Goal: Task Accomplishment & Management: Complete application form

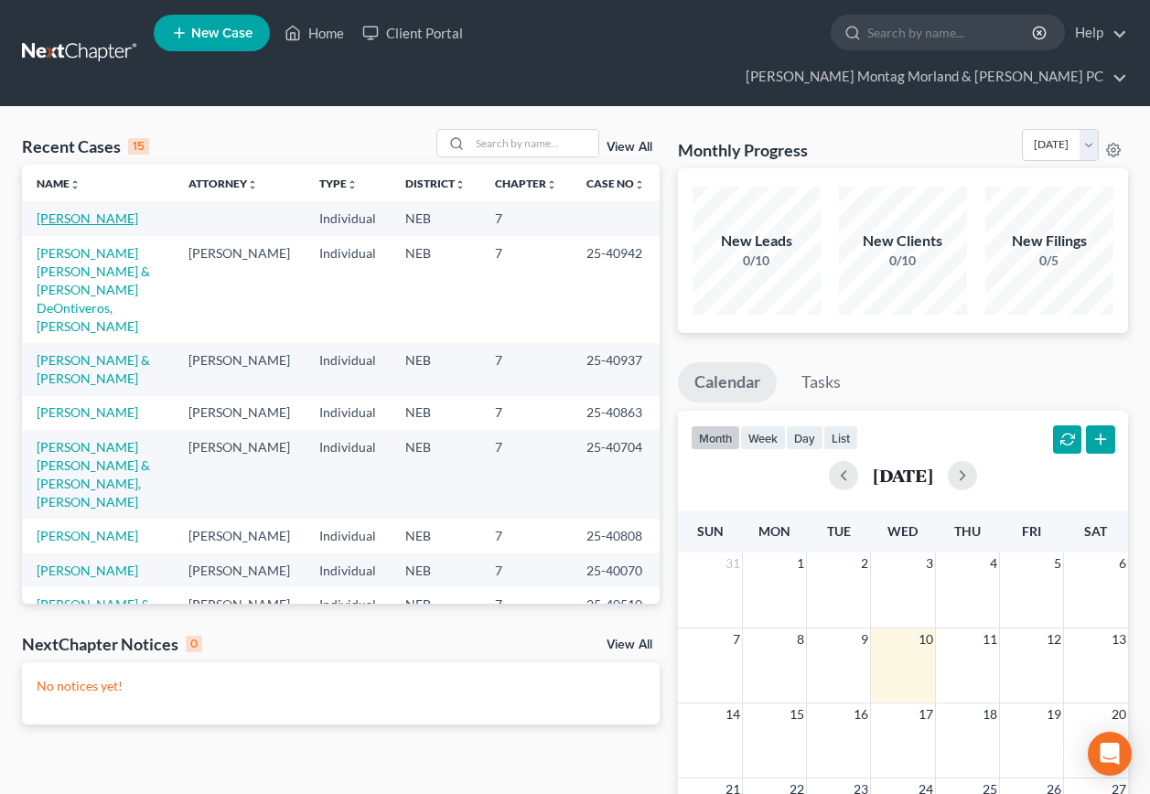
click at [105, 210] on link "[PERSON_NAME]" at bounding box center [88, 218] width 102 height 16
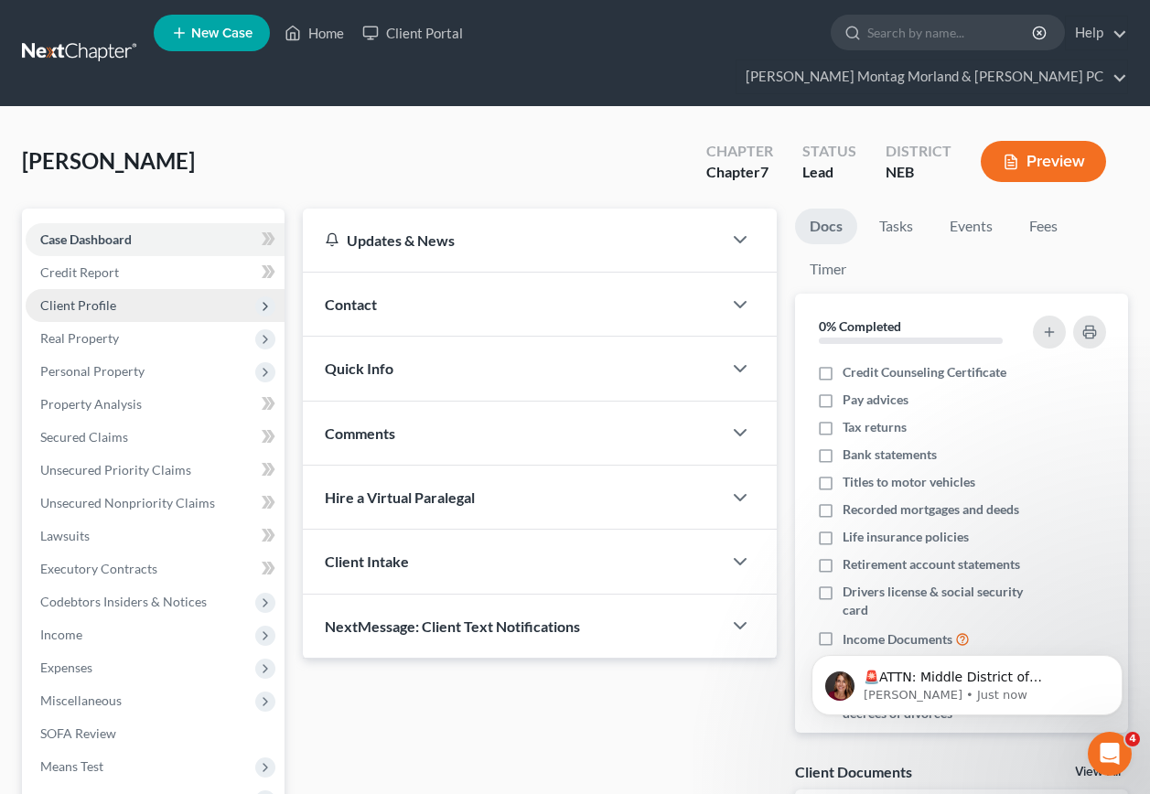
click at [72, 297] on span "Client Profile" at bounding box center [78, 305] width 76 height 16
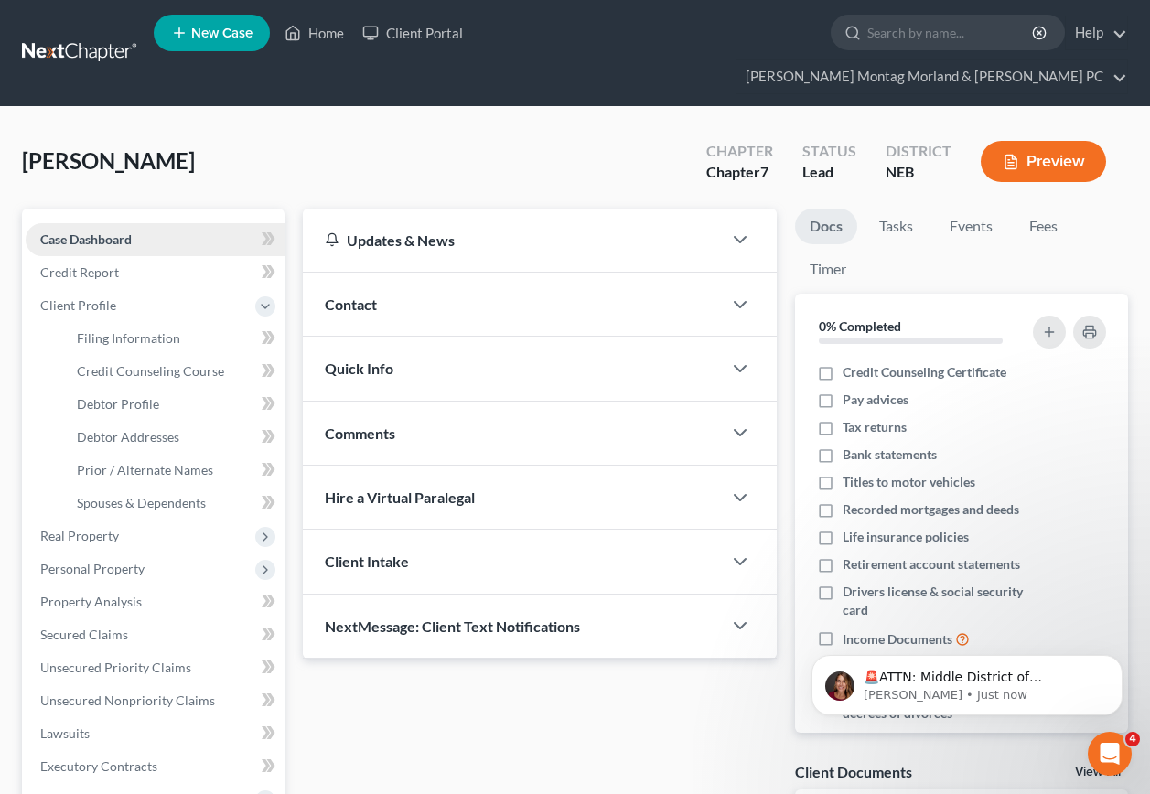
click at [109, 232] on span "Case Dashboard" at bounding box center [86, 240] width 92 height 16
click at [143, 322] on link "Filing Information" at bounding box center [173, 338] width 222 height 33
select select "1"
select select "0"
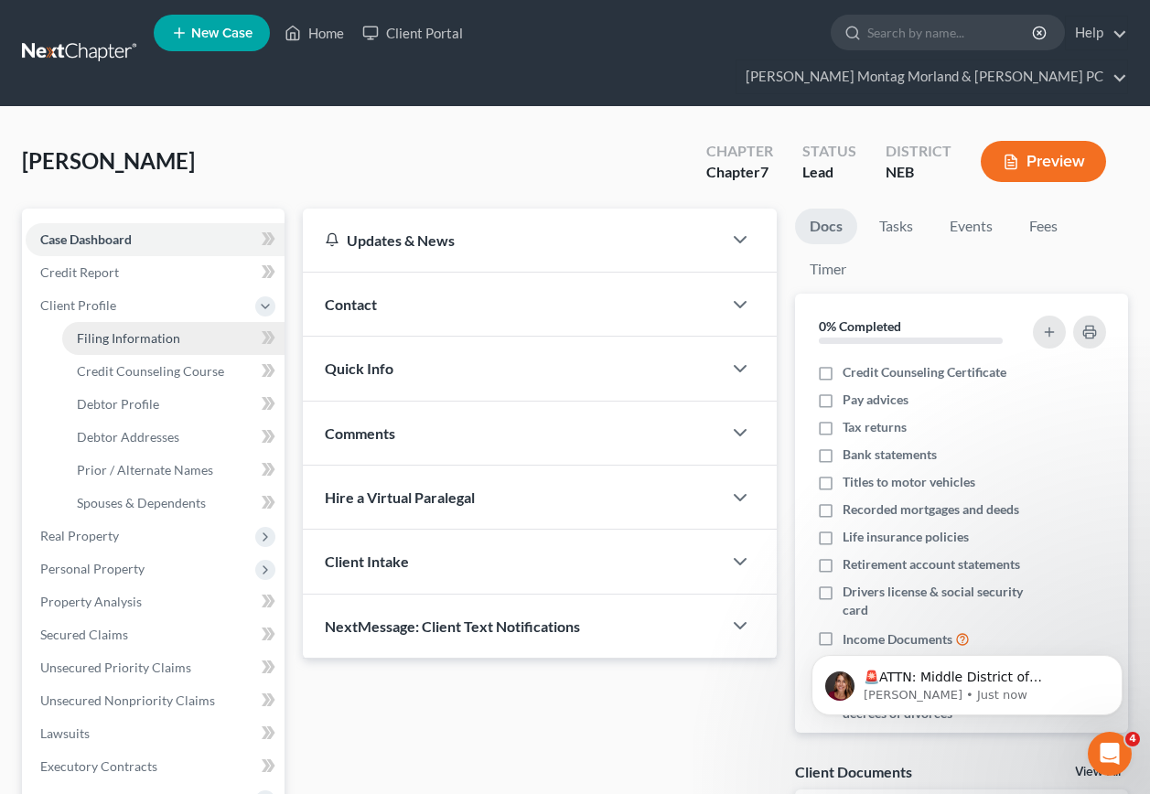
select select "30"
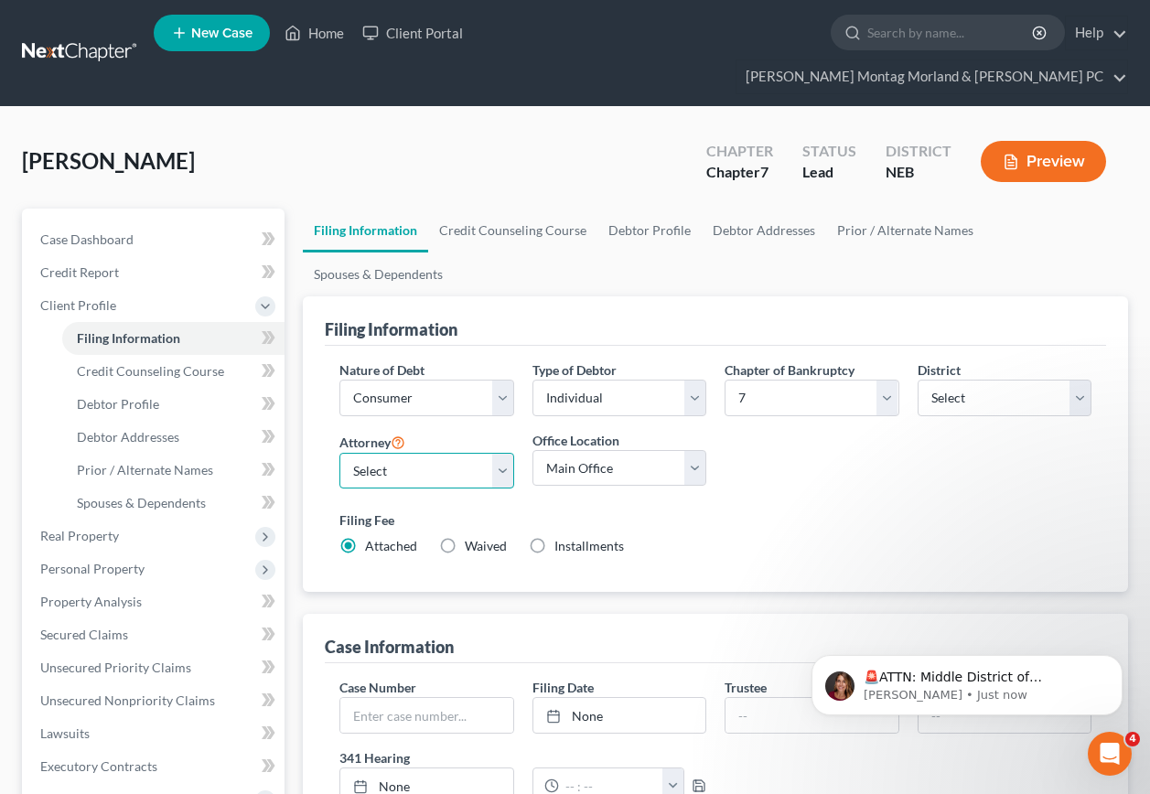
click at [420, 453] on select "Select [PERSON_NAME] - NEB [PERSON_NAME] - NEB" at bounding box center [427, 471] width 174 height 37
select select "1"
click at [340, 453] on select "Select [PERSON_NAME] - NEB [PERSON_NAME] - NEB" at bounding box center [427, 471] width 174 height 37
click at [694, 450] on select "Main Office [PERSON_NAME] Montag Morland & [PERSON_NAME] PC" at bounding box center [620, 468] width 174 height 37
select select "0"
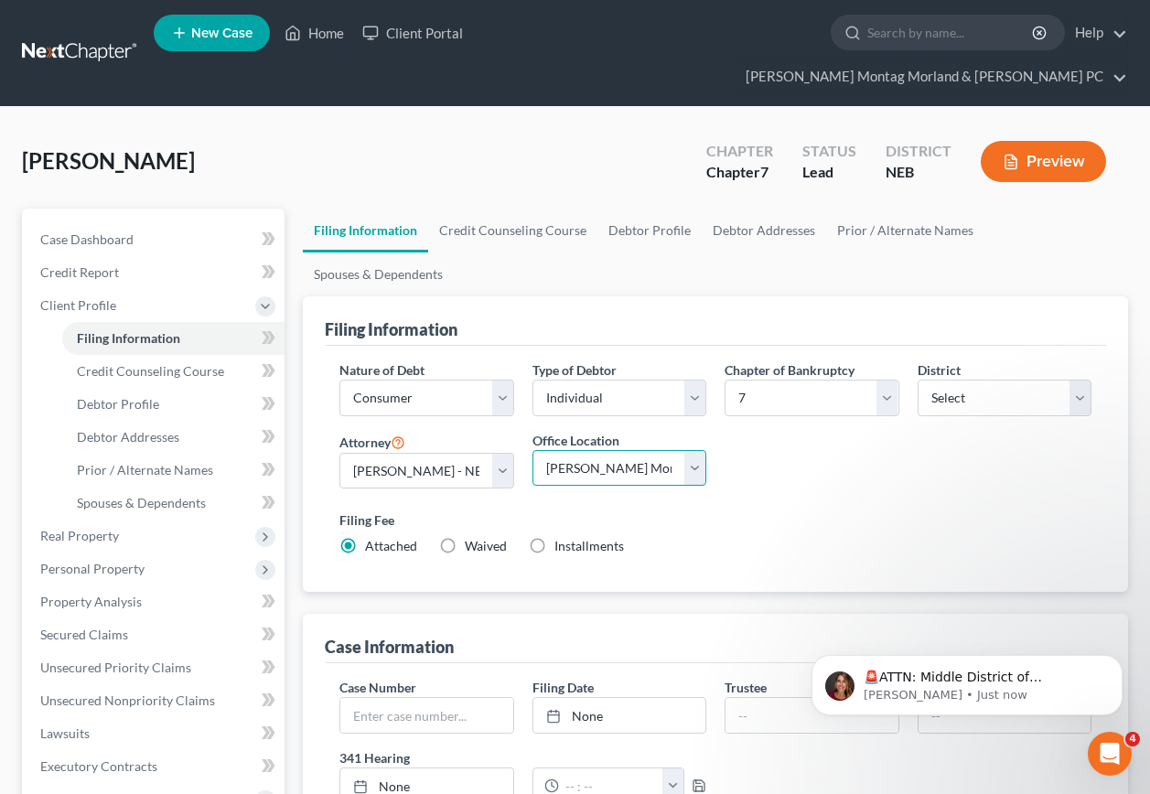
click at [533, 450] on select "Main Office [PERSON_NAME] Montag Morland & [PERSON_NAME] PC" at bounding box center [620, 468] width 174 height 37
click at [692, 380] on select "Select Individual Joint" at bounding box center [620, 398] width 174 height 37
select select "1"
click at [533, 380] on select "Select Individual Joint" at bounding box center [620, 398] width 174 height 37
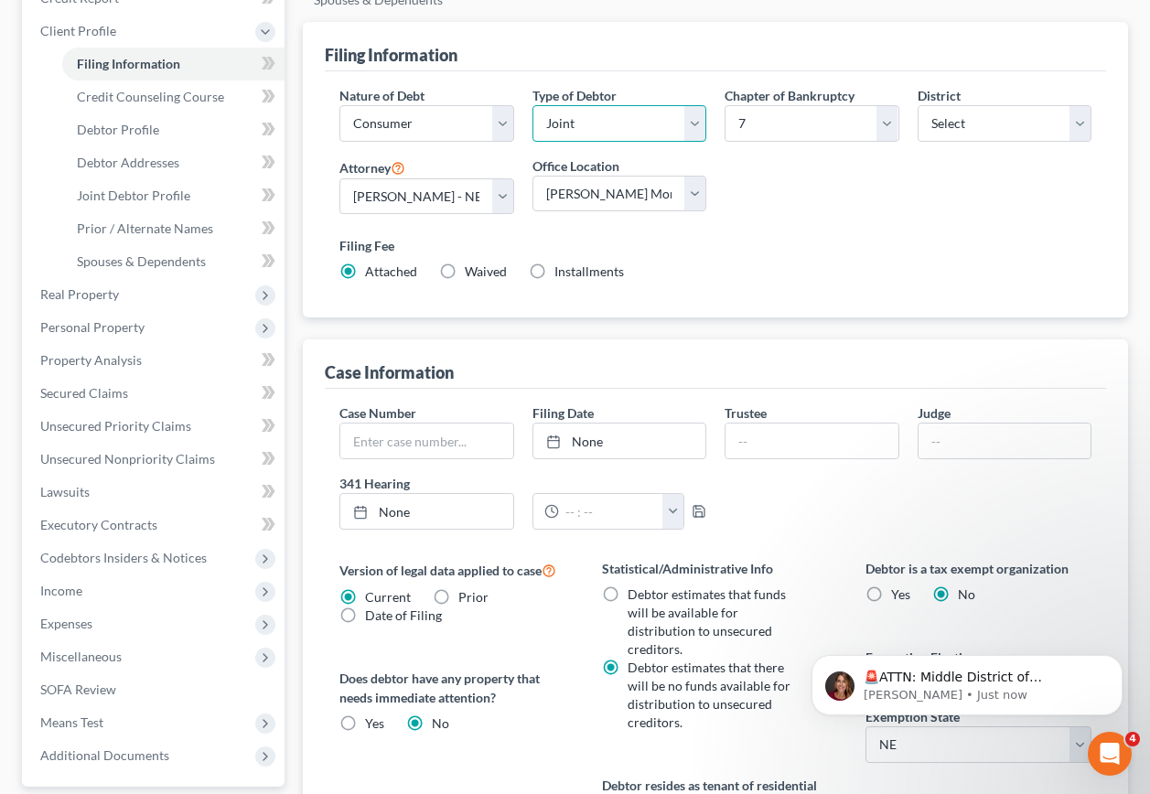
scroll to position [183, 0]
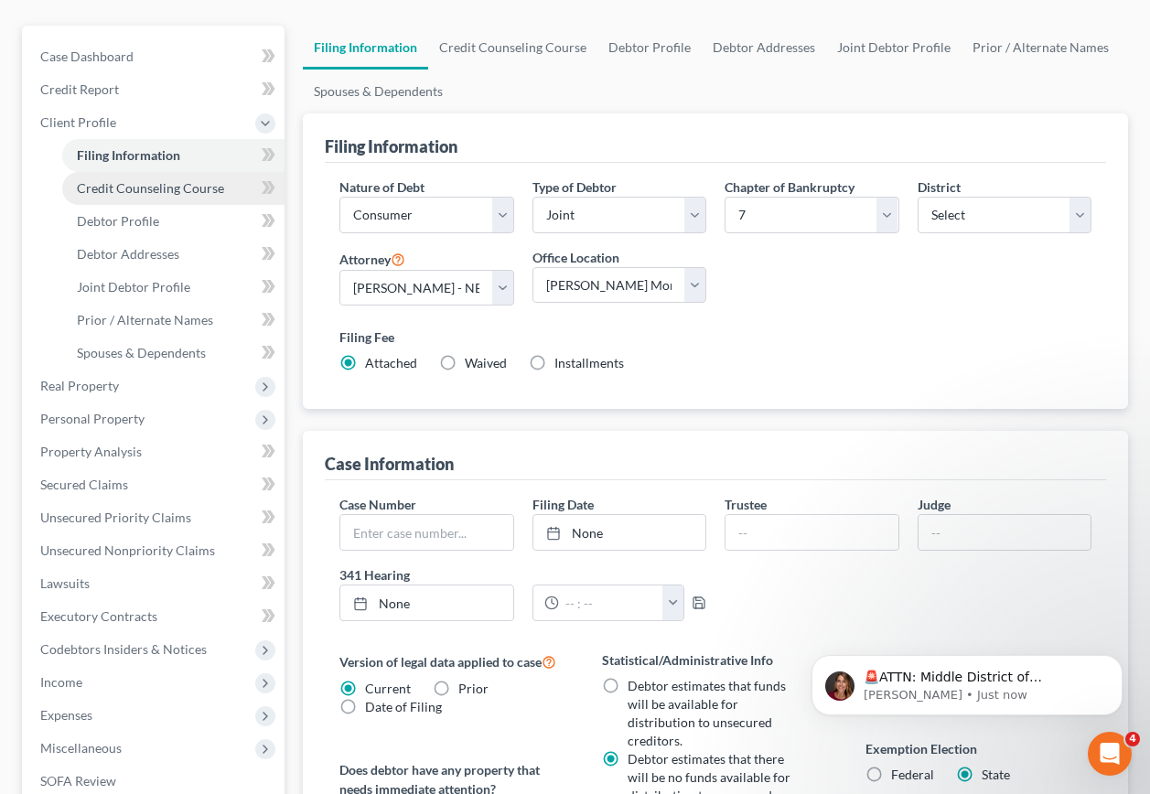
drag, startPoint x: 157, startPoint y: 156, endPoint x: 167, endPoint y: 167, distance: 14.9
click at [157, 180] on span "Credit Counseling Course" at bounding box center [150, 188] width 147 height 16
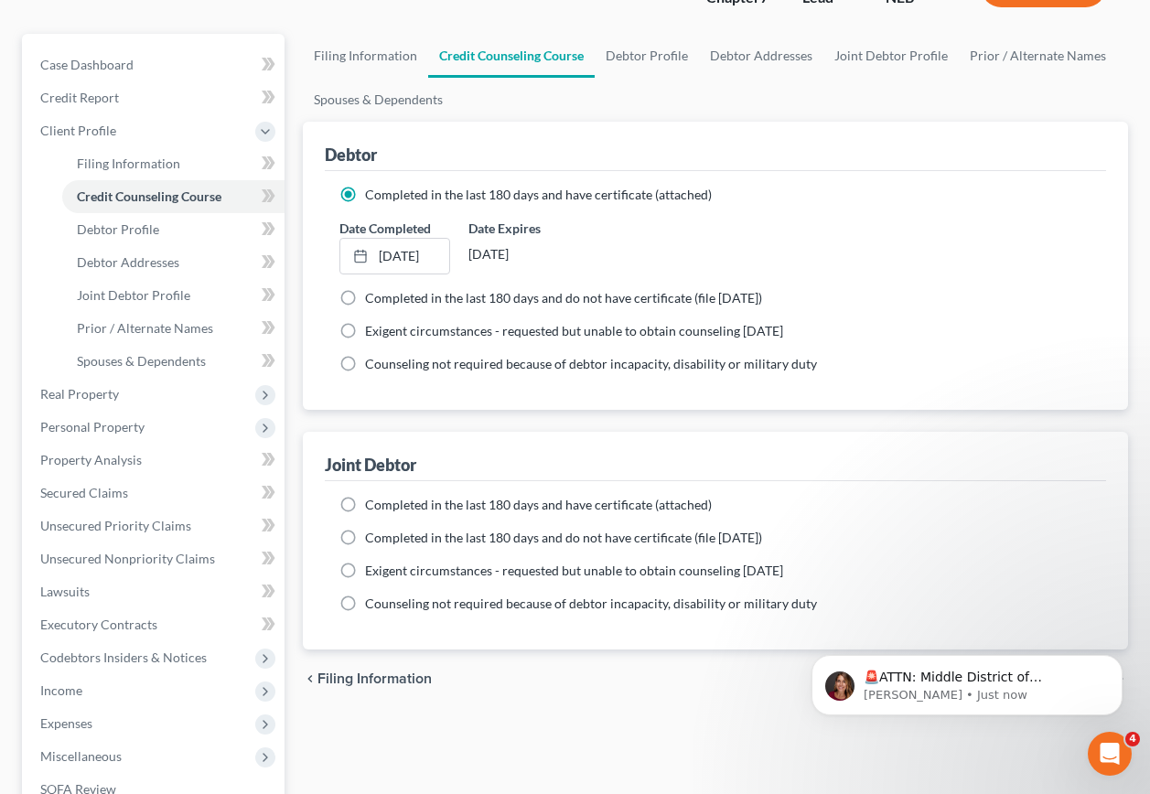
scroll to position [183, 0]
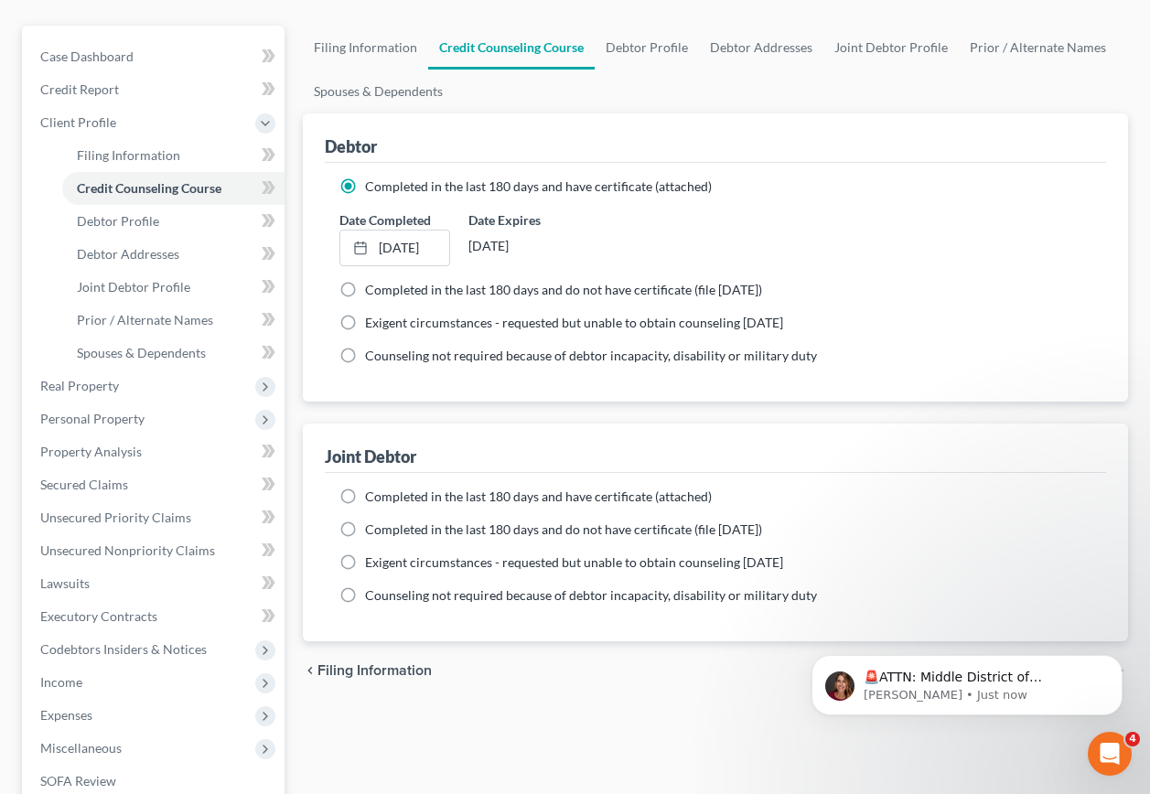
click at [365, 521] on label "Completed in the last 180 days and do not have certificate (file [DATE])" at bounding box center [563, 530] width 397 height 18
click at [372, 521] on input "Completed in the last 180 days and do not have certificate (file [DATE])" at bounding box center [378, 527] width 12 height 12
radio input "true"
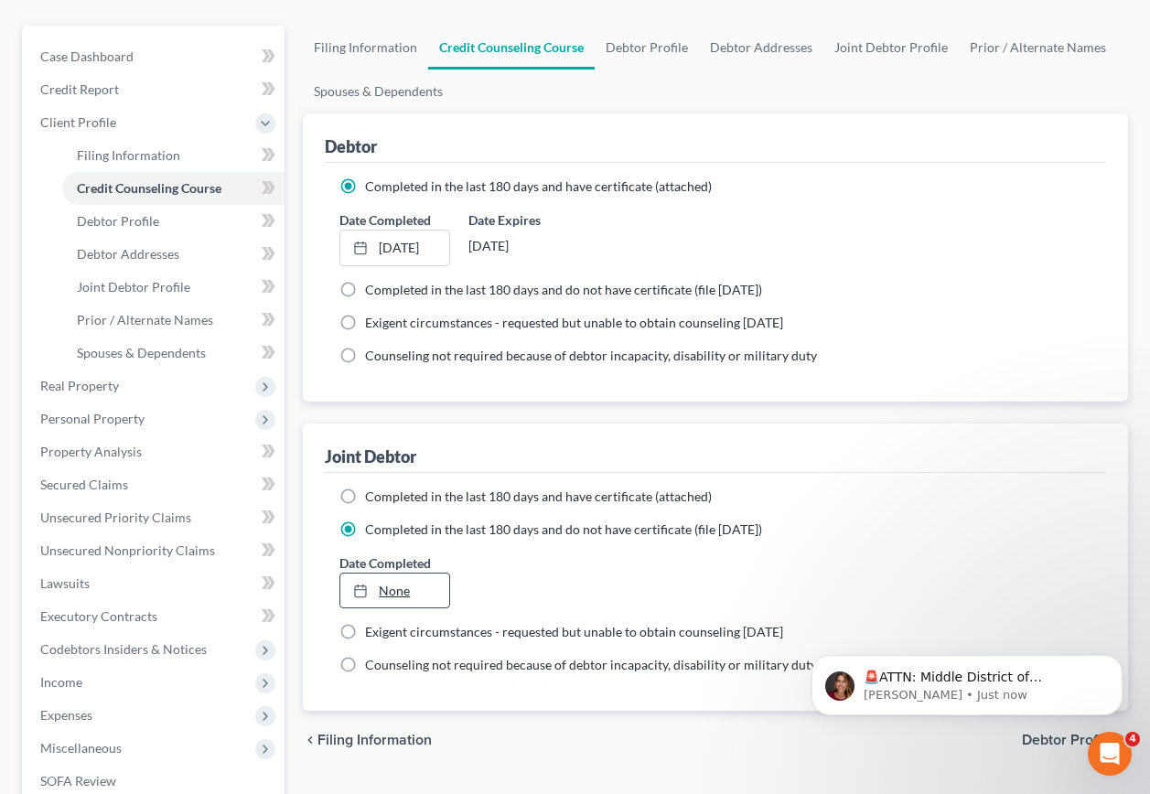
type input "[DATE]"
drag, startPoint x: 359, startPoint y: 558, endPoint x: 369, endPoint y: 558, distance: 10.1
click at [362, 584] on icon at bounding box center [360, 591] width 15 height 15
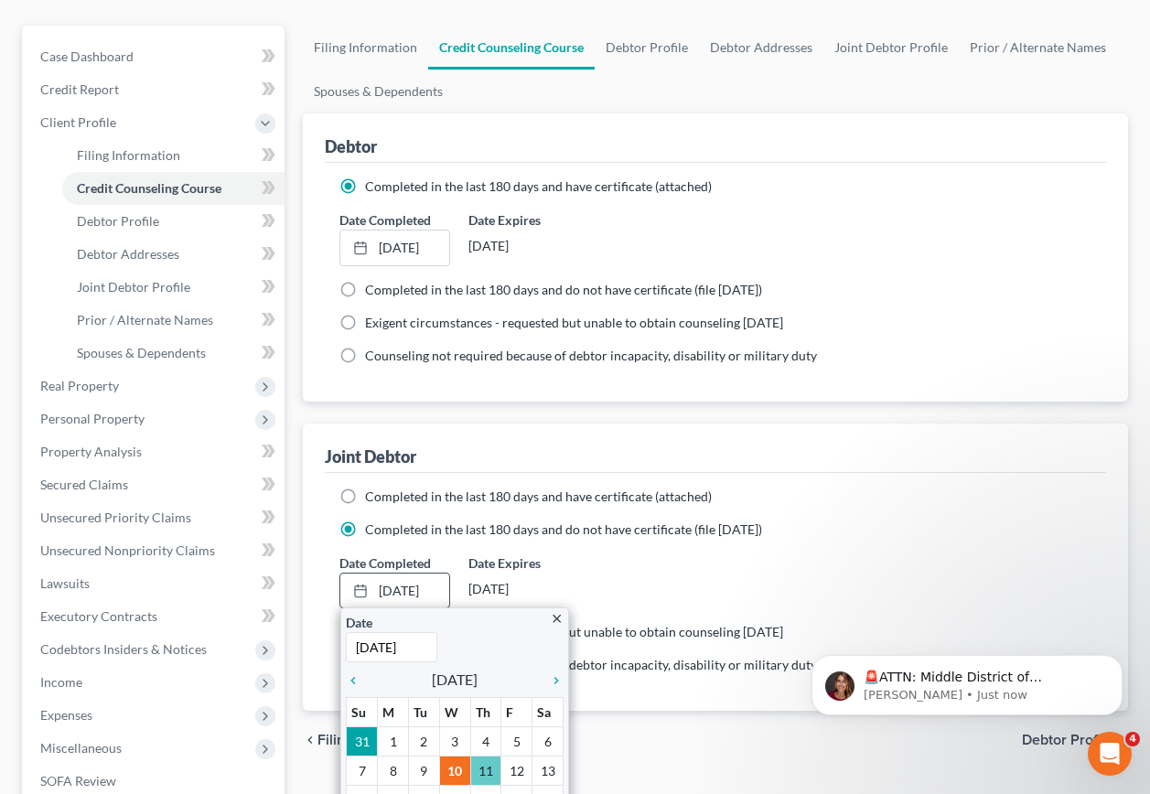
drag, startPoint x: 488, startPoint y: 742, endPoint x: 501, endPoint y: 732, distance: 16.3
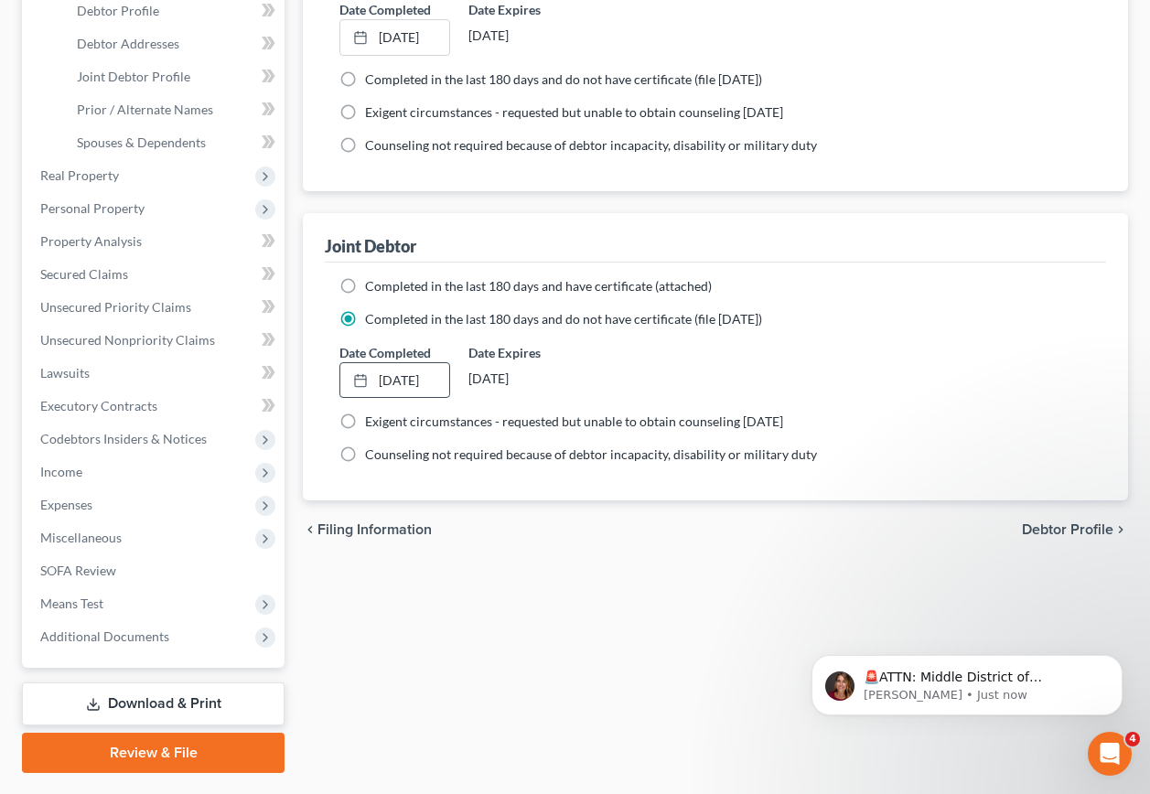
scroll to position [409, 0]
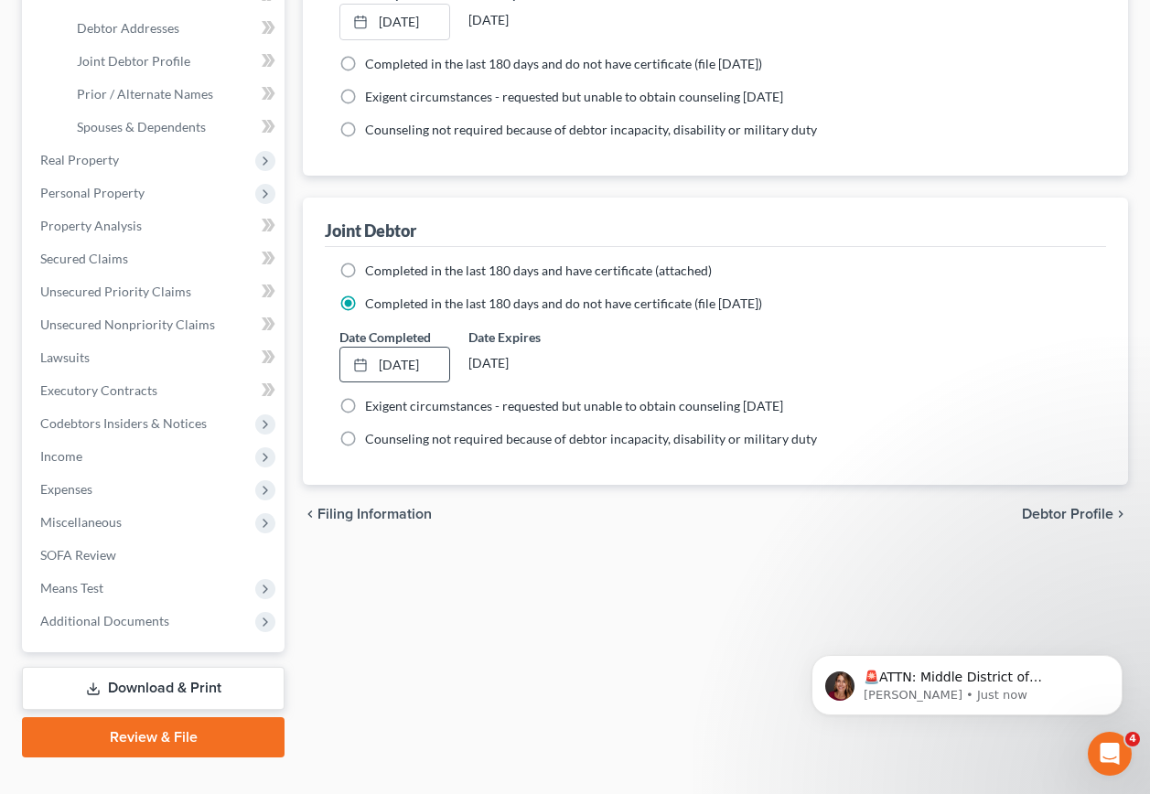
click at [1043, 507] on span "Debtor Profile" at bounding box center [1068, 514] width 92 height 15
select select "1"
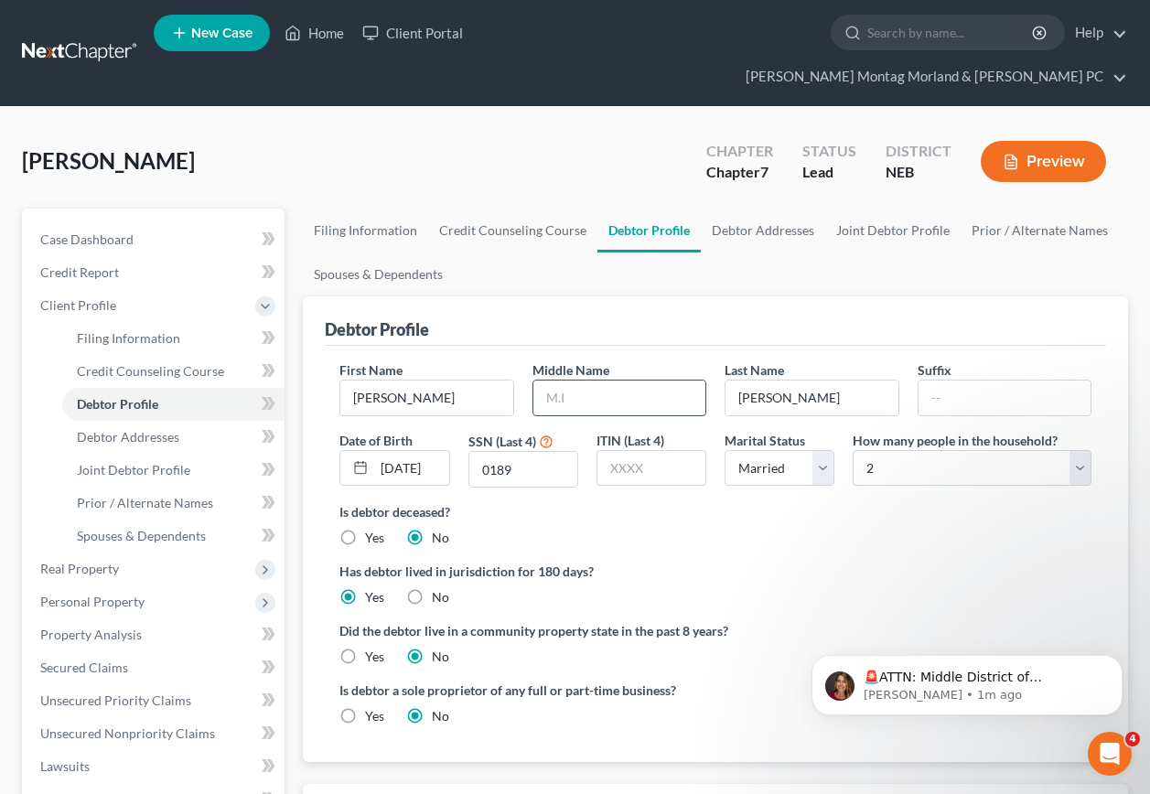
click at [607, 381] on input "text" at bounding box center [620, 398] width 172 height 35
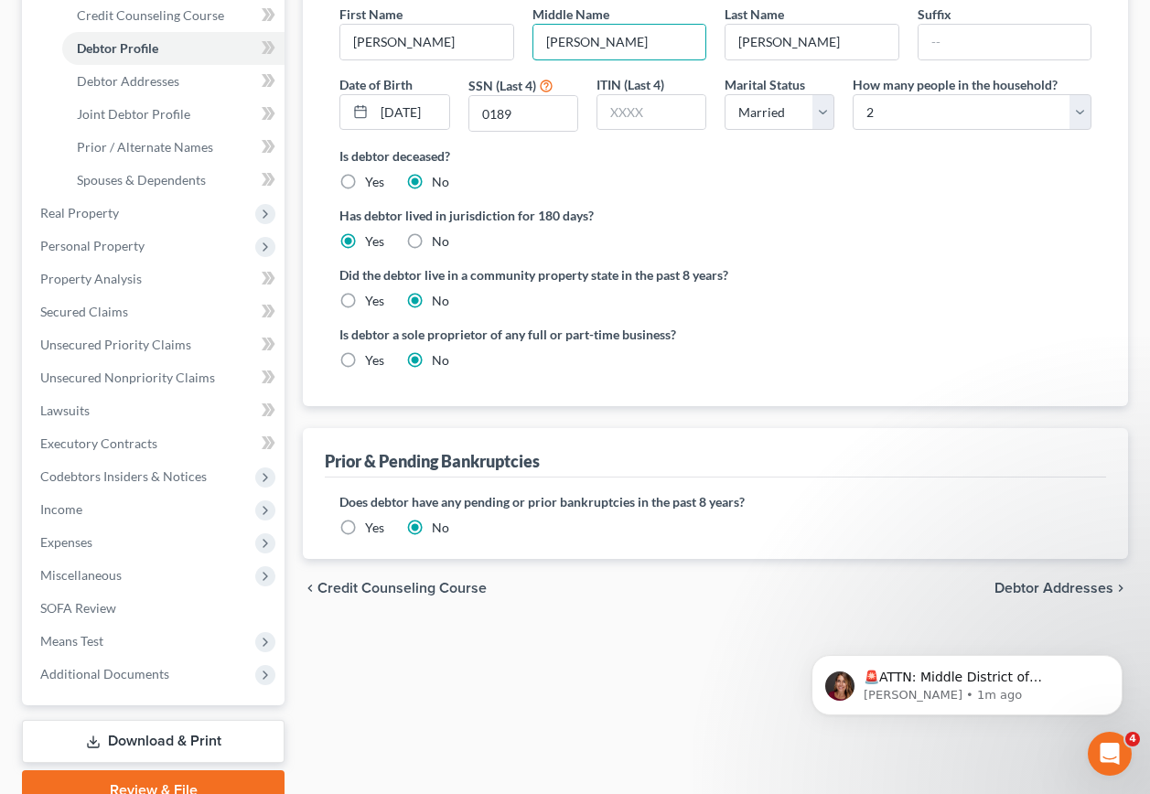
scroll to position [366, 0]
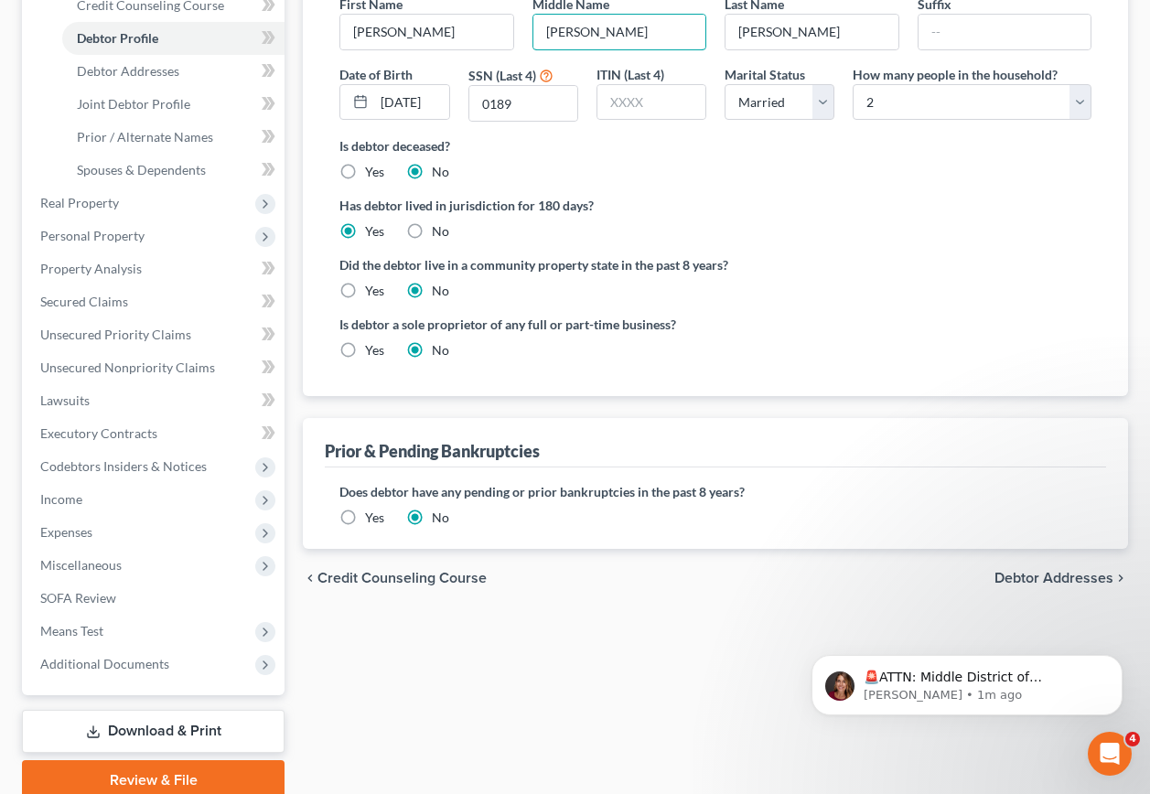
type input "[PERSON_NAME]"
click at [1038, 571] on span "Debtor Addresses" at bounding box center [1054, 578] width 119 height 15
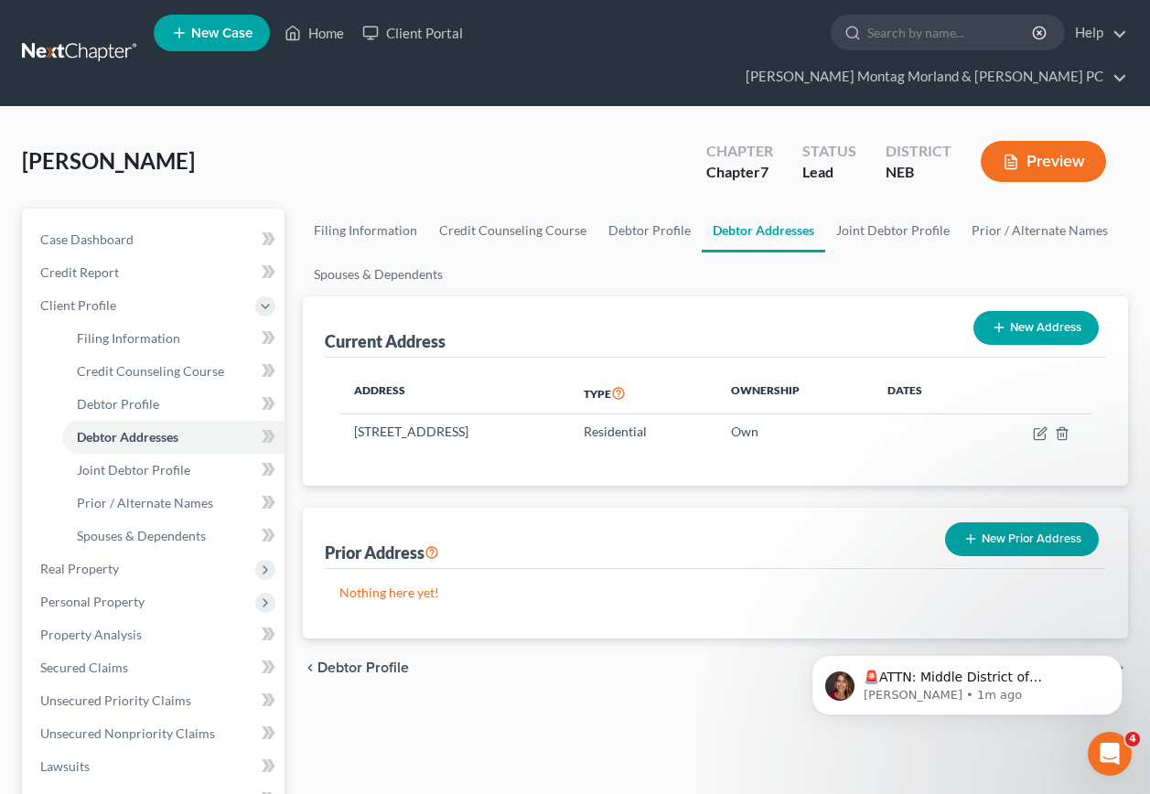
click at [1023, 635] on body "🚨ATTN: Middle District of [US_STATE] The court has added a new Credit Counselin…" at bounding box center [967, 680] width 351 height 113
click at [1010, 638] on body "🚨ATTN: Middle District of [US_STATE] The court has added a new Credit Counselin…" at bounding box center [967, 680] width 351 height 113
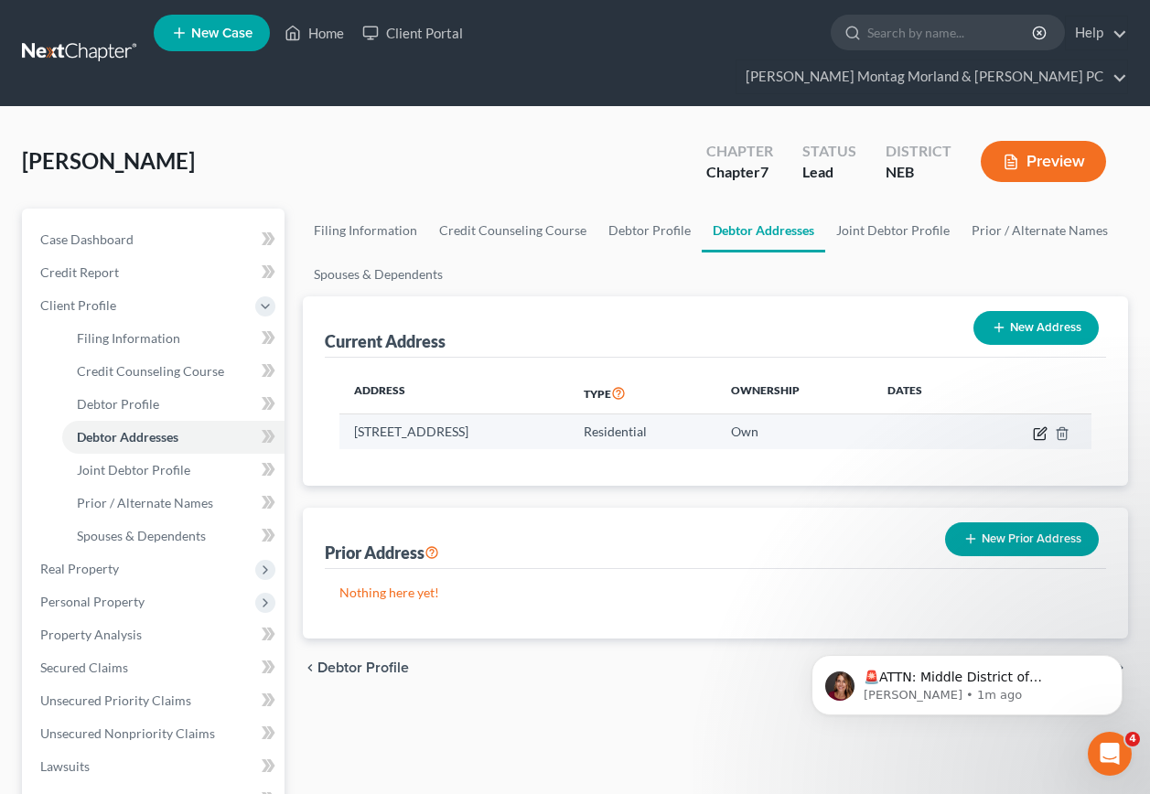
click at [1038, 427] on icon "button" at bounding box center [1042, 431] width 8 height 8
select select "30"
select select "0"
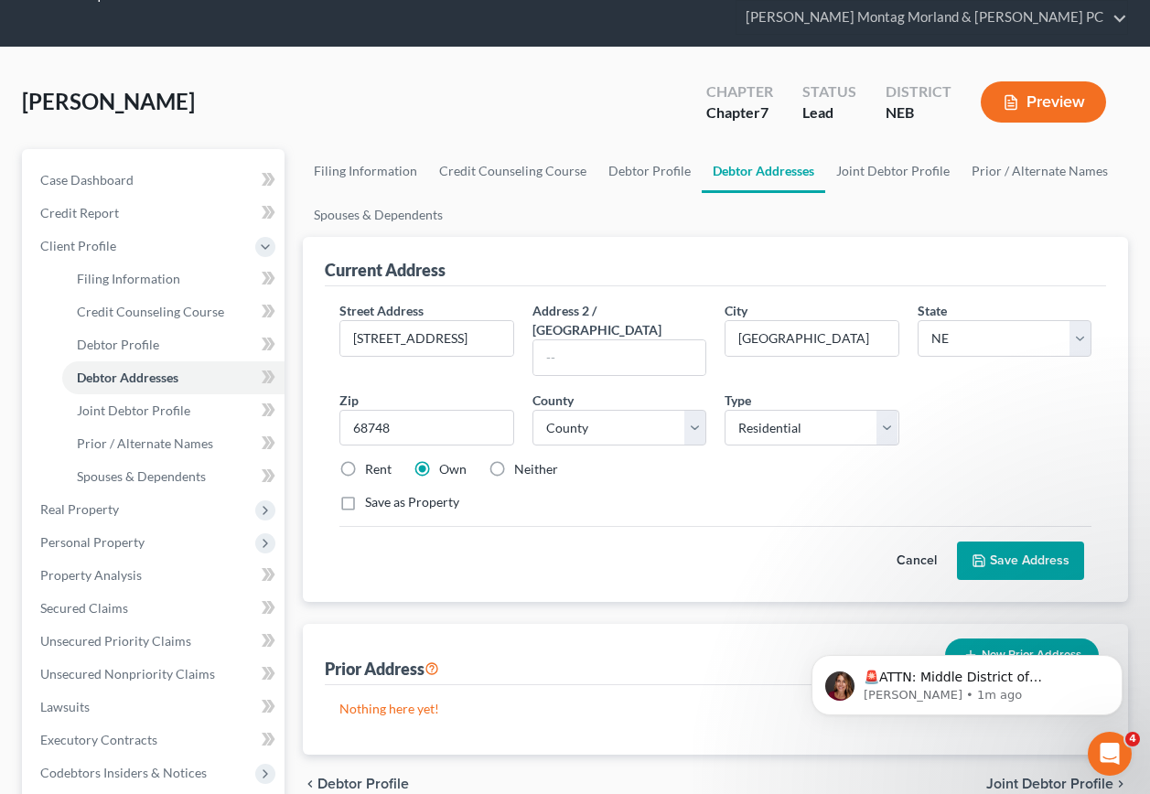
scroll to position [92, 0]
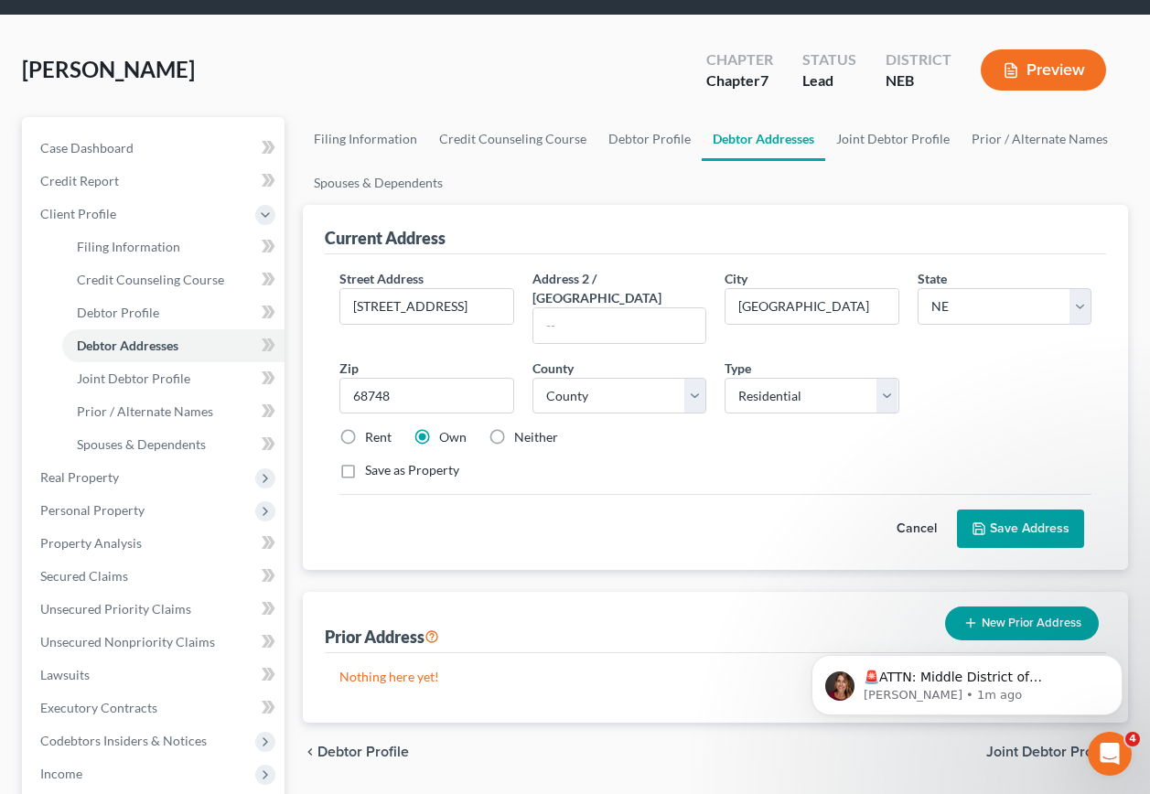
click at [1028, 510] on button "Save Address" at bounding box center [1020, 529] width 127 height 38
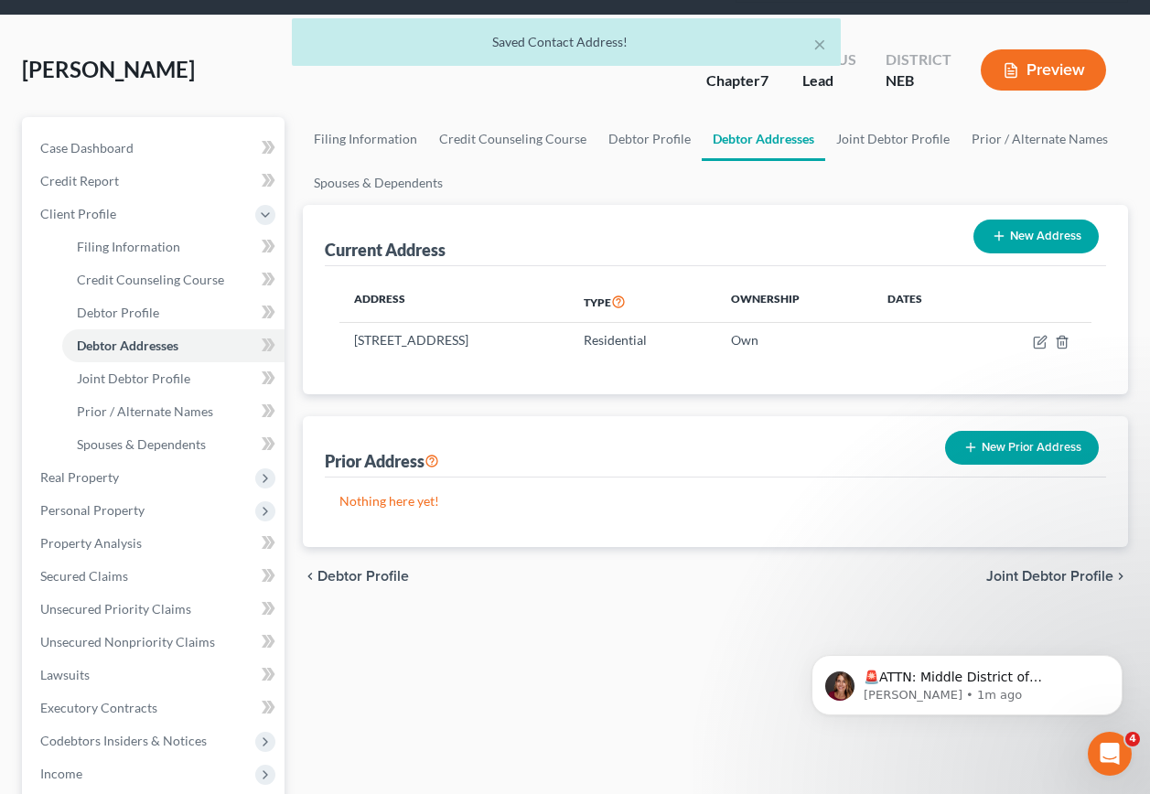
click at [1042, 569] on span "Joint Debtor Profile" at bounding box center [1050, 576] width 127 height 15
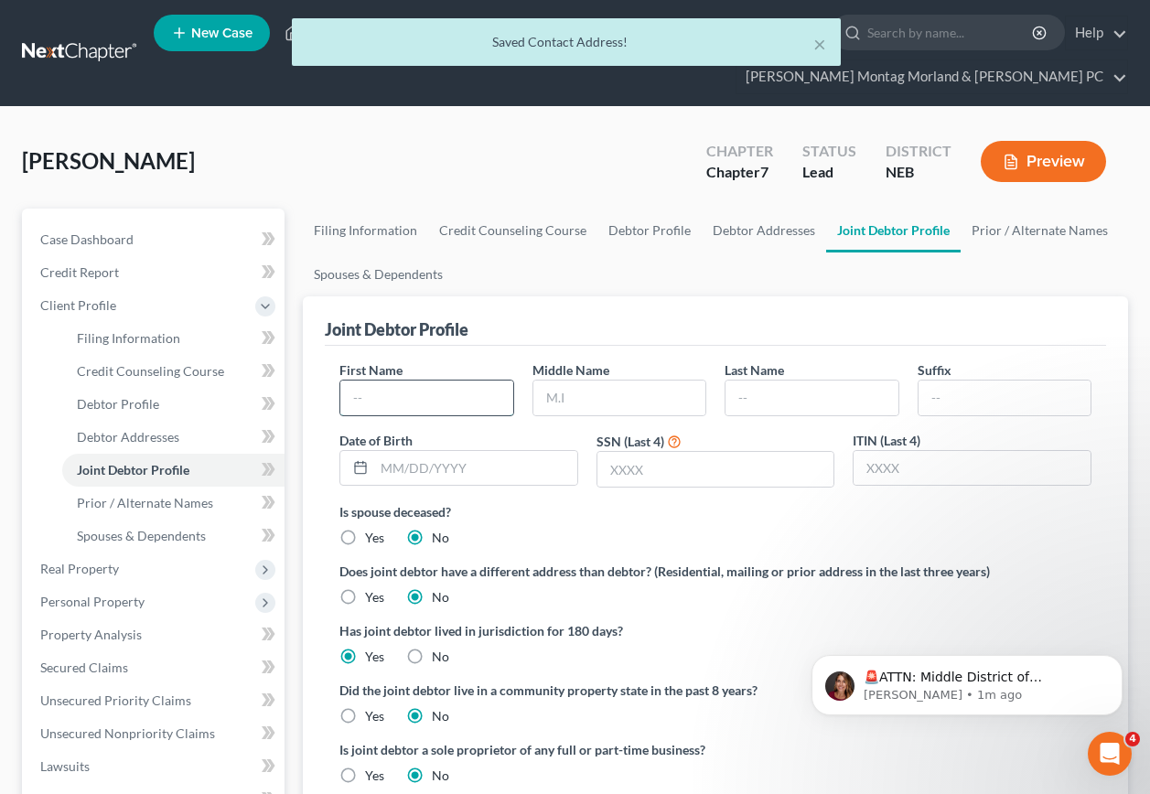
click at [419, 381] on input "text" at bounding box center [426, 398] width 172 height 35
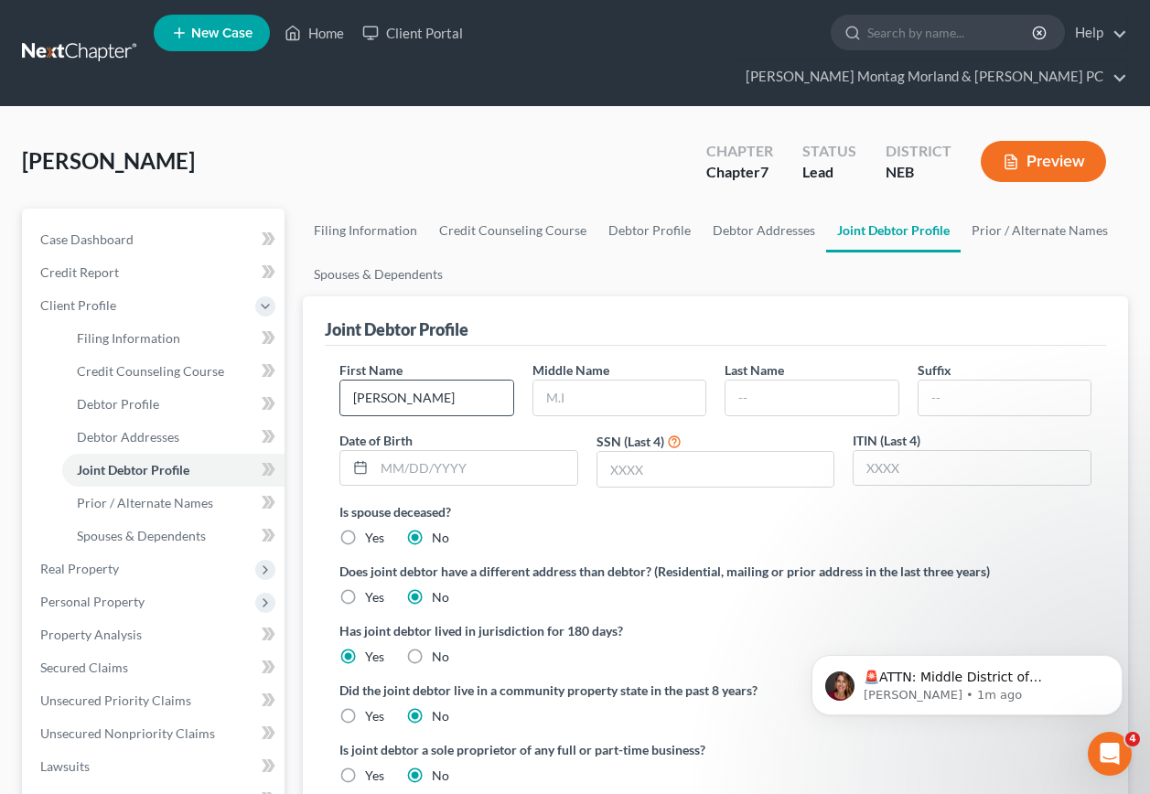
type input "[PERSON_NAME]"
type input "M."
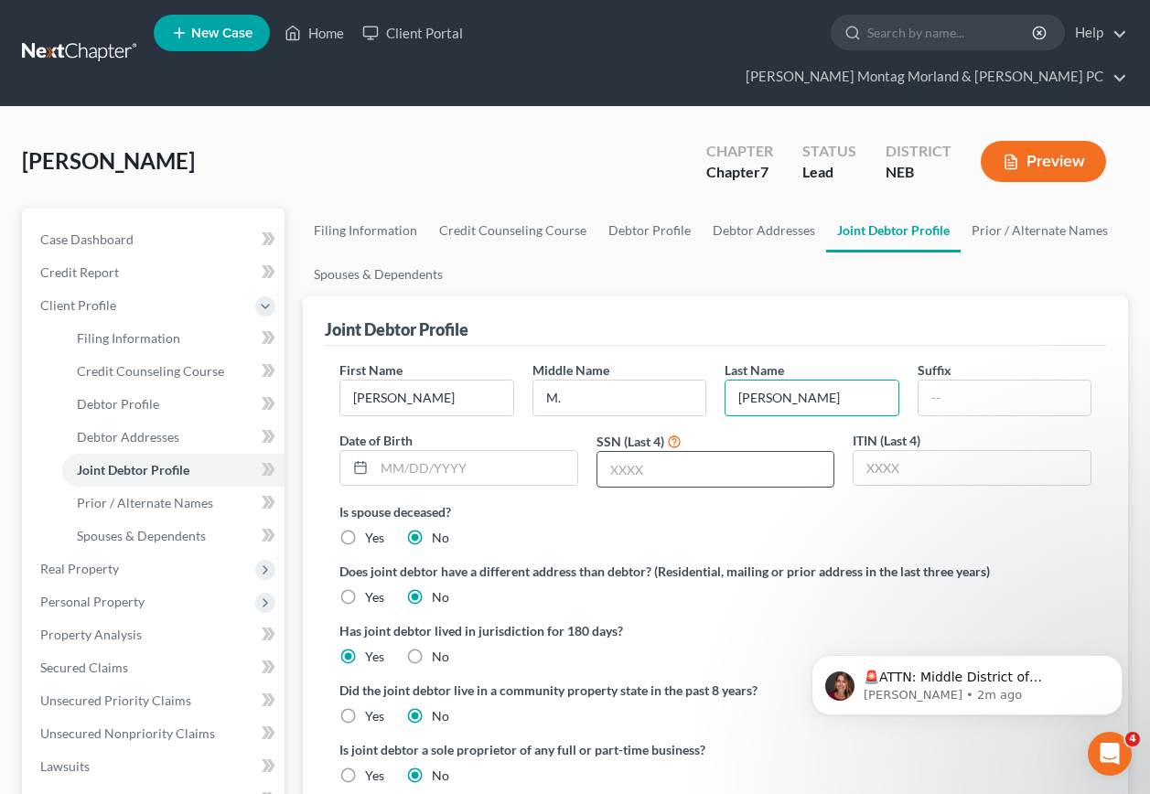
type input "[PERSON_NAME]"
click at [655, 452] on input "text" at bounding box center [716, 469] width 237 height 35
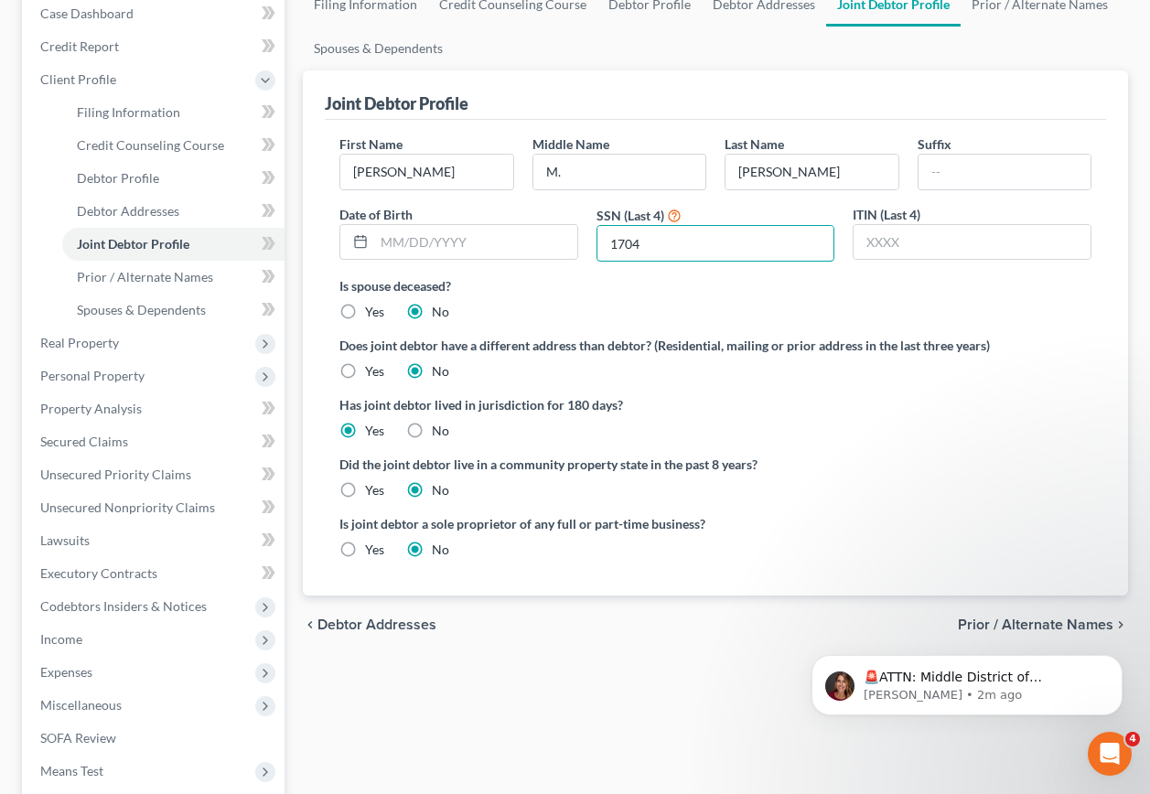
scroll to position [275, 0]
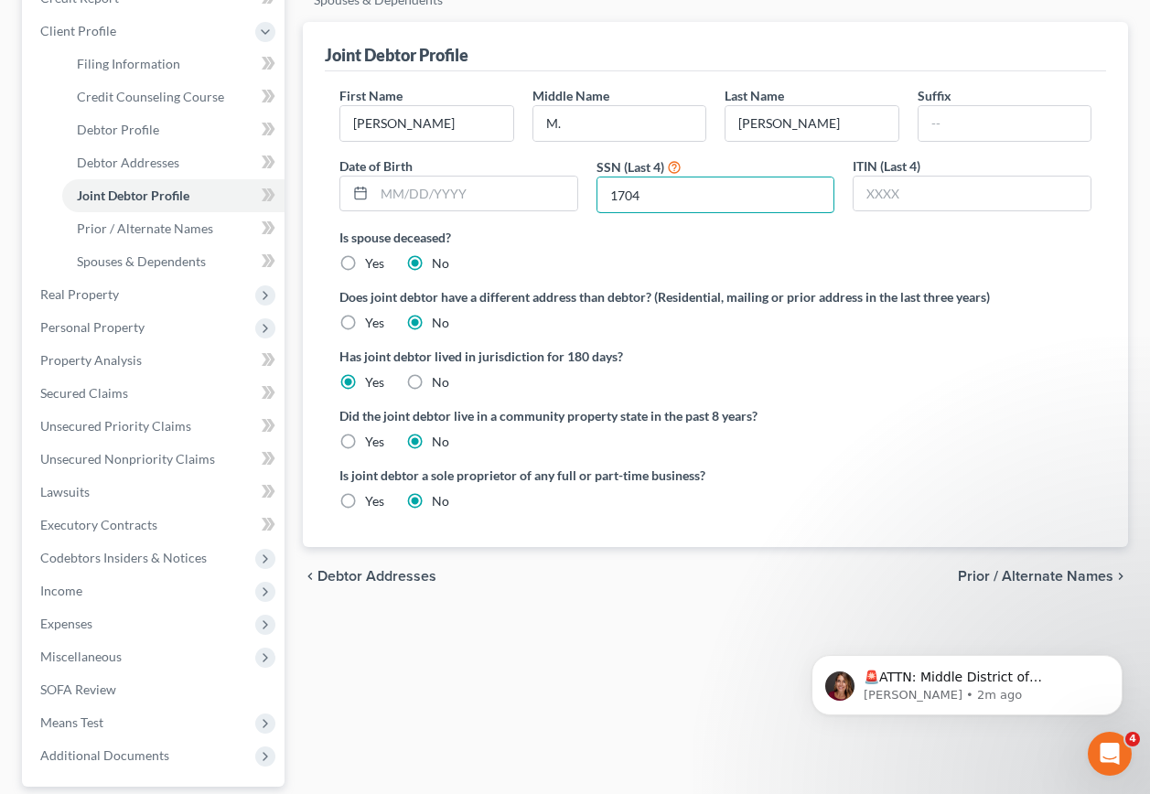
type input "1704"
click at [1026, 569] on span "Prior / Alternate Names" at bounding box center [1036, 576] width 156 height 15
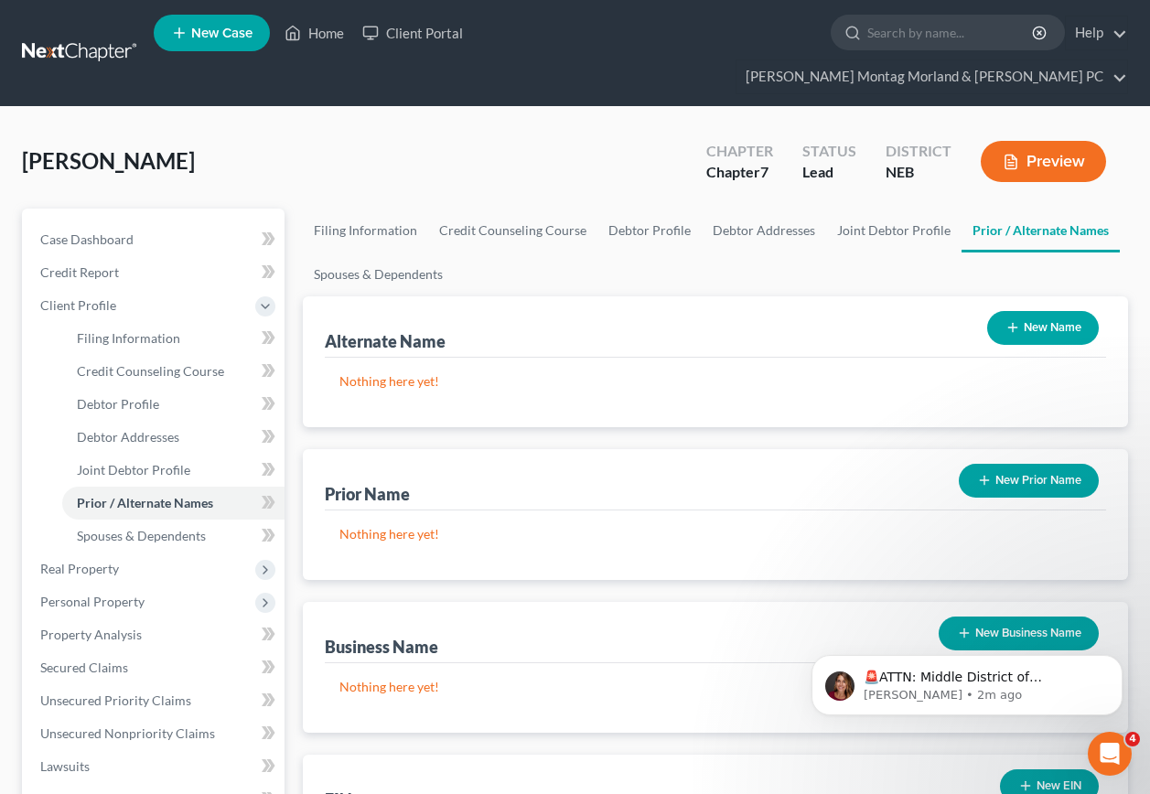
click at [1034, 311] on button "New Name" at bounding box center [1044, 328] width 112 height 34
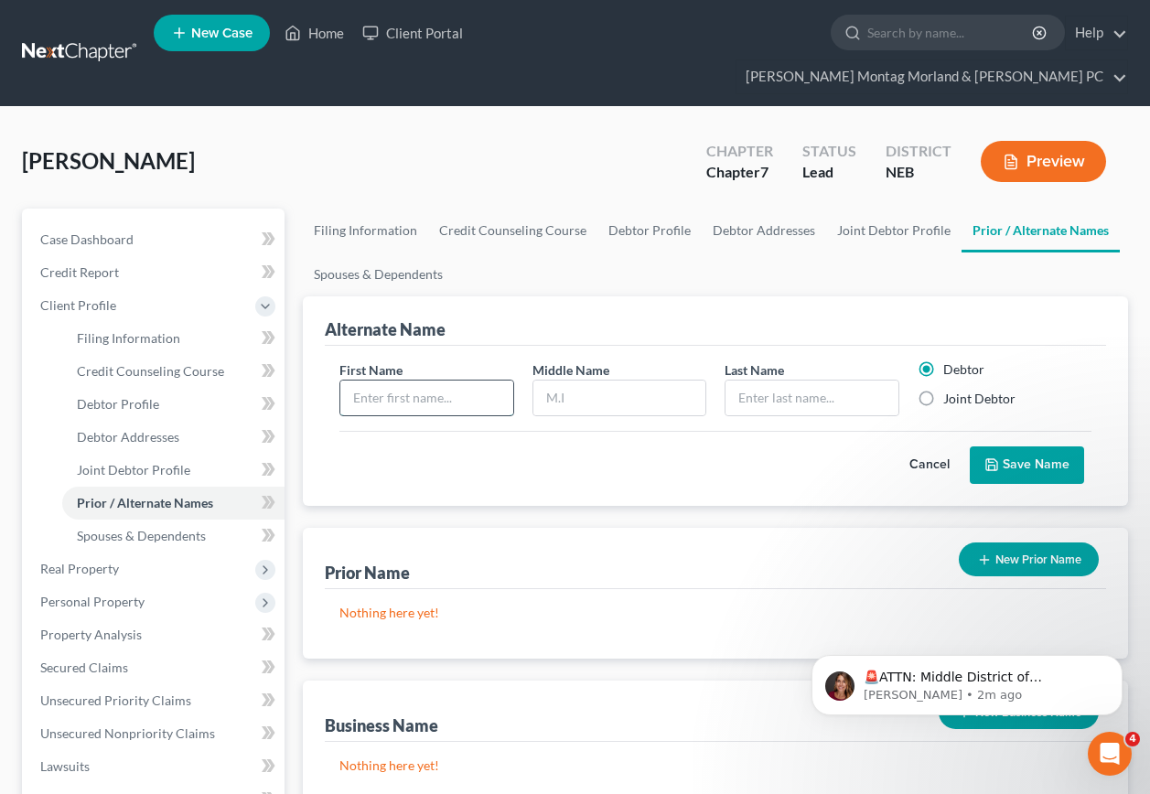
click at [468, 381] on input "text" at bounding box center [426, 398] width 172 height 35
type input "[PERSON_NAME]"
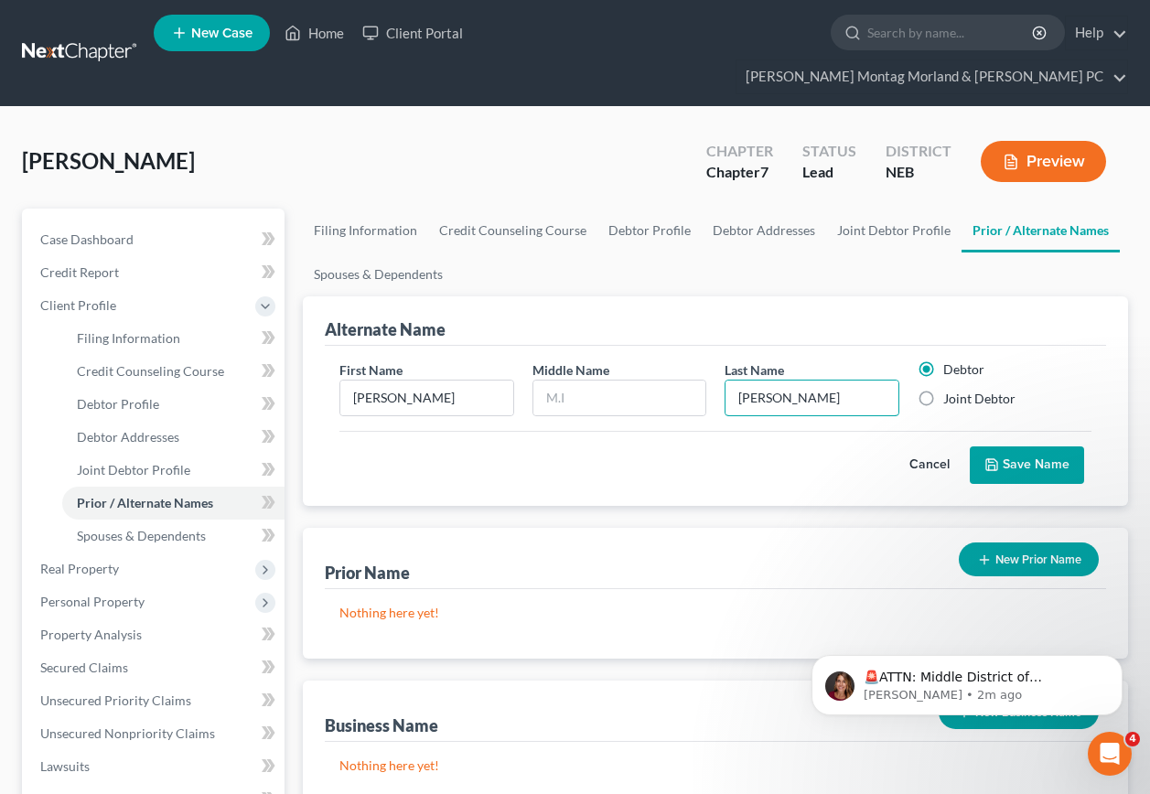
type input "[PERSON_NAME]"
click at [1020, 447] on button "Save Name" at bounding box center [1027, 466] width 114 height 38
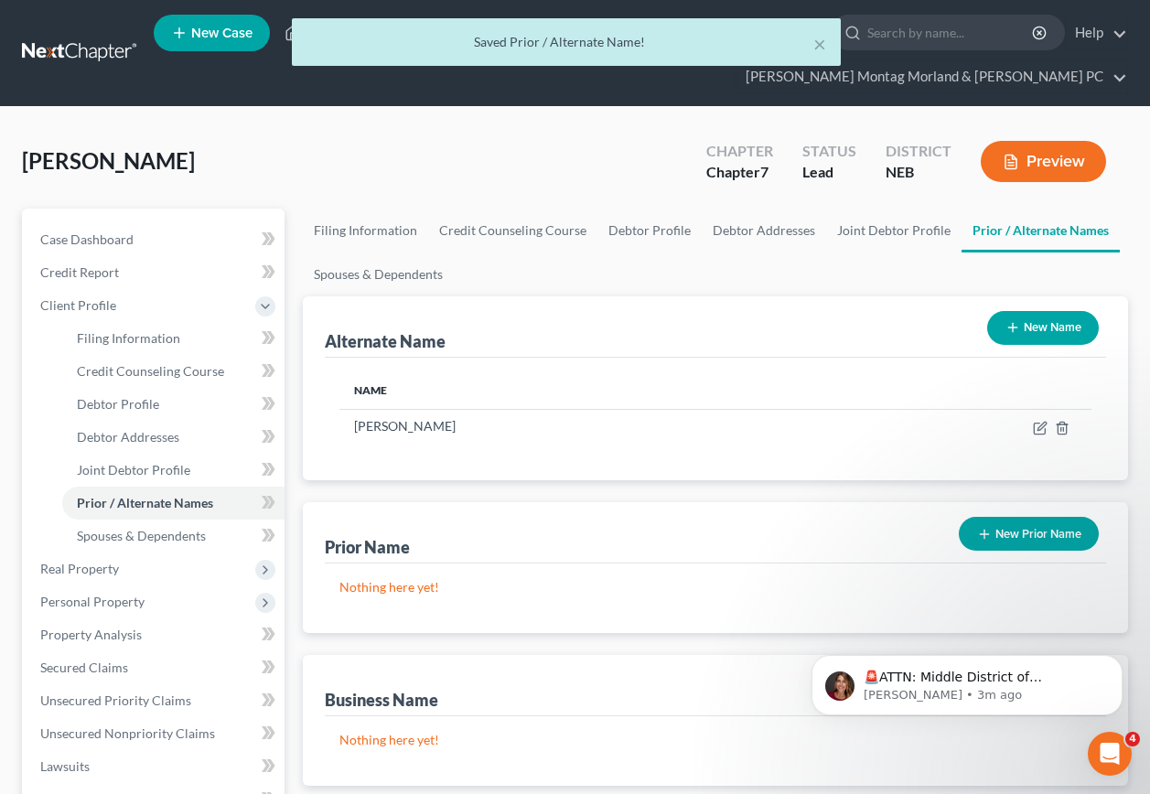
drag, startPoint x: 1051, startPoint y: 296, endPoint x: 956, endPoint y: 322, distance: 97.9
click at [1048, 311] on button "New Name" at bounding box center [1044, 328] width 112 height 34
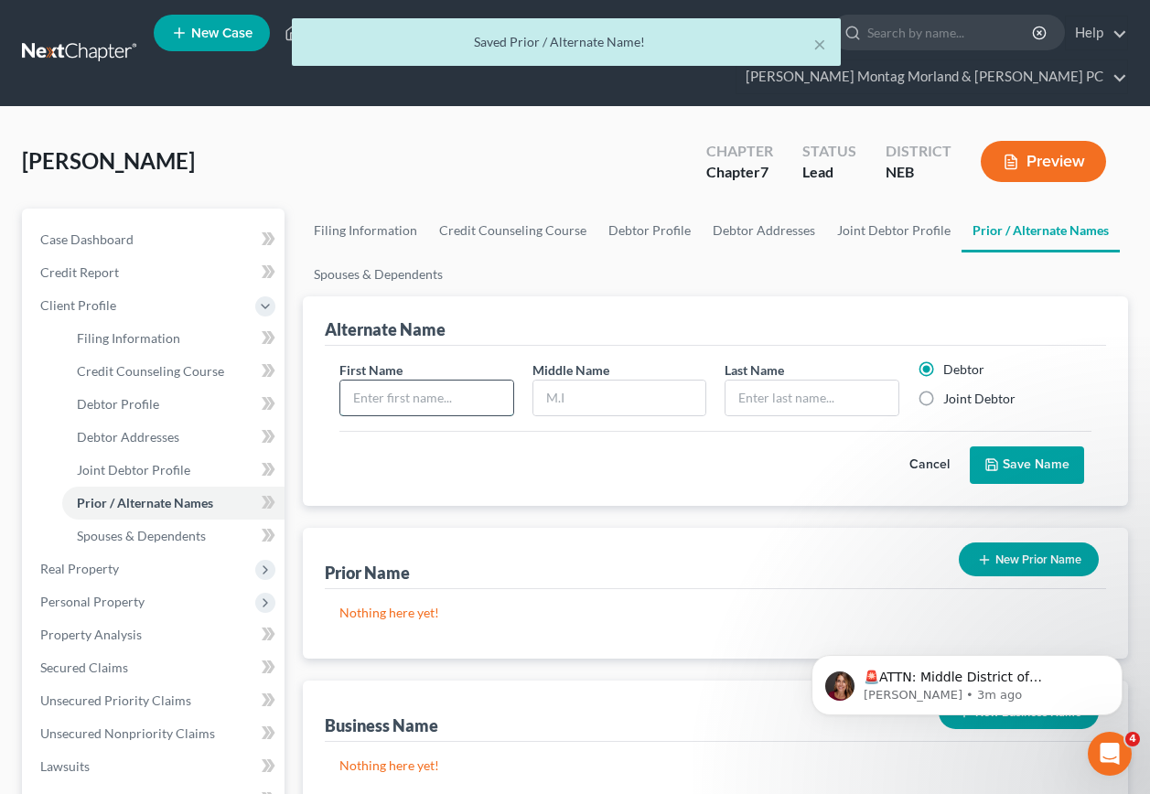
click at [468, 381] on input "text" at bounding box center [426, 398] width 172 height 35
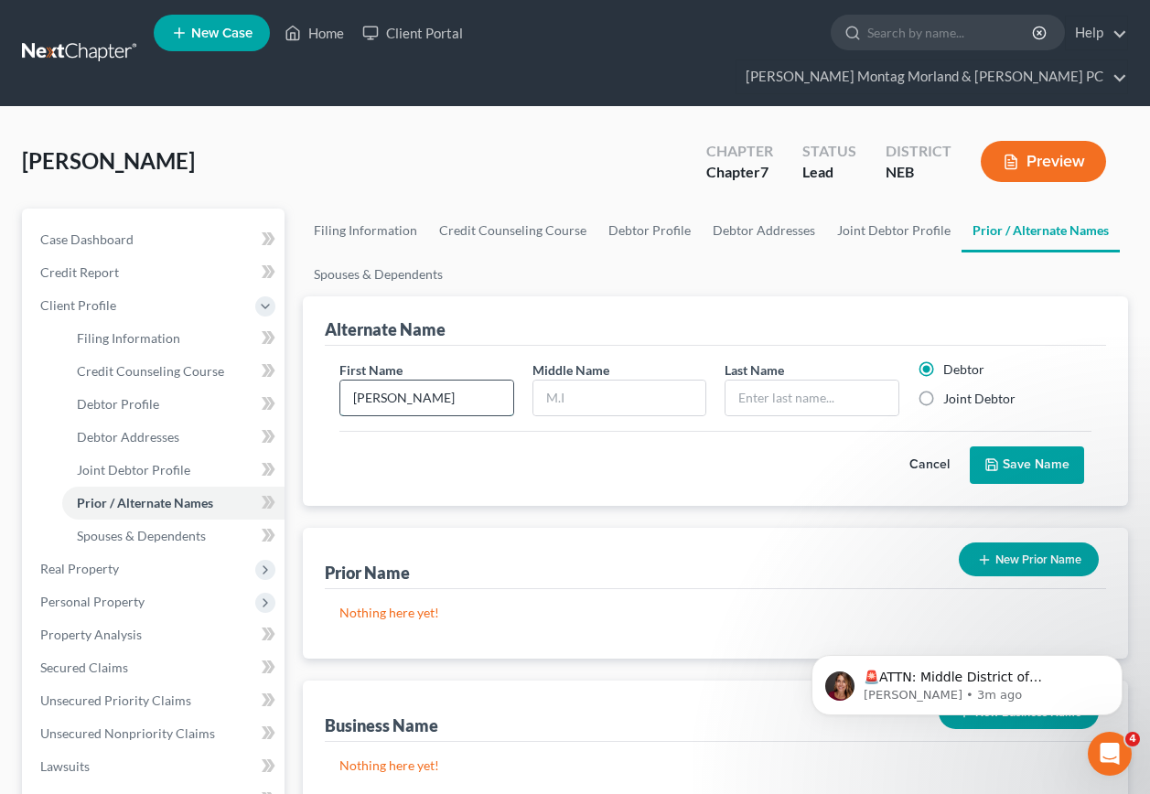
type input "[PERSON_NAME]"
click at [944, 390] on label "Joint Debtor" at bounding box center [980, 399] width 72 height 18
click at [951, 390] on input "Joint Debtor" at bounding box center [957, 396] width 12 height 12
radio input "true"
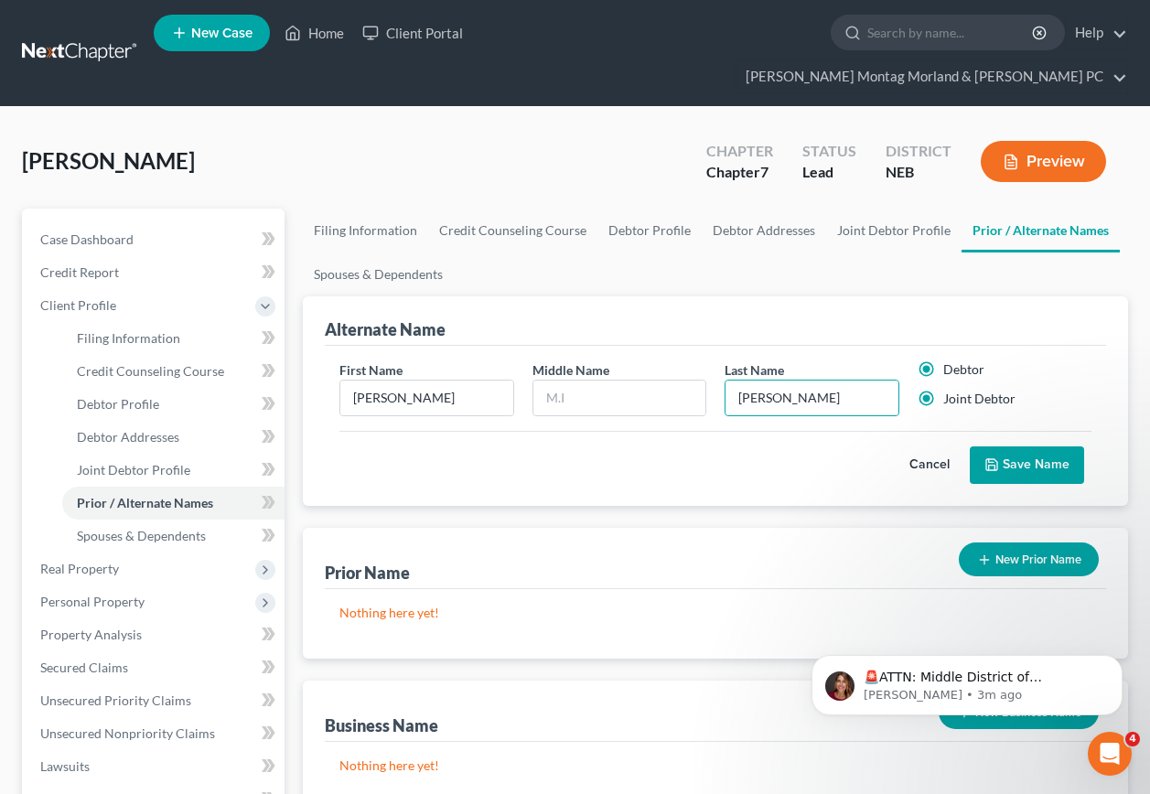
radio input "false"
click at [1049, 447] on button "Save Name" at bounding box center [1027, 466] width 114 height 38
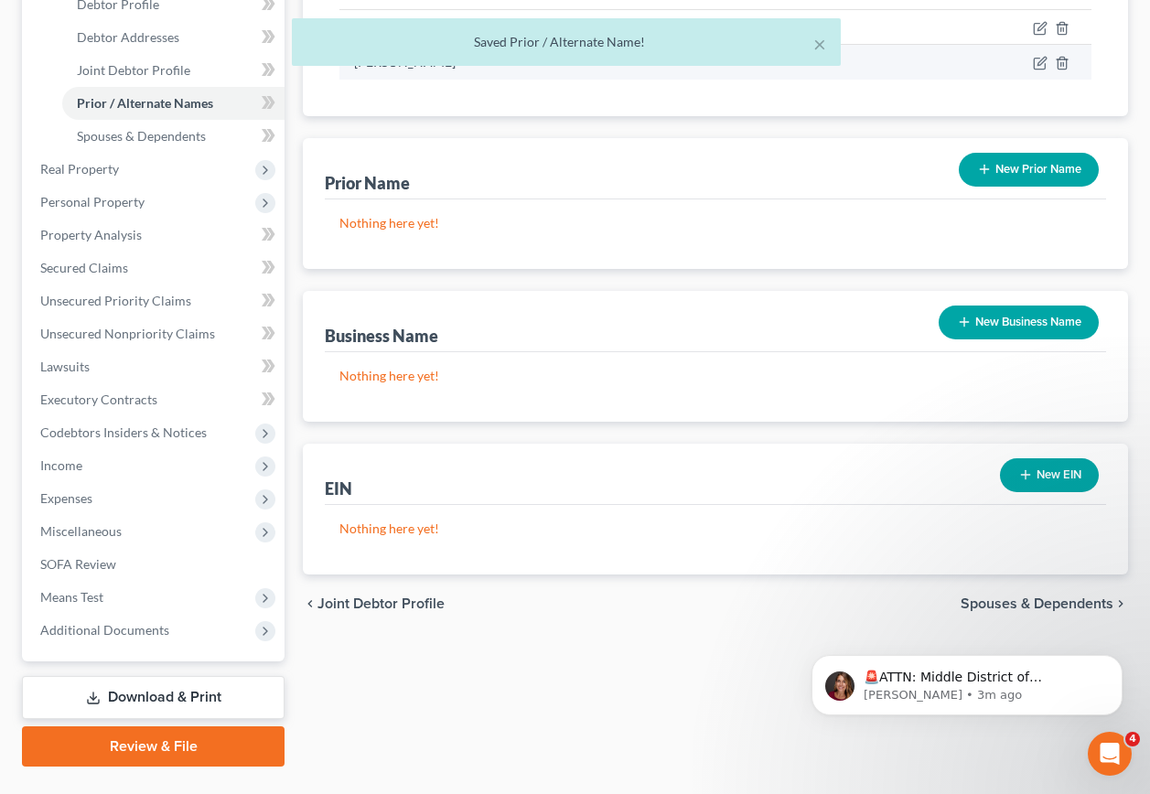
scroll to position [409, 0]
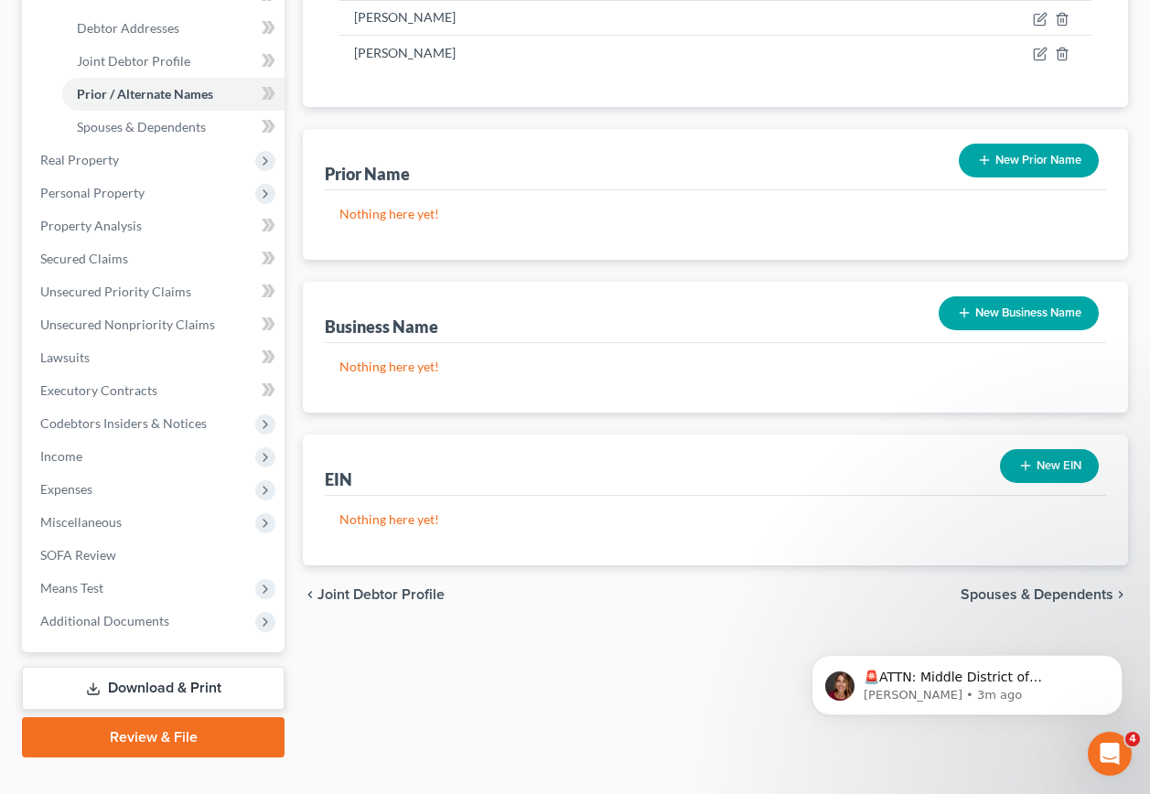
click at [981, 588] on span "Spouses & Dependents" at bounding box center [1037, 595] width 153 height 15
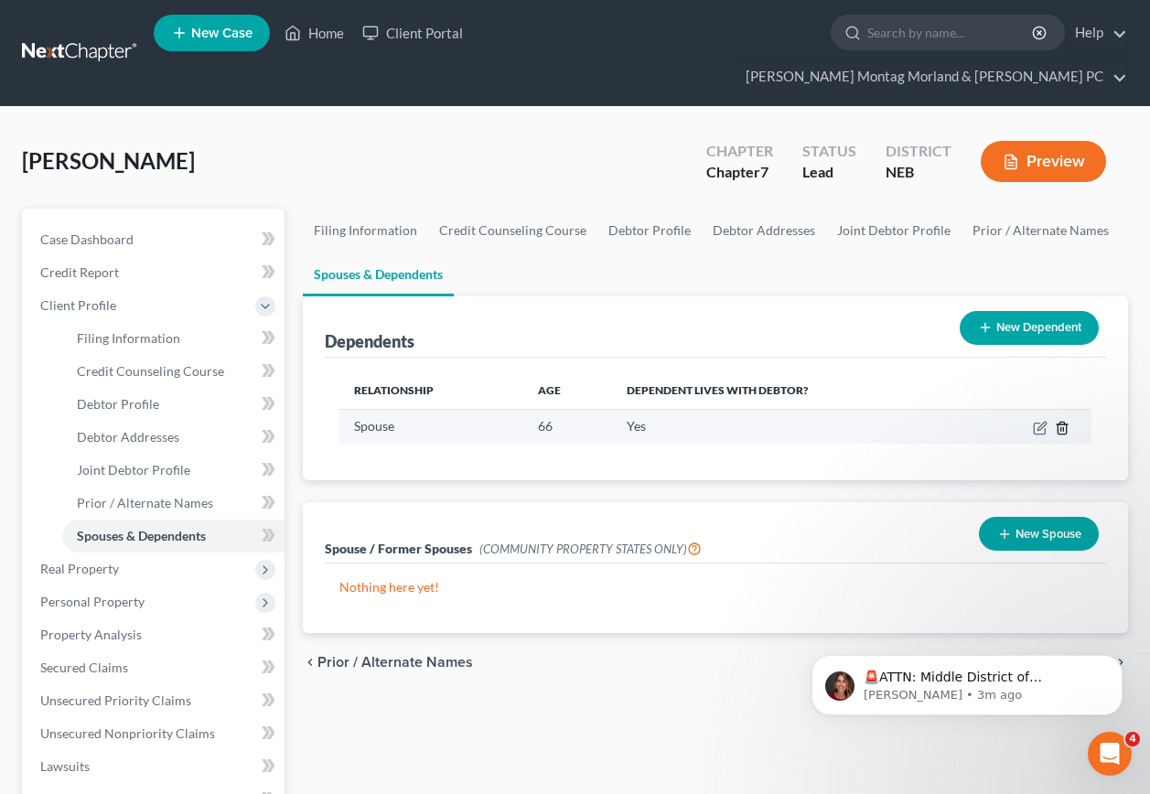
click at [1063, 421] on icon "button" at bounding box center [1062, 428] width 15 height 15
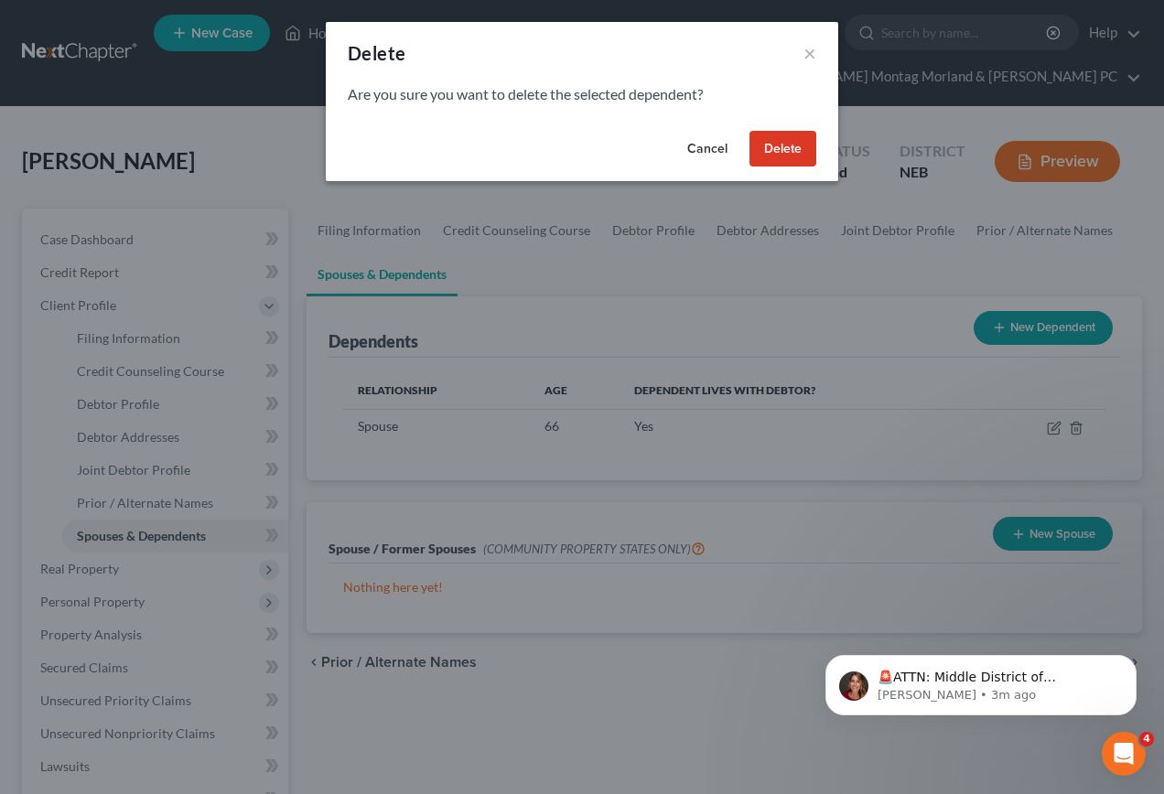
drag, startPoint x: 782, startPoint y: 144, endPoint x: 782, endPoint y: 175, distance: 31.1
click at [782, 150] on button "Delete" at bounding box center [783, 149] width 67 height 37
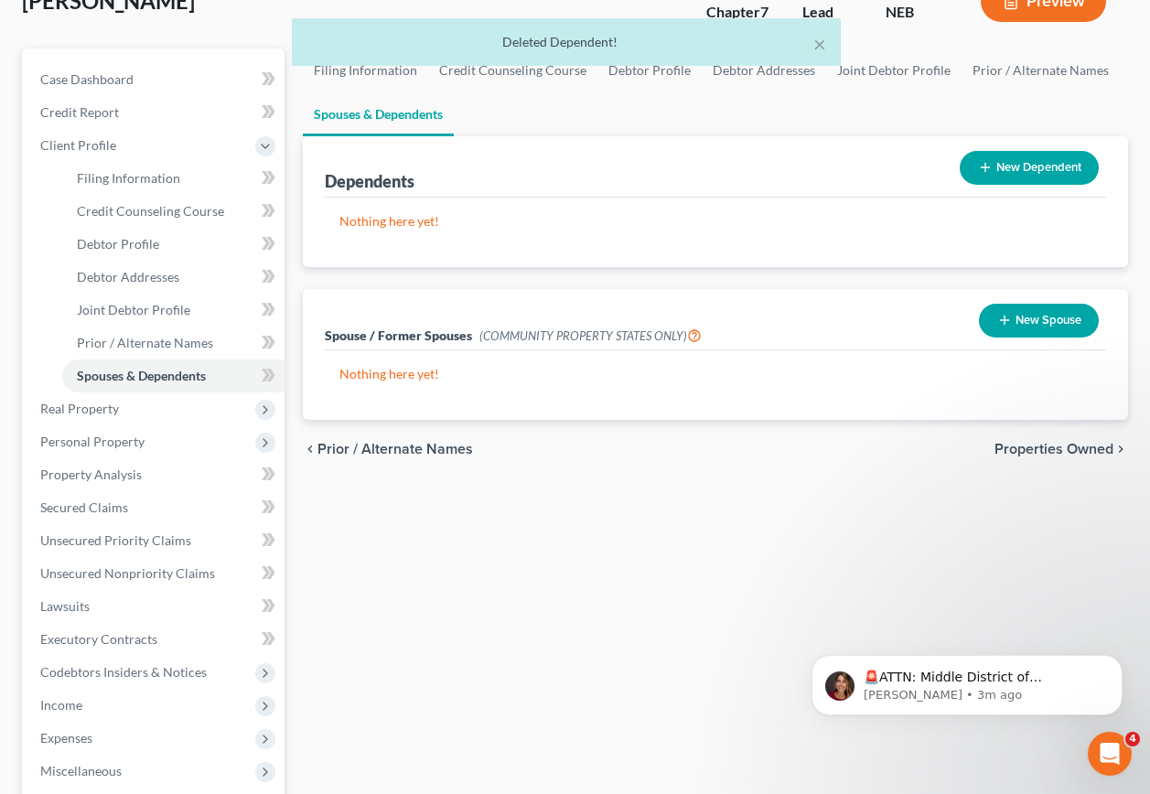
scroll to position [183, 0]
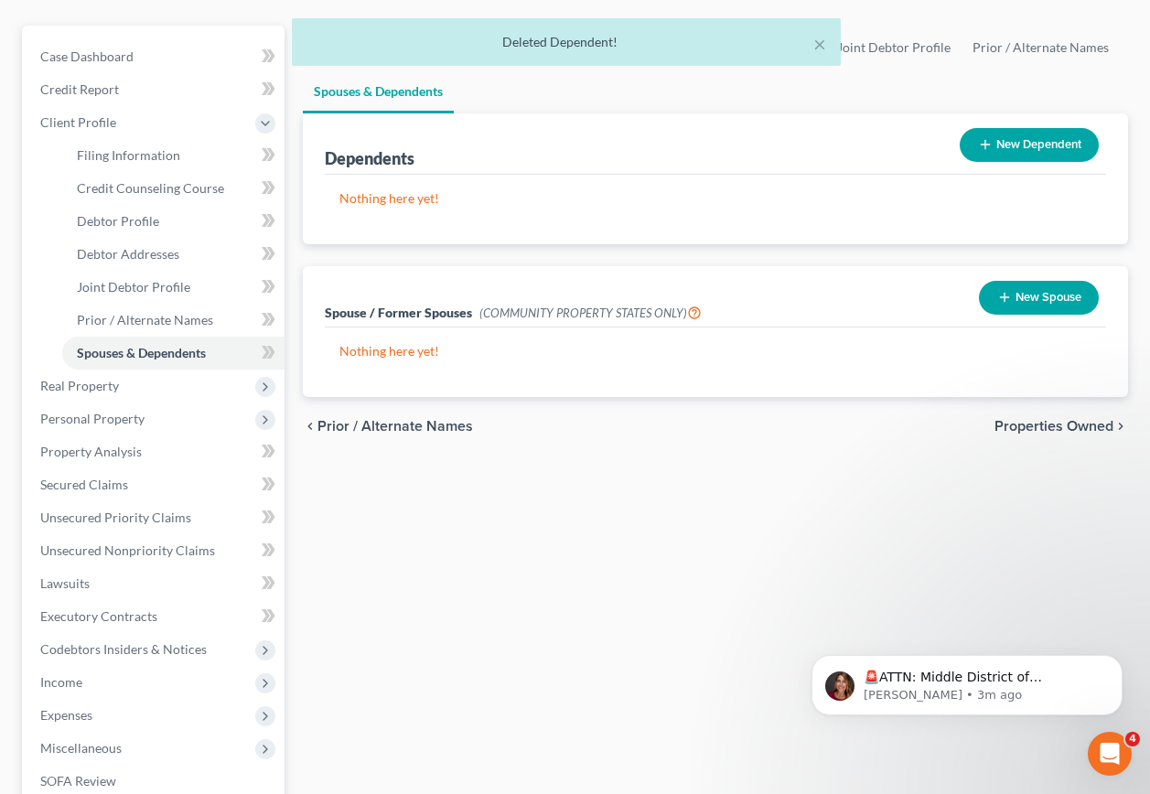
drag, startPoint x: 1017, startPoint y: 395, endPoint x: 975, endPoint y: 396, distance: 42.1
click at [1017, 419] on span "Properties Owned" at bounding box center [1054, 426] width 119 height 15
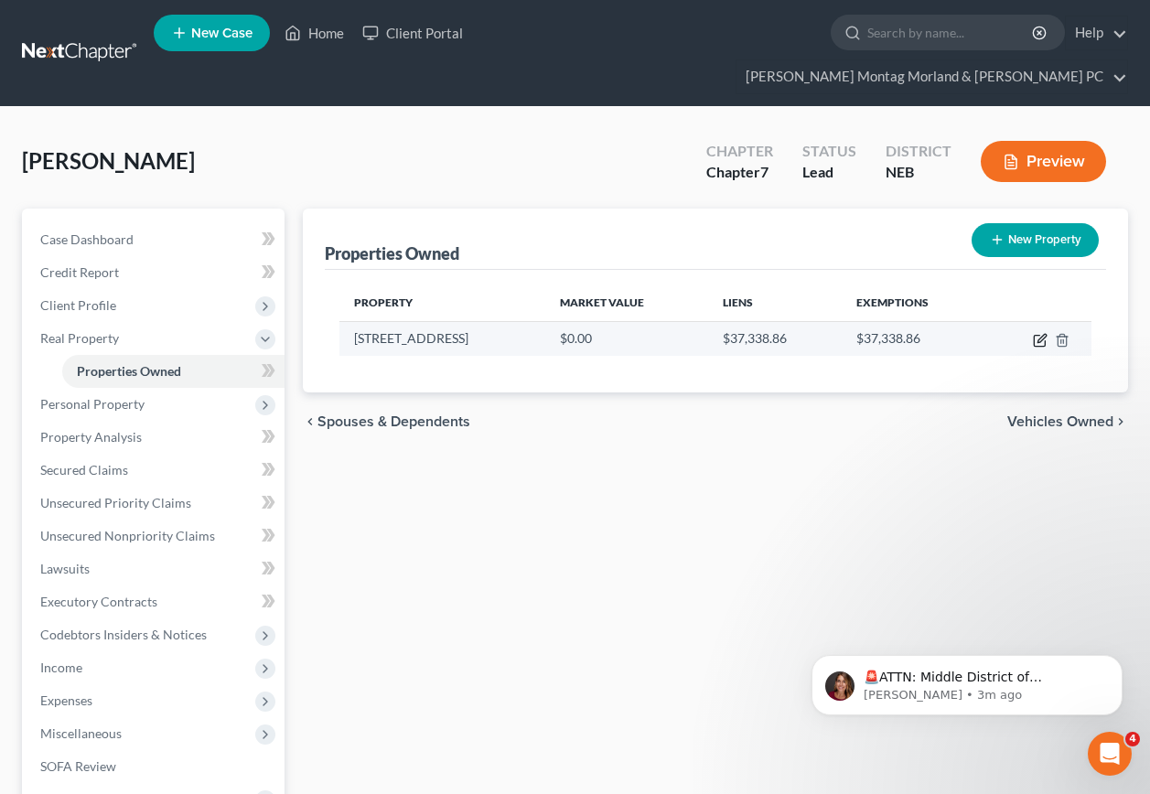
click at [1042, 333] on icon "button" at bounding box center [1040, 340] width 15 height 15
select select "30"
select select "58"
select select "2"
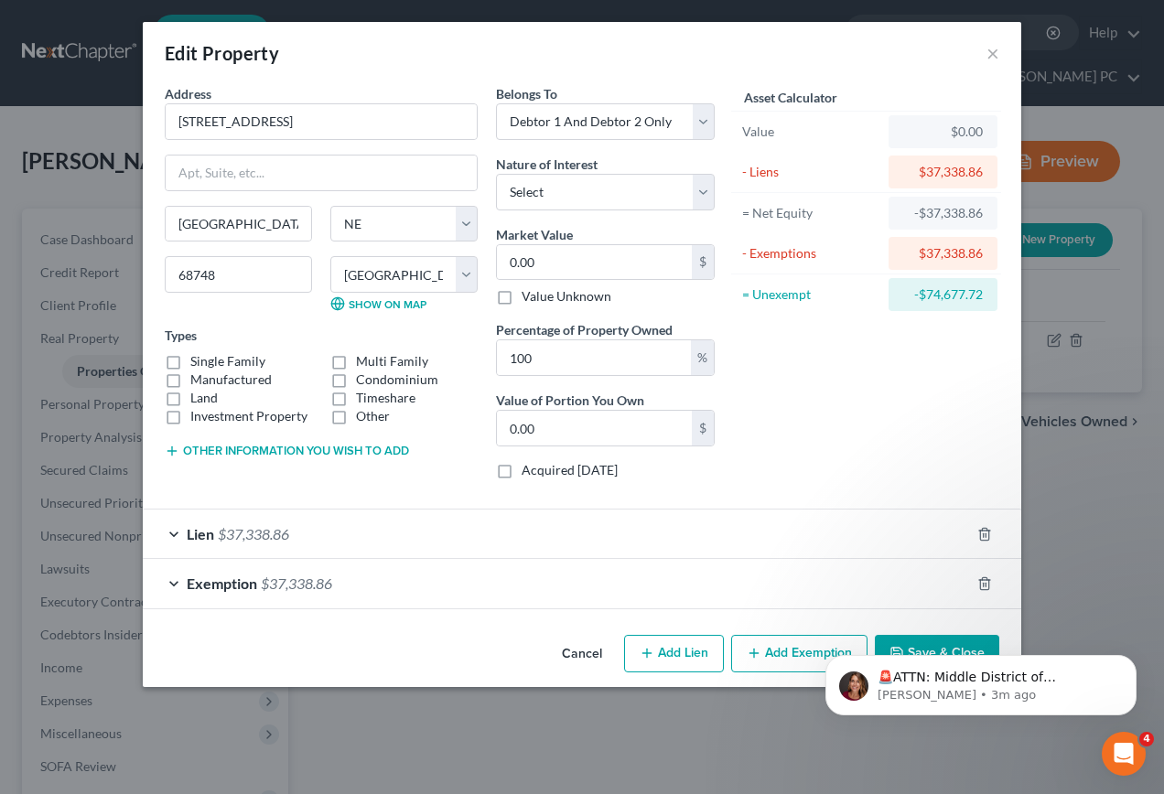
click at [190, 363] on label "Single Family" at bounding box center [227, 361] width 75 height 18
click at [198, 363] on input "Single Family" at bounding box center [204, 358] width 12 height 12
checkbox input "true"
click at [574, 254] on input "0.00" at bounding box center [594, 262] width 195 height 35
type input "1"
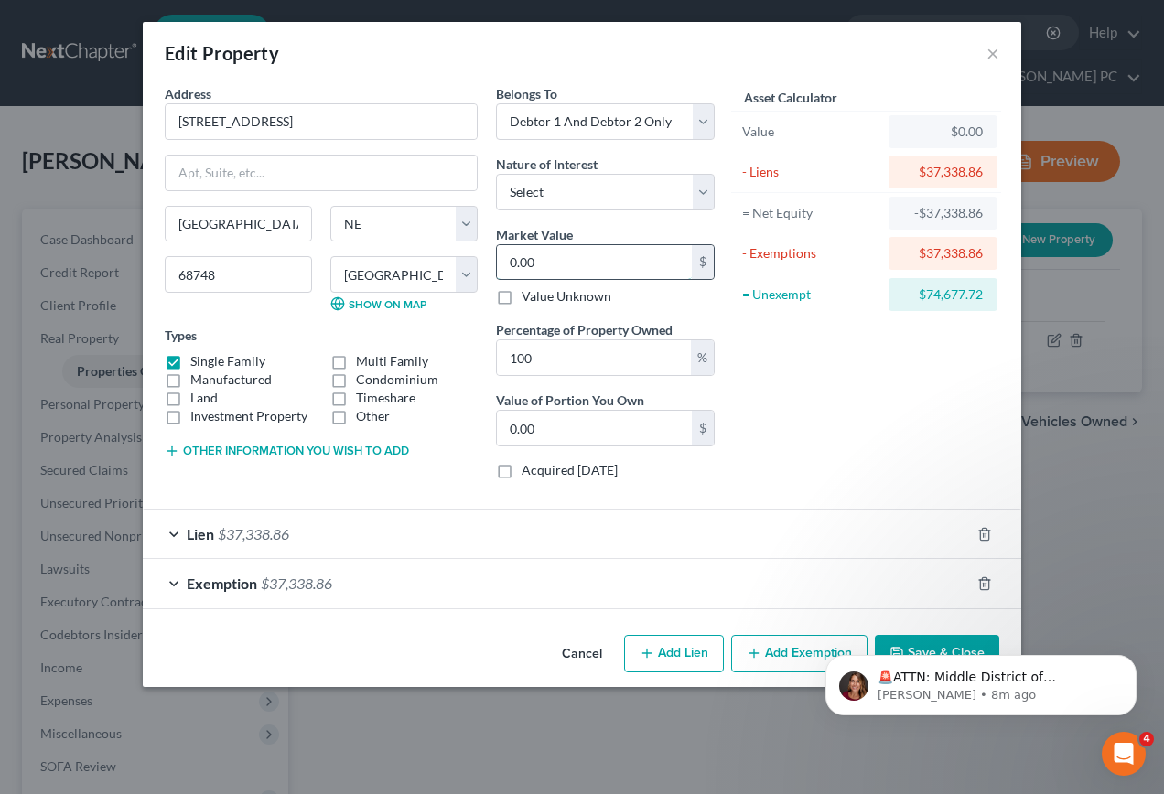
type input "1.00"
type input "10"
type input "10.00"
type input "105"
type input "105.00"
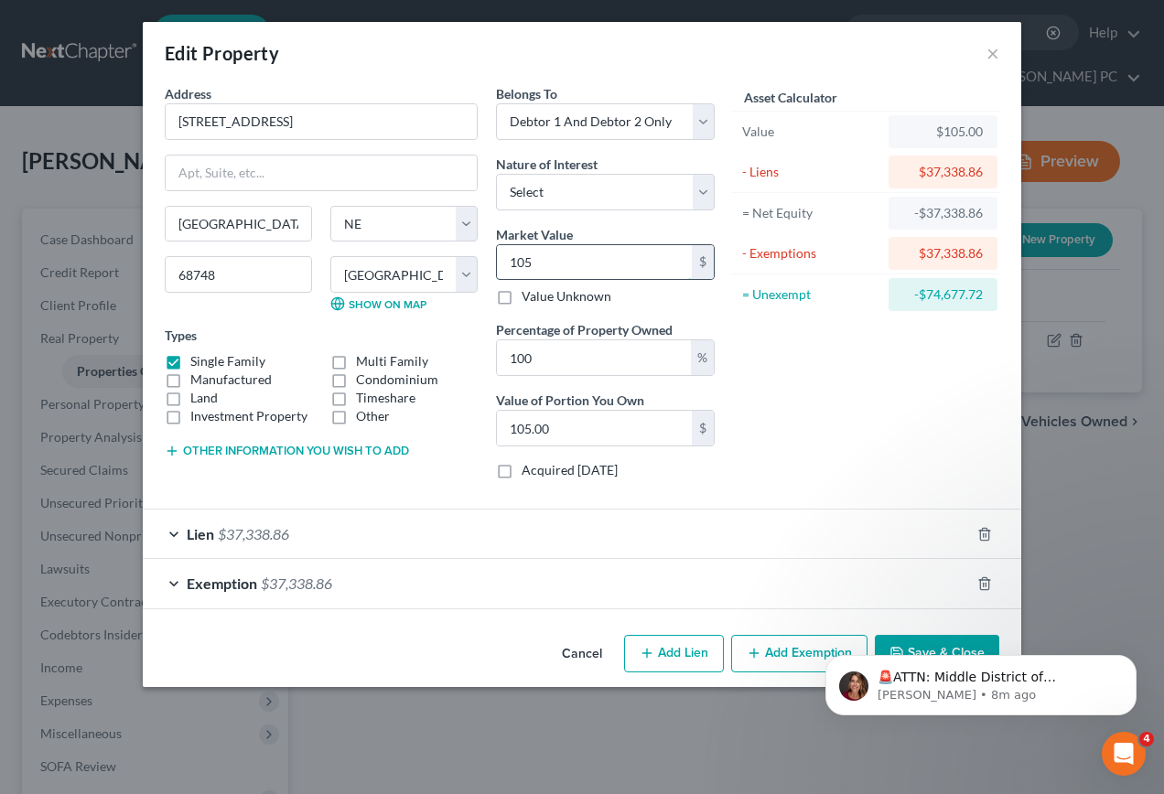
type input "1050"
type input "1,050.00"
type input "1,0500"
type input "10,500.00"
type input "10,5000"
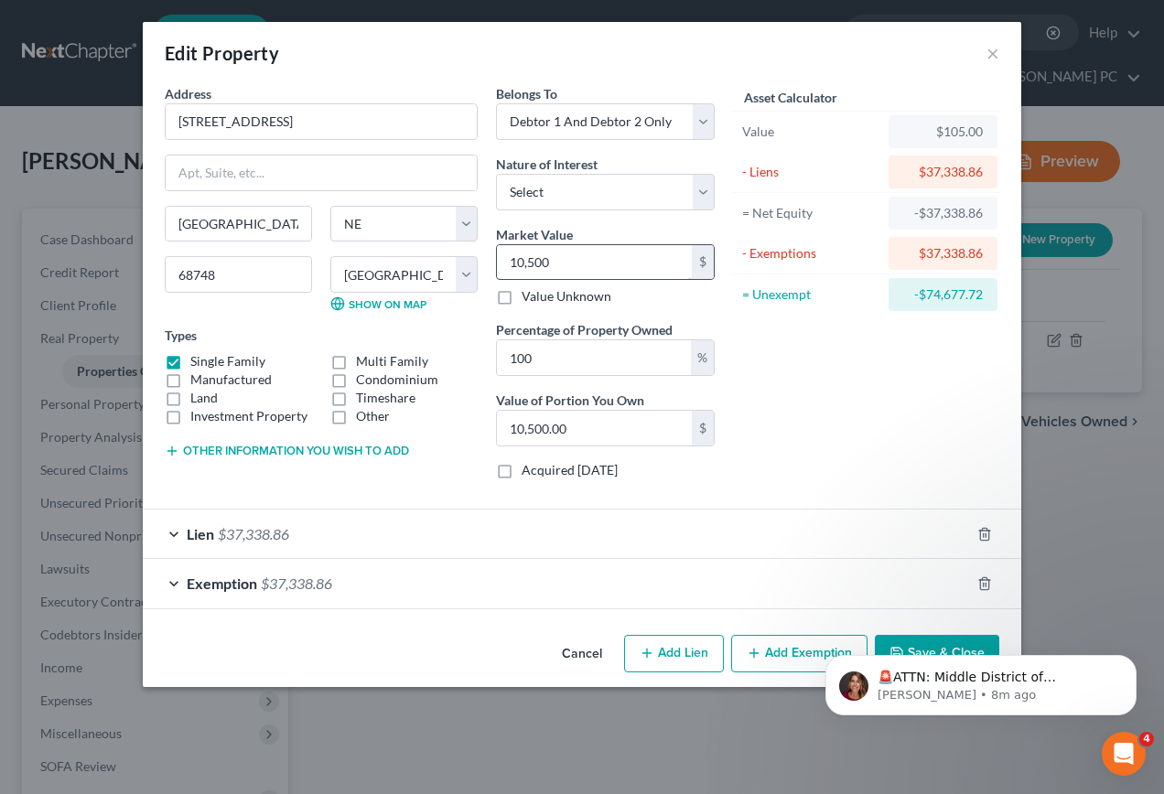
type input "105,000.00"
click at [206, 531] on span "Lien" at bounding box center [200, 533] width 27 height 17
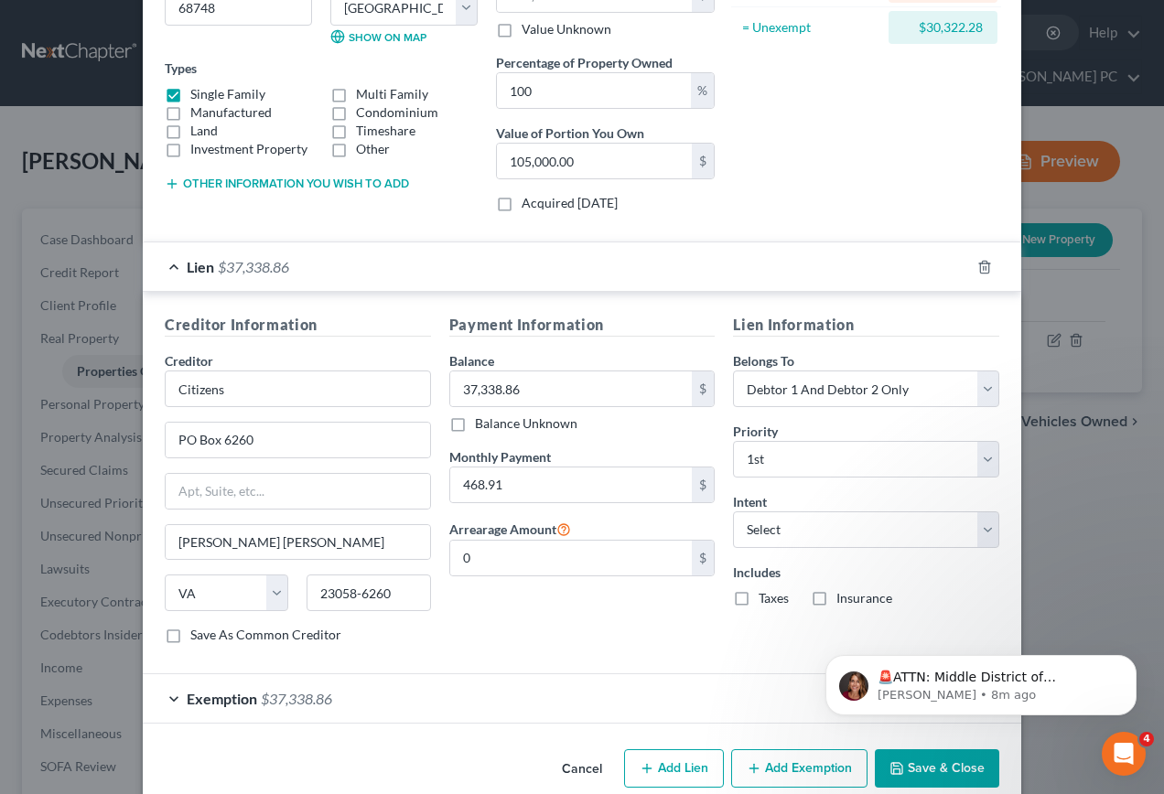
scroll to position [275, 0]
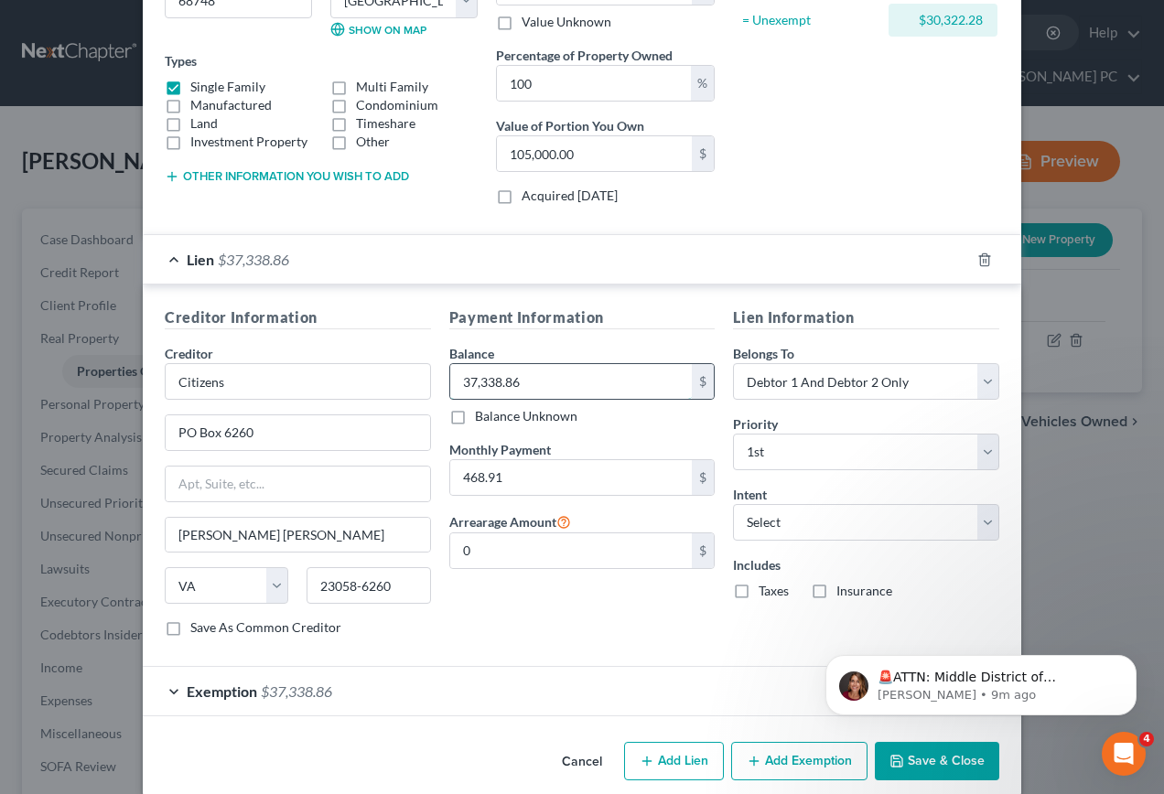
click at [545, 378] on input "37,338.86" at bounding box center [571, 381] width 243 height 35
type input "37,219.52"
drag, startPoint x: 981, startPoint y: 526, endPoint x: 972, endPoint y: 530, distance: 9.9
click at [981, 526] on select "Select Surrender Redeem Reaffirm Avoid Other" at bounding box center [866, 522] width 266 height 37
select select "2"
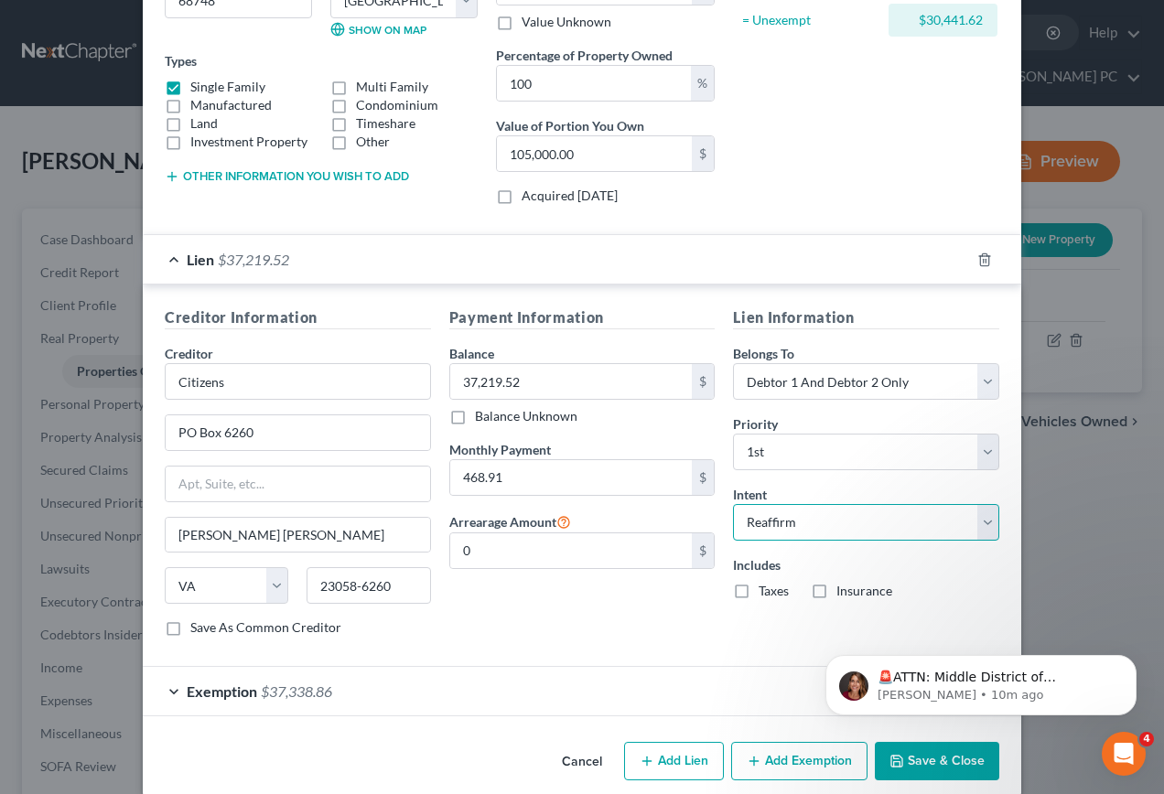
click at [733, 504] on select "Select Surrender Redeem Reaffirm Avoid Other" at bounding box center [866, 522] width 266 height 37
drag, startPoint x: 734, startPoint y: 593, endPoint x: 761, endPoint y: 594, distance: 27.5
click at [759, 593] on label "Taxes" at bounding box center [774, 591] width 30 height 18
click at [766, 593] on input "Taxes" at bounding box center [772, 588] width 12 height 12
checkbox input "true"
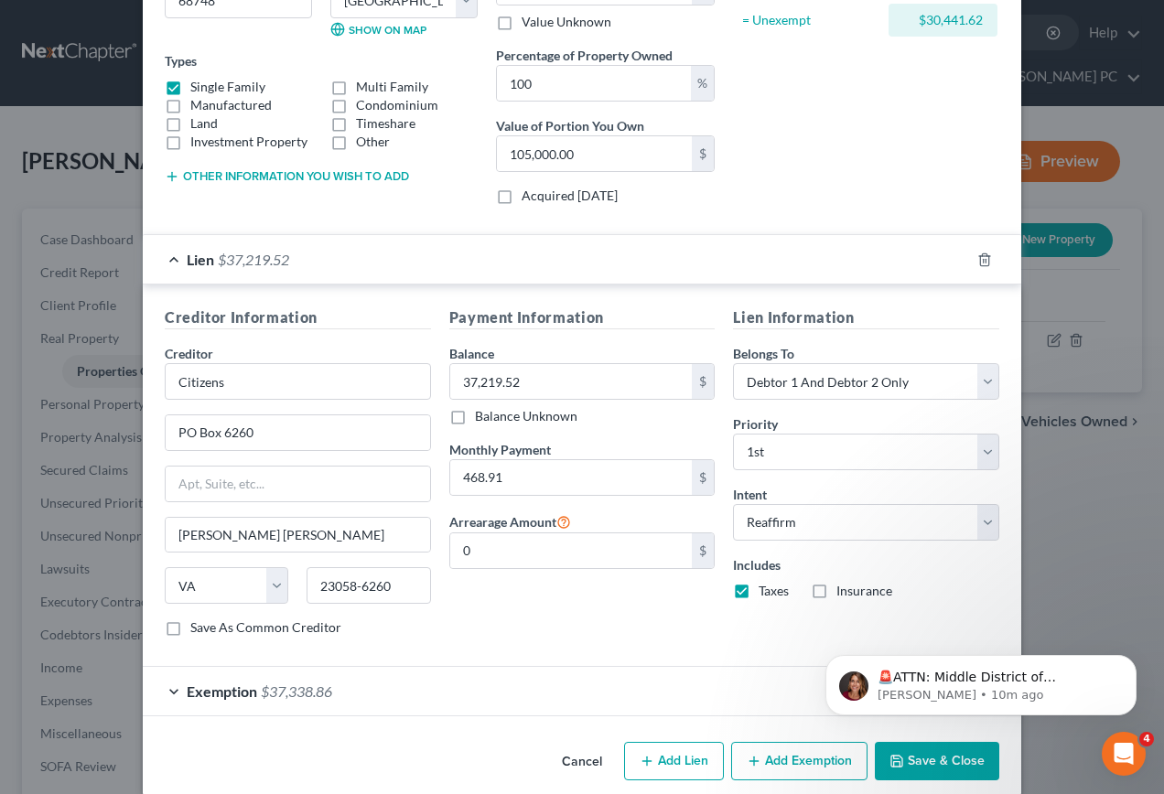
click at [836, 592] on label "Insurance" at bounding box center [864, 591] width 56 height 18
click at [844, 592] on input "Insurance" at bounding box center [850, 588] width 12 height 12
checkbox input "true"
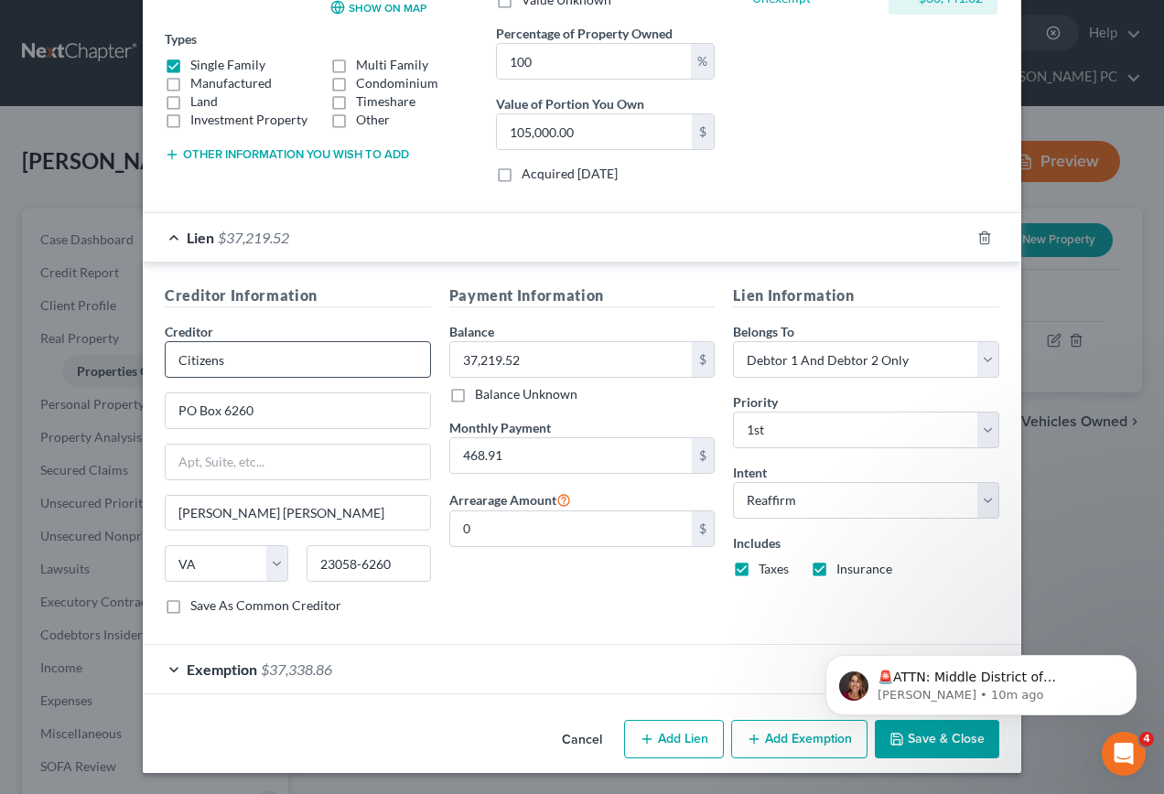
scroll to position [297, 0]
click at [266, 673] on span "$37,338.86" at bounding box center [296, 668] width 71 height 17
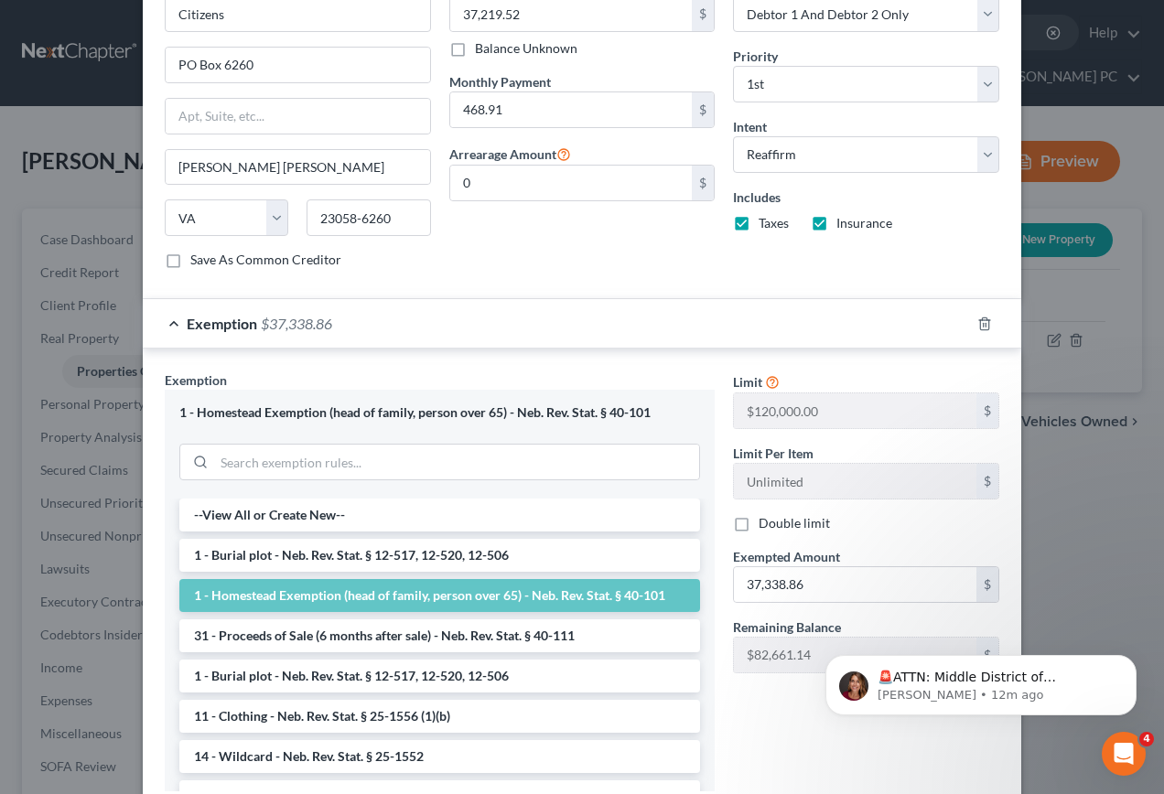
scroll to position [664, 0]
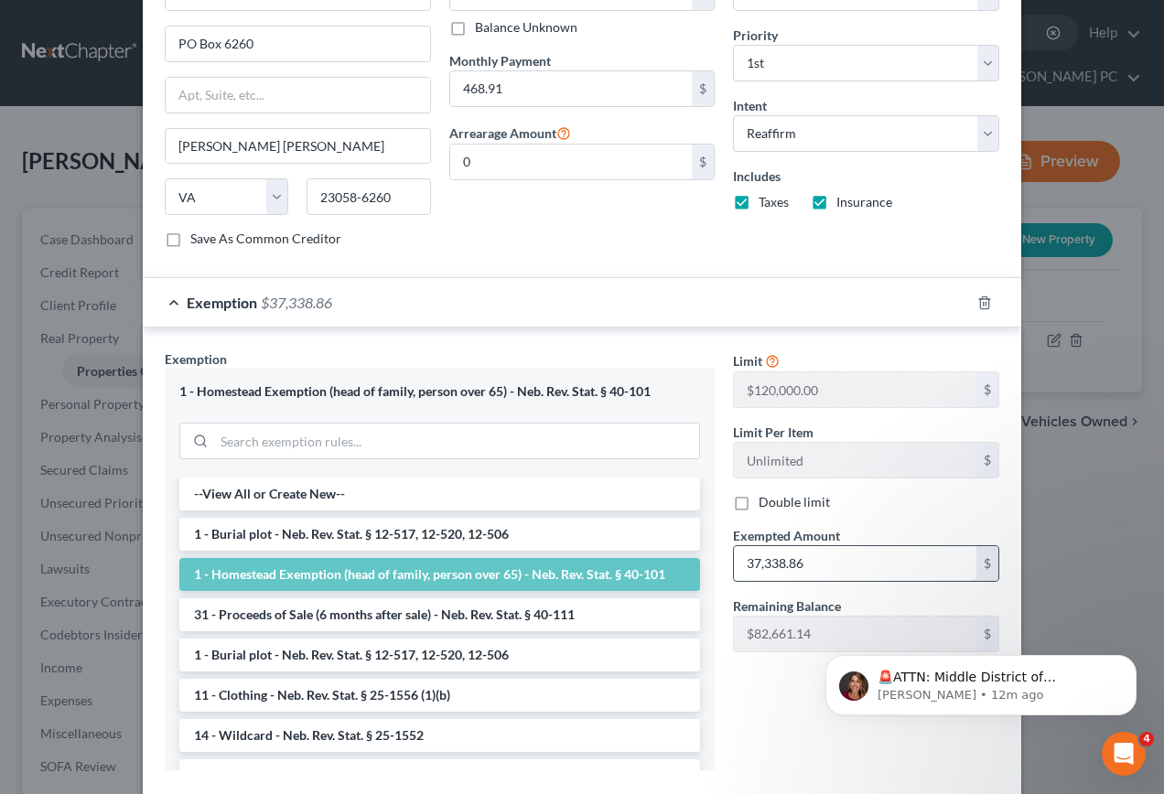
click at [815, 567] on input "37,338.86" at bounding box center [855, 563] width 243 height 35
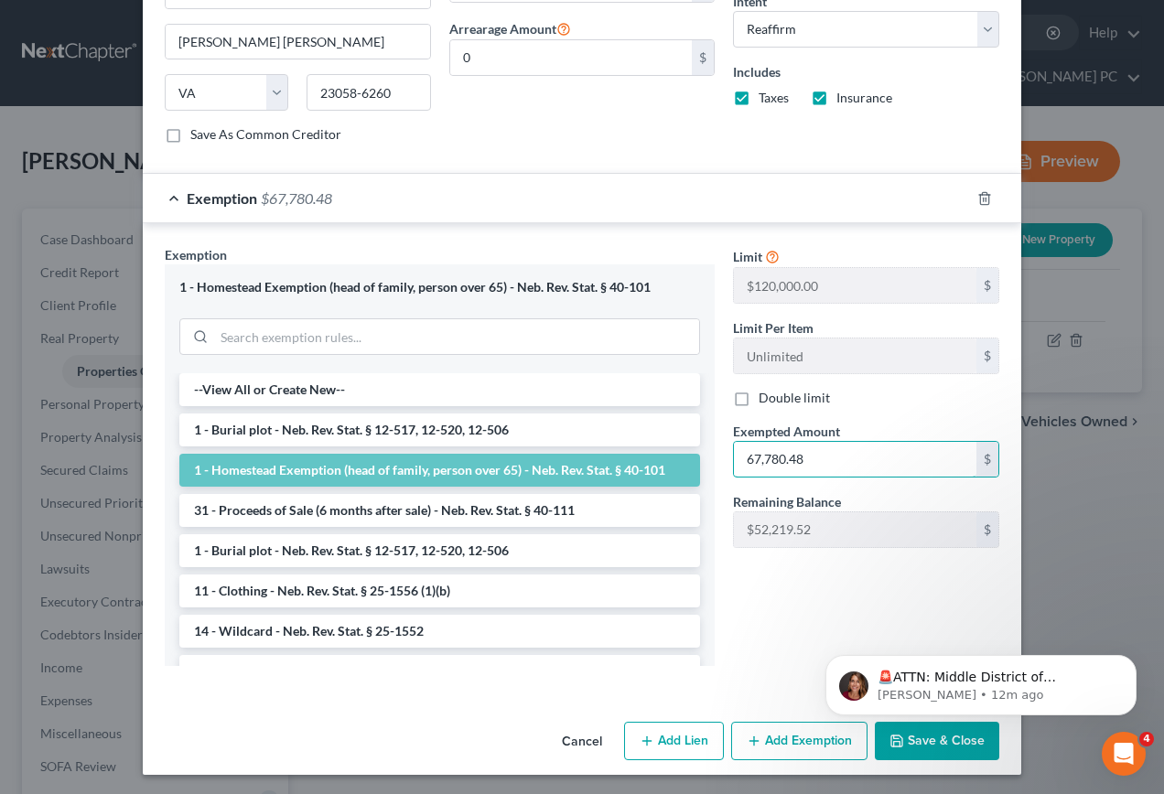
scroll to position [771, 0]
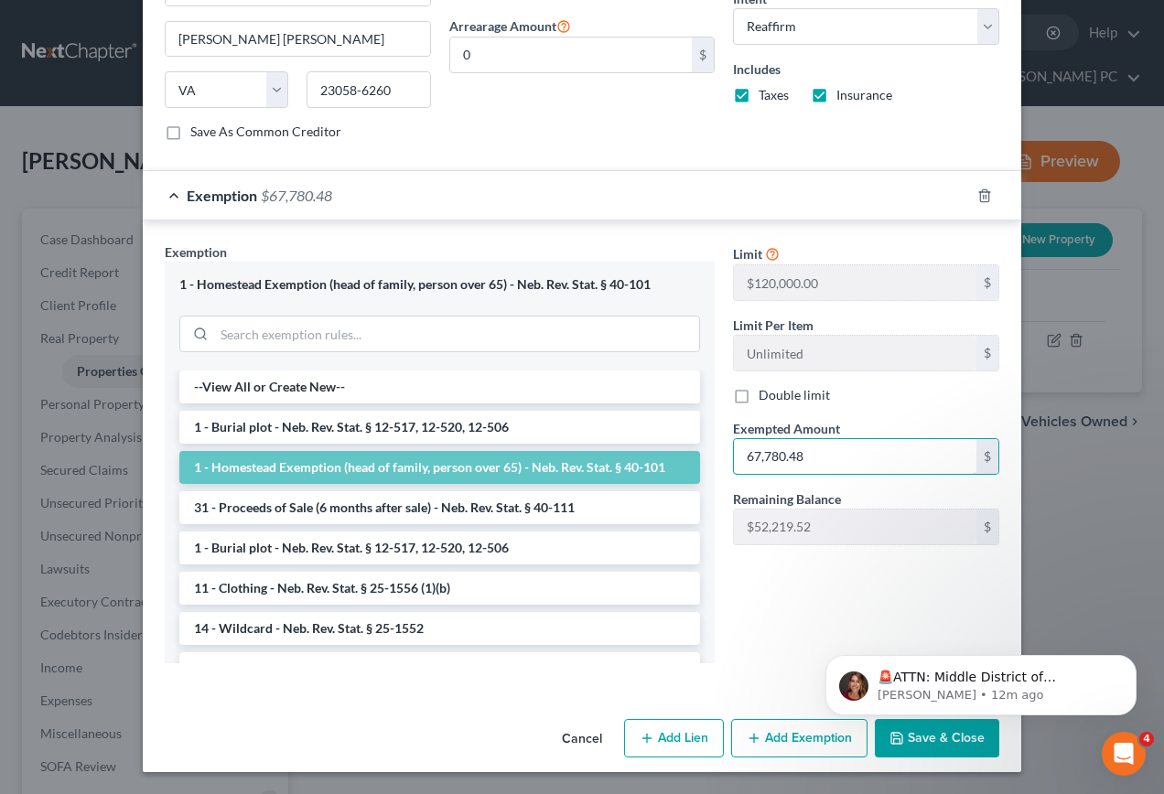
type input "67,780.48"
click at [914, 740] on html "🚨ATTN: Middle District of [US_STATE] The court has added a new Credit Counselin…" at bounding box center [981, 681] width 366 height 128
click at [913, 732] on body "🚨ATTN: Middle District of [US_STATE] The court has added a new Credit Counselin…" at bounding box center [980, 680] width 351 height 113
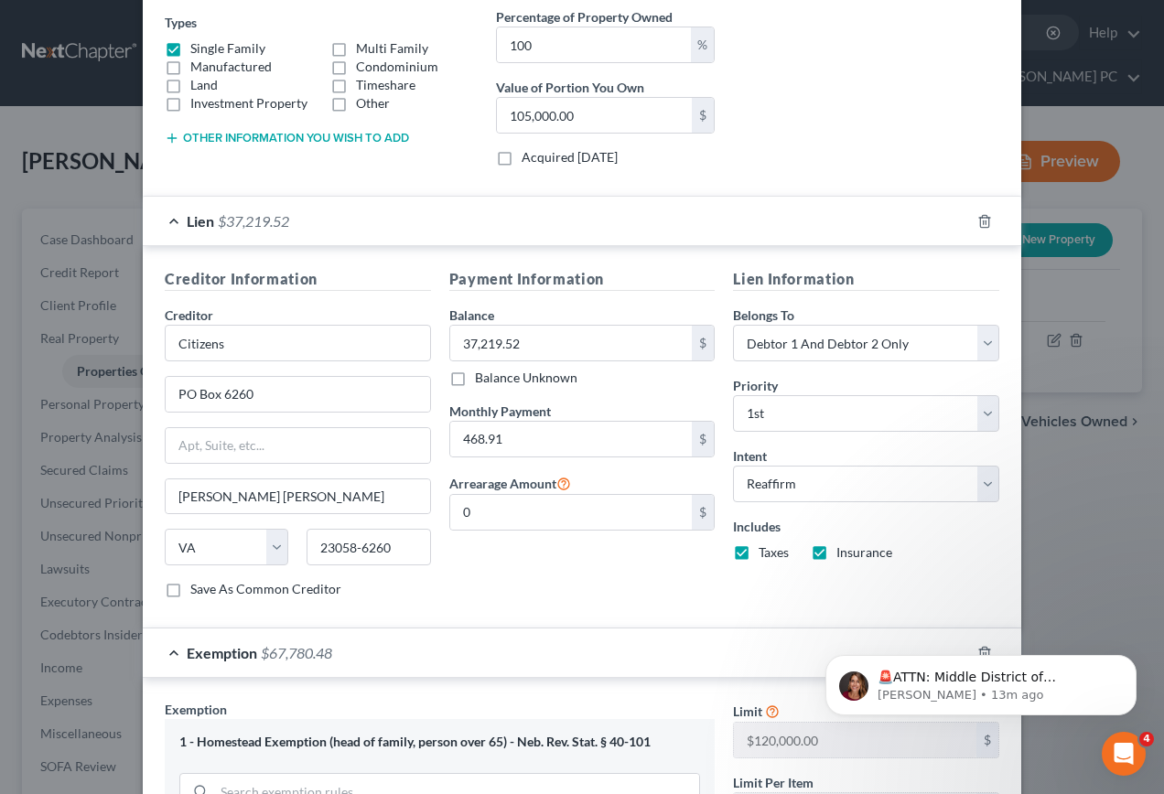
scroll to position [0, 0]
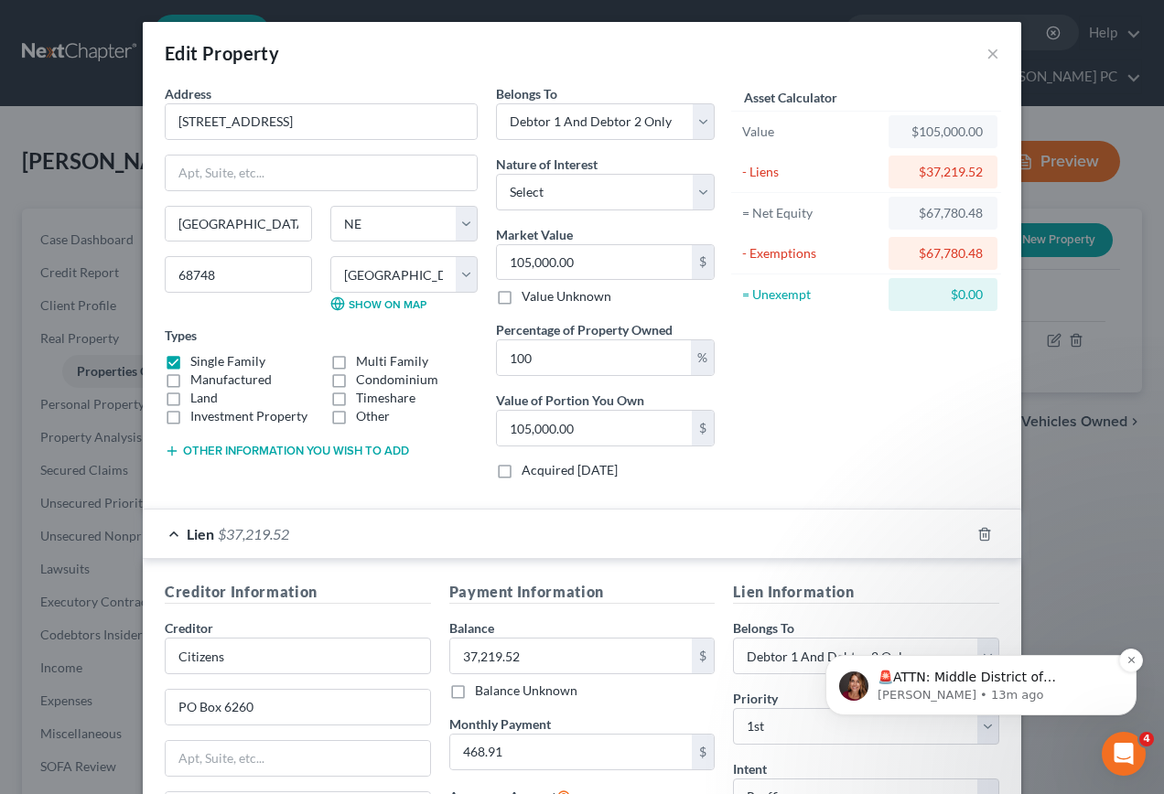
click at [1038, 670] on p "🚨ATTN: Middle District of [US_STATE] The court has added a new Credit Counselin…" at bounding box center [996, 678] width 236 height 18
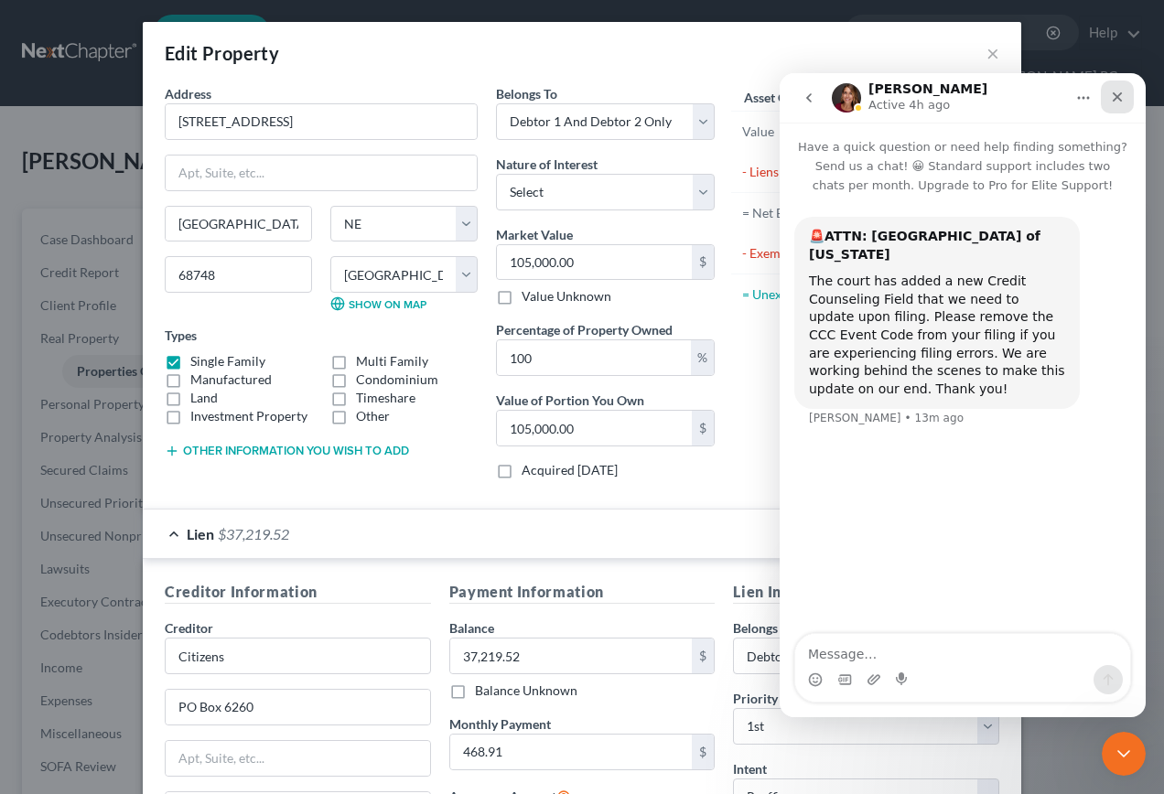
click at [1119, 104] on div "Close" at bounding box center [1117, 97] width 33 height 33
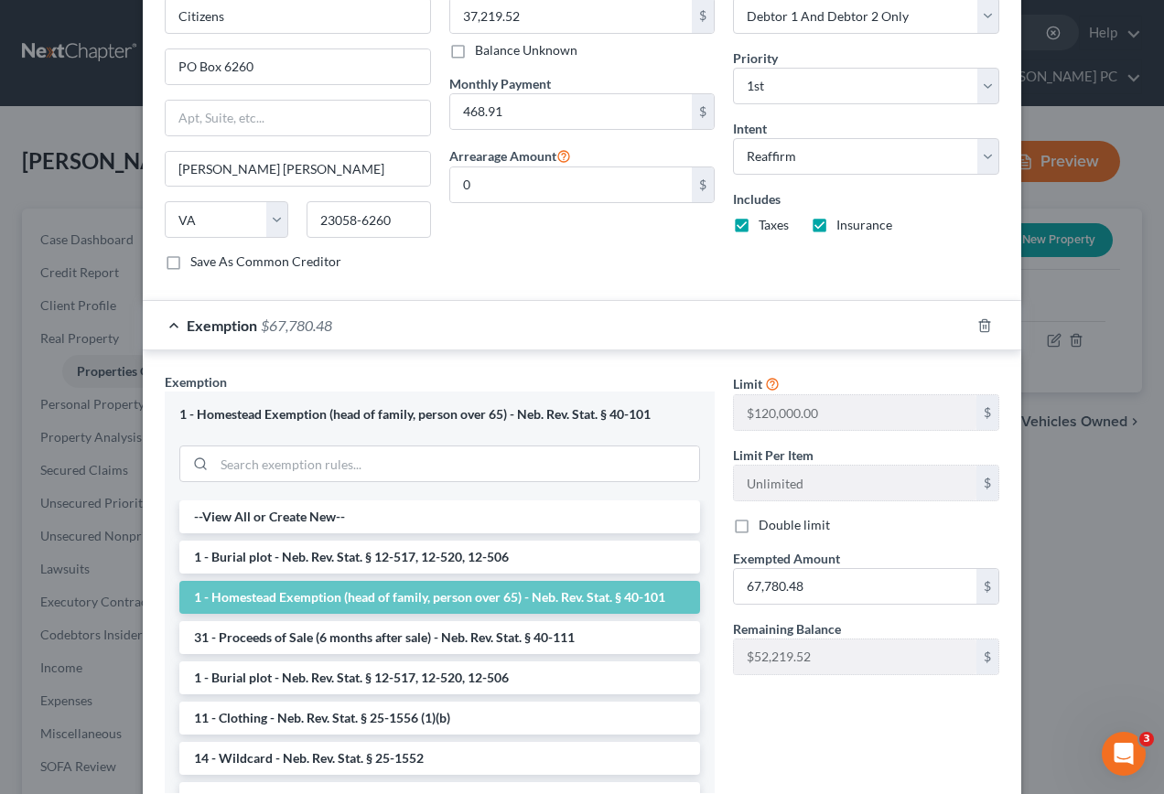
scroll to position [771, 0]
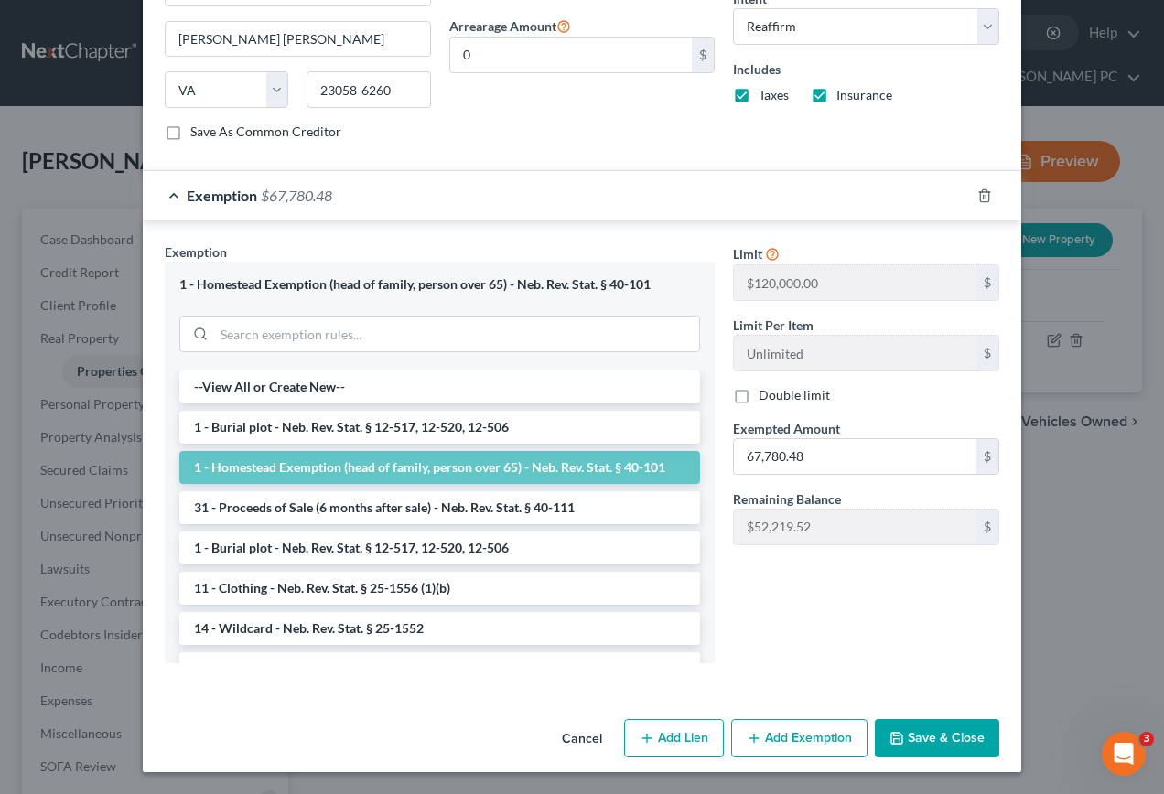
click at [915, 739] on button "Save & Close" at bounding box center [937, 738] width 124 height 38
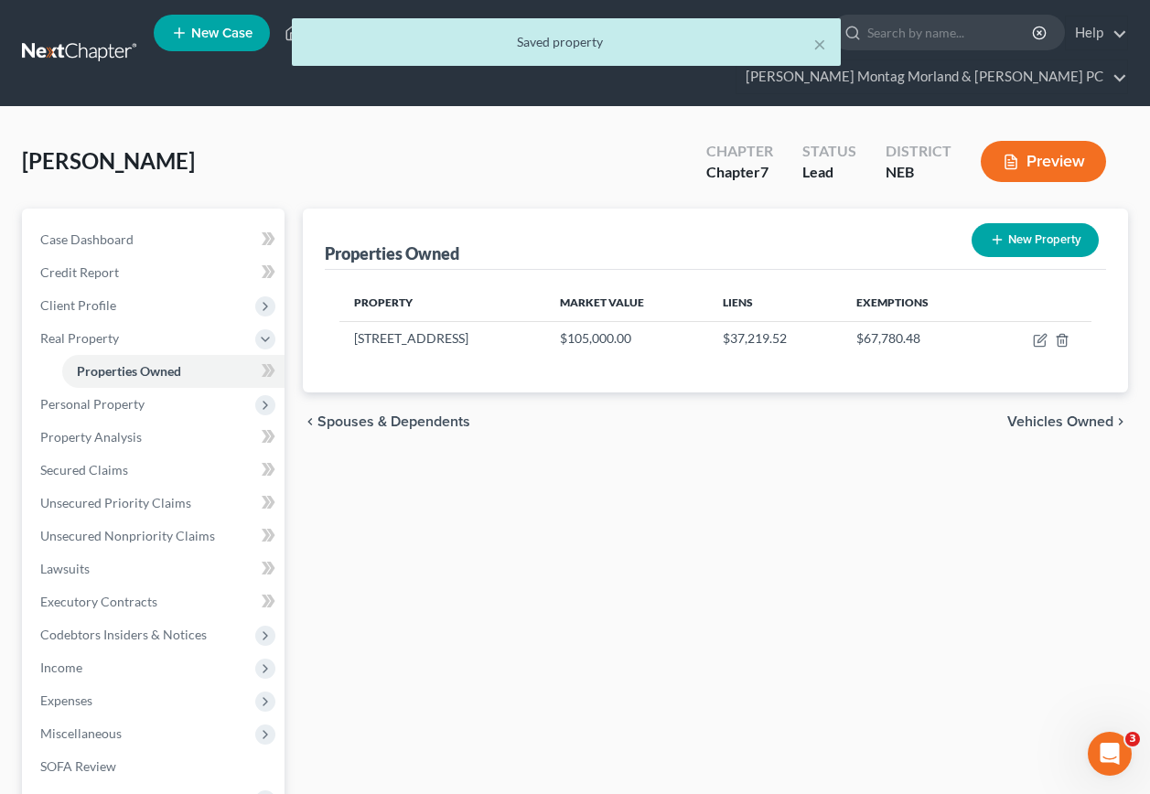
click at [1037, 223] on button "New Property" at bounding box center [1035, 240] width 127 height 34
select select "30"
select select "58"
select select "2"
select select "0"
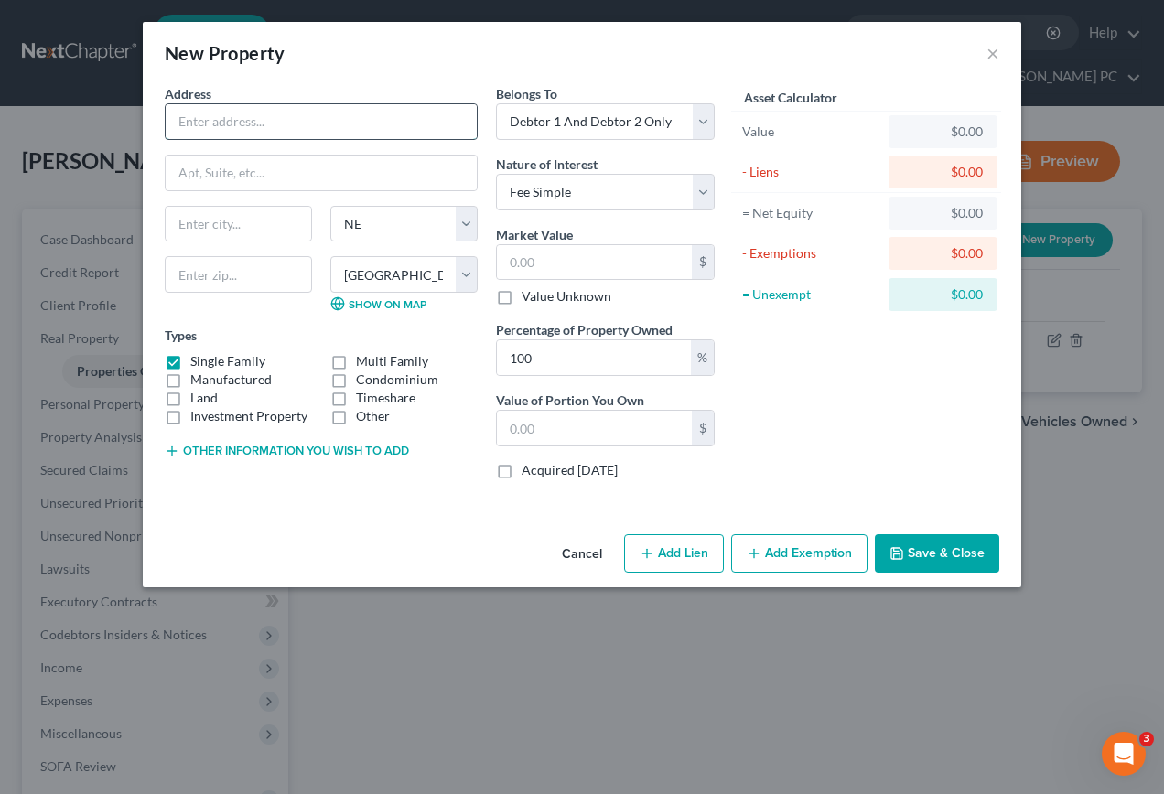
drag, startPoint x: 371, startPoint y: 118, endPoint x: 378, endPoint y: 124, distance: 9.7
click at [371, 120] on input "text" at bounding box center [321, 121] width 311 height 35
click at [289, 128] on input "text" at bounding box center [321, 121] width 311 height 35
click at [190, 362] on label "Single Family" at bounding box center [227, 361] width 75 height 18
click at [198, 362] on input "Single Family" at bounding box center [204, 358] width 12 height 12
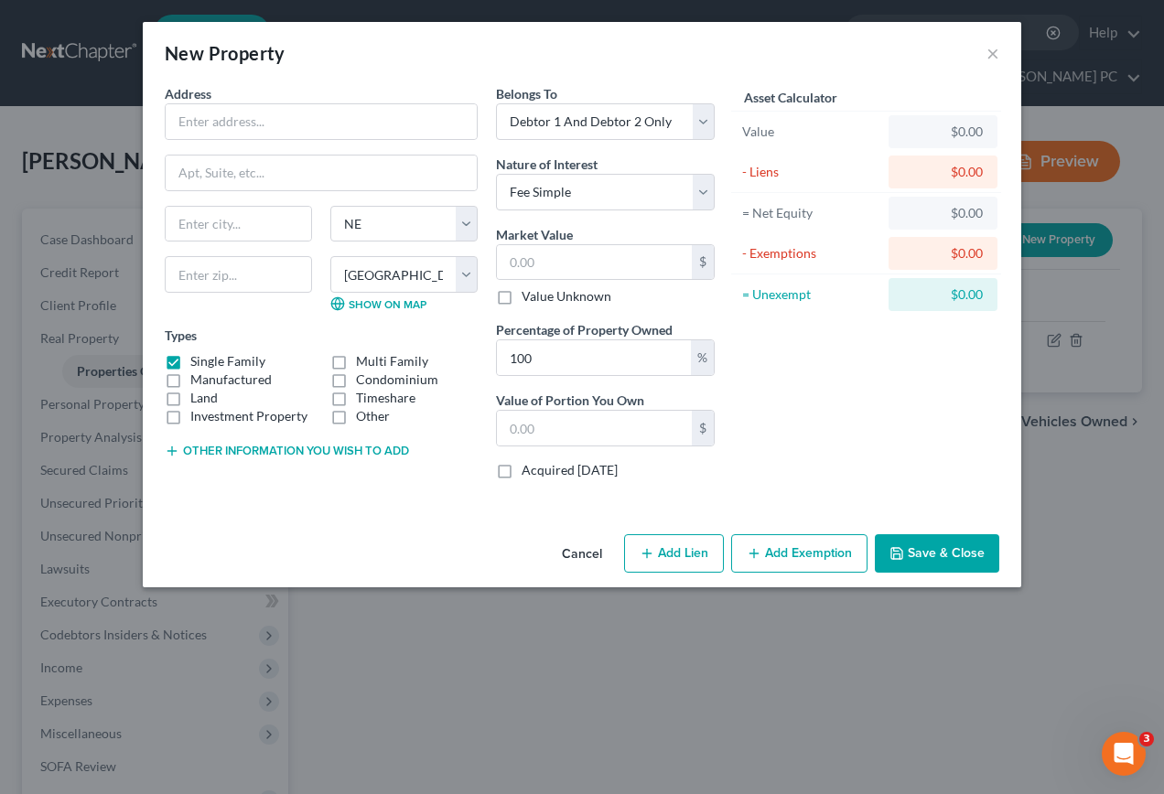
checkbox input "false"
click at [297, 124] on input "text" at bounding box center [321, 121] width 311 height 35
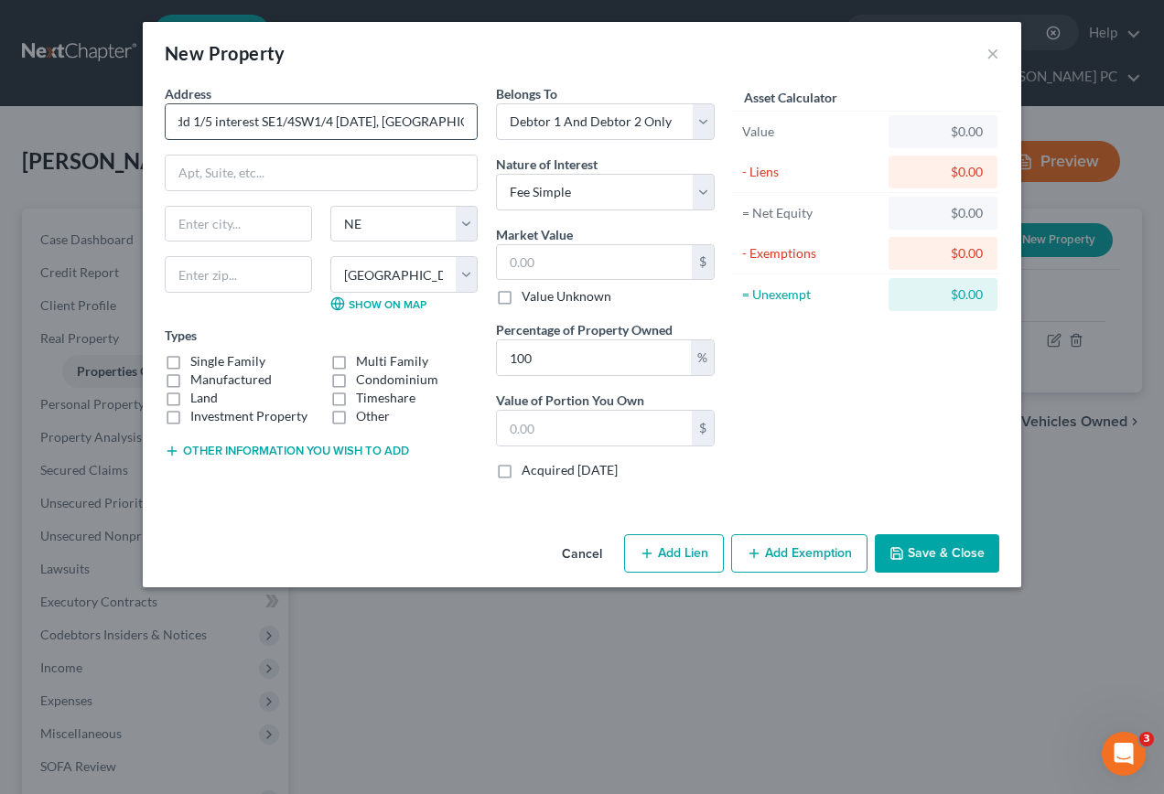
scroll to position [0, 58]
type input "Undividd 1/5 interest SE1/4SW1/4 [DATE], [GEOGRAPHIC_DATA]"
click at [469, 275] on select "County [GEOGRAPHIC_DATA] [GEOGRAPHIC_DATA] [GEOGRAPHIC_DATA] [GEOGRAPHIC_DATA] …" at bounding box center [403, 274] width 147 height 37
select select "82"
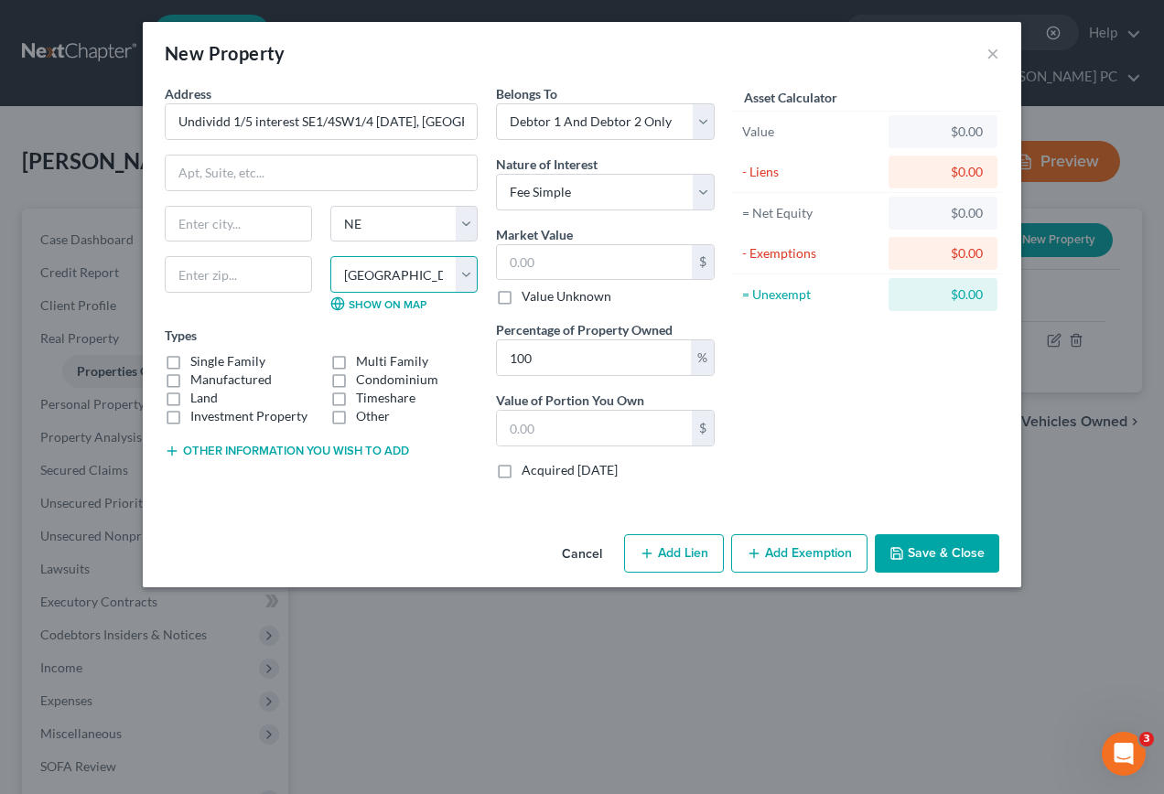
click at [330, 256] on select "County [GEOGRAPHIC_DATA] [GEOGRAPHIC_DATA] [GEOGRAPHIC_DATA] [GEOGRAPHIC_DATA] …" at bounding box center [403, 274] width 147 height 37
drag, startPoint x: 706, startPoint y: 118, endPoint x: 703, endPoint y: 132, distance: 14.0
click at [706, 124] on select "Select Debtor 1 Only Debtor 2 Only Debtor 1 And Debtor 2 Only At Least One Of T…" at bounding box center [605, 121] width 219 height 37
select select "0"
click at [496, 103] on select "Select Debtor 1 Only Debtor 2 Only Debtor 1 And Debtor 2 Only At Least One Of T…" at bounding box center [605, 121] width 219 height 37
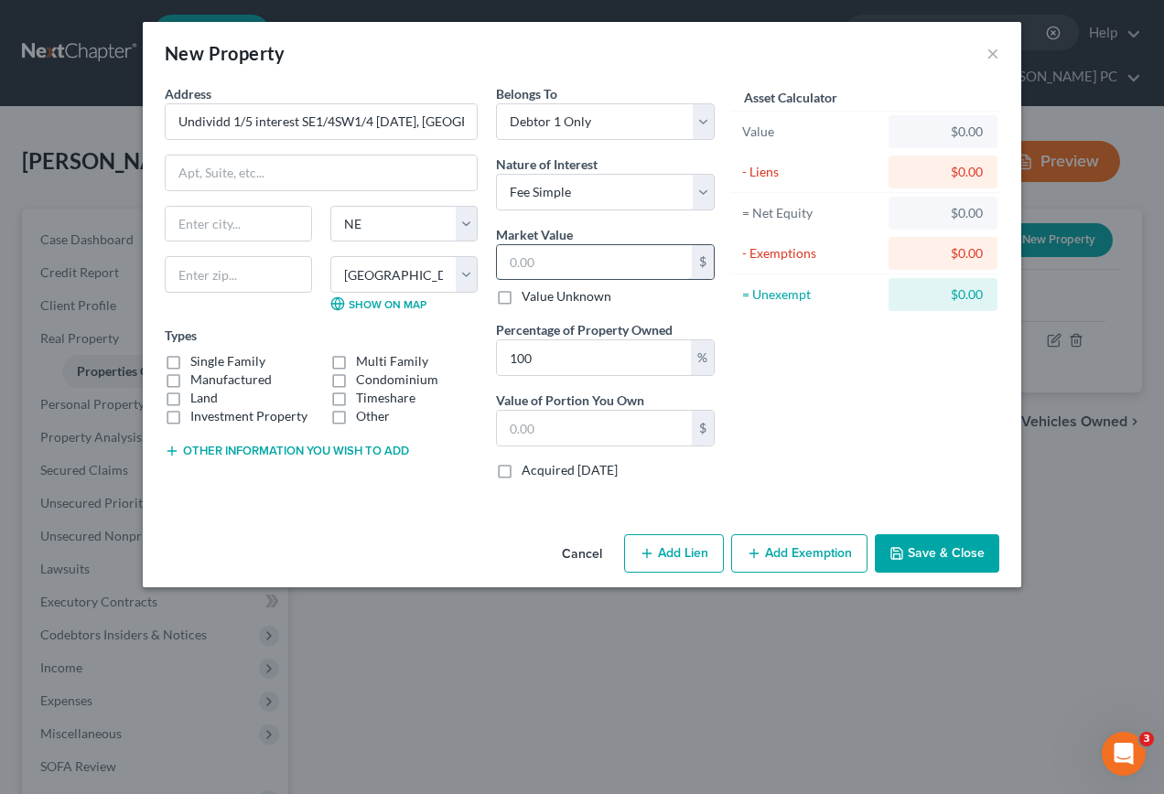
click at [608, 267] on input "text" at bounding box center [594, 262] width 195 height 35
click at [567, 268] on input "text" at bounding box center [594, 262] width 195 height 35
type input "2"
type input "2.00"
type input "24"
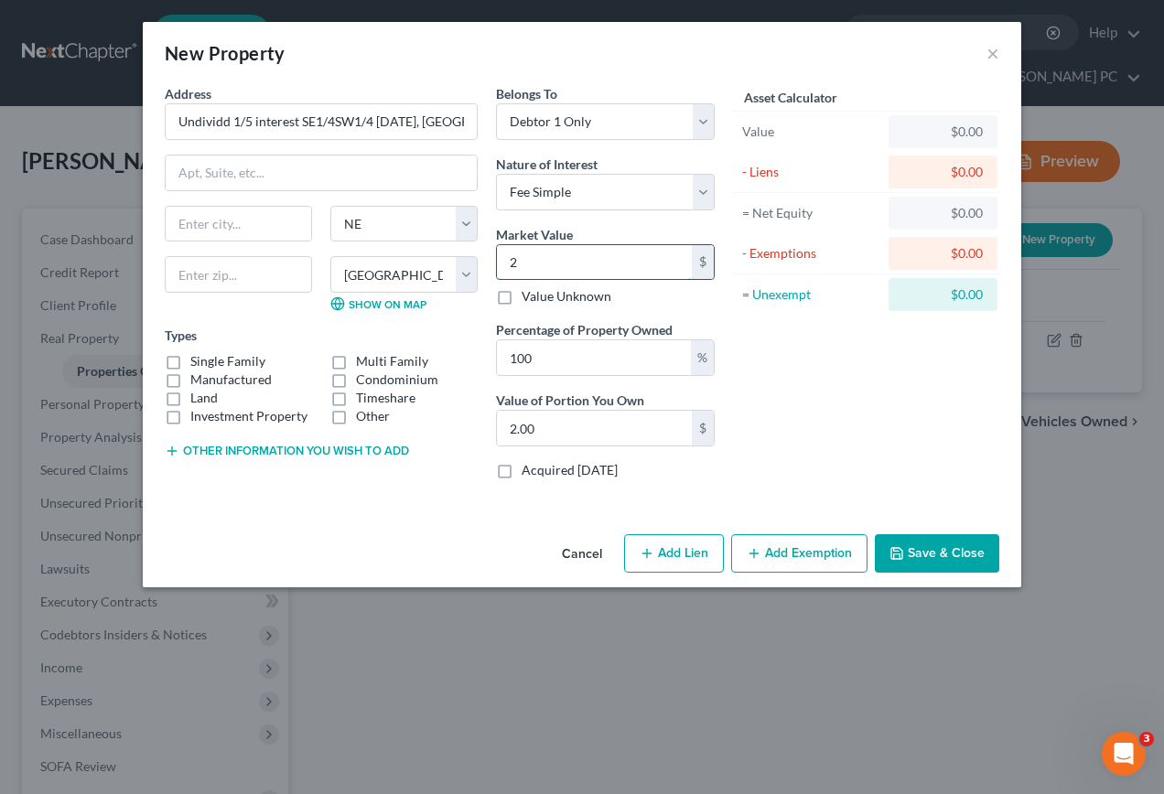
type input "24.00"
type input "241"
type input "241.00"
type input "2411"
type input "2,411.00"
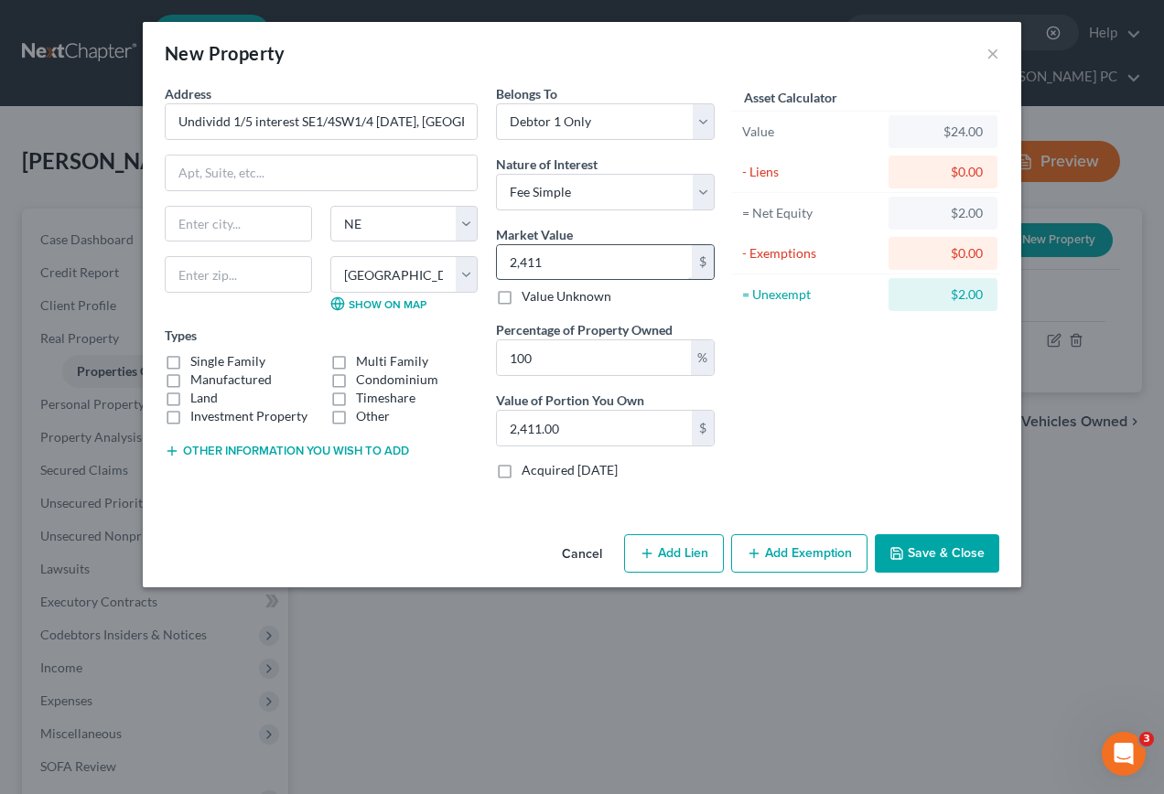
type input "2,4119"
type input "24,119.00"
click at [554, 352] on input "100" at bounding box center [594, 357] width 194 height 35
type input "10"
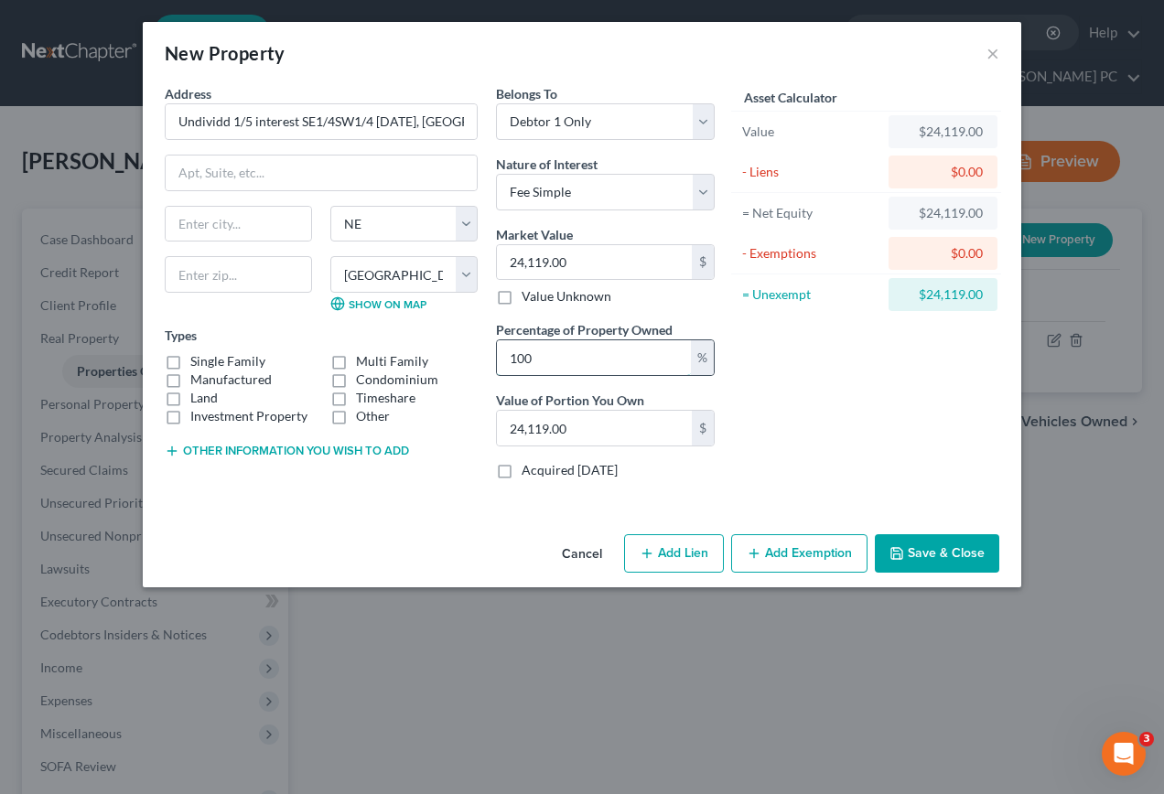
type input "2,411.90"
type input "1"
type input "241.19"
type input "2"
type input "482.38"
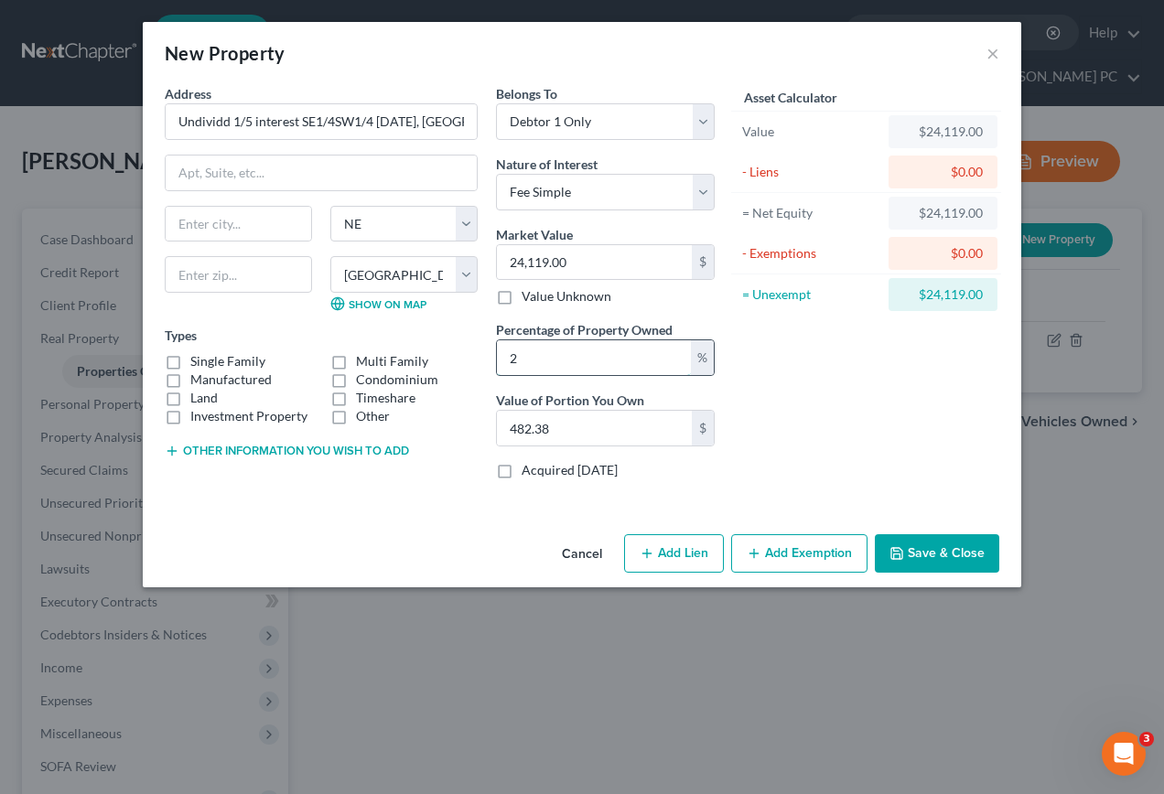
type input "20"
type input "4,823.80"
click at [588, 434] on input "4,823.80" at bounding box center [594, 428] width 195 height 35
type input "0.00"
type input "1"
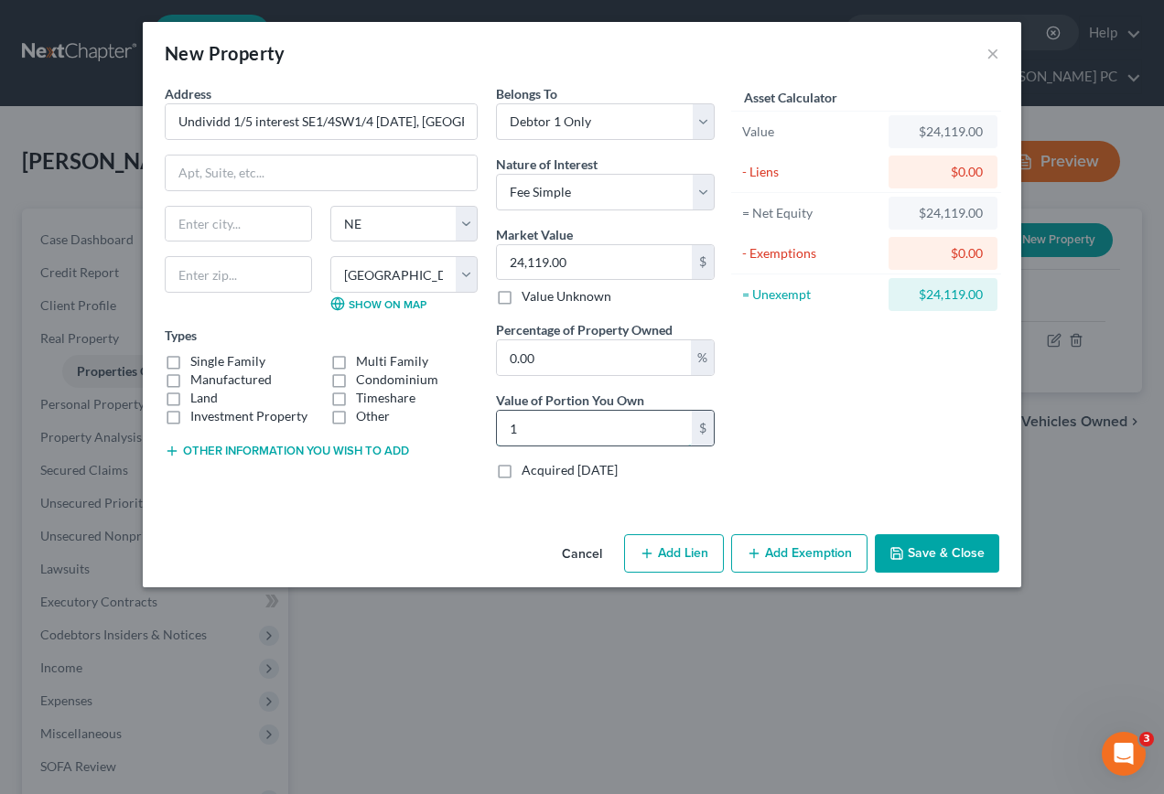
type input "0.07"
type input "18"
type input "0.75"
type input "180"
type input "7.46"
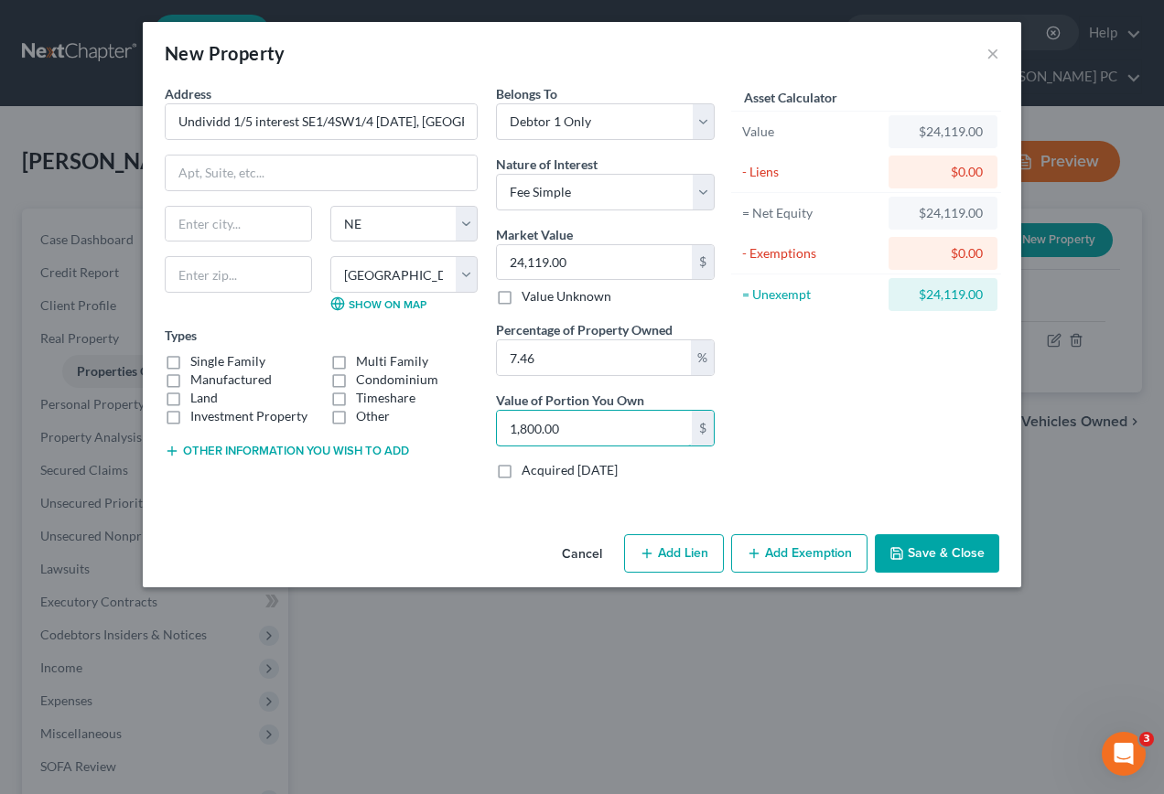
type input "1,800.00"
click at [188, 480] on div "Address * Undividd 1/5 interest SE1/4SW1/4 [DATE], [GEOGRAPHIC_DATA] [GEOGRAPHI…" at bounding box center [321, 289] width 331 height 410
click at [174, 451] on line "button" at bounding box center [171, 451] width 8 height 0
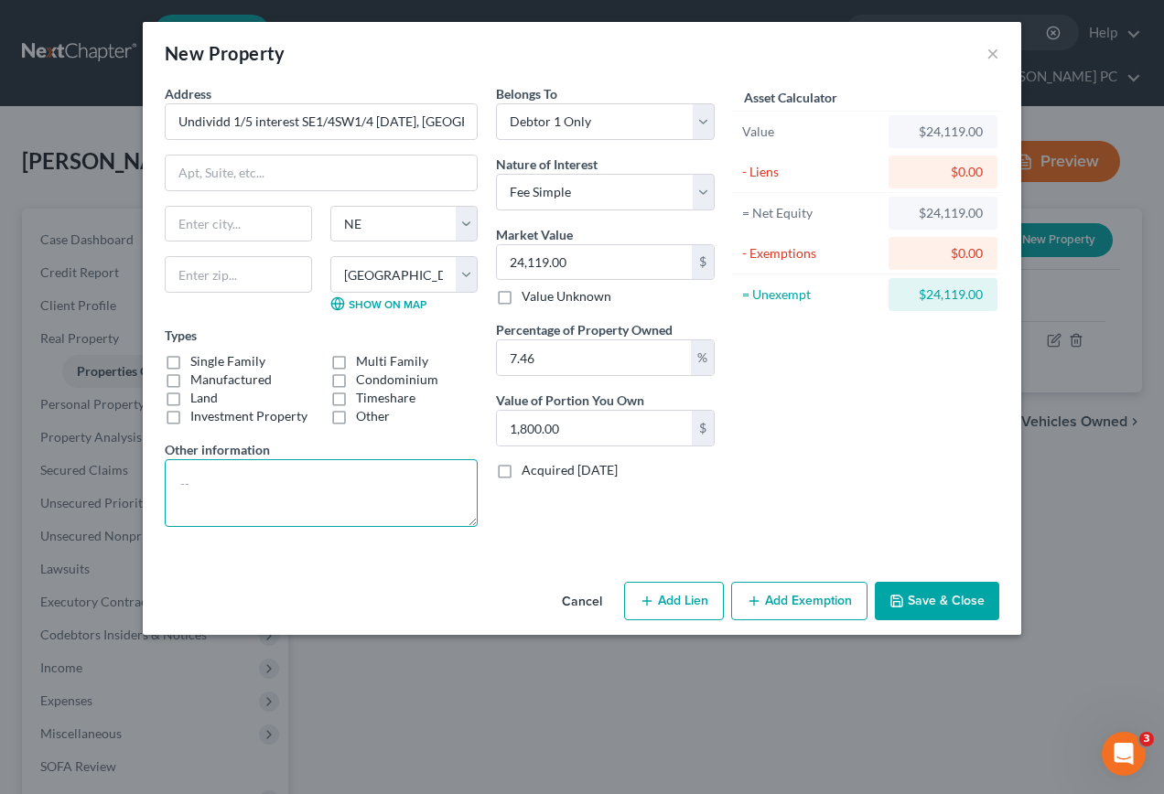
click at [197, 471] on textarea at bounding box center [321, 493] width 313 height 68
type textarea "1/4"
click at [566, 360] on input "7.46" at bounding box center [594, 357] width 194 height 35
type input "7.4"
type input "1,784.80"
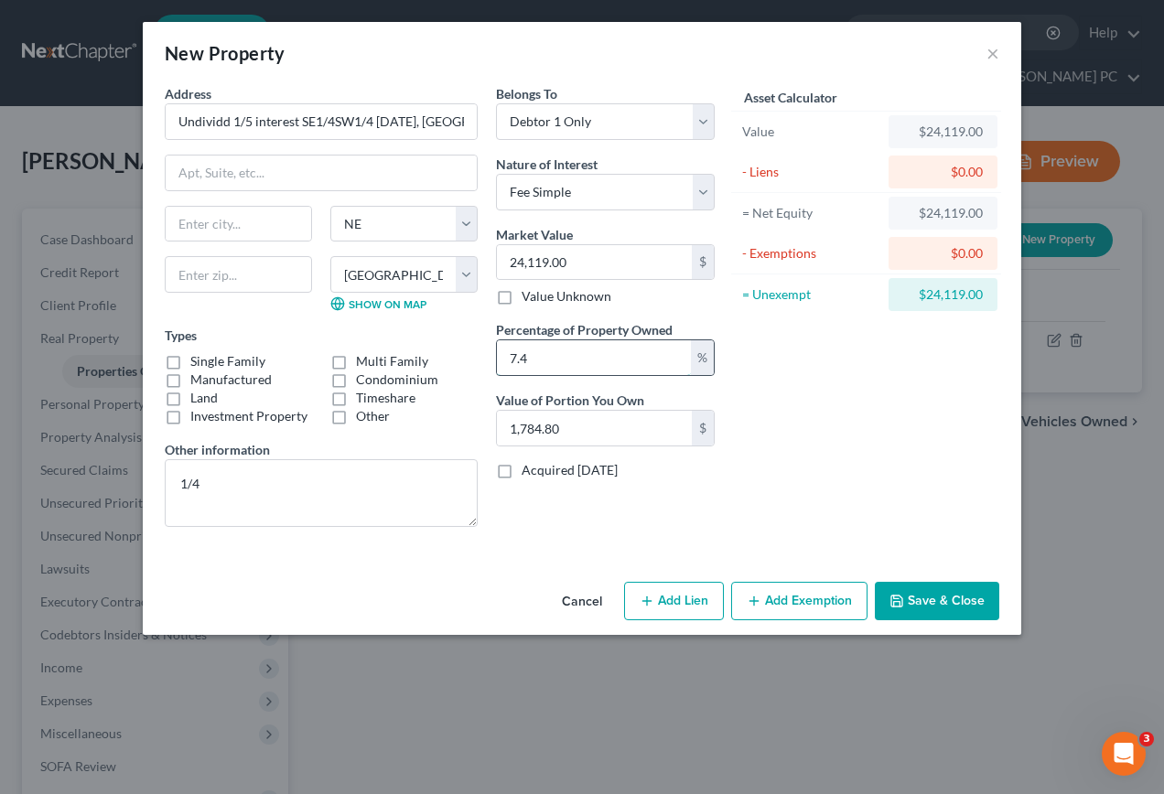
type input "7."
type input "1,688.33"
type input "7"
type input "2"
type input "482.38"
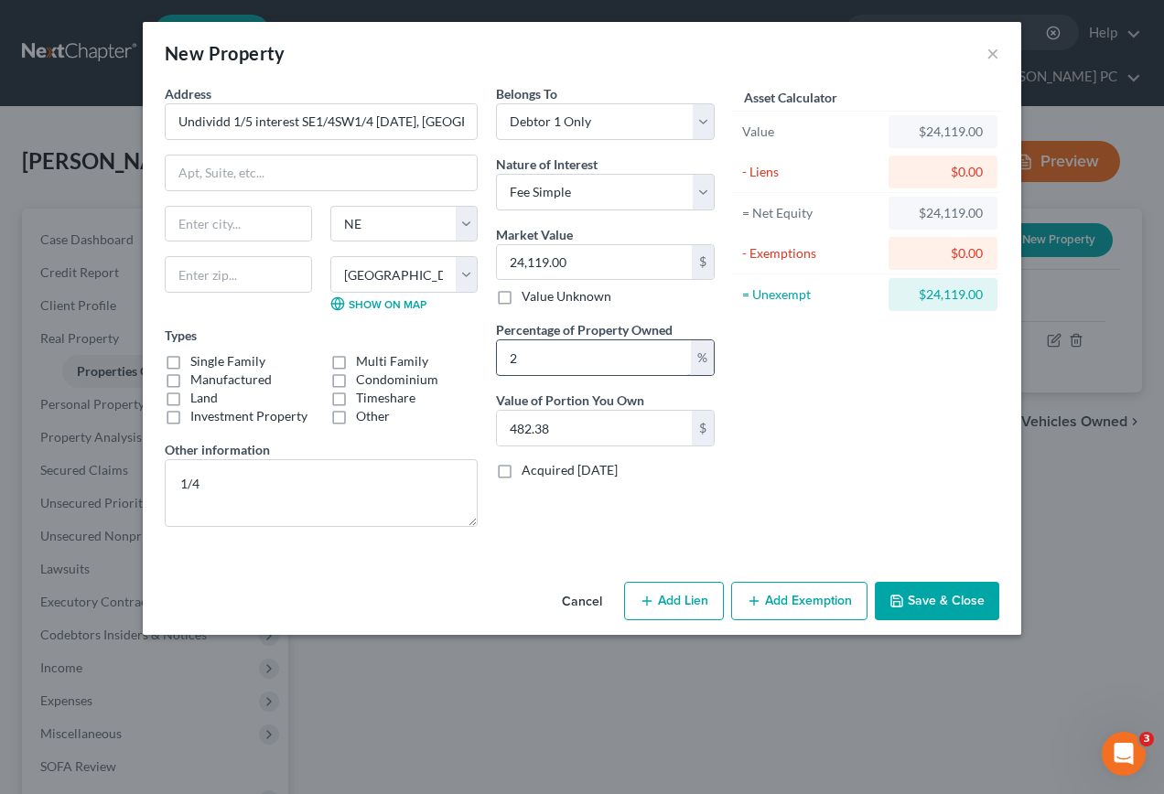
type input "20"
type input "4,823.80"
type input "20"
type input "0"
click at [522, 301] on label "Value Unknown" at bounding box center [567, 296] width 90 height 18
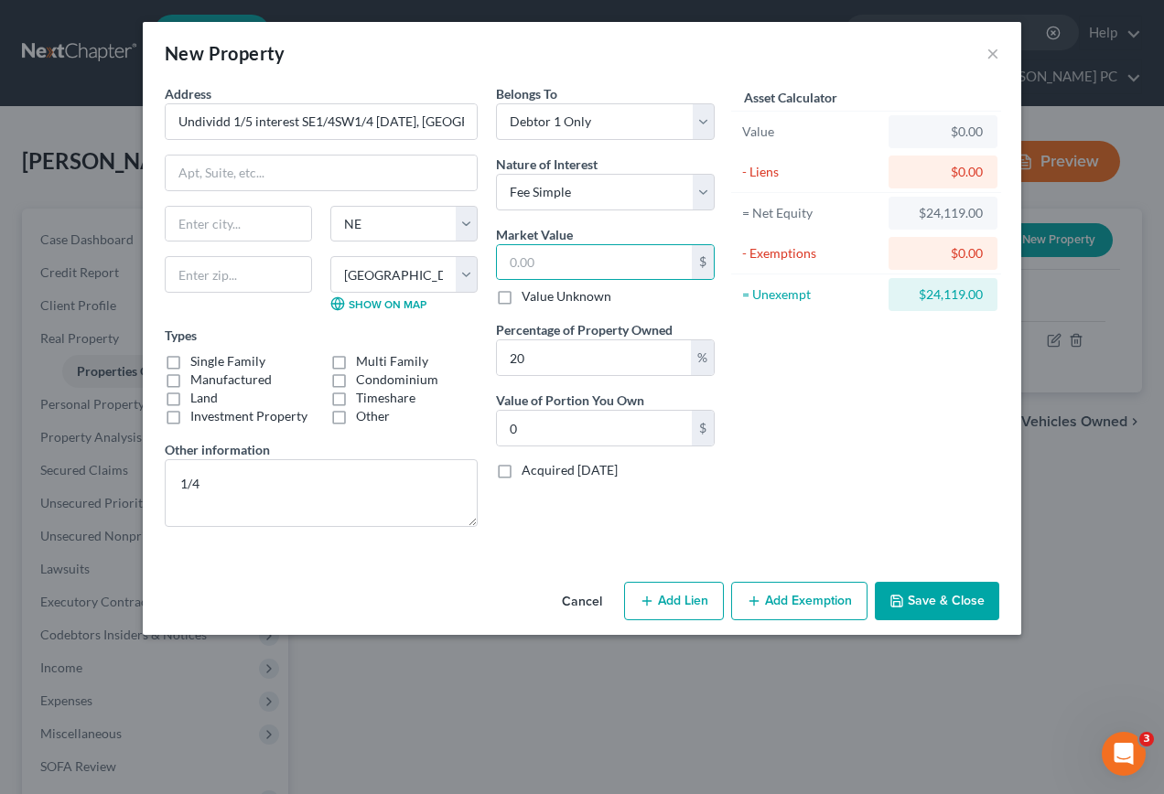
click at [529, 299] on input "Value Unknown" at bounding box center [535, 293] width 12 height 12
checkbox input "true"
type input "0.00"
type input "100"
type input "0.00"
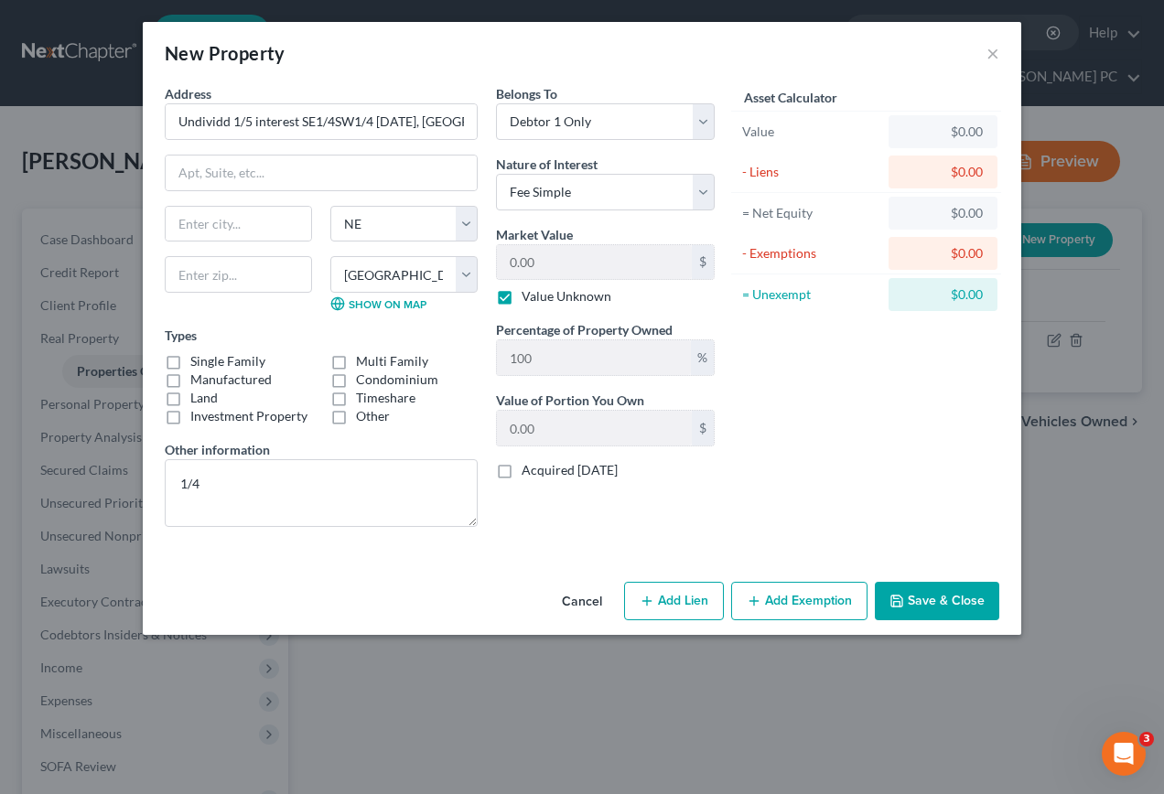
click at [552, 296] on label "Value Unknown" at bounding box center [567, 296] width 90 height 18
click at [541, 296] on input "Value Unknown" at bounding box center [535, 293] width 12 height 12
checkbox input "false"
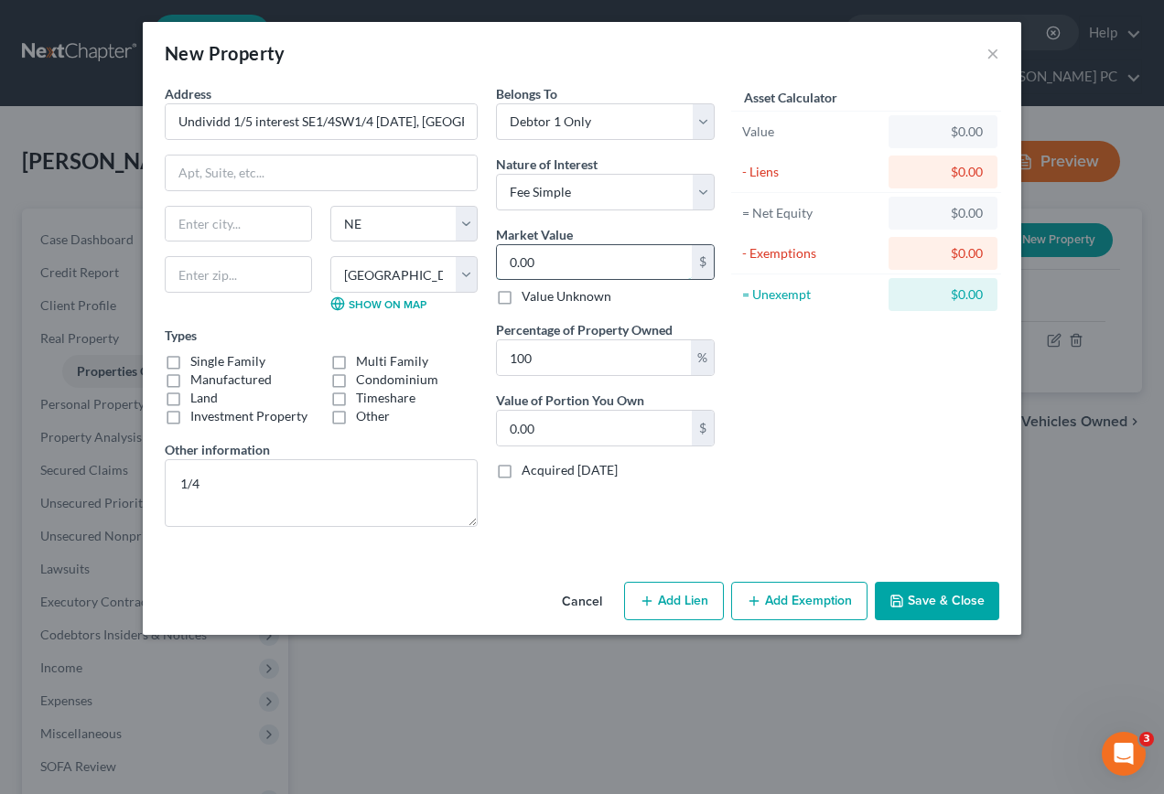
click at [554, 266] on input "0.00" at bounding box center [594, 262] width 195 height 35
type input "2"
type input "2.00"
type input "24"
type input "24.00"
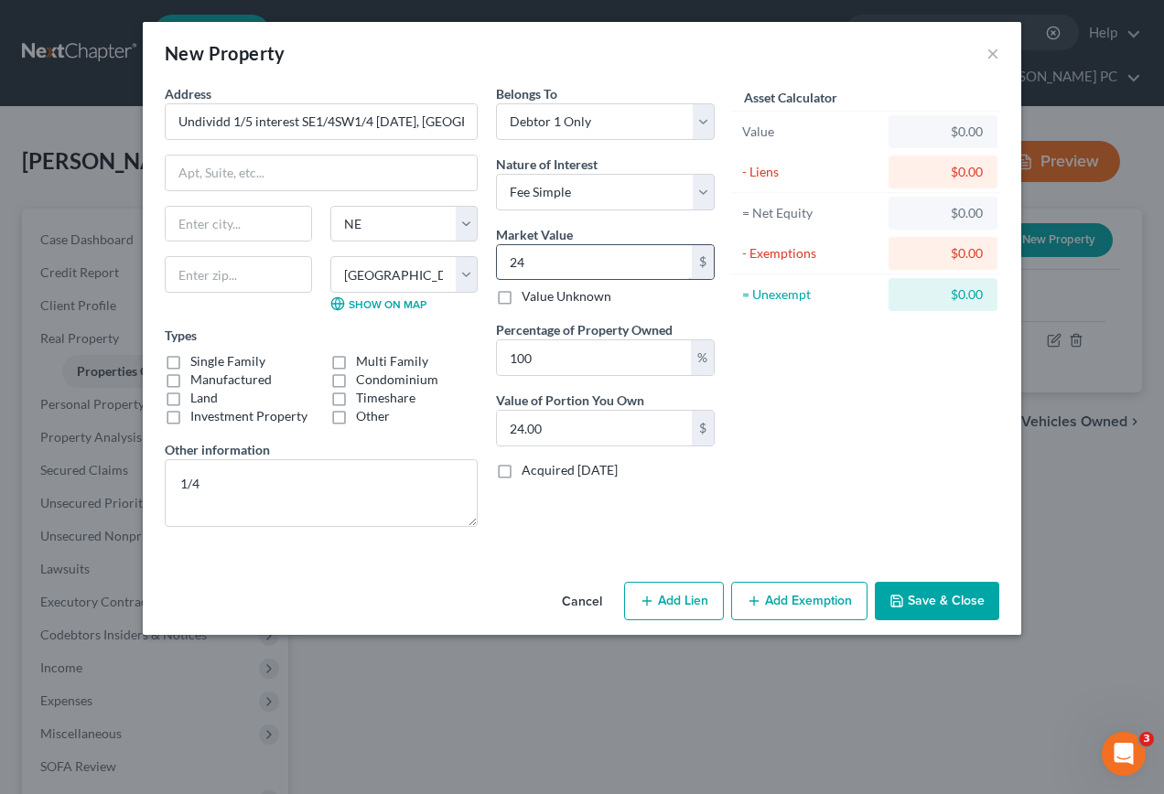
type input "241"
type input "241.00"
type input "2411"
type input "2,411.00"
type input "2,4119"
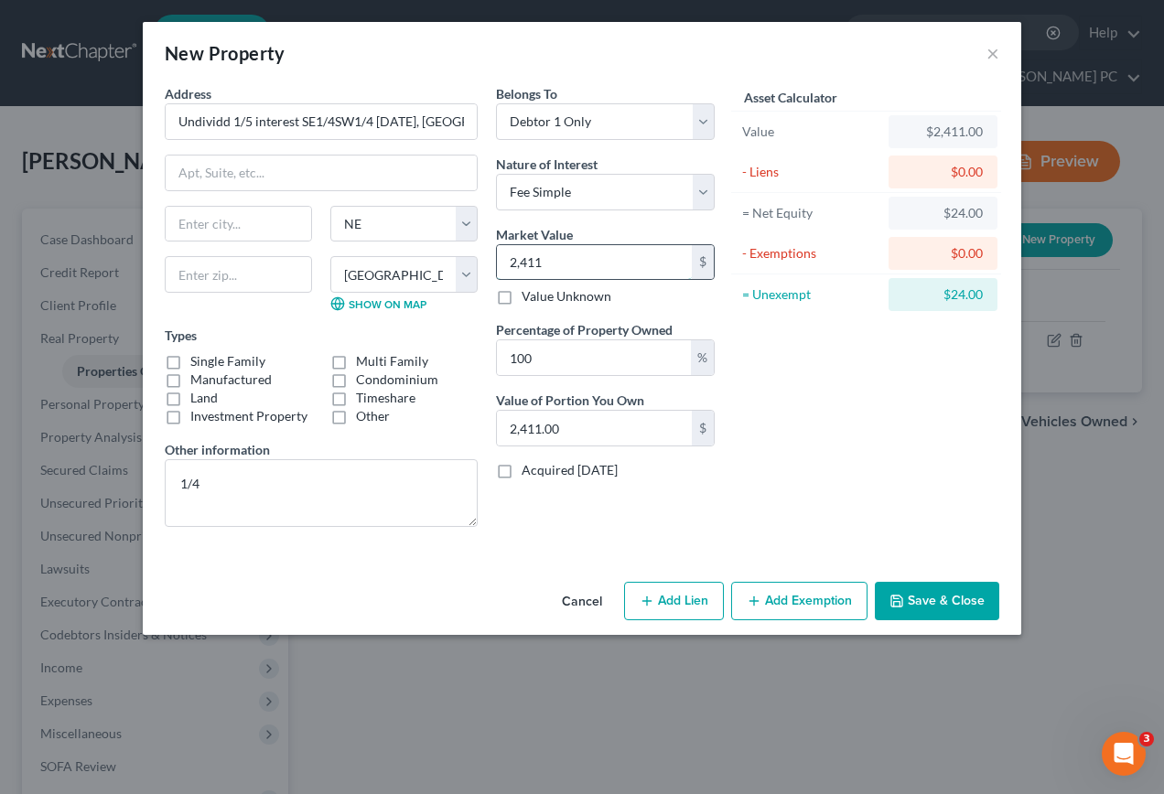
type input "24,119.00"
click at [566, 344] on input "100" at bounding box center [594, 357] width 194 height 35
type input "1002"
type input "241,672.38"
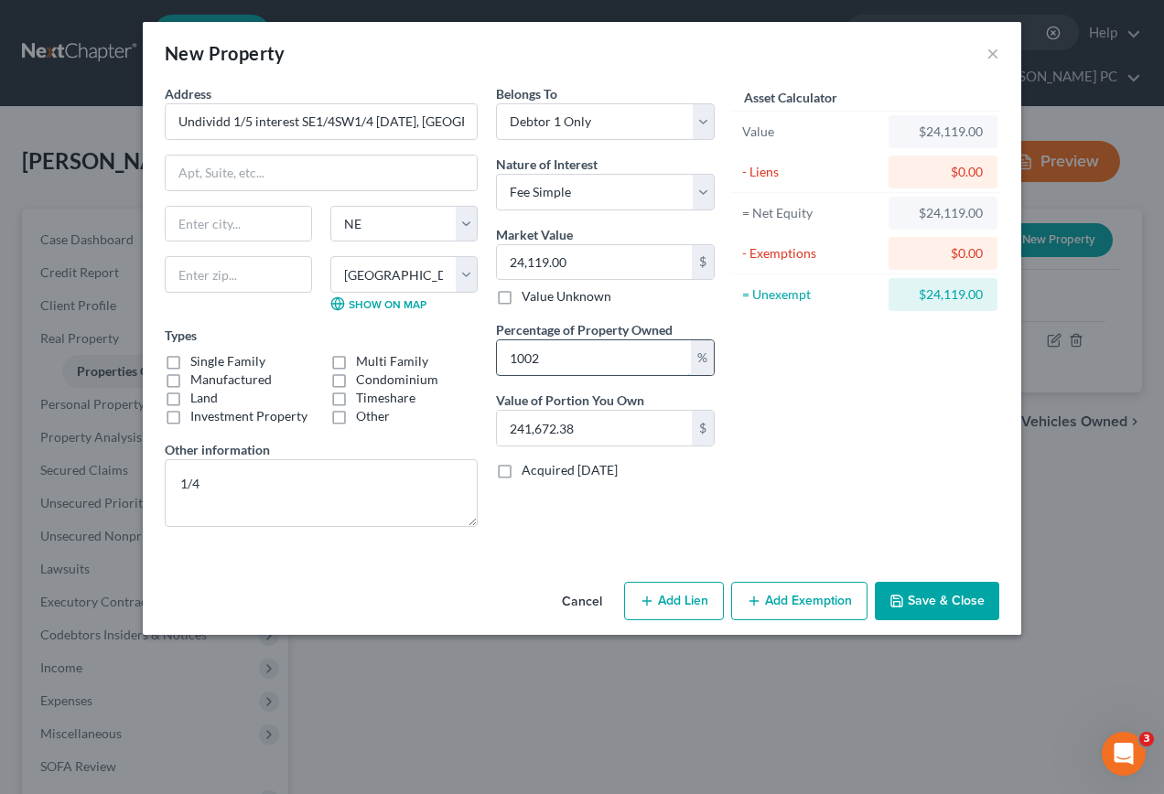
type input "100"
type input "24,119.00"
type input "10"
type input "2,411.90"
type input "1"
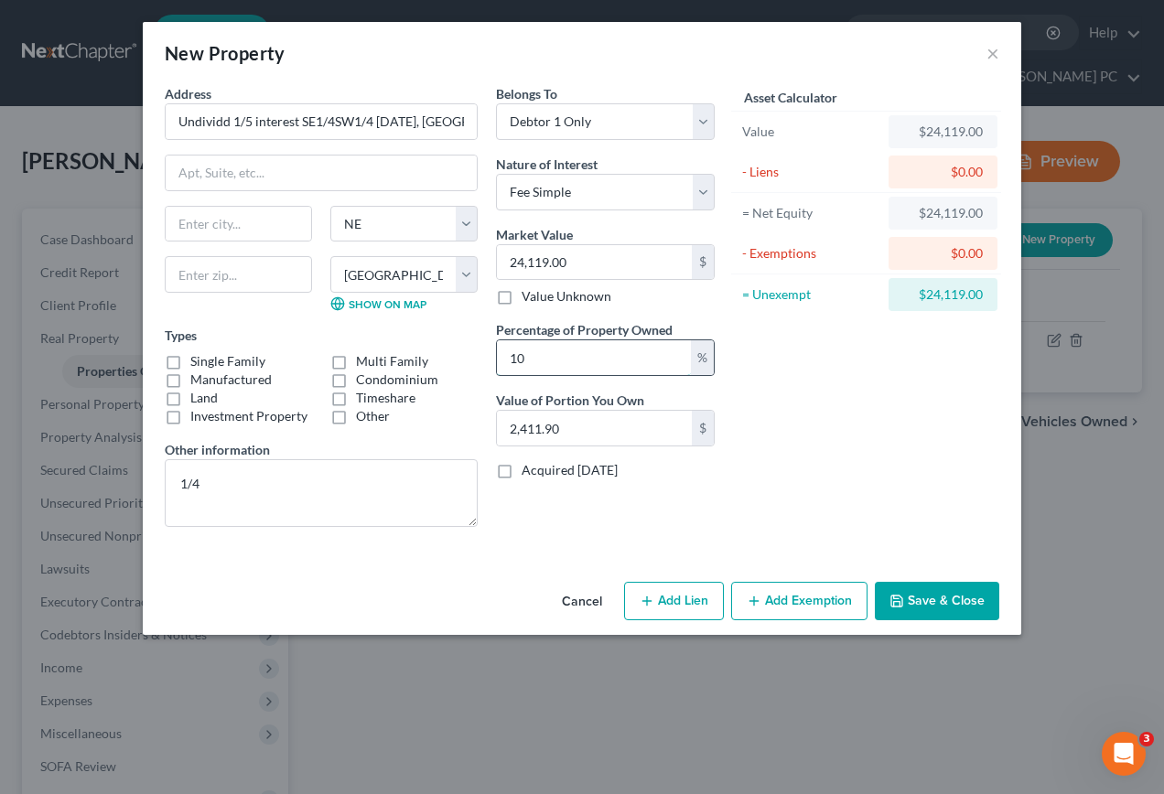
type input "241.19"
type input "2"
type input "482.38"
type input "20"
type input "4,823.80"
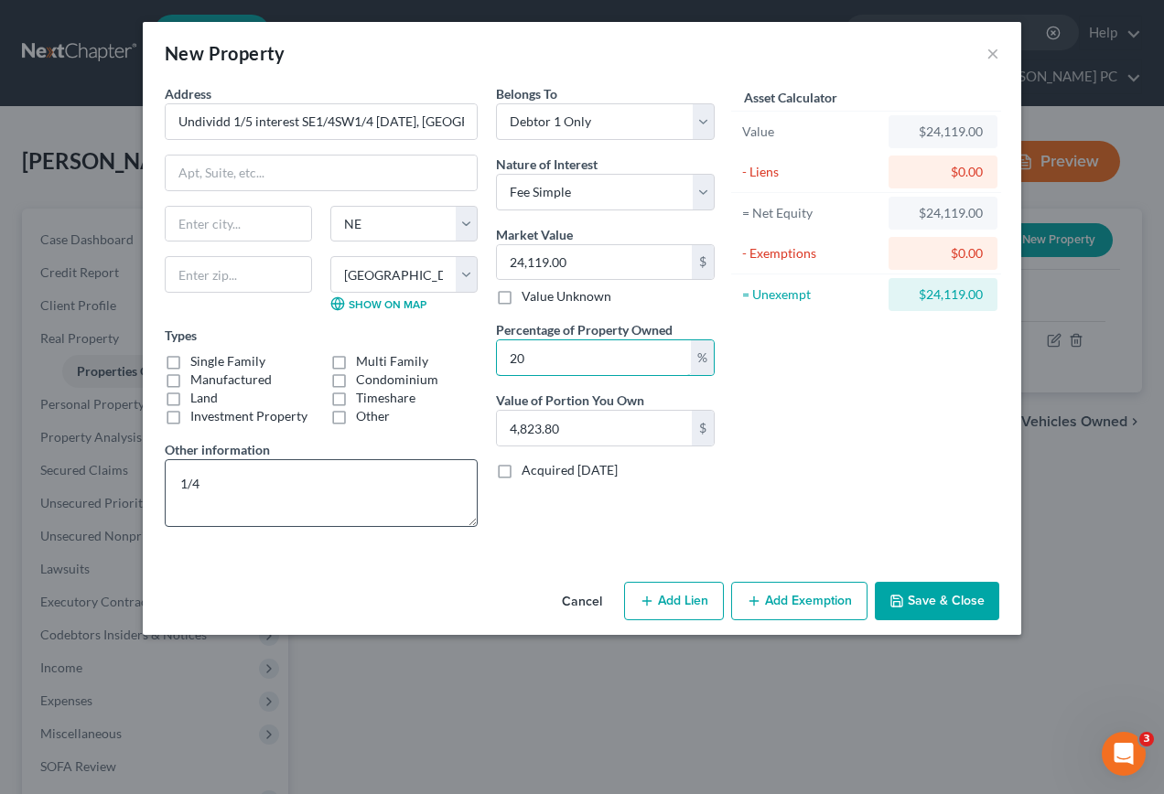
type input "20"
click at [224, 488] on textarea "1/4" at bounding box center [321, 493] width 313 height 68
type textarea "1"
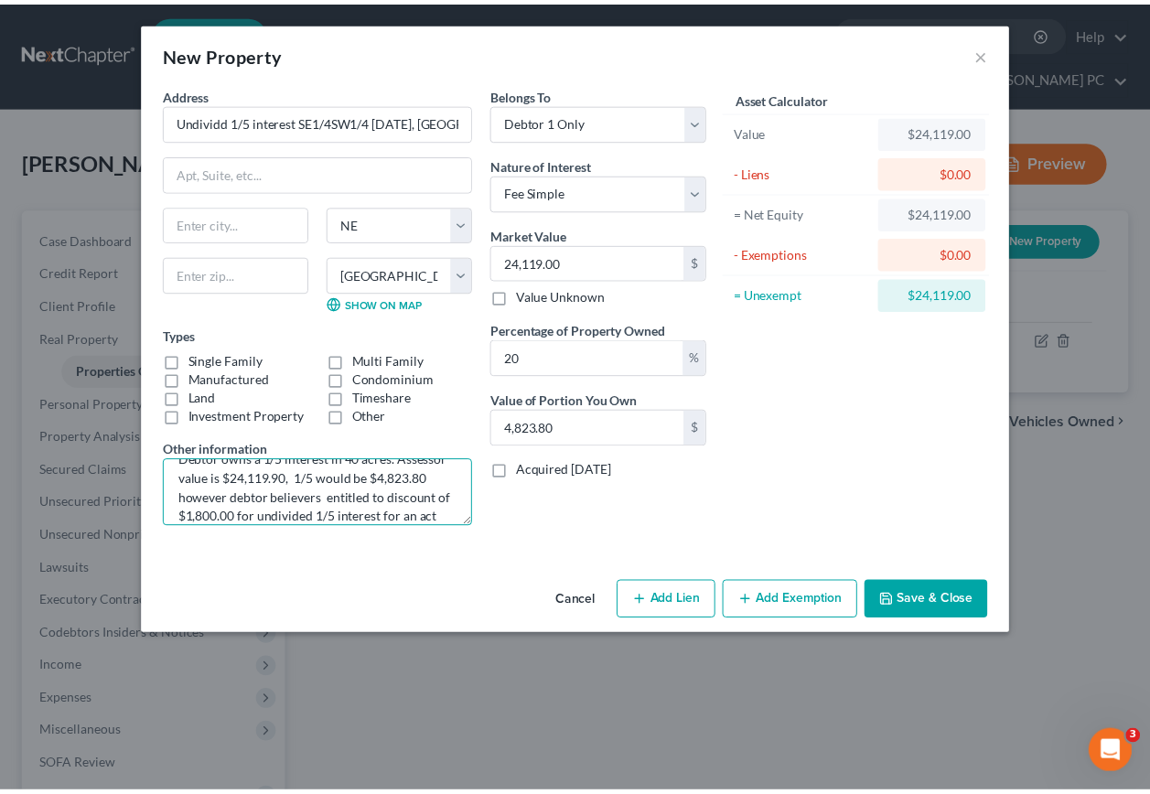
scroll to position [43, 0]
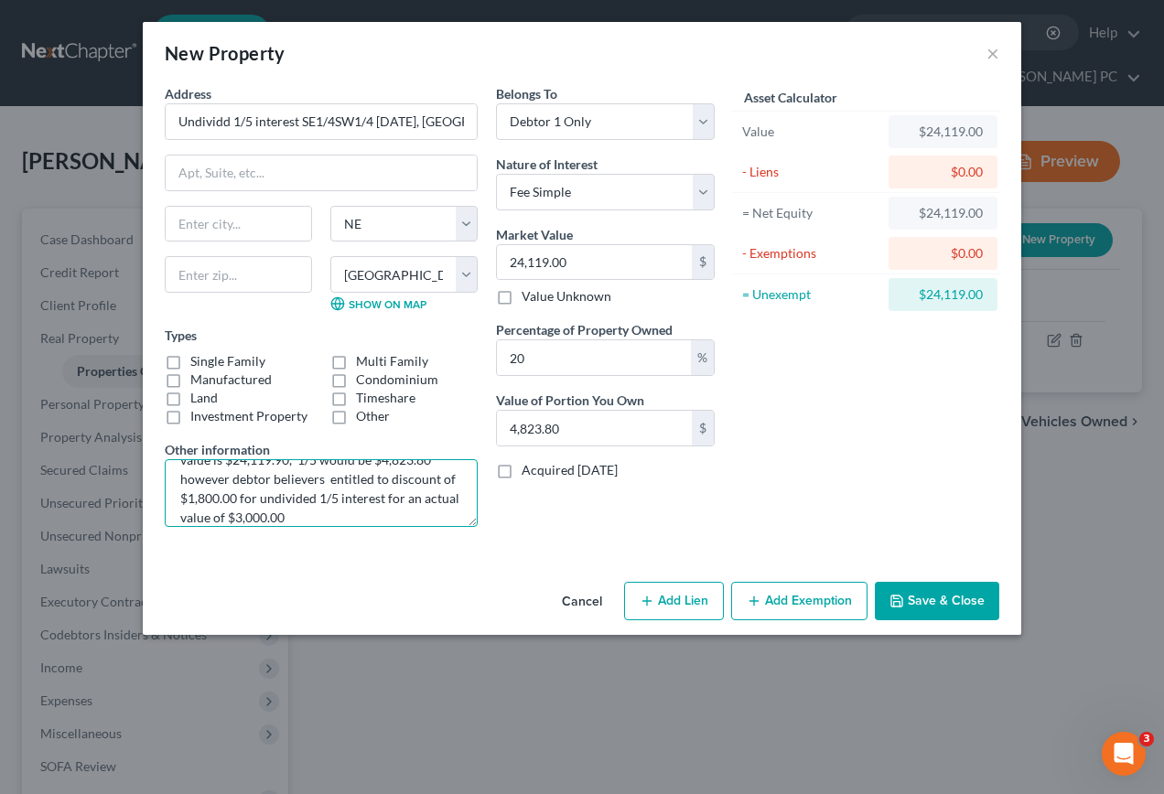
type textarea "Debtor owns a 1/5 interest in 40 acres. Assessor value is $24,119.90, 1/5 would…"
click at [946, 606] on button "Save & Close" at bounding box center [937, 601] width 124 height 38
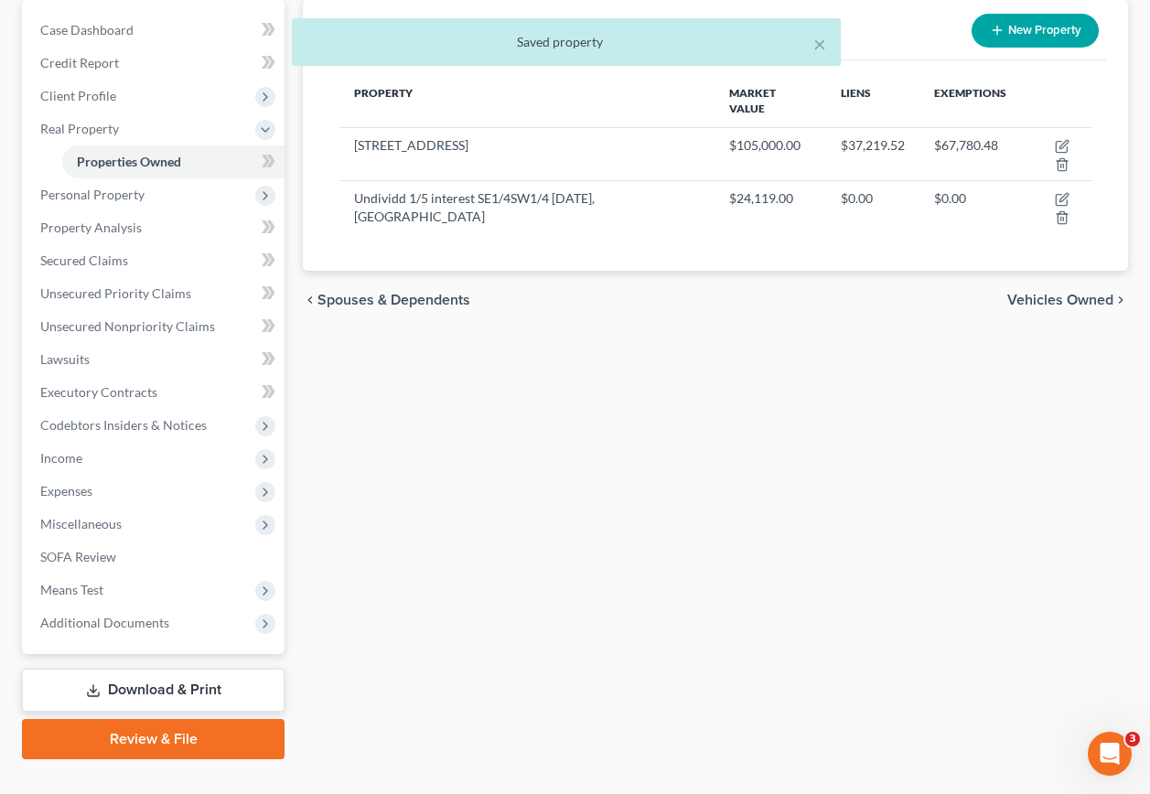
scroll to position [211, 0]
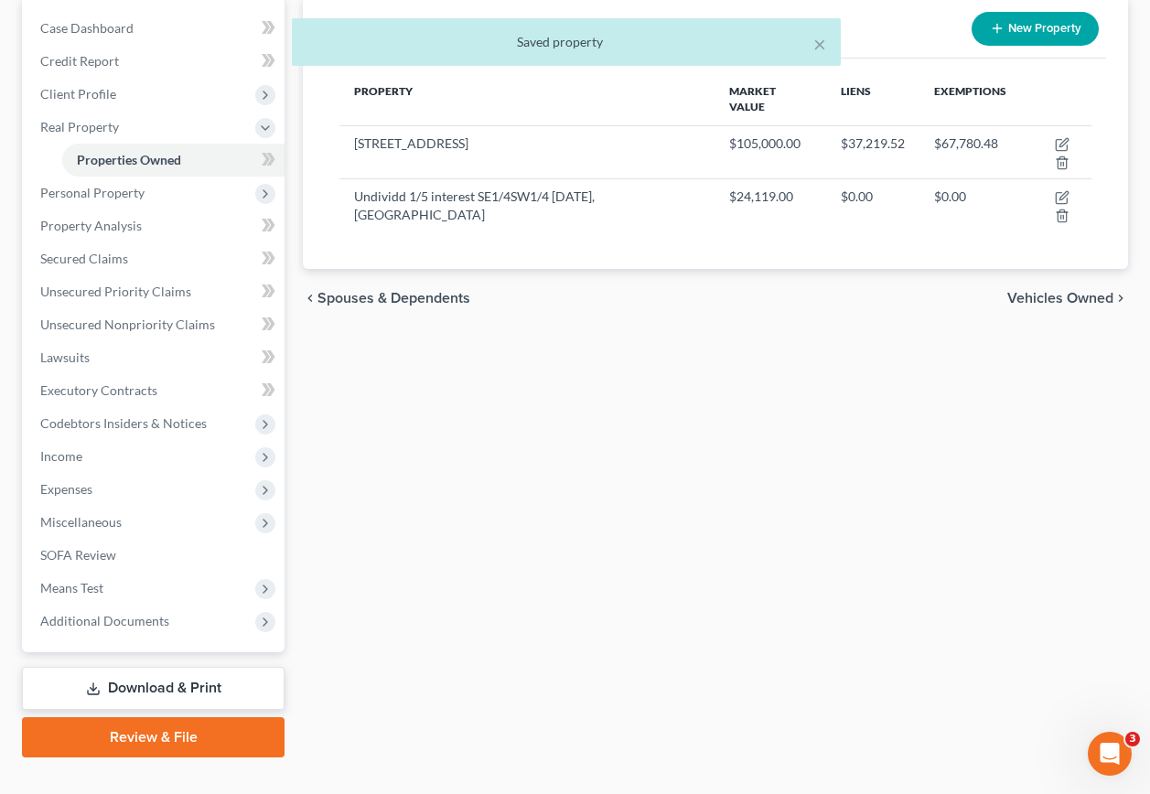
drag, startPoint x: 128, startPoint y: 655, endPoint x: 132, endPoint y: 641, distance: 15.1
click at [128, 667] on link "Download & Print" at bounding box center [153, 688] width 263 height 43
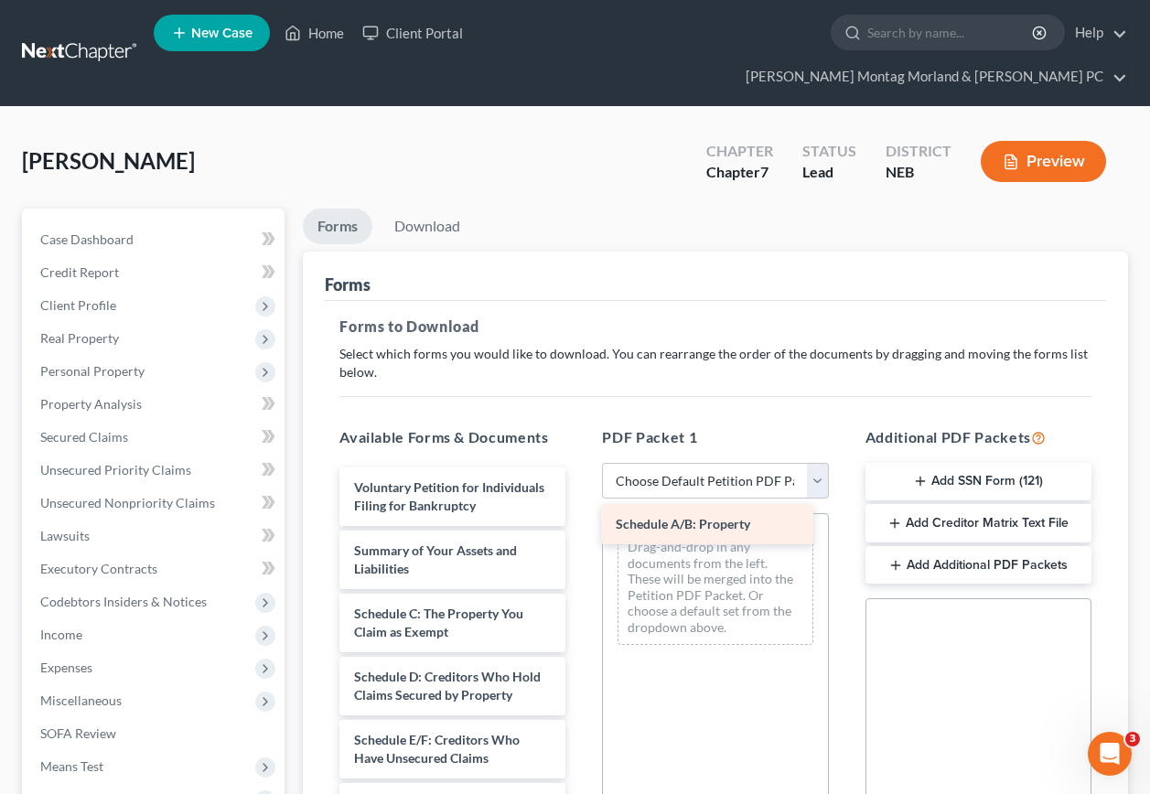
drag, startPoint x: 435, startPoint y: 599, endPoint x: 696, endPoint y: 523, distance: 271.4
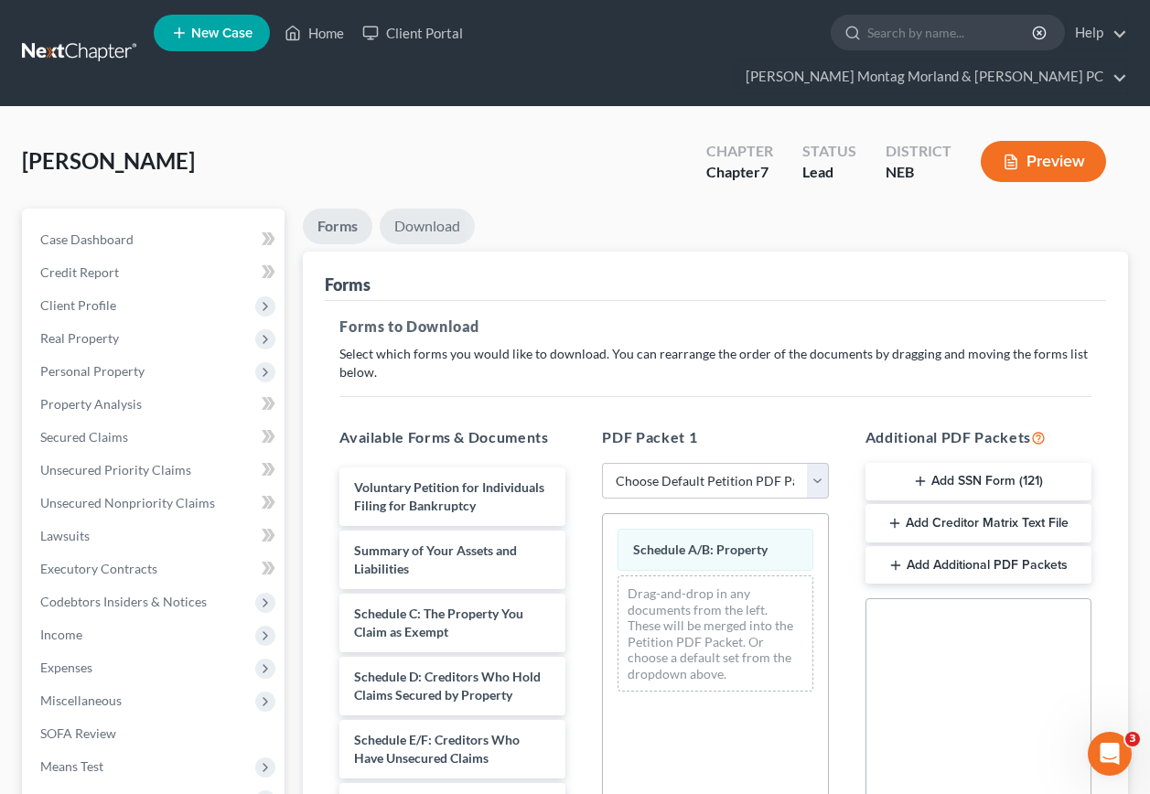
click at [422, 209] on link "Download" at bounding box center [427, 227] width 95 height 36
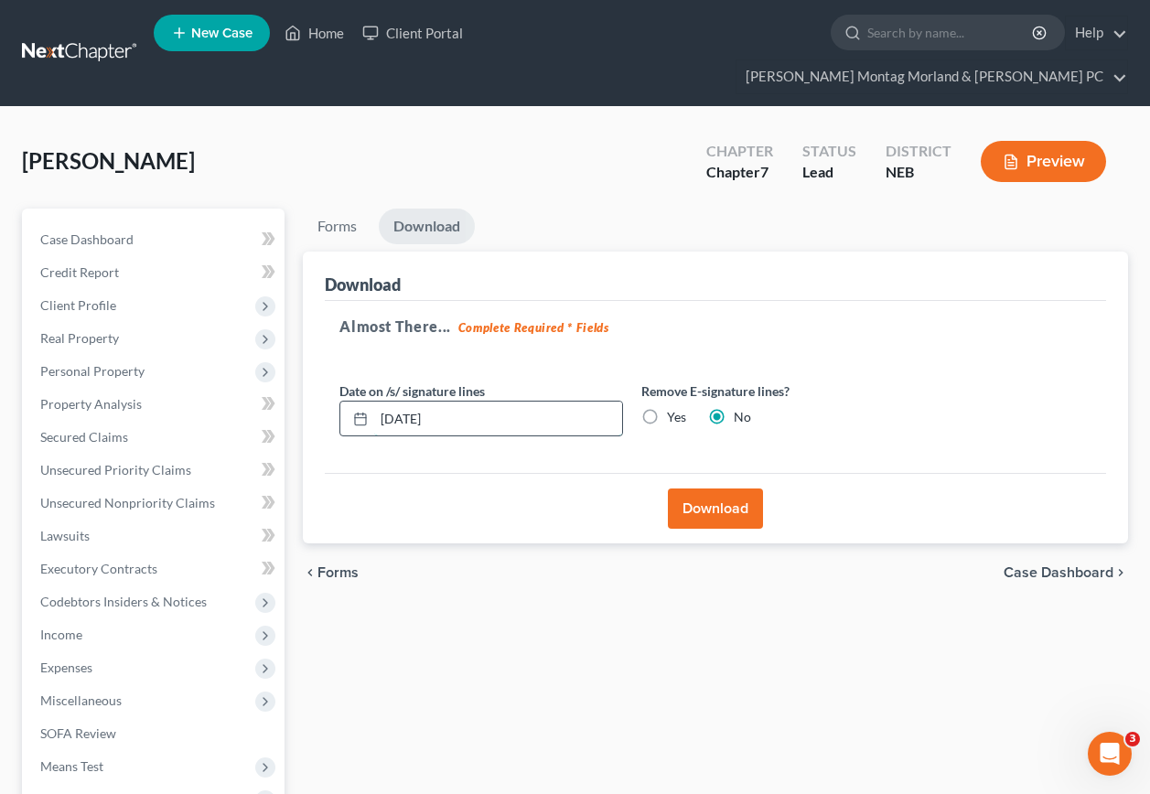
drag, startPoint x: 469, startPoint y: 383, endPoint x: 367, endPoint y: 387, distance: 102.6
click at [367, 401] on div "[DATE]" at bounding box center [482, 419] width 284 height 37
drag, startPoint x: 648, startPoint y: 383, endPoint x: 670, endPoint y: 438, distance: 60.0
click at [667, 408] on label "Yes" at bounding box center [676, 417] width 19 height 18
click at [675, 408] on input "Yes" at bounding box center [681, 414] width 12 height 12
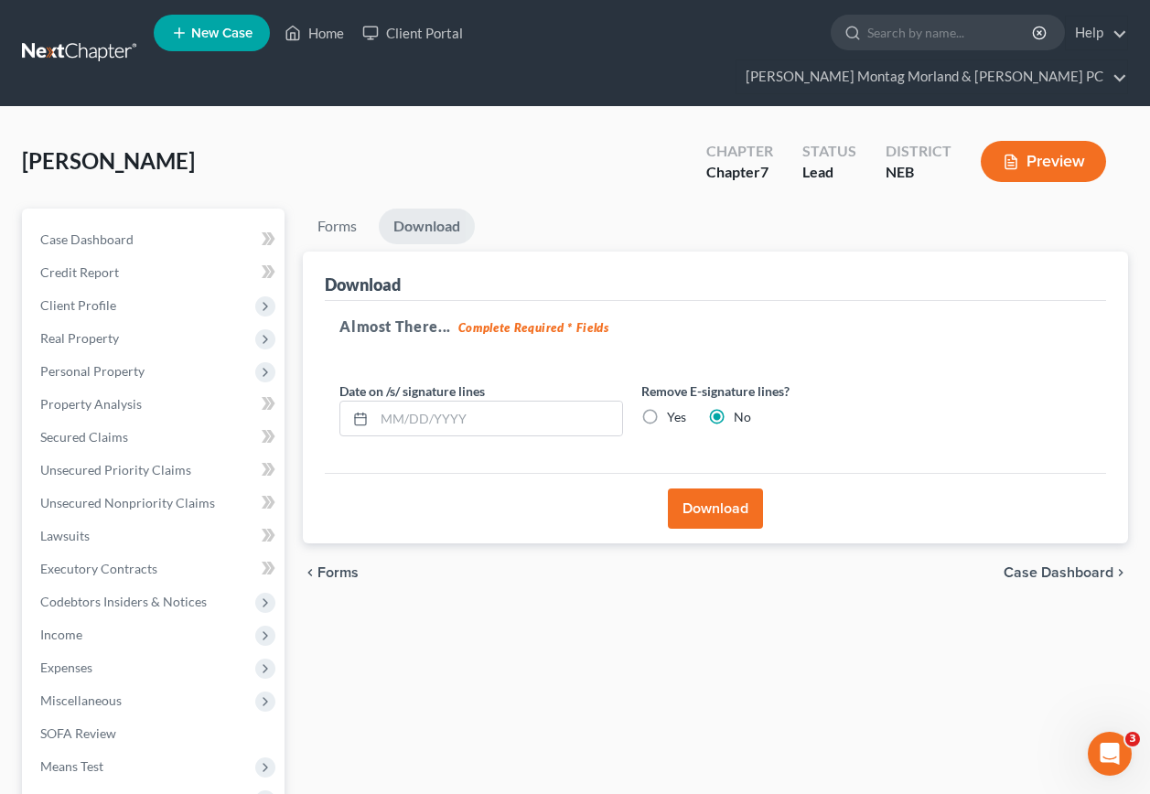
radio input "true"
radio input "false"
click at [735, 489] on button "Download" at bounding box center [715, 509] width 95 height 40
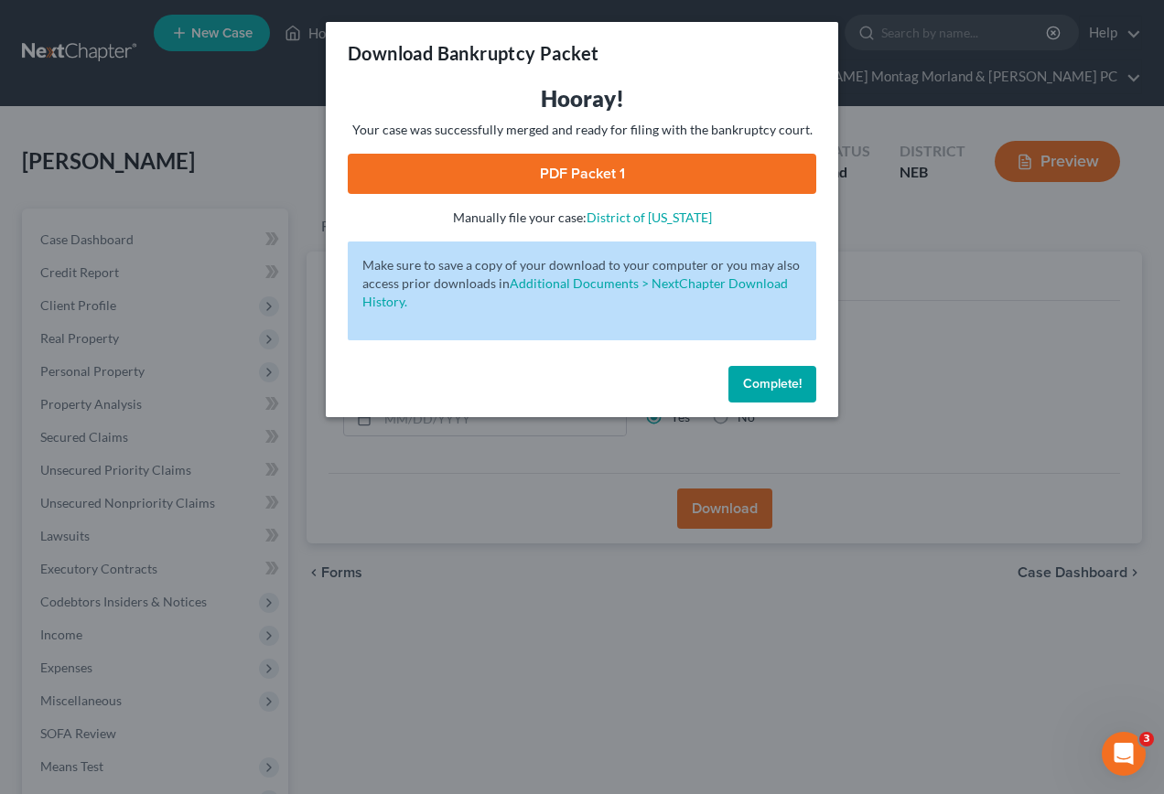
click at [588, 163] on link "PDF Packet 1" at bounding box center [582, 174] width 469 height 40
click at [755, 383] on span "Complete!" at bounding box center [772, 384] width 59 height 16
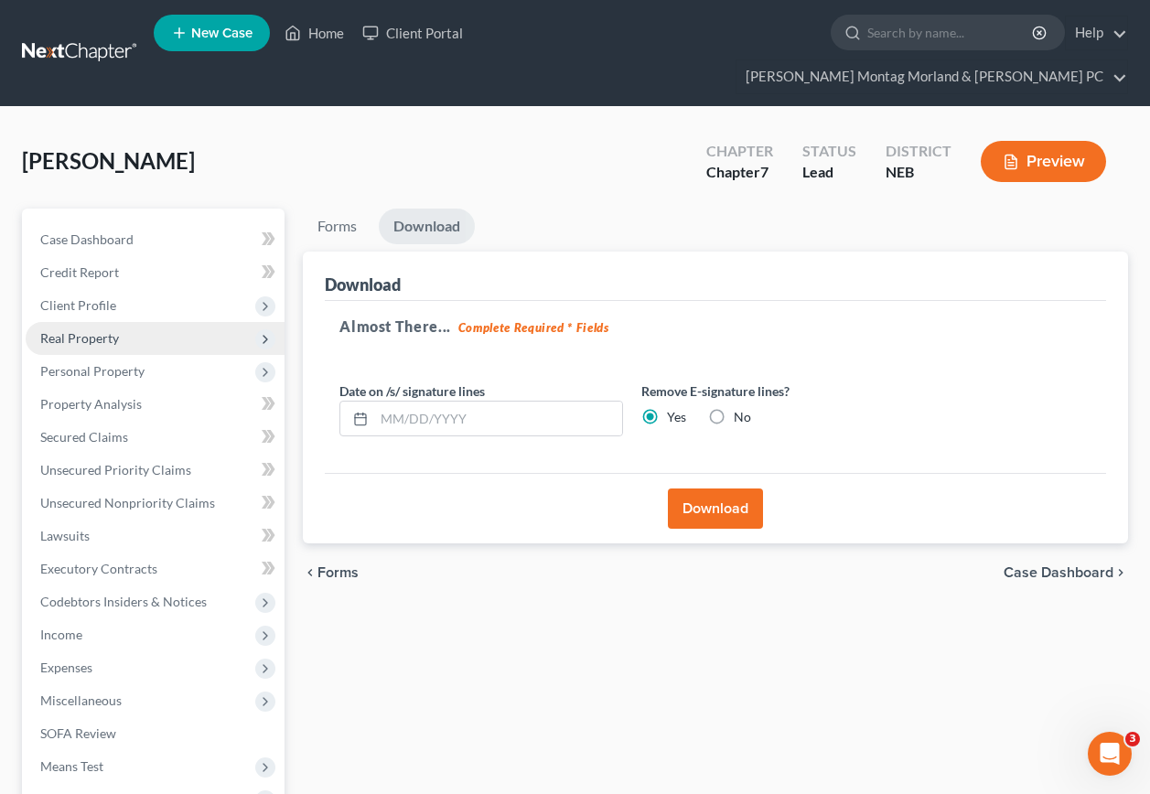
click at [107, 330] on span "Real Property" at bounding box center [79, 338] width 79 height 16
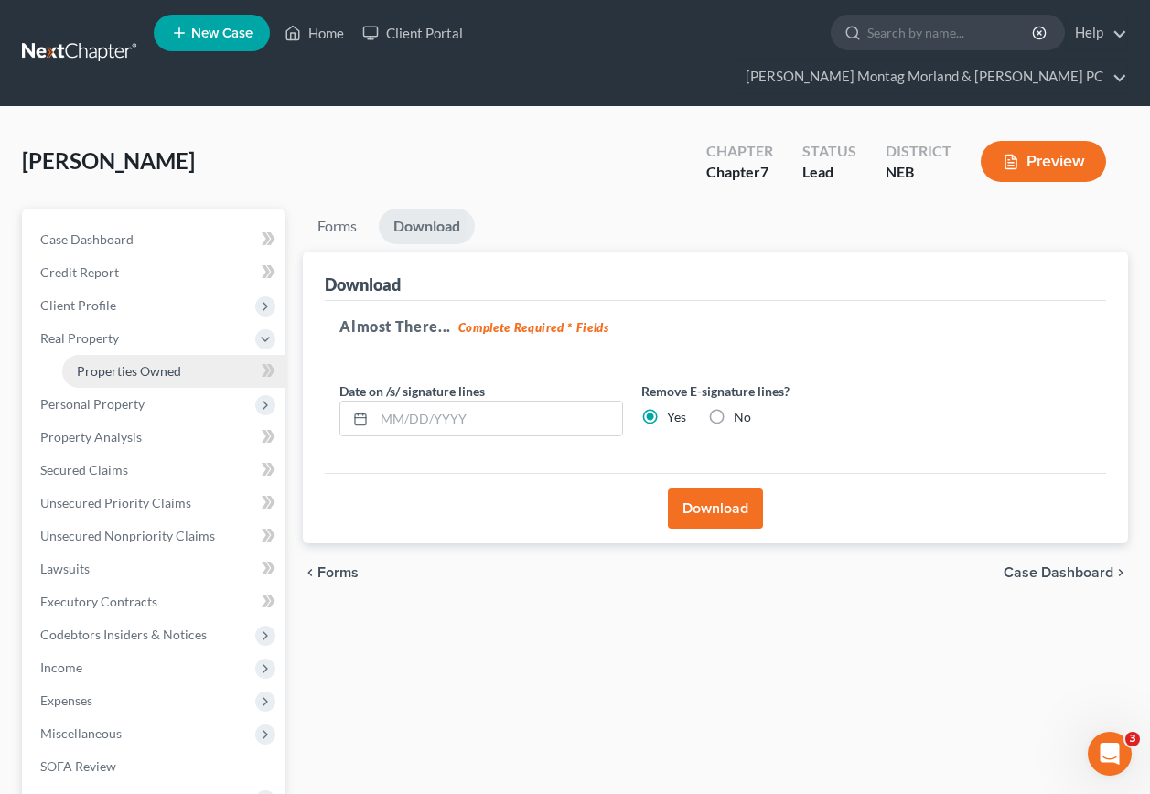
click at [175, 363] on span "Properties Owned" at bounding box center [129, 371] width 104 height 16
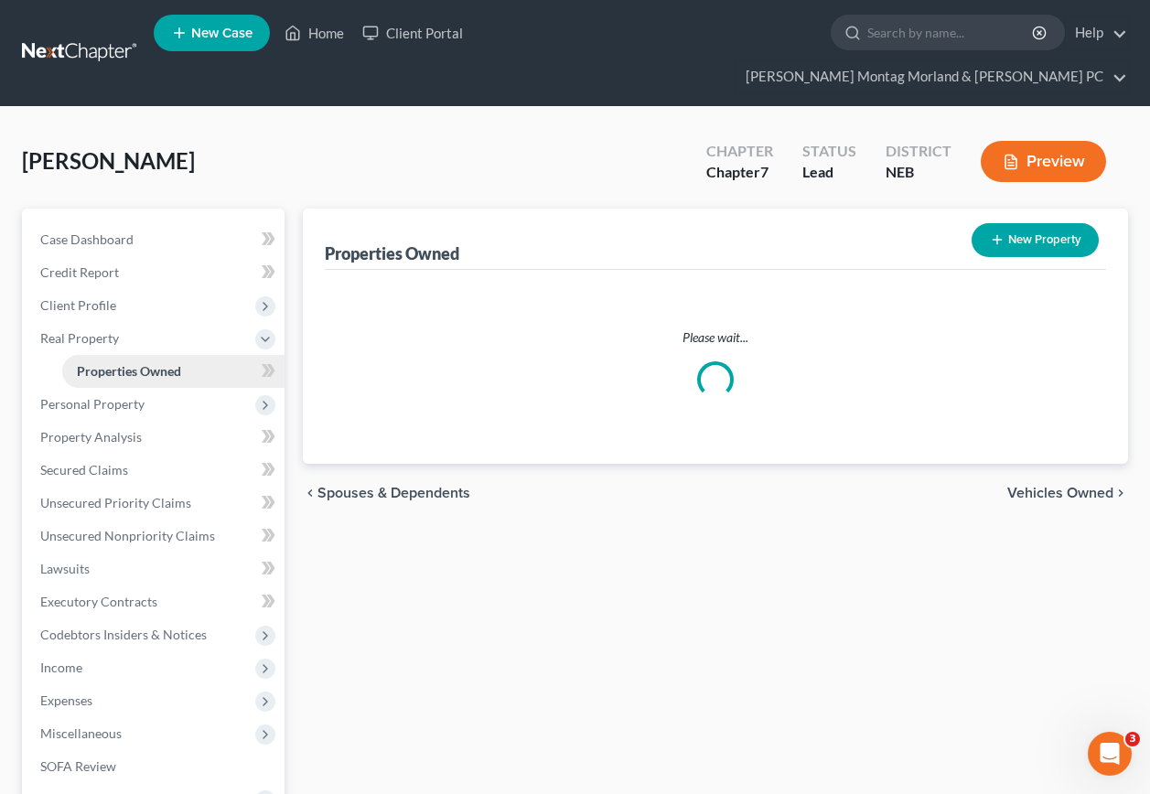
click at [175, 363] on span "Properties Owned" at bounding box center [129, 371] width 104 height 16
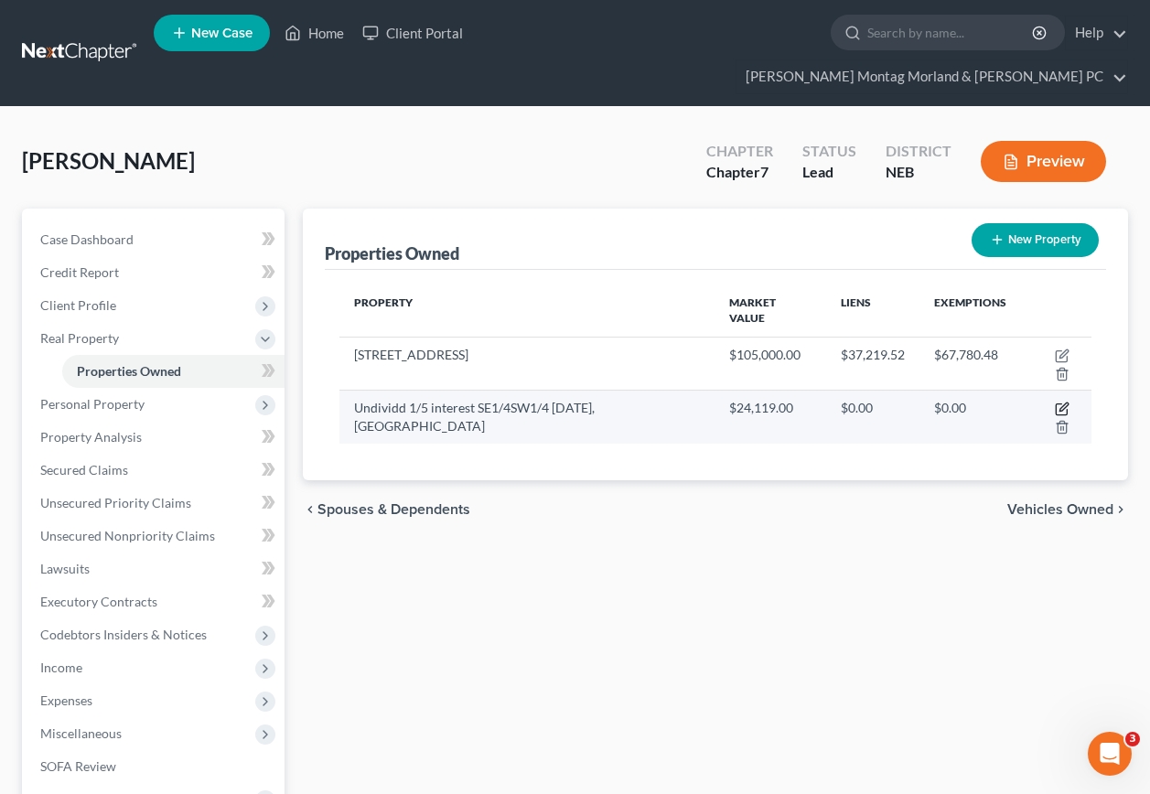
click at [1062, 402] on icon "button" at bounding box center [1062, 409] width 15 height 15
select select "30"
select select "82"
select select "0"
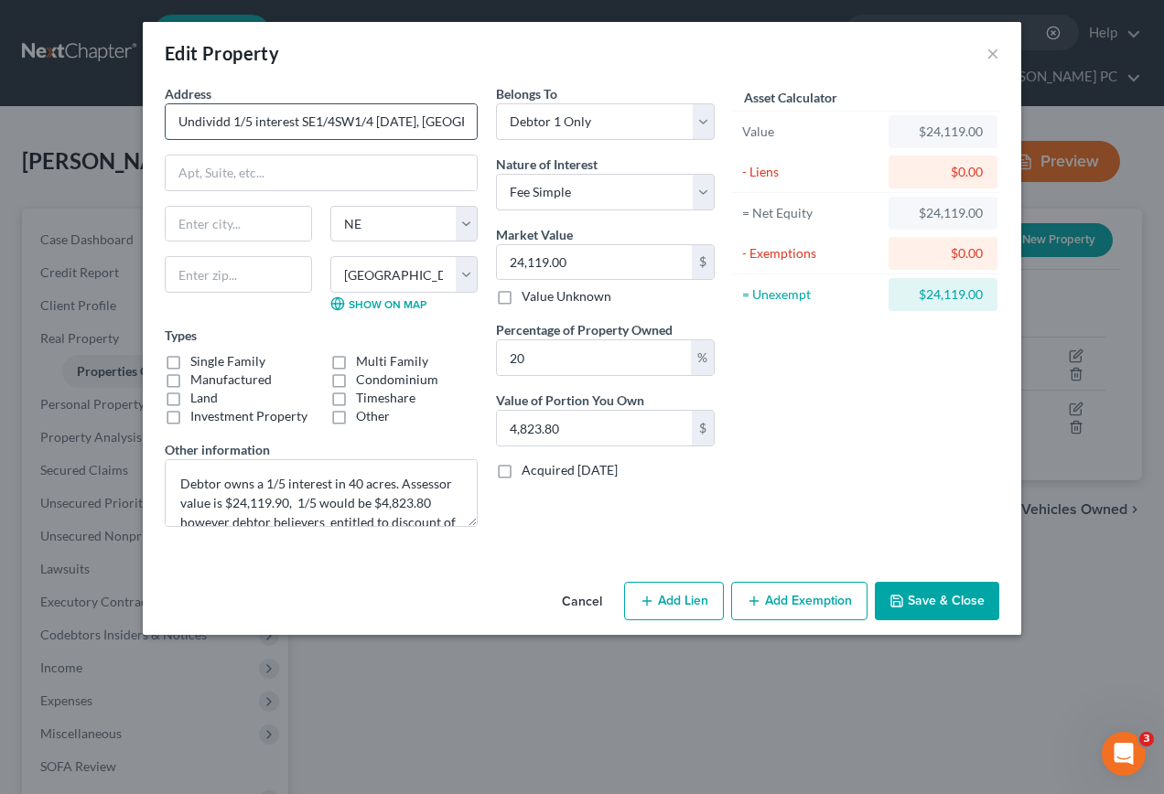
click at [225, 123] on input "Undividd 1/5 interest SE1/4SW1/4 [DATE], [GEOGRAPHIC_DATA]" at bounding box center [321, 121] width 311 height 35
click at [276, 122] on input "Undivided 1/5 interest SE1/4SW1/4 [DATE], [GEOGRAPHIC_DATA]" at bounding box center [321, 121] width 311 height 35
type input "Undivided 1/5 int SE1/4SW1/4 [DATE], [GEOGRAPHIC_DATA]"
click at [705, 123] on select "Select Debtor 1 Only Debtor 2 Only Debtor 1 And Debtor 2 Only At Least One Of T…" at bounding box center [605, 121] width 219 height 37
select select "3"
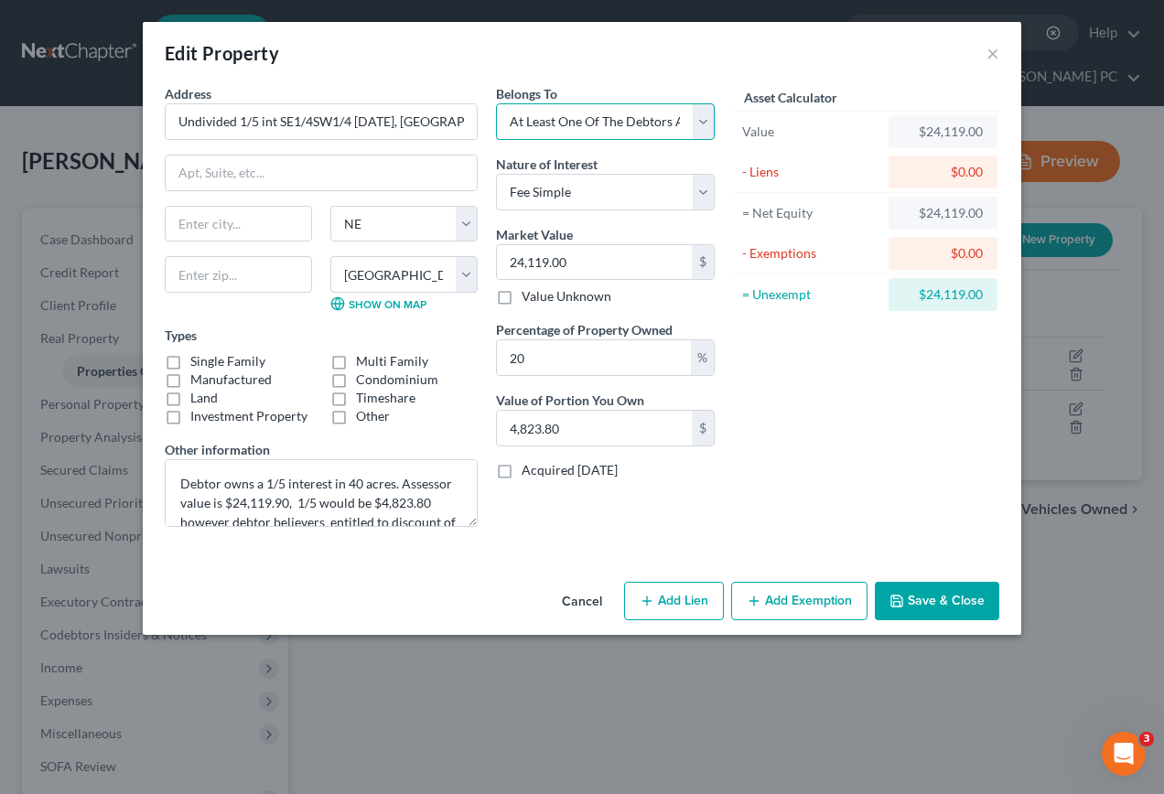
click at [496, 103] on select "Select Debtor 1 Only Debtor 2 Only Debtor 1 And Debtor 2 Only At Least One Of T…" at bounding box center [605, 121] width 219 height 37
click at [609, 199] on select "Select Fee Simple Joint Tenant Life Estate Equitable Interest Future Interest T…" at bounding box center [605, 192] width 219 height 37
select select "1"
click at [496, 174] on select "Select Fee Simple Joint Tenant Life Estate Equitable Interest Future Interest T…" at bounding box center [605, 192] width 219 height 37
click at [387, 304] on link "Show on Map" at bounding box center [378, 304] width 96 height 15
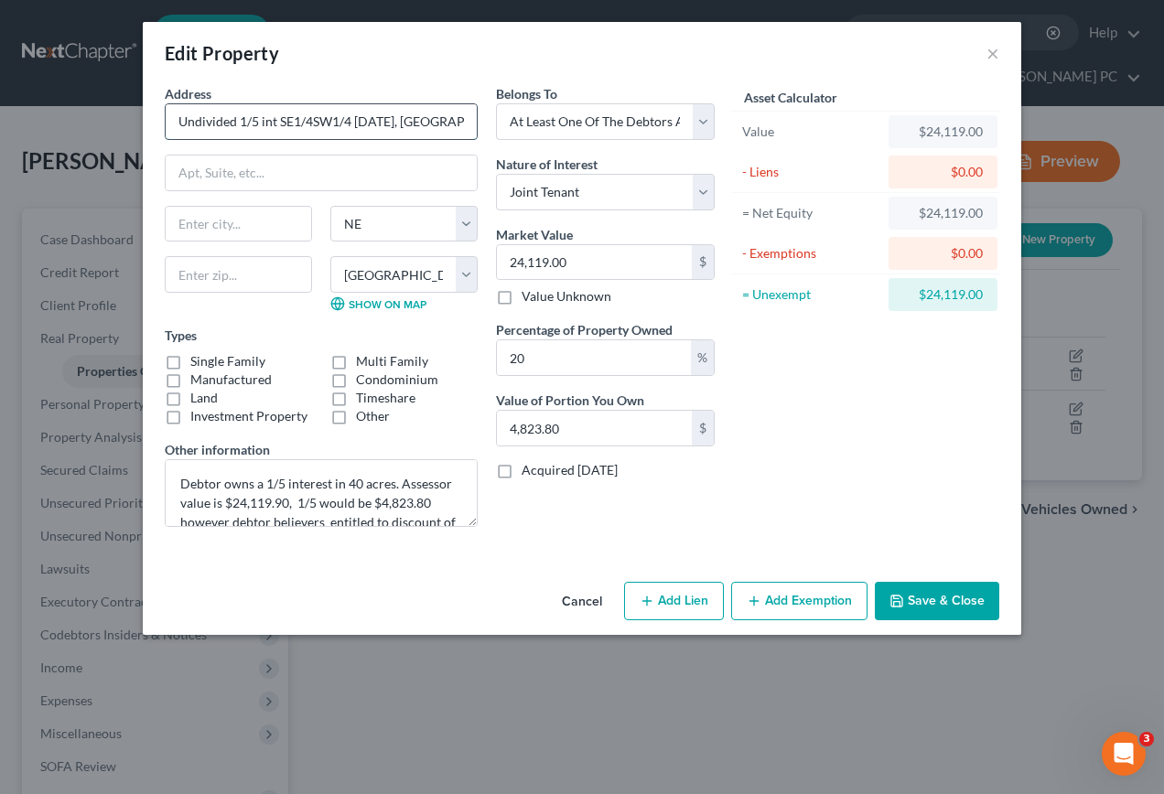
click at [454, 121] on input "Undivided 1/5 int SE1/4SW1/4 [DATE], [GEOGRAPHIC_DATA]" at bounding box center [321, 121] width 311 height 35
type input "Undivided 1/5 int SE1/4SW1/4 [DATE], Sioux Co NEE"
click at [575, 426] on input "4,823.80" at bounding box center [594, 428] width 195 height 35
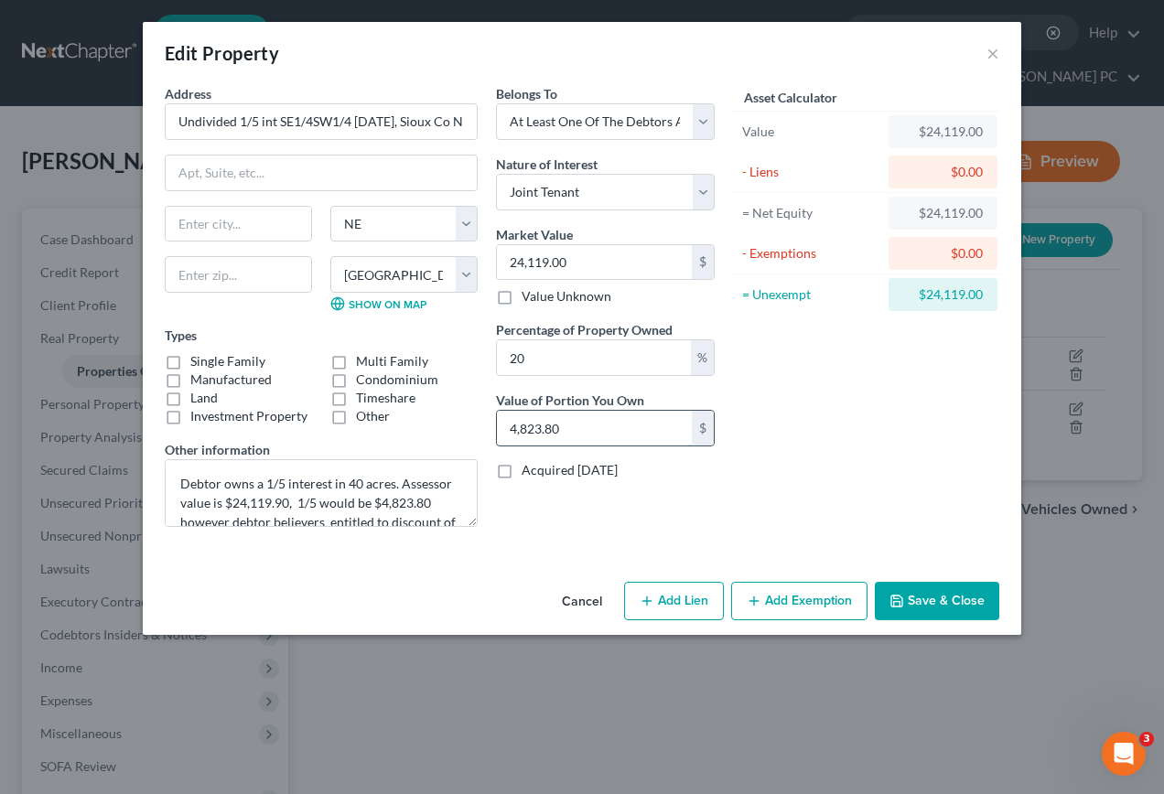
type input "0.01"
type input "3"
type input "0.12"
type input "30"
type input "1.24"
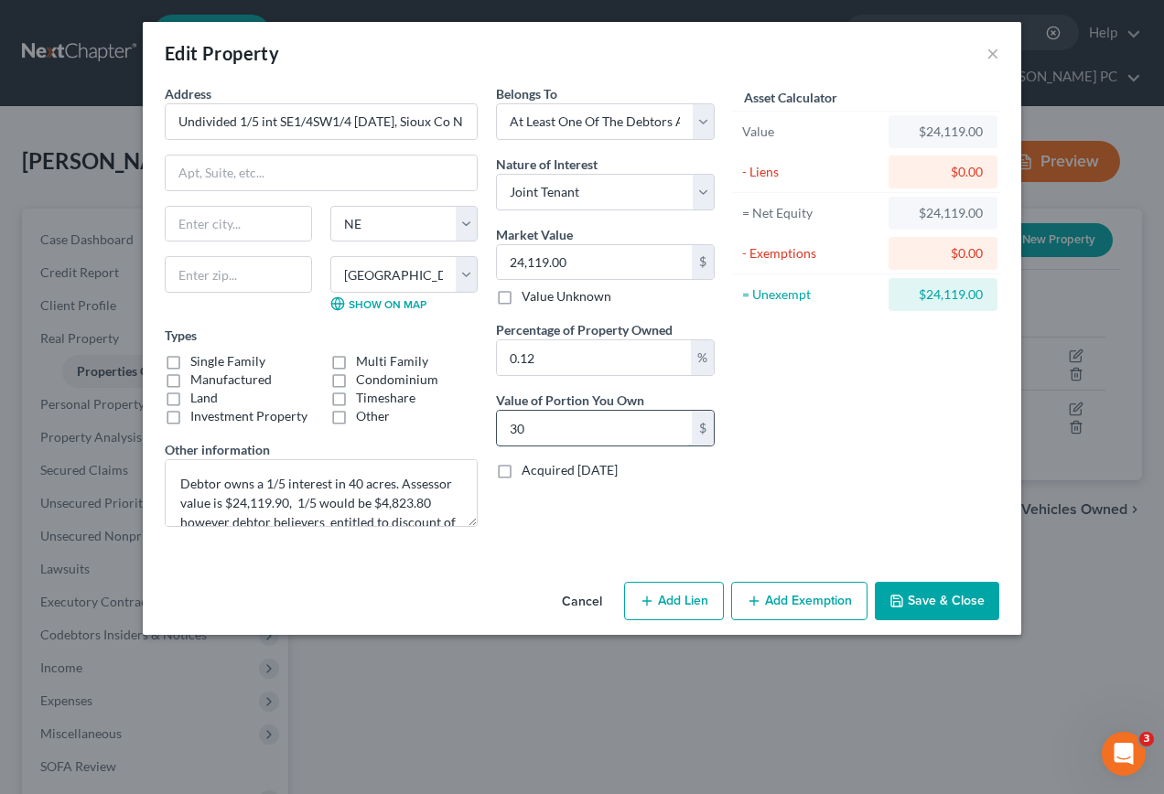
type input "300"
type input "12.44"
type input "3,000"
type input "1.24"
type input "300"
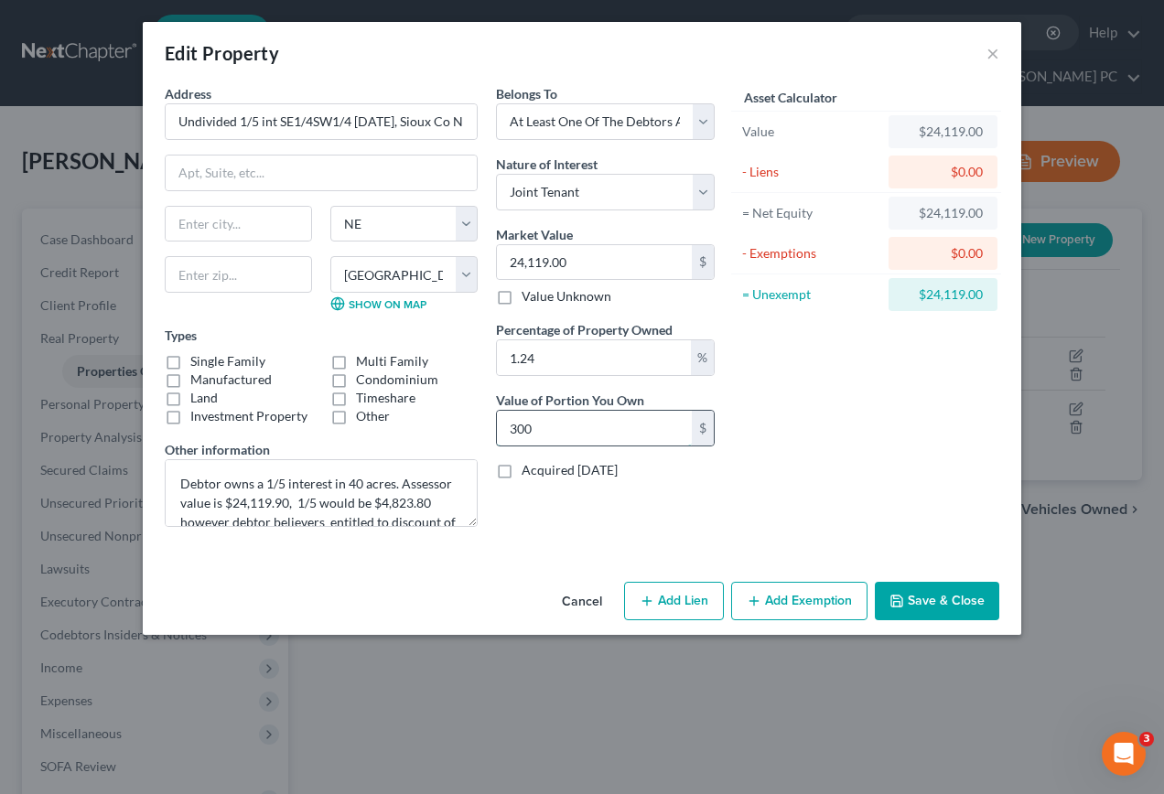
type input "0.12"
type input "30"
type input "0.01"
type input "3"
type input "0"
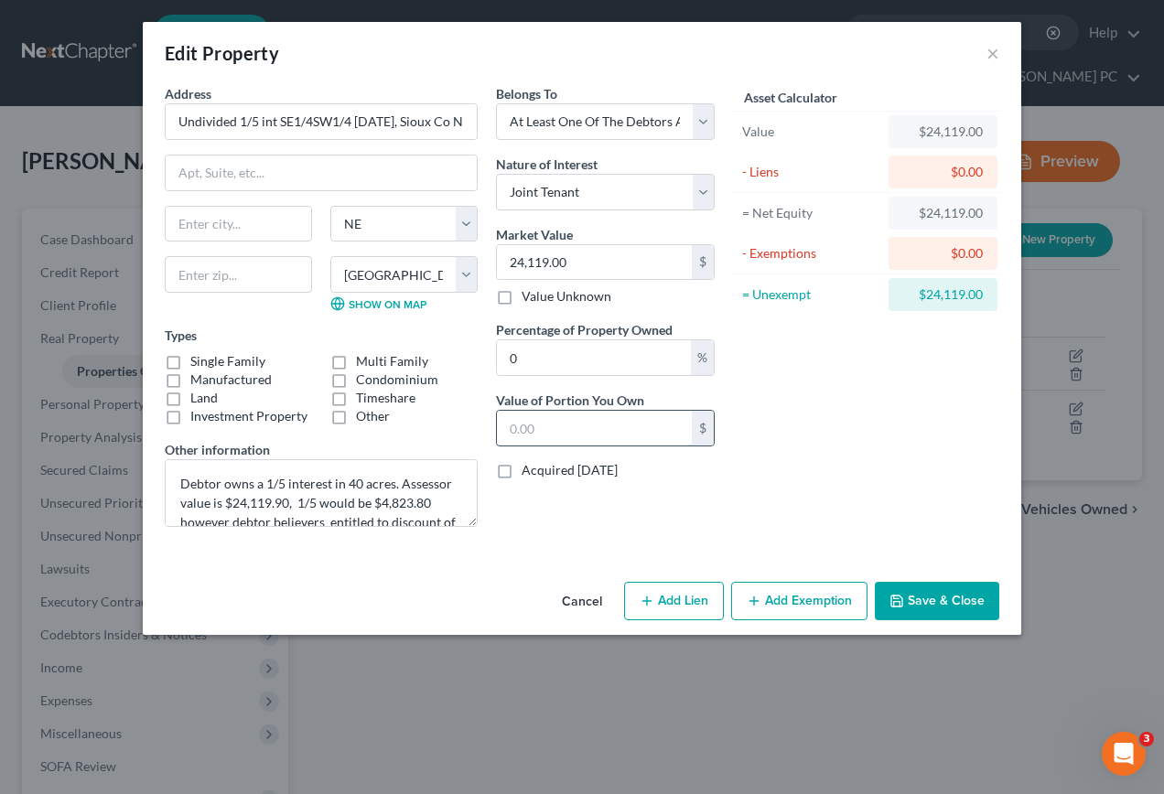
type input "0.02"
type input "4"
type input "0.20"
type input "48"
type input "2.00"
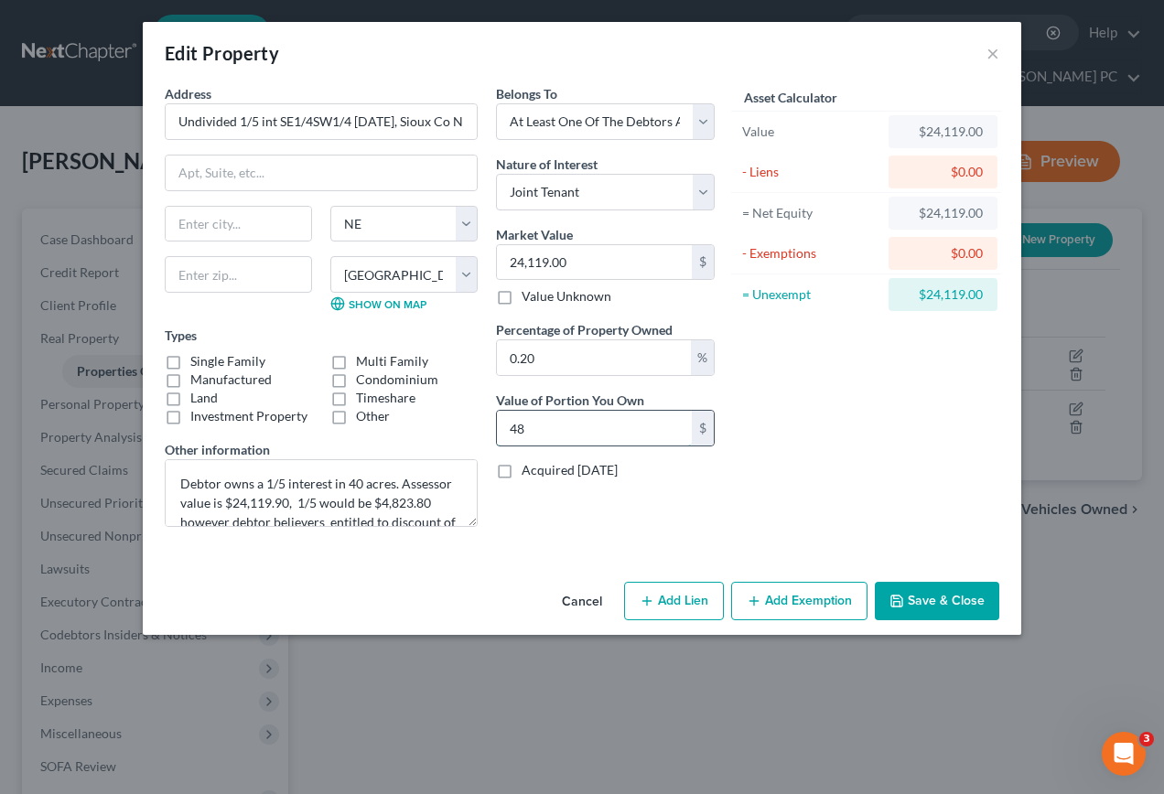
type input "482"
type input "20.00"
type input "4,823."
type input "20"
type input "4,823.8"
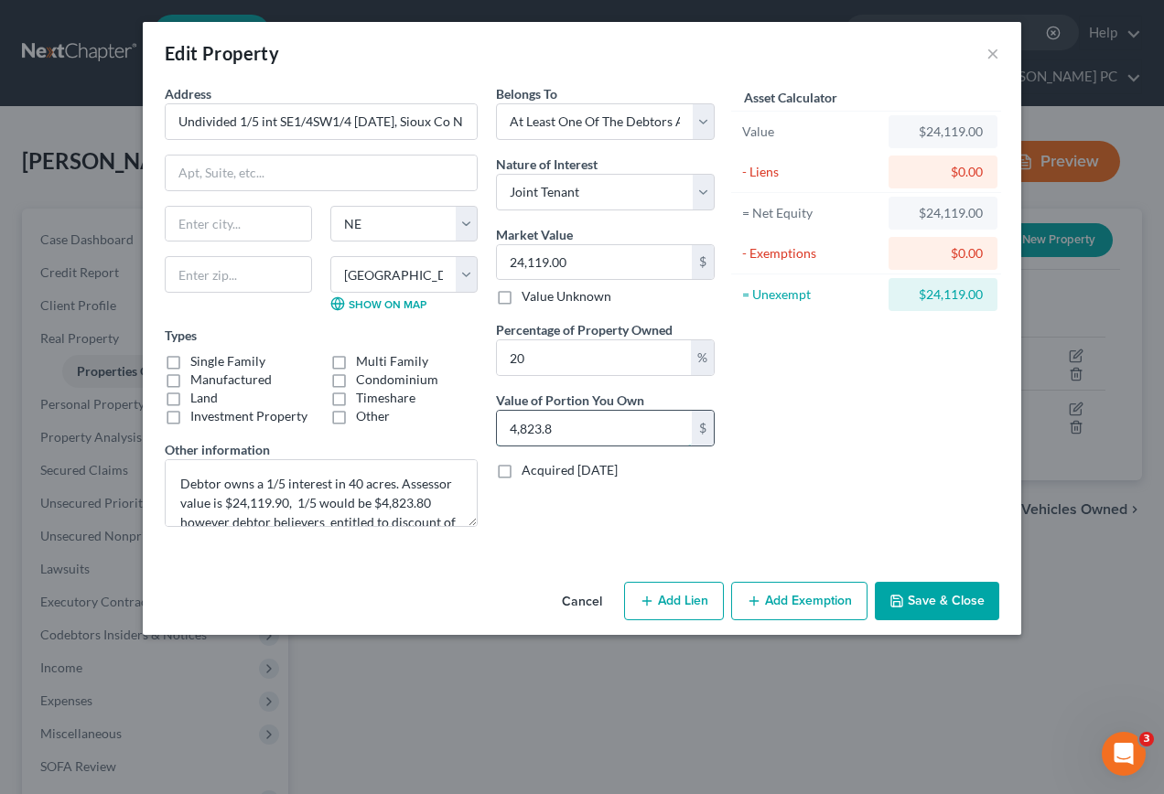
type input "20.00"
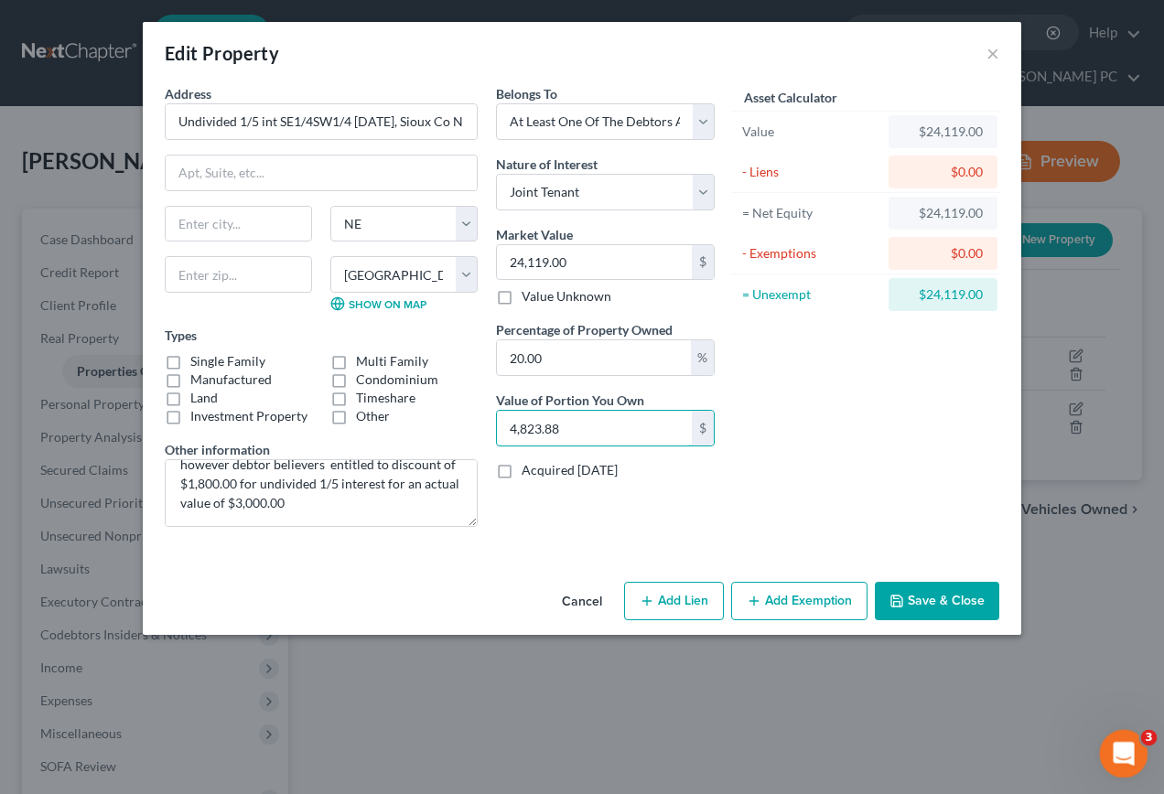
type input "4,823.88"
click at [1122, 747] on icon "Open Intercom Messenger" at bounding box center [1121, 751] width 13 height 15
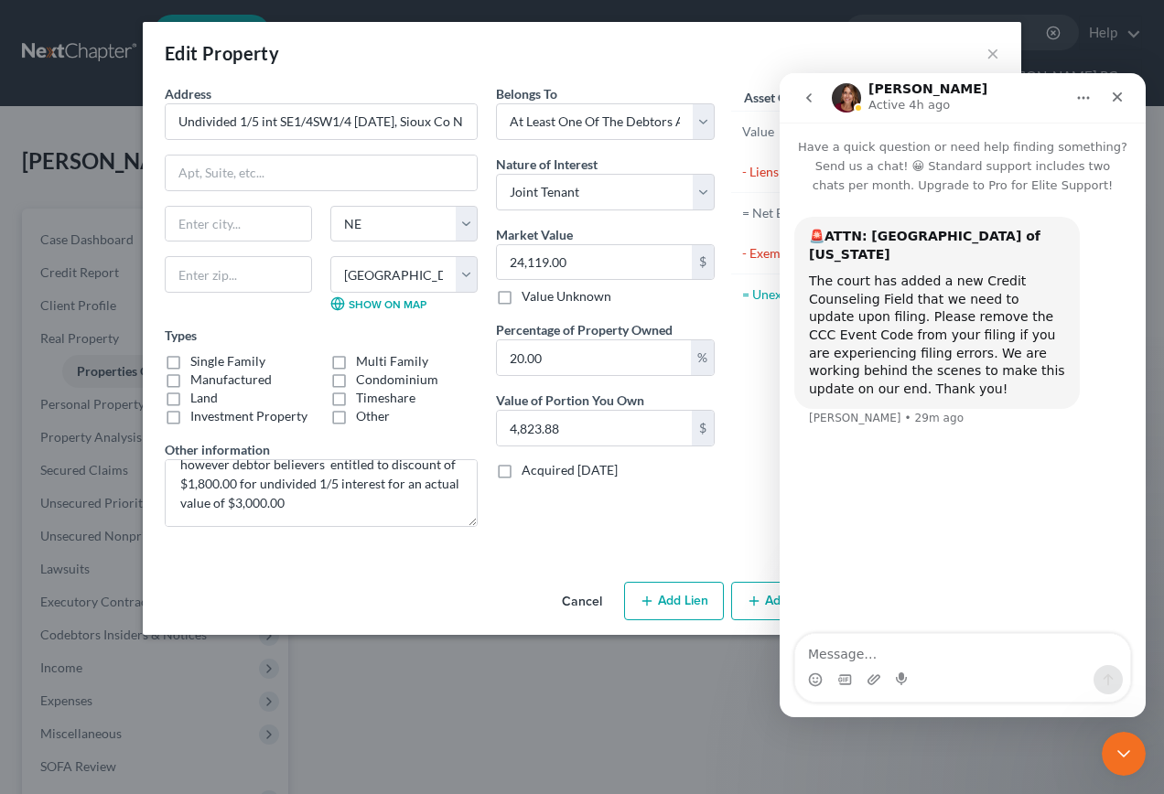
click at [922, 662] on textarea "Message…" at bounding box center [962, 649] width 335 height 31
type textarea "On Schedule A debtor owns a 1/5 interest in some real estate. Is there"
click at [567, 362] on input "20.00" at bounding box center [594, 357] width 194 height 35
type input "20.0"
type input "4,823.80"
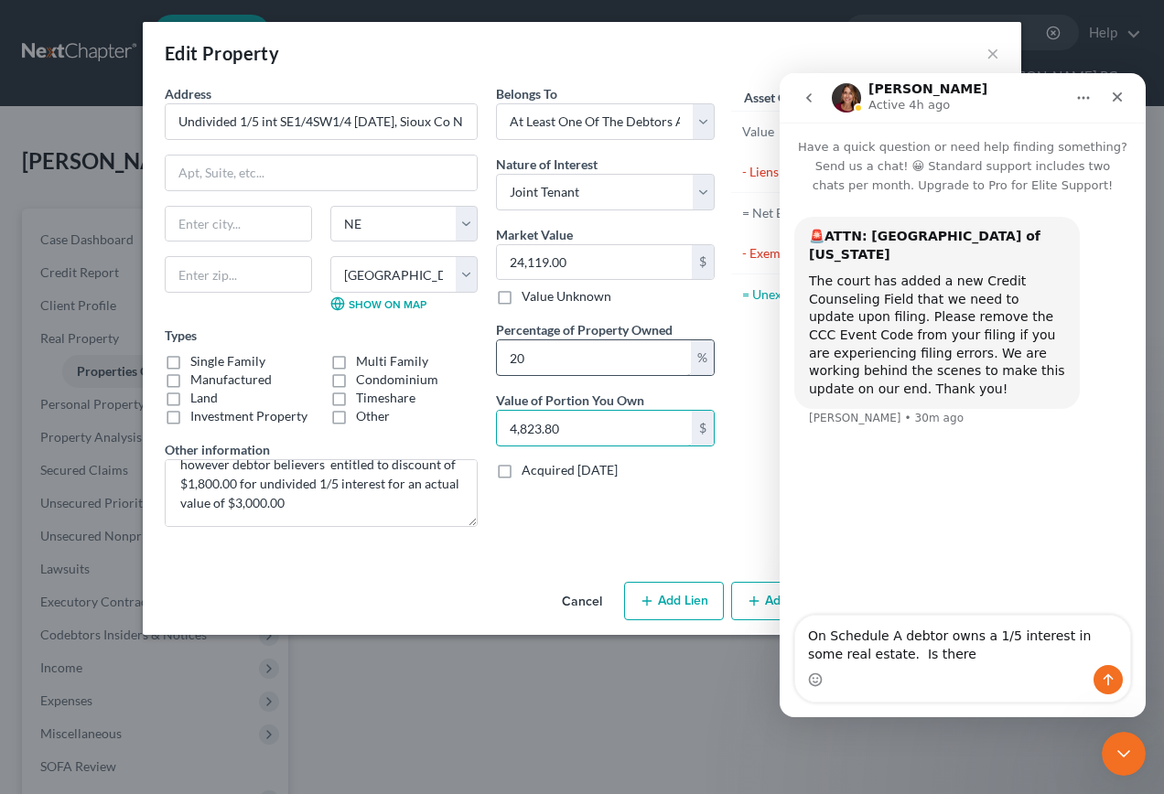
type input "0.01"
type input "3"
type input "0.12"
type input "30"
type input "1.24"
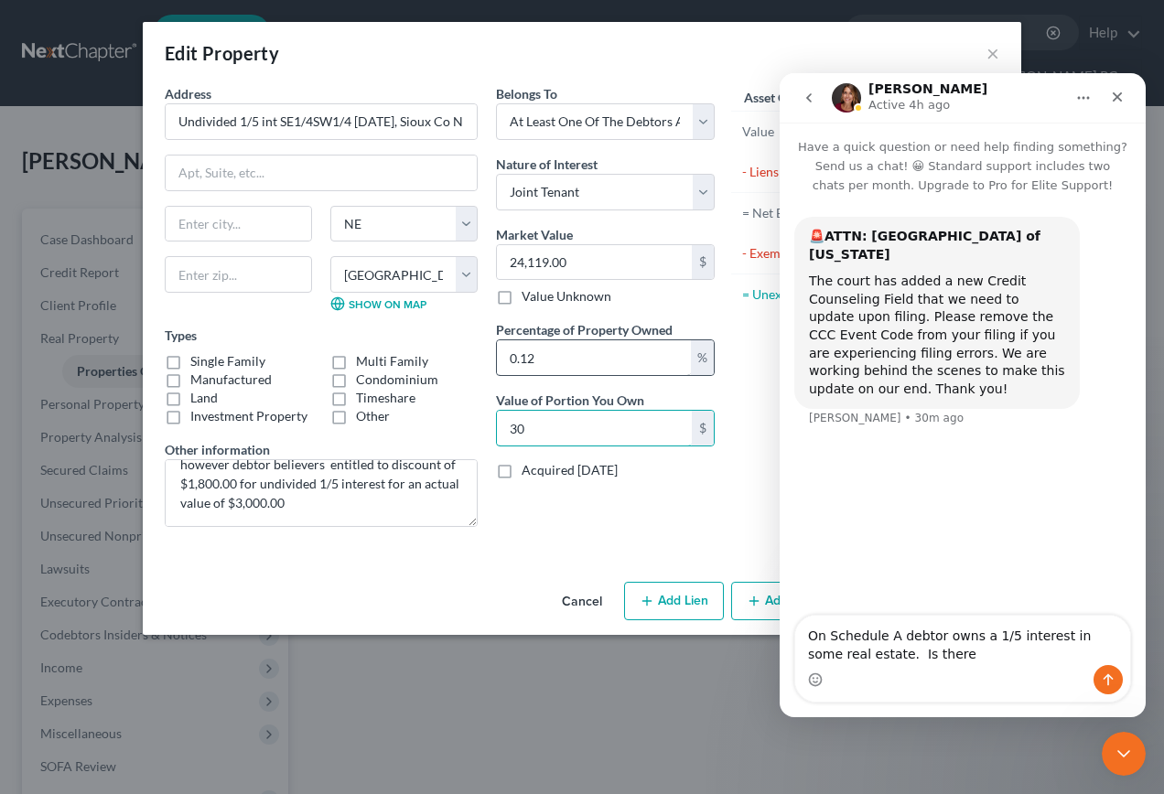
type input "300"
type input "0.12"
type input "30"
type input "0.01"
type input "3"
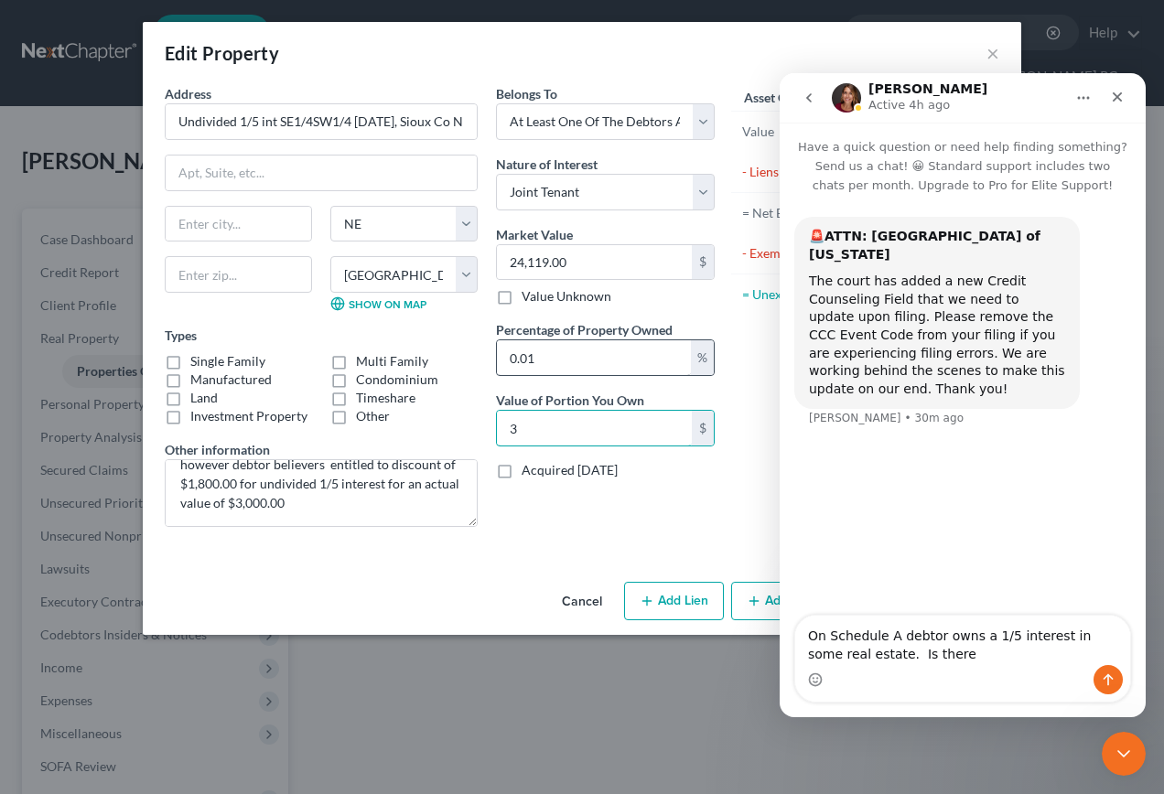
type input "0"
click at [546, 352] on input "0" at bounding box center [594, 357] width 194 height 35
type input "2"
type input "482.38"
type input "20"
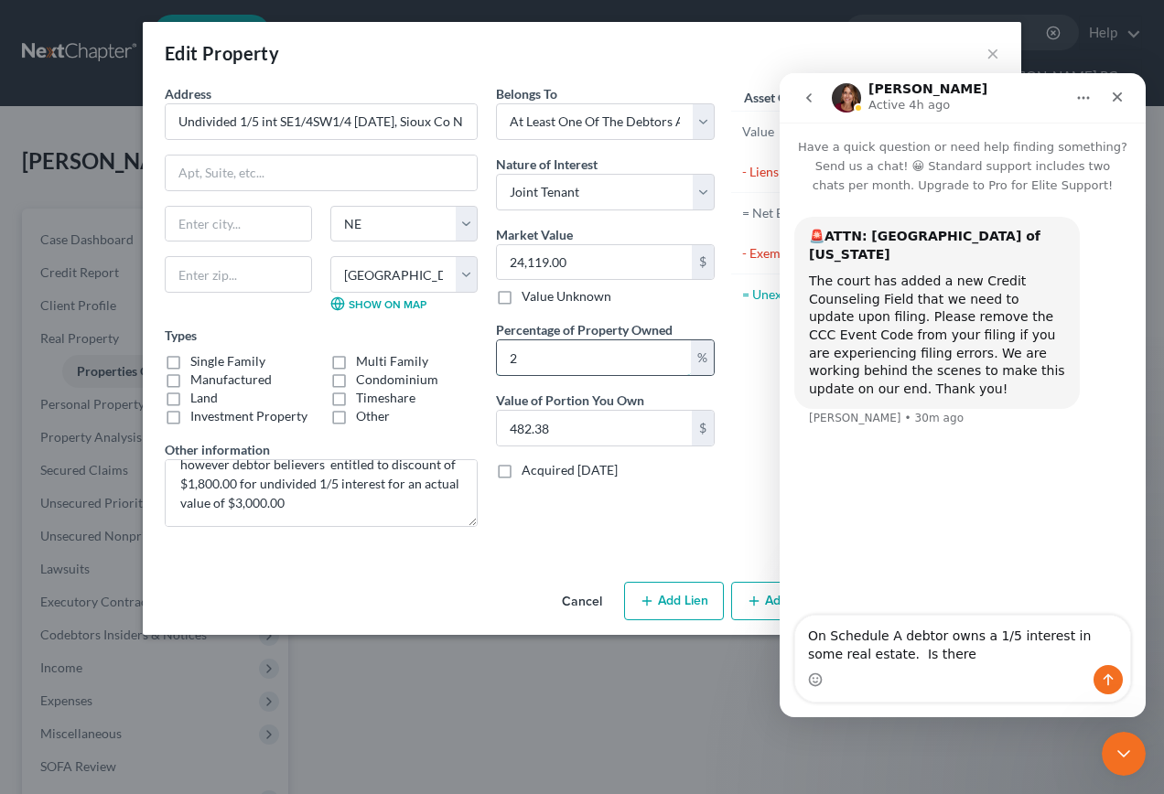
type input "4,823.80"
type input "20"
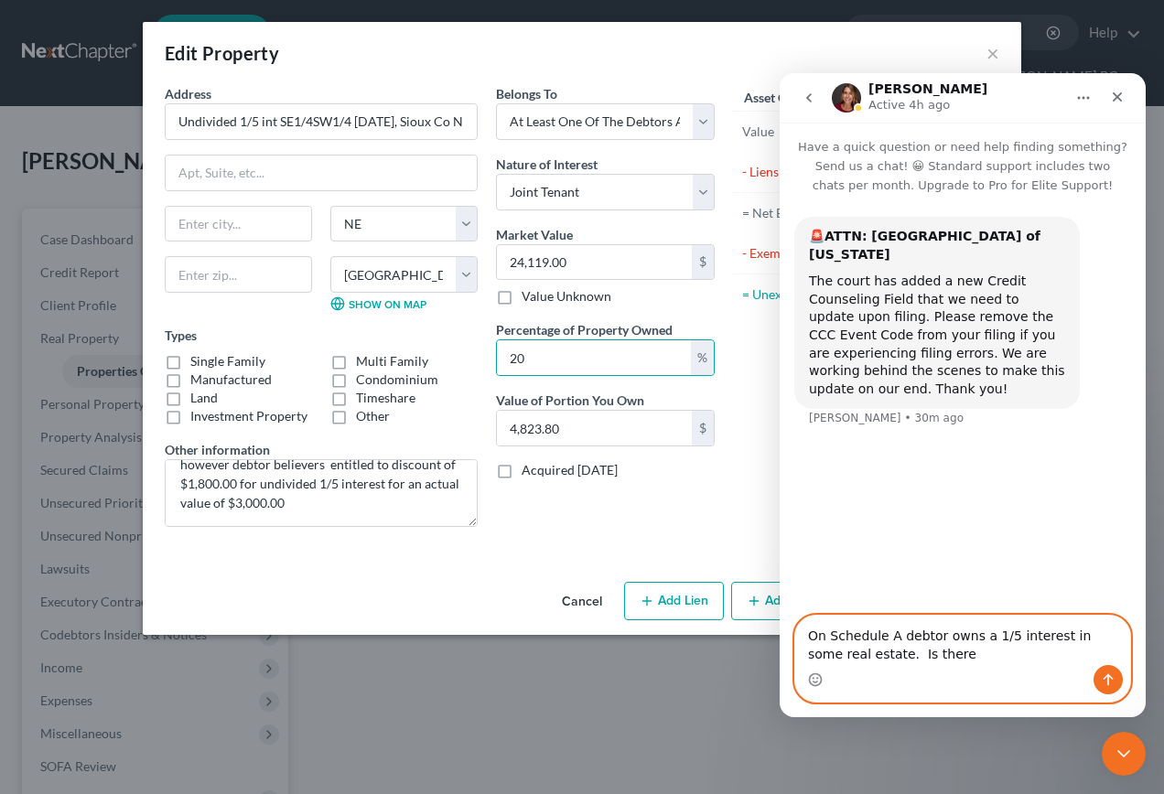
click at [930, 655] on textarea "On Schedule A debtor owns a 1/5 interest in some real estate. Is there" at bounding box center [962, 640] width 335 height 49
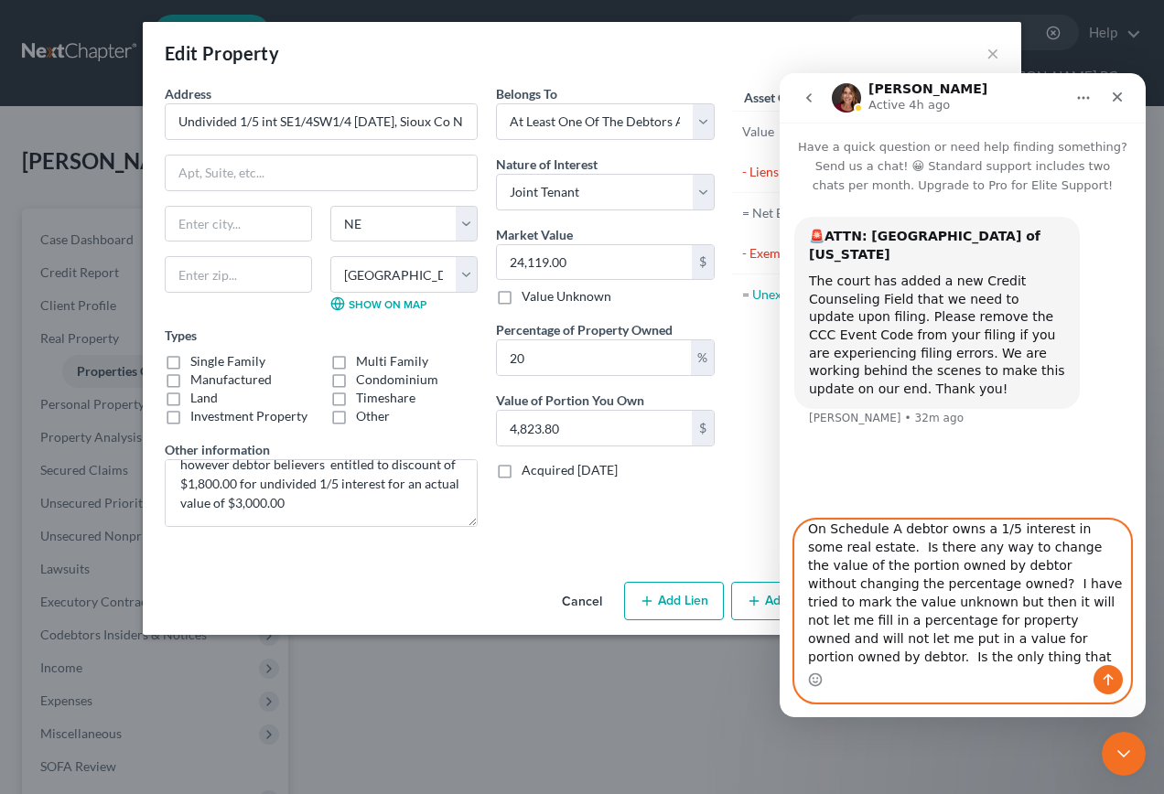
scroll to position [30, 0]
type textarea "On Schedule A debtor owns a 1/5 interest in some real estate. Is there any way …"
click at [1113, 679] on icon "Send a message…" at bounding box center [1109, 681] width 10 height 12
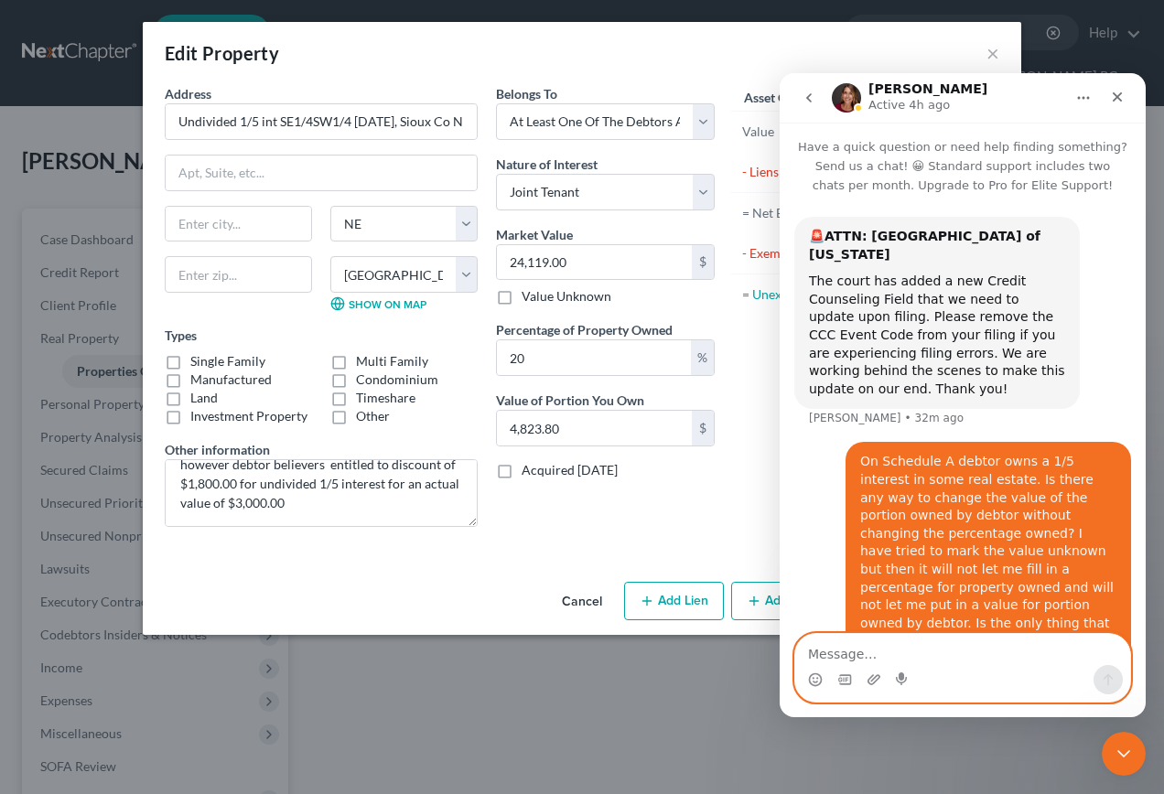
scroll to position [12, 0]
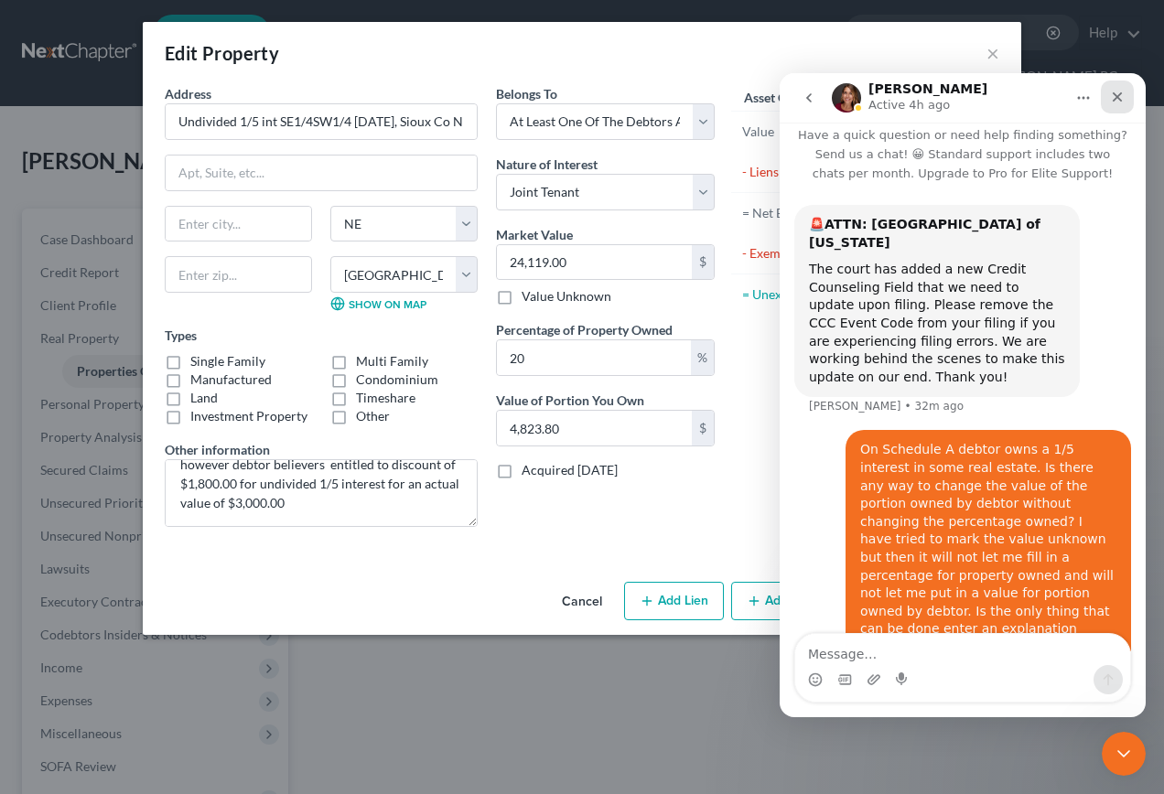
click at [1121, 96] on icon "Close" at bounding box center [1117, 97] width 15 height 15
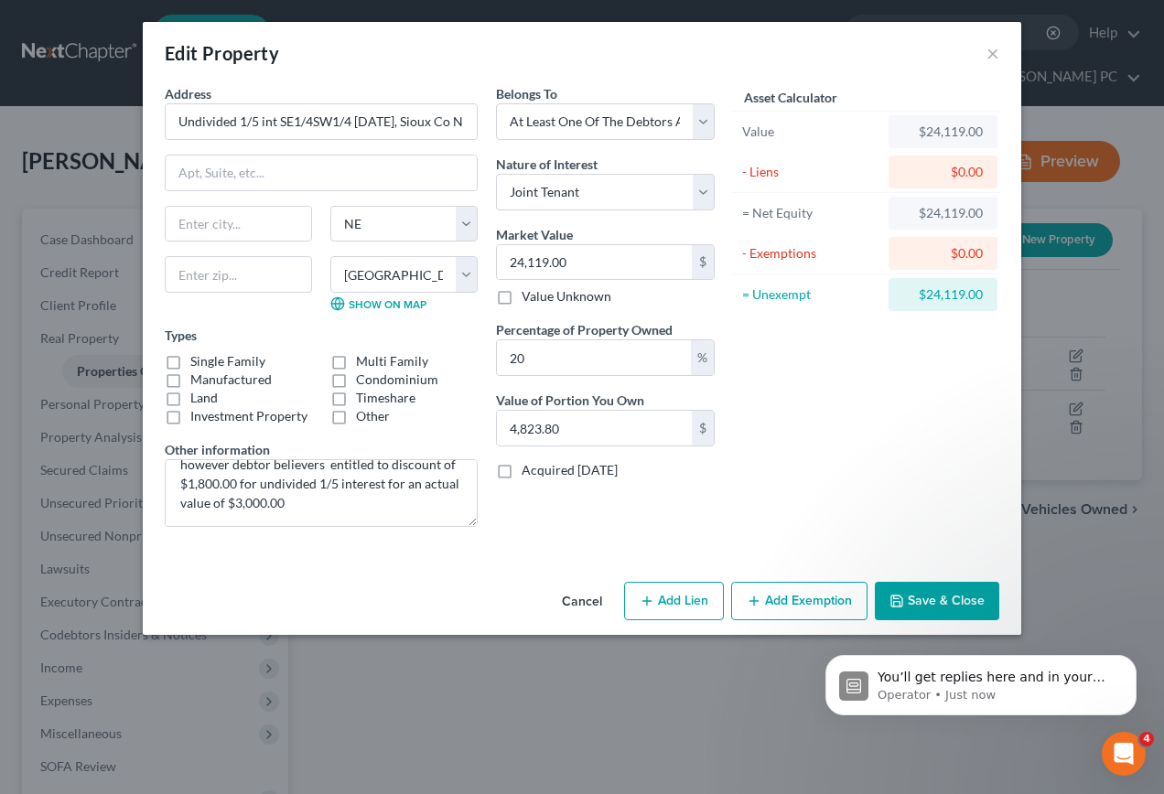
scroll to position [180, 0]
click at [921, 606] on button "Save & Close" at bounding box center [937, 601] width 124 height 38
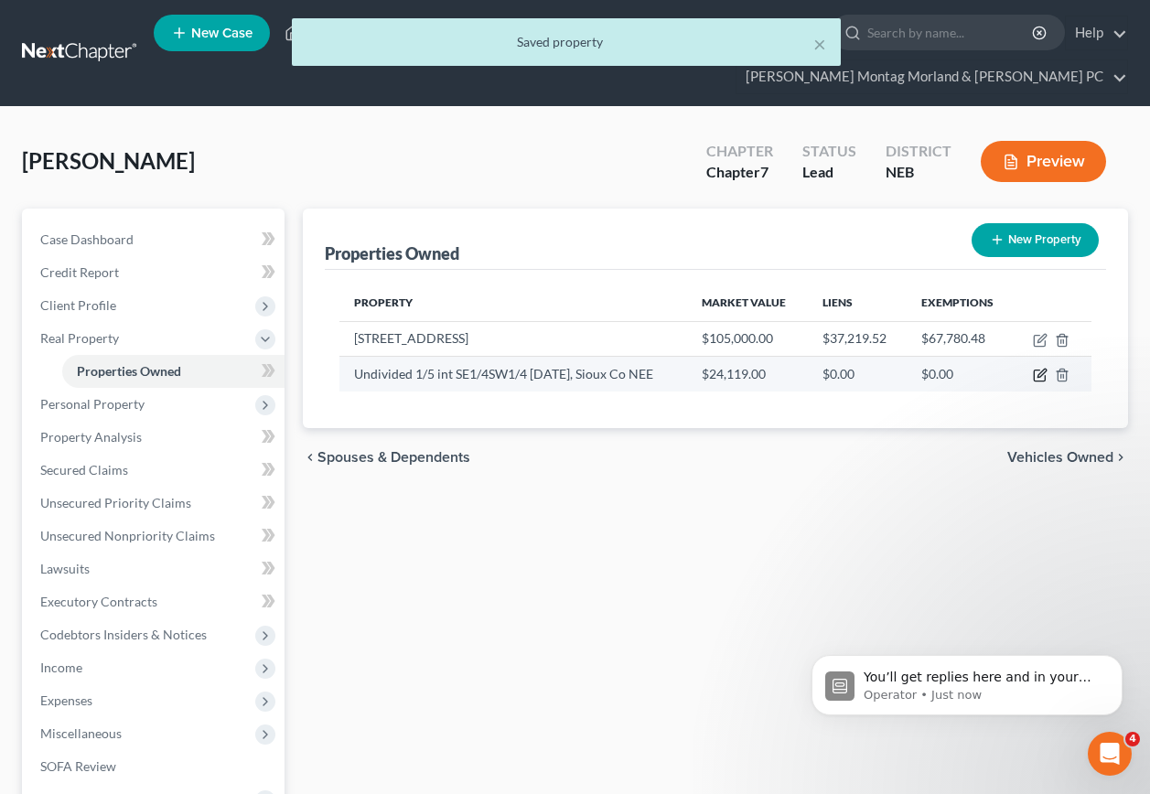
click at [1041, 370] on icon "button" at bounding box center [1042, 374] width 8 height 8
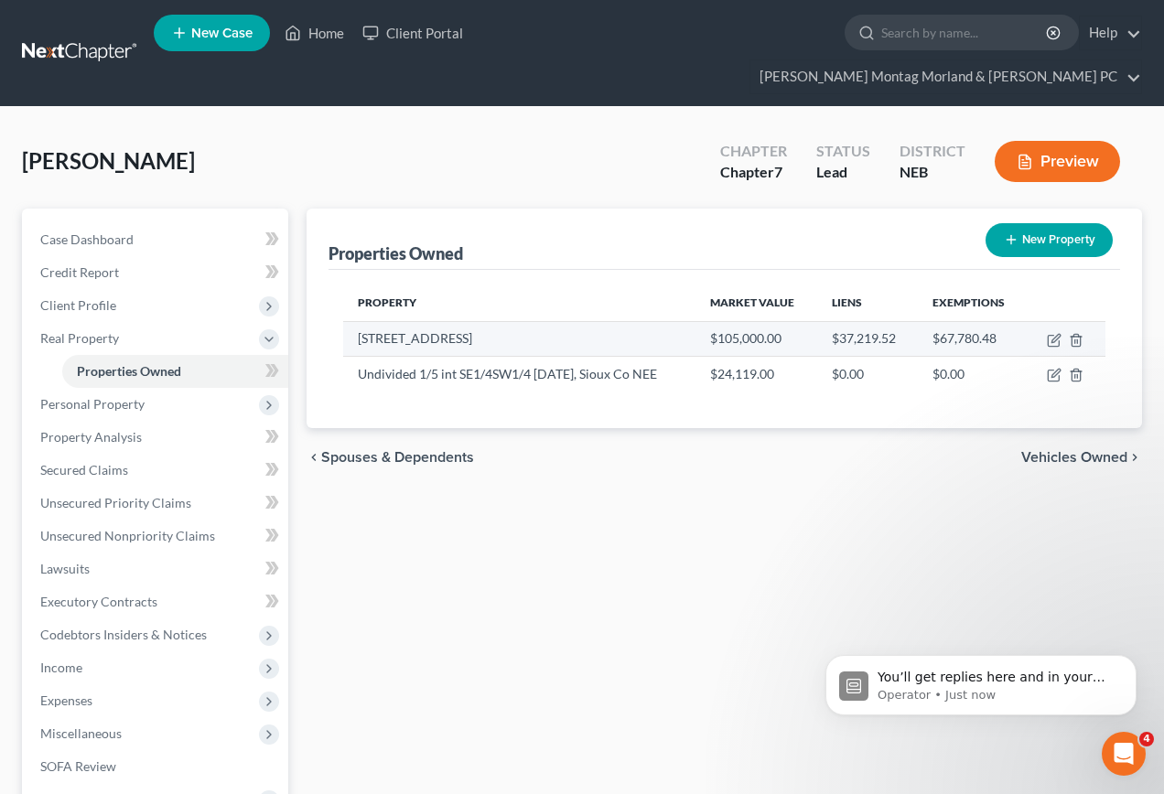
select select "30"
select select "82"
select select "3"
select select "1"
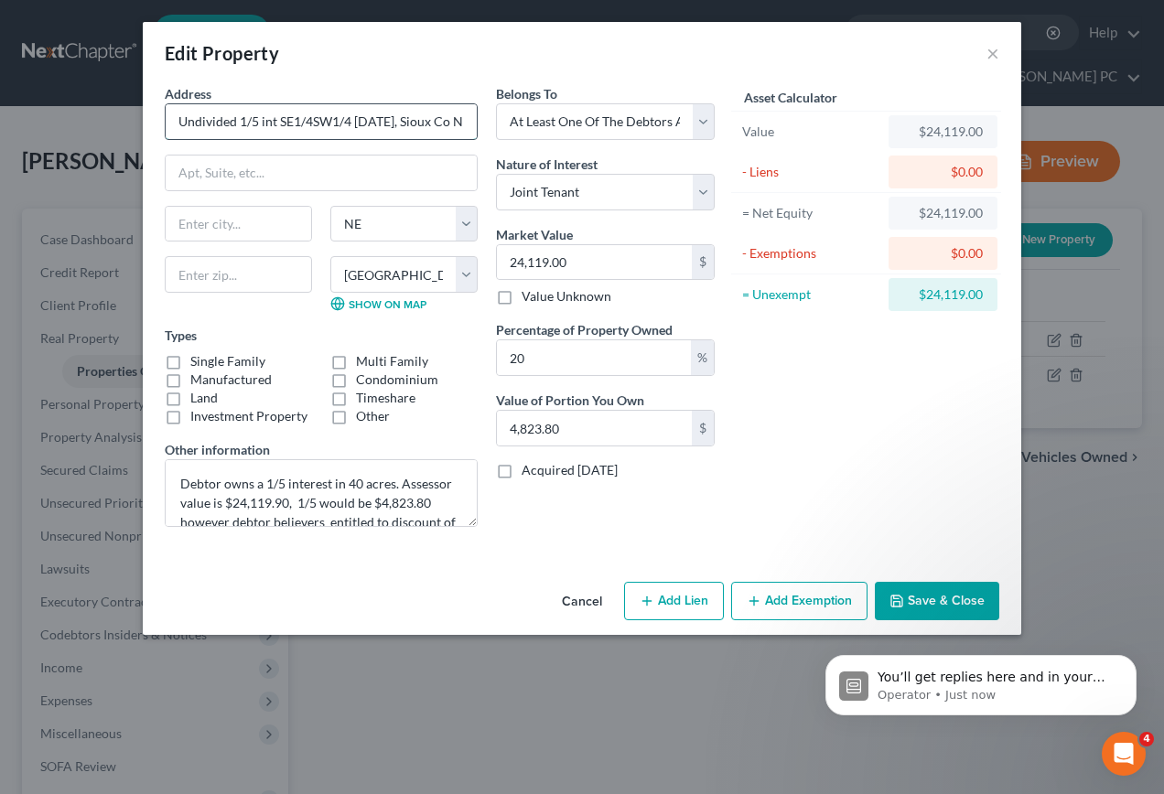
click at [466, 121] on input "Undivided 1/5 int SE1/4SW1/4 [DATE], Sioux Co NEE" at bounding box center [321, 121] width 311 height 35
click at [453, 115] on input "Undivided 1/5 int SE1/4SW1/4 [DATE], Sioux Co NEE" at bounding box center [321, 121] width 311 height 35
type input "Undivided 1/5 int SE1/4SW1/4 [DATE], Sioux Co NE"
drag, startPoint x: 918, startPoint y: 605, endPoint x: 906, endPoint y: 605, distance: 11.9
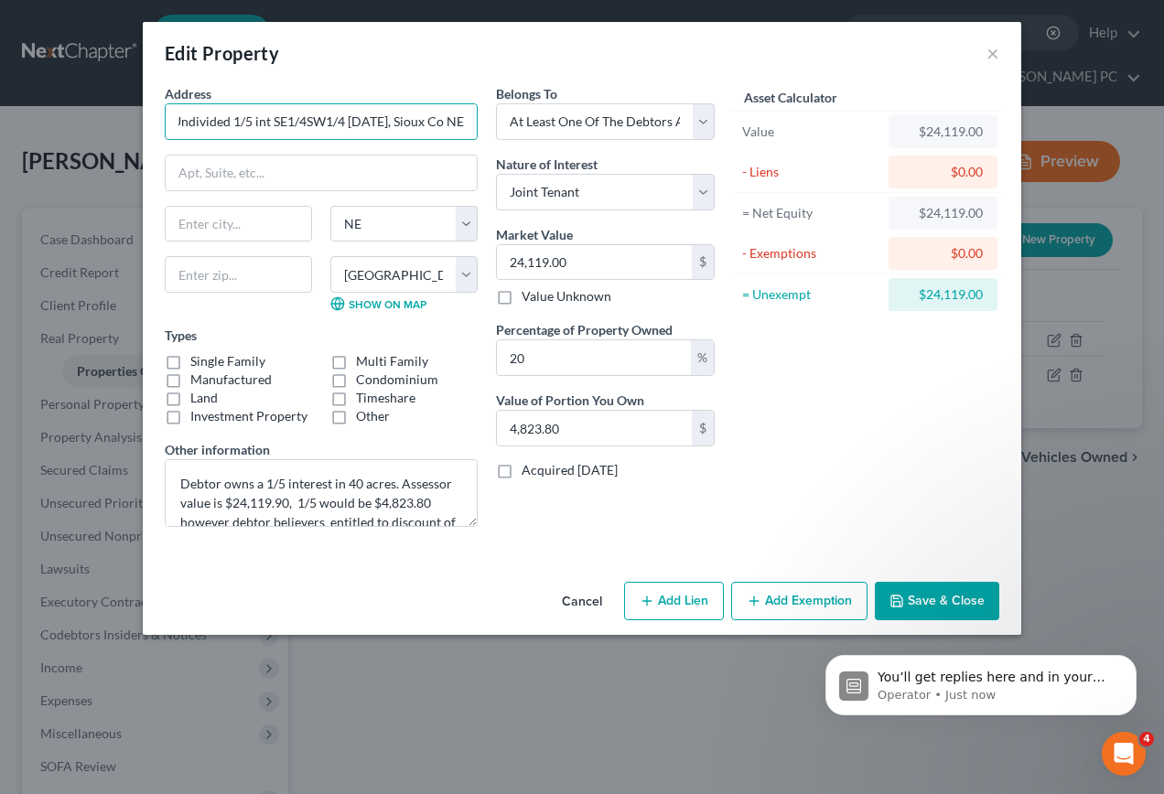
click at [918, 605] on button "Save & Close" at bounding box center [937, 601] width 124 height 38
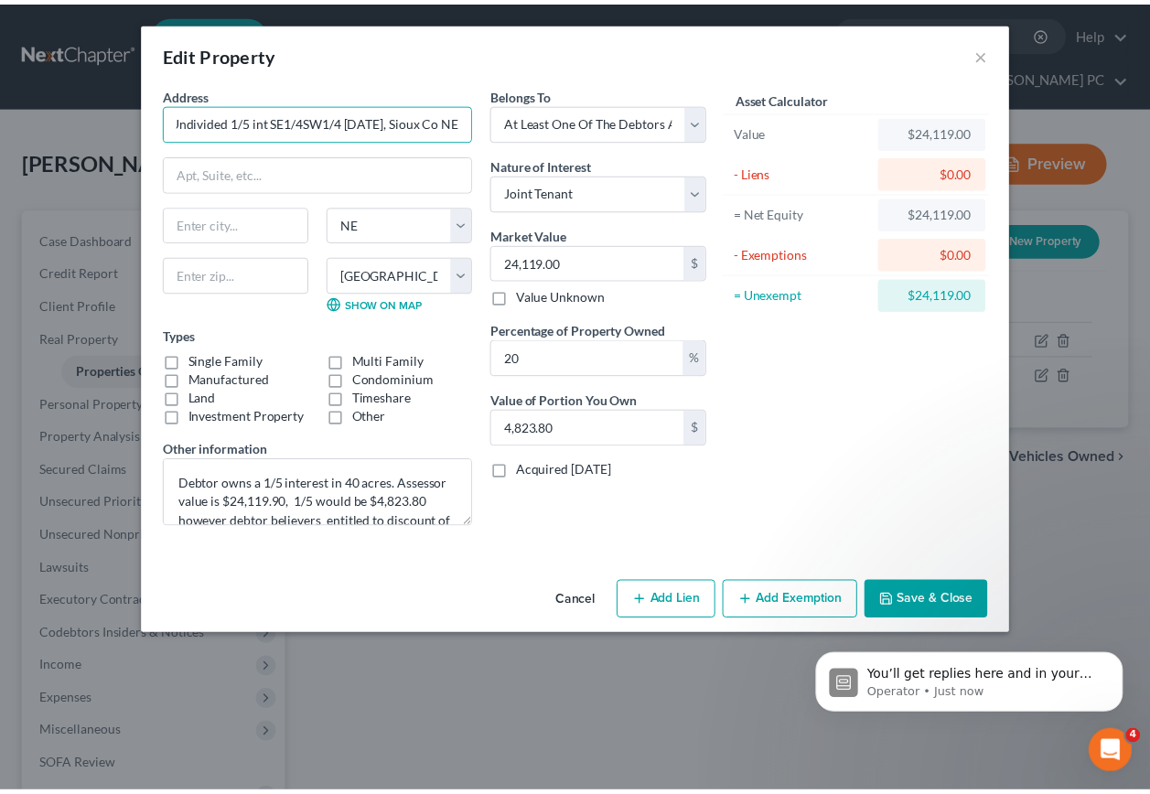
scroll to position [0, 0]
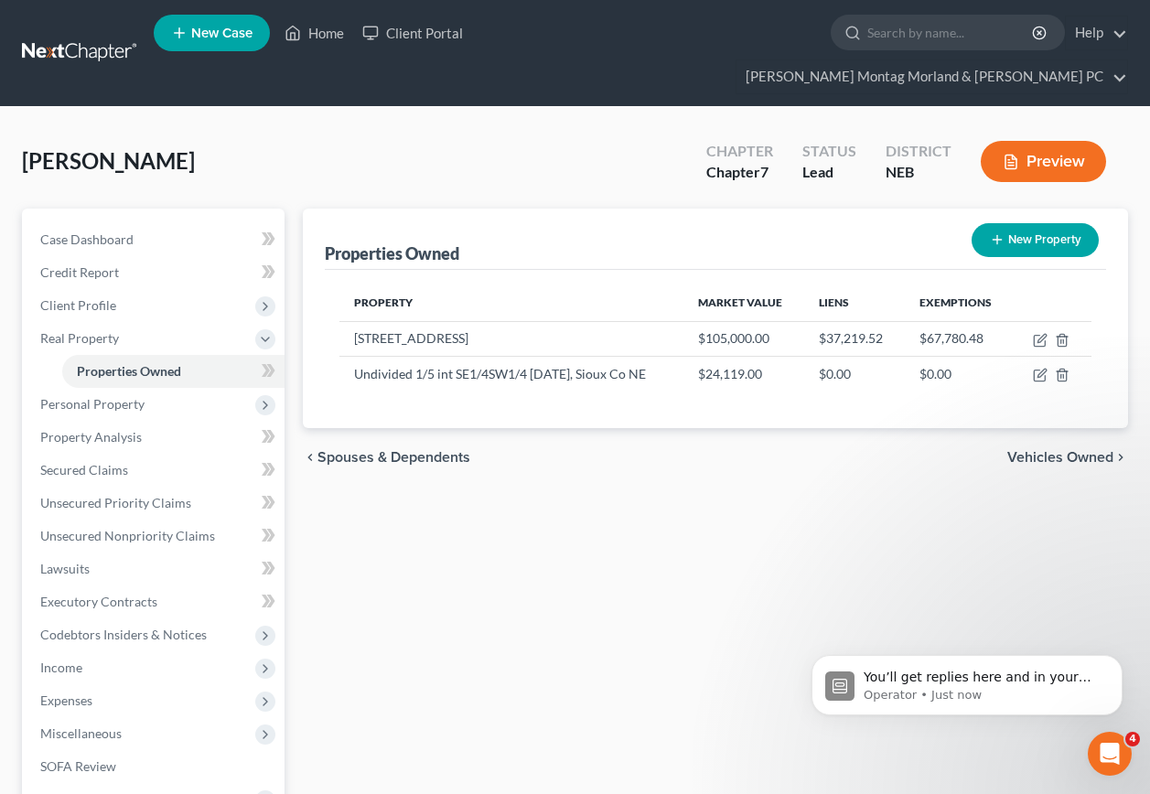
click at [1028, 450] on span "Vehicles Owned" at bounding box center [1061, 457] width 106 height 15
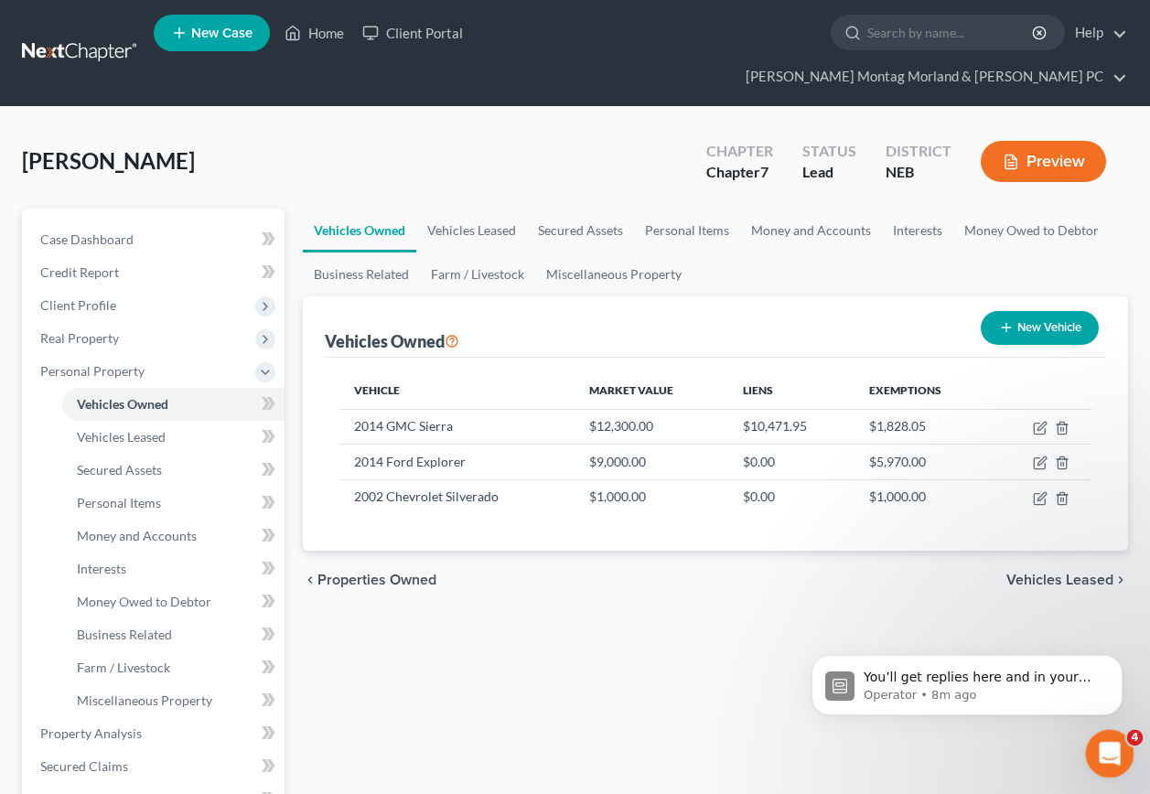
click at [1101, 742] on icon "Open Intercom Messenger" at bounding box center [1108, 752] width 30 height 30
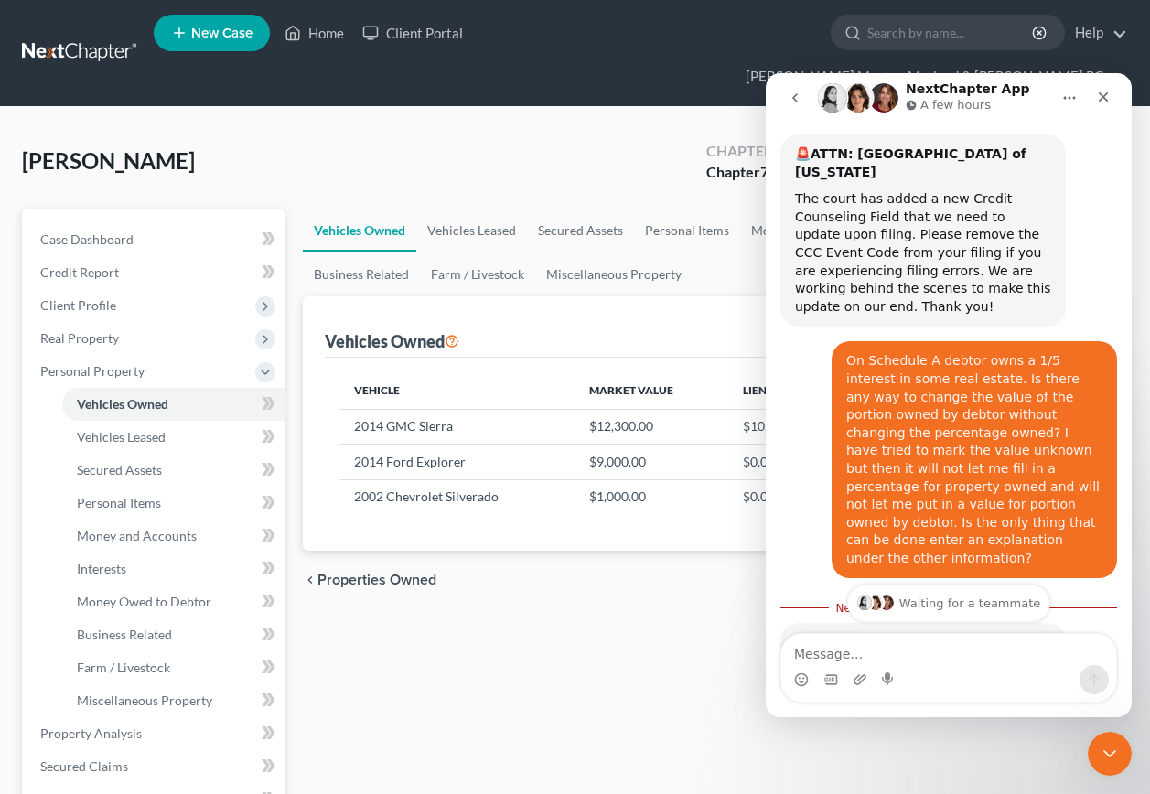
scroll to position [183, 0]
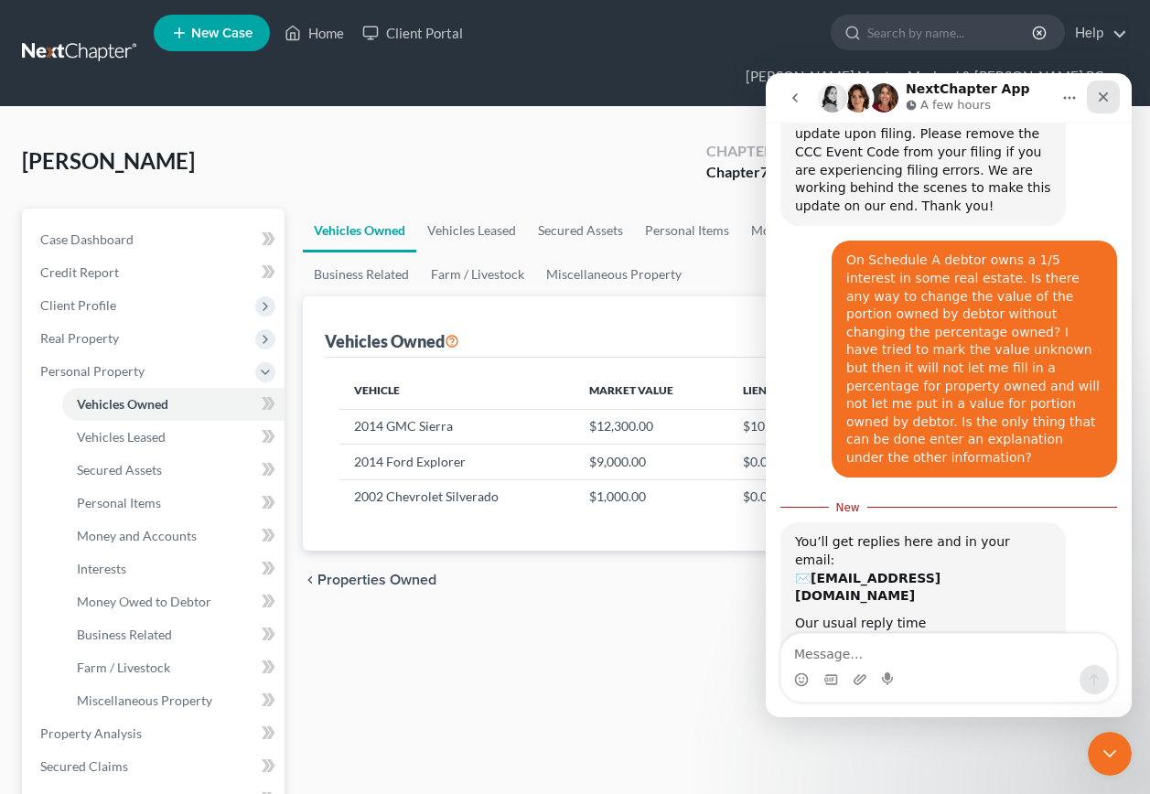
click at [1113, 94] on div "Close" at bounding box center [1103, 97] width 33 height 33
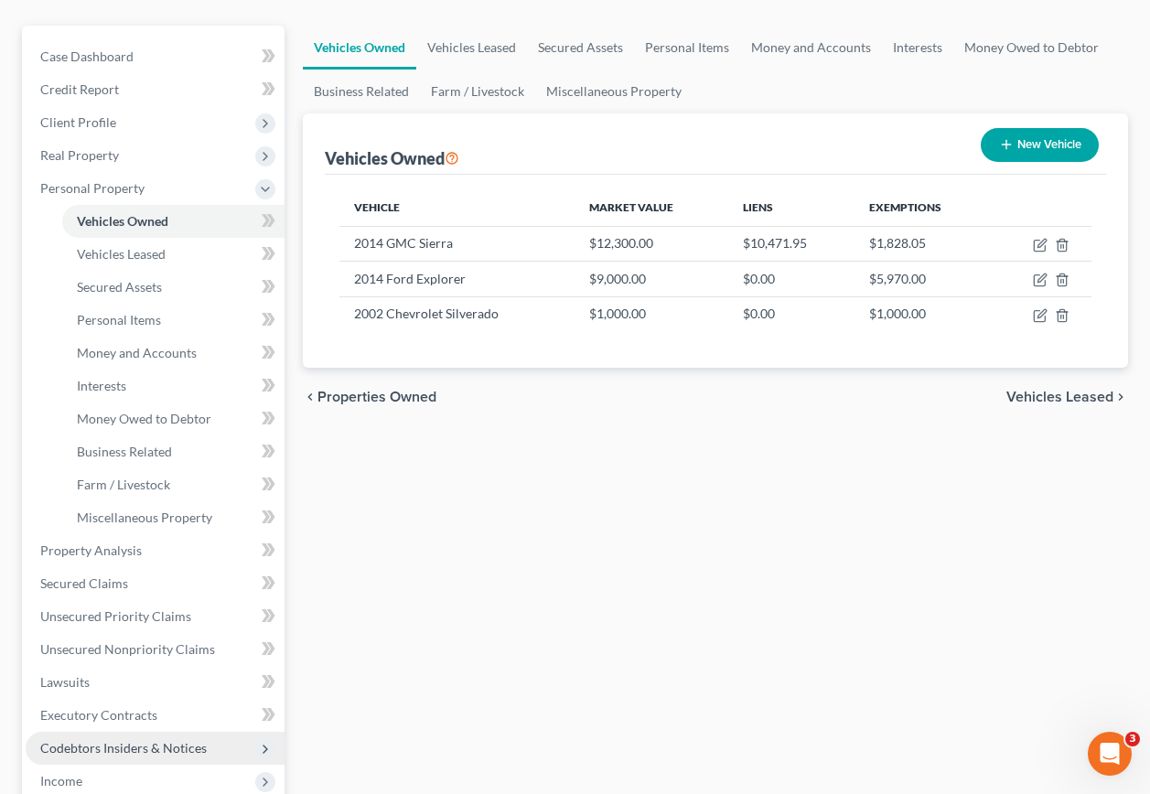
scroll to position [366, 0]
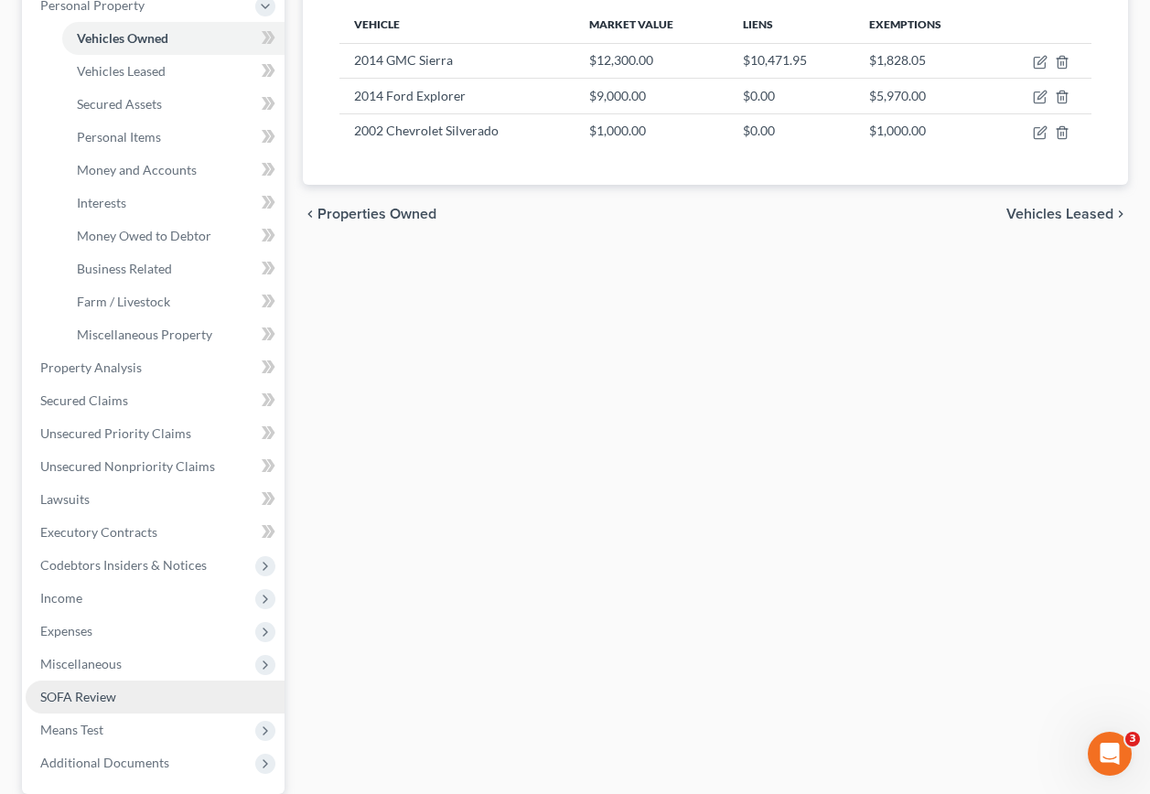
click at [74, 689] on span "SOFA Review" at bounding box center [78, 697] width 76 height 16
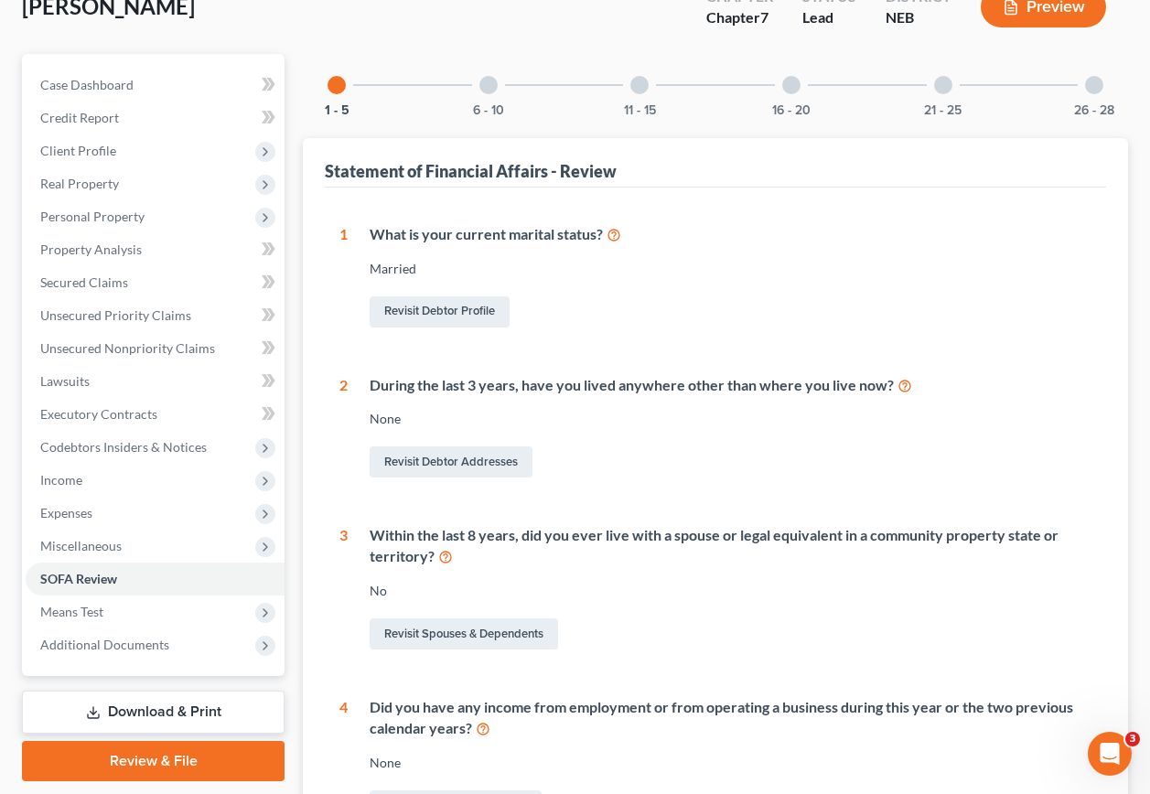
scroll to position [275, 0]
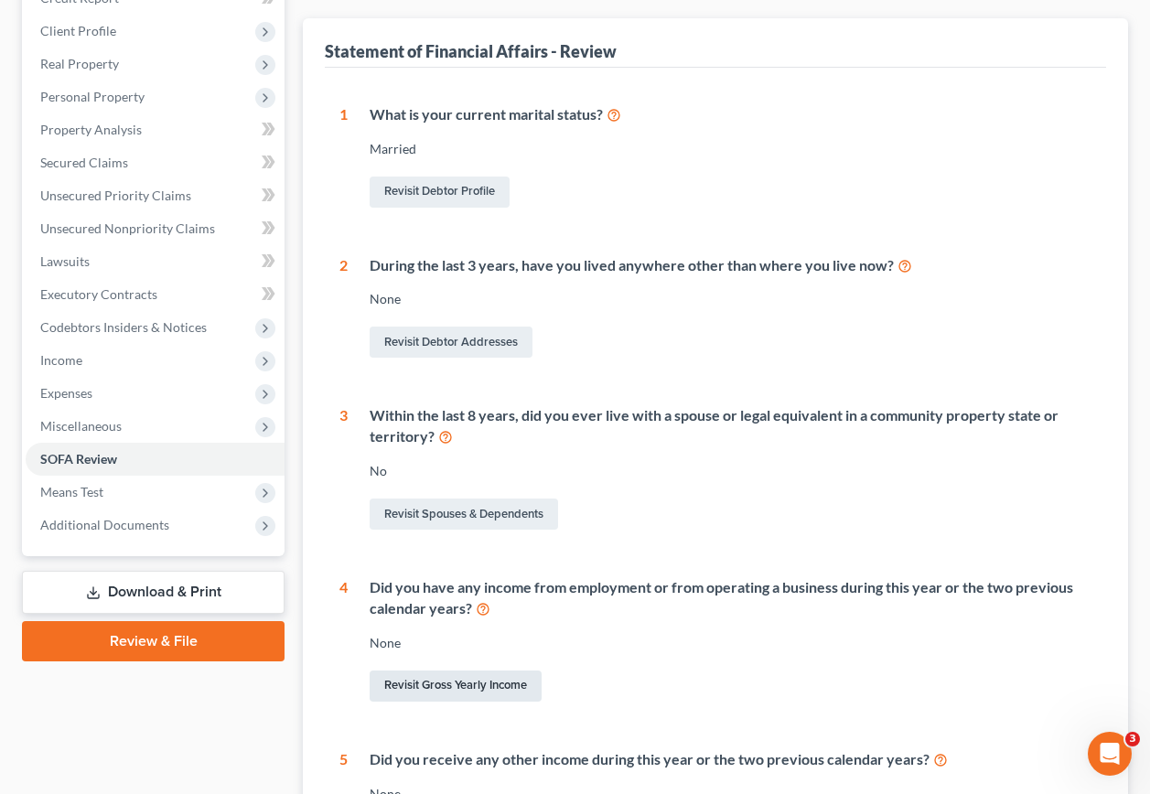
click at [458, 671] on link "Revisit Gross Yearly Income" at bounding box center [456, 686] width 172 height 31
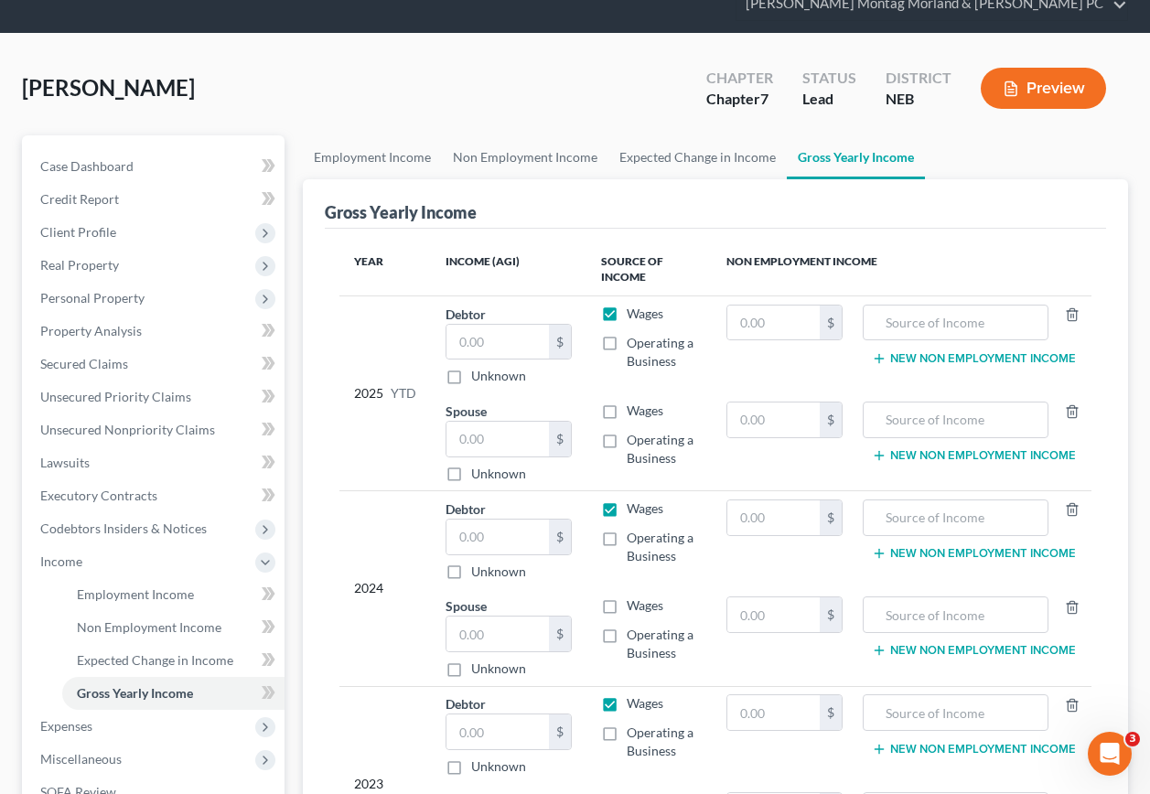
scroll to position [183, 0]
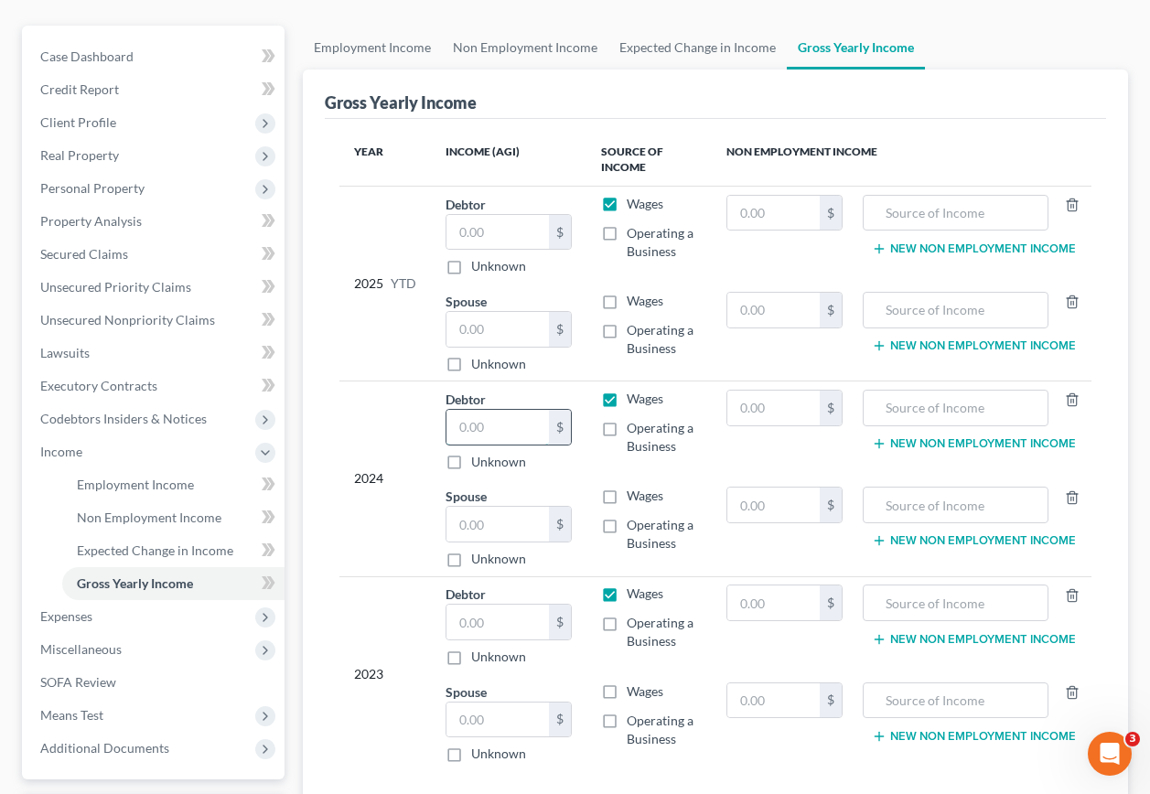
click at [528, 410] on input "text" at bounding box center [498, 427] width 103 height 35
type input "613.00"
click at [504, 507] on input "text" at bounding box center [498, 524] width 103 height 35
type input "39,359.00"
click at [1002, 391] on input "text" at bounding box center [956, 408] width 167 height 35
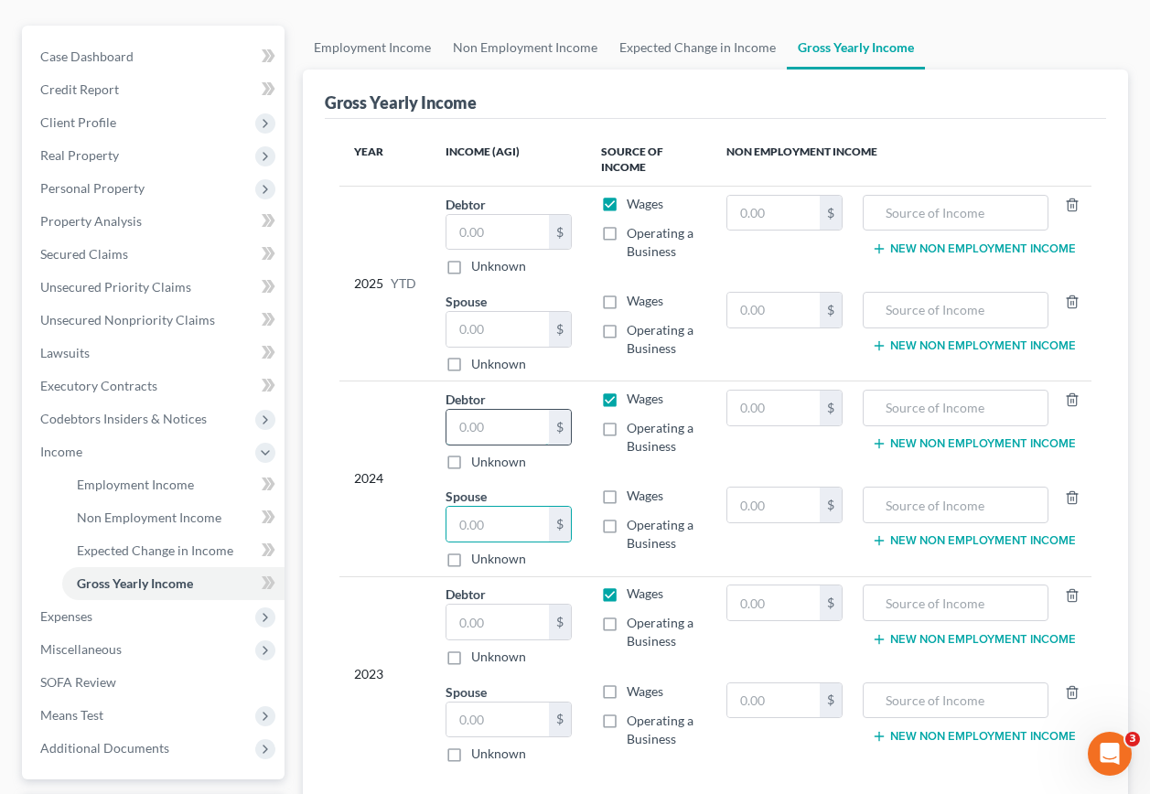
click at [521, 410] on input "text" at bounding box center [498, 427] width 103 height 35
click at [1004, 391] on input "text" at bounding box center [956, 408] width 167 height 35
click at [796, 391] on input "text" at bounding box center [774, 408] width 92 height 35
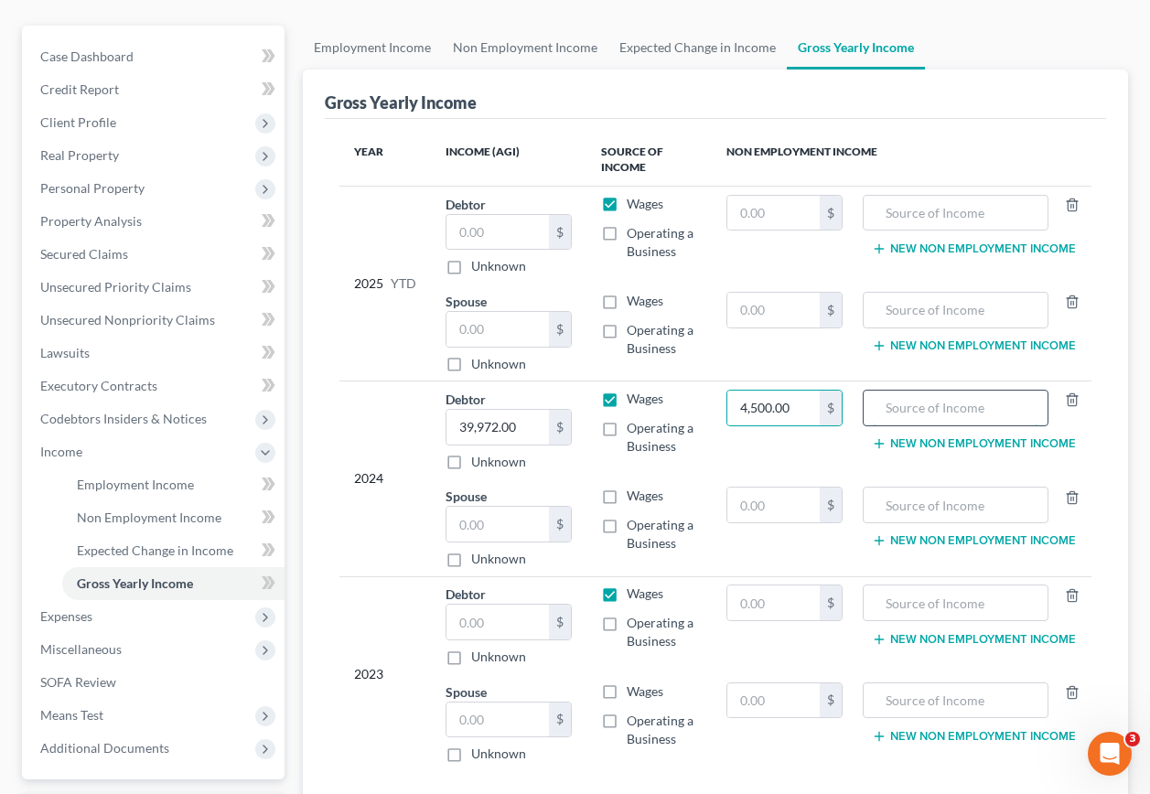
click at [988, 391] on input "text" at bounding box center [956, 408] width 167 height 35
click at [956, 437] on button "New Non Employment Income" at bounding box center [974, 444] width 204 height 15
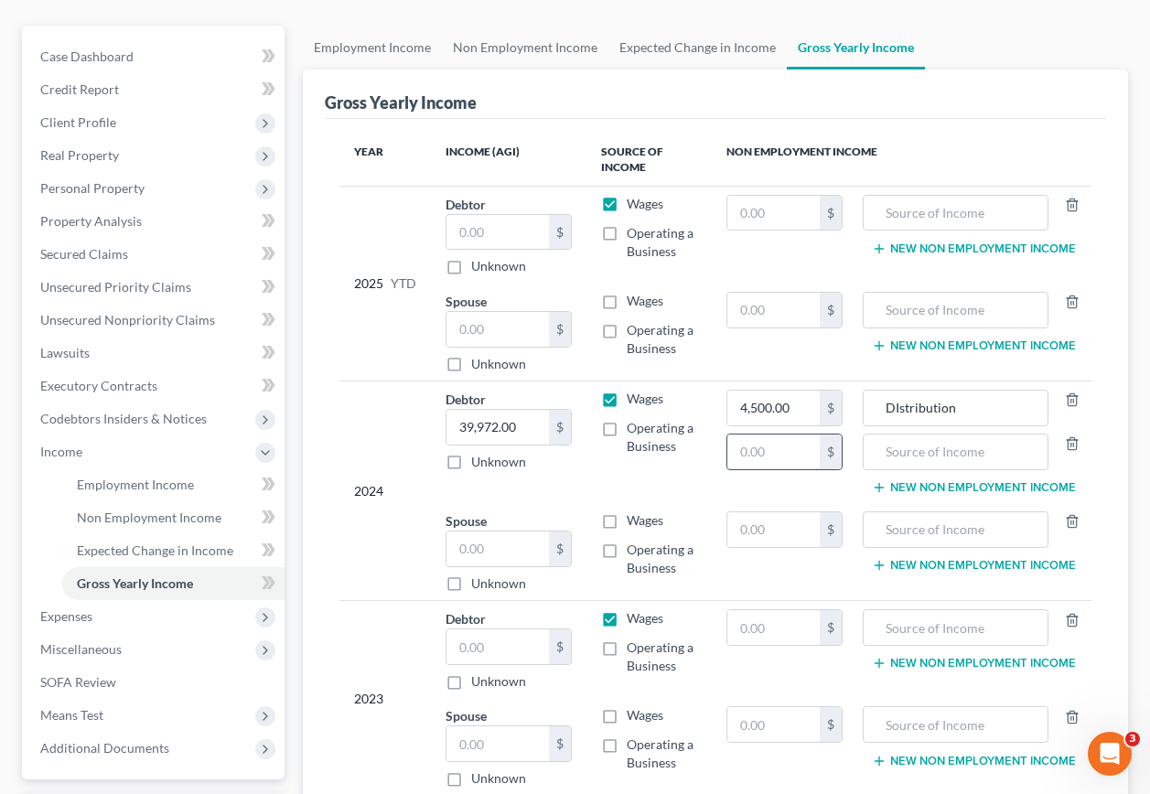
click at [793, 435] on input "text" at bounding box center [774, 452] width 92 height 35
click at [977, 435] on input "text" at bounding box center [956, 452] width 167 height 35
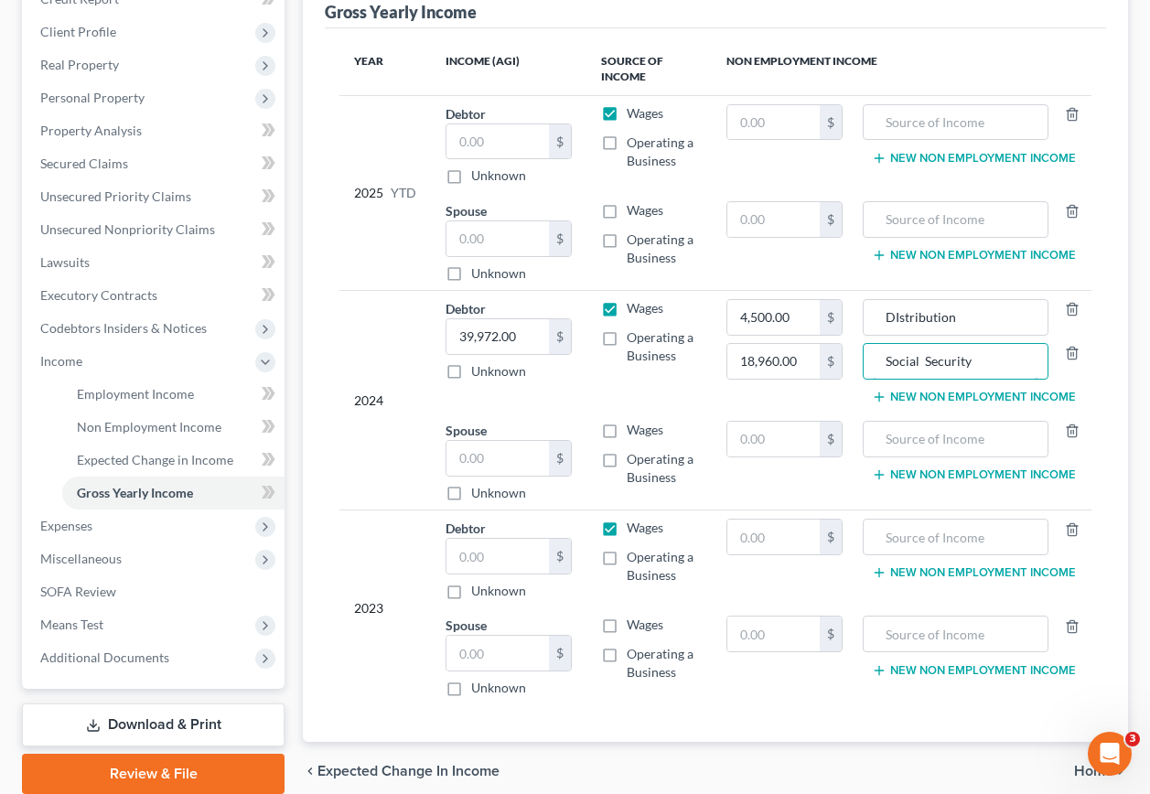
scroll to position [275, 0]
click at [1081, 763] on span "Home" at bounding box center [1093, 770] width 39 height 15
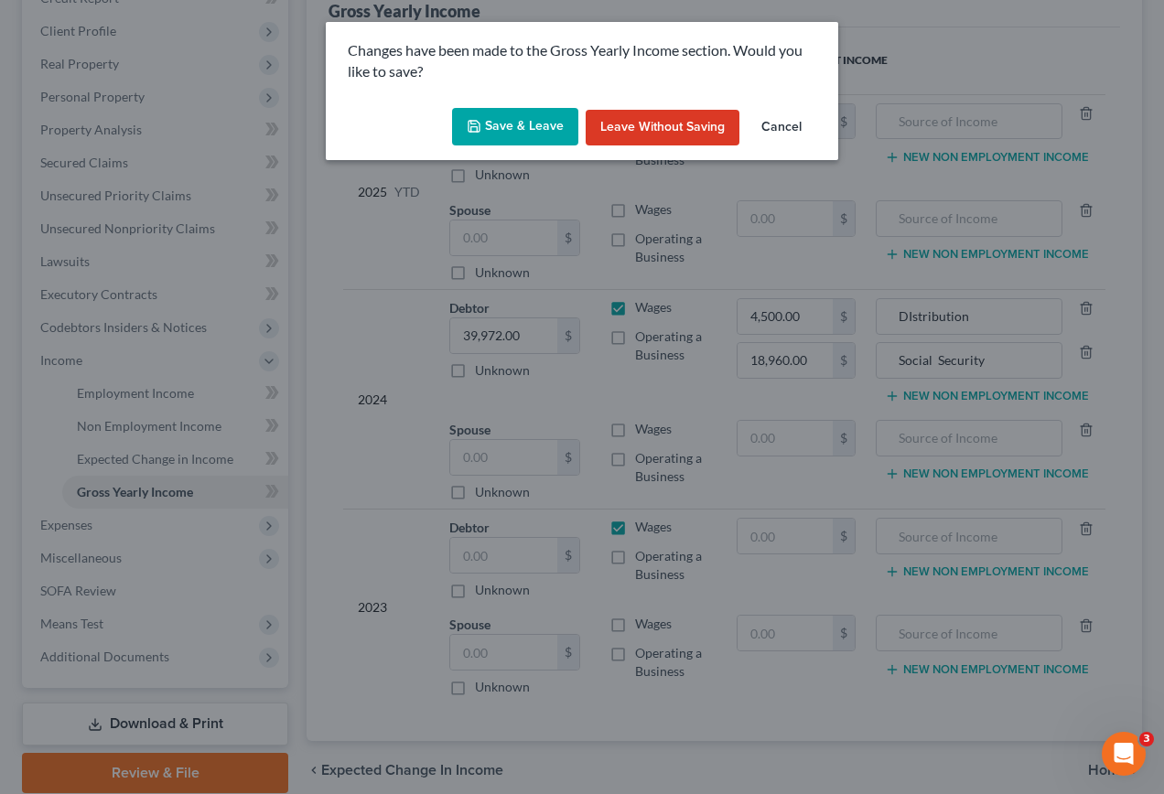
drag, startPoint x: 508, startPoint y: 131, endPoint x: 431, endPoint y: 144, distance: 77.9
click at [507, 134] on button "Save & Leave" at bounding box center [515, 127] width 126 height 38
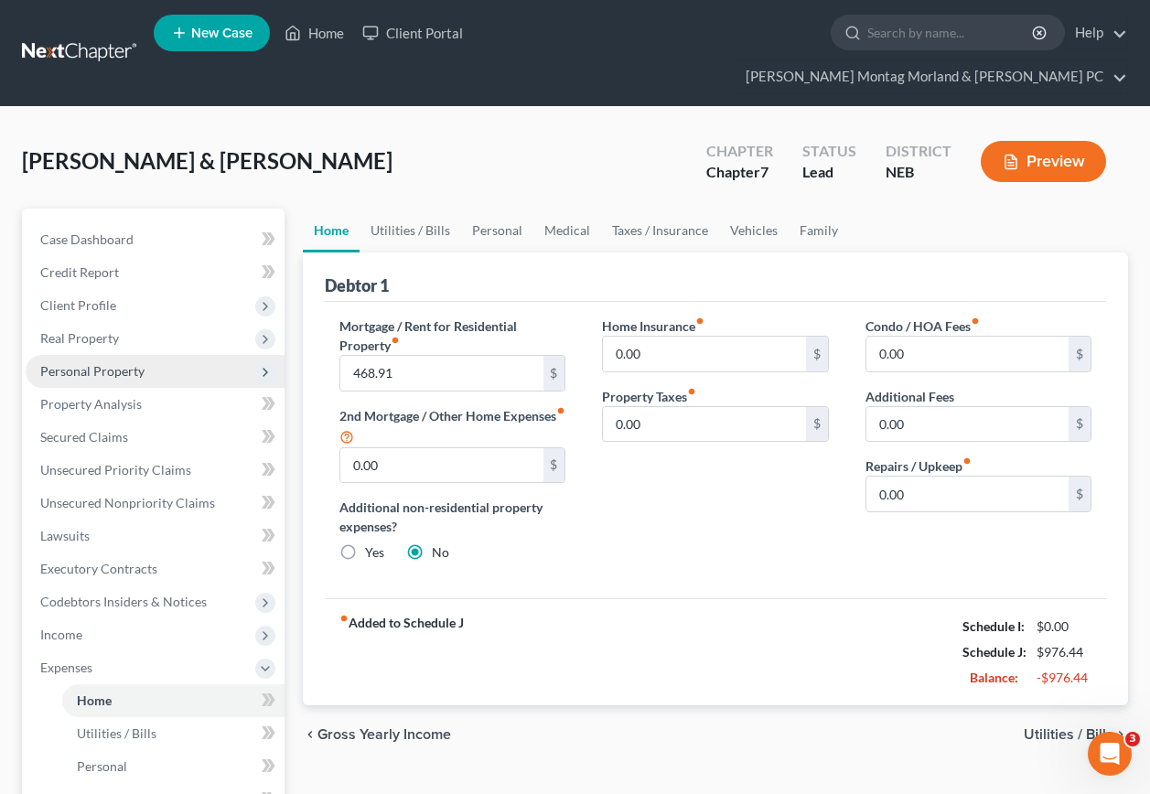
drag, startPoint x: 104, startPoint y: 333, endPoint x: 113, endPoint y: 336, distance: 9.6
click at [105, 363] on span "Personal Property" at bounding box center [92, 371] width 104 height 16
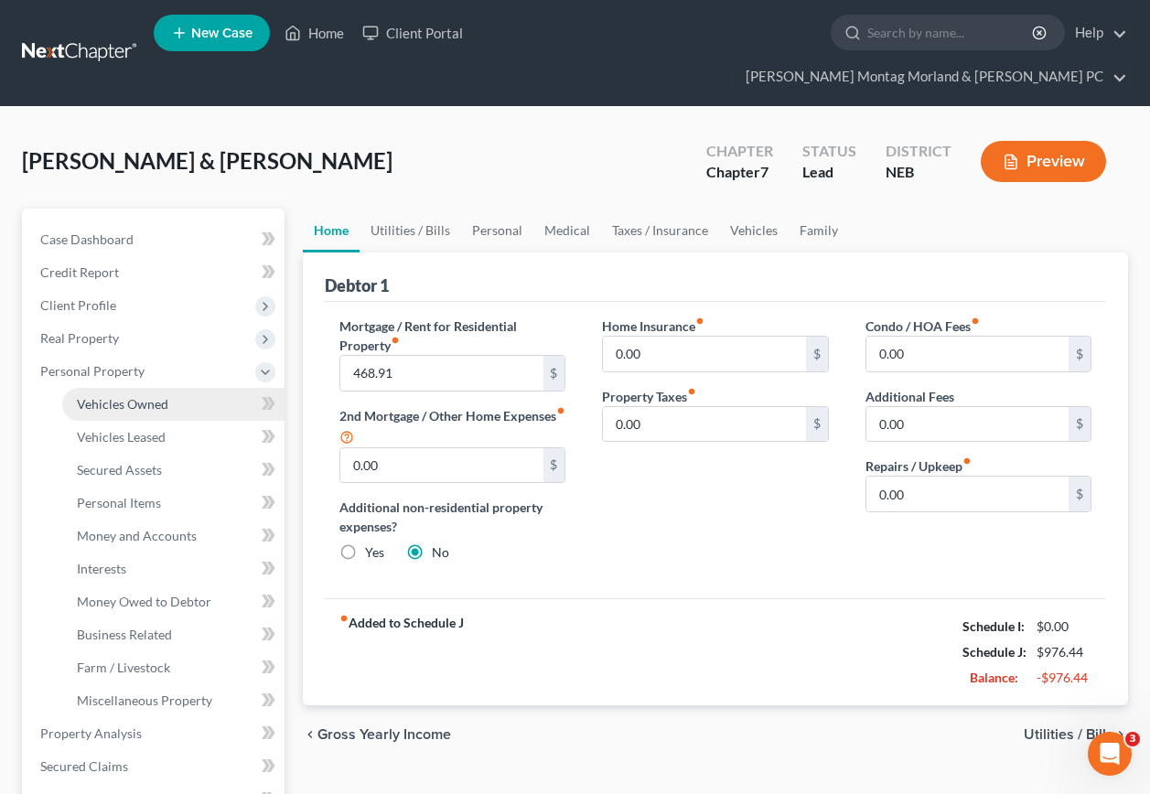
drag, startPoint x: 146, startPoint y: 367, endPoint x: 154, endPoint y: 373, distance: 10.4
click at [146, 396] on span "Vehicles Owned" at bounding box center [123, 404] width 92 height 16
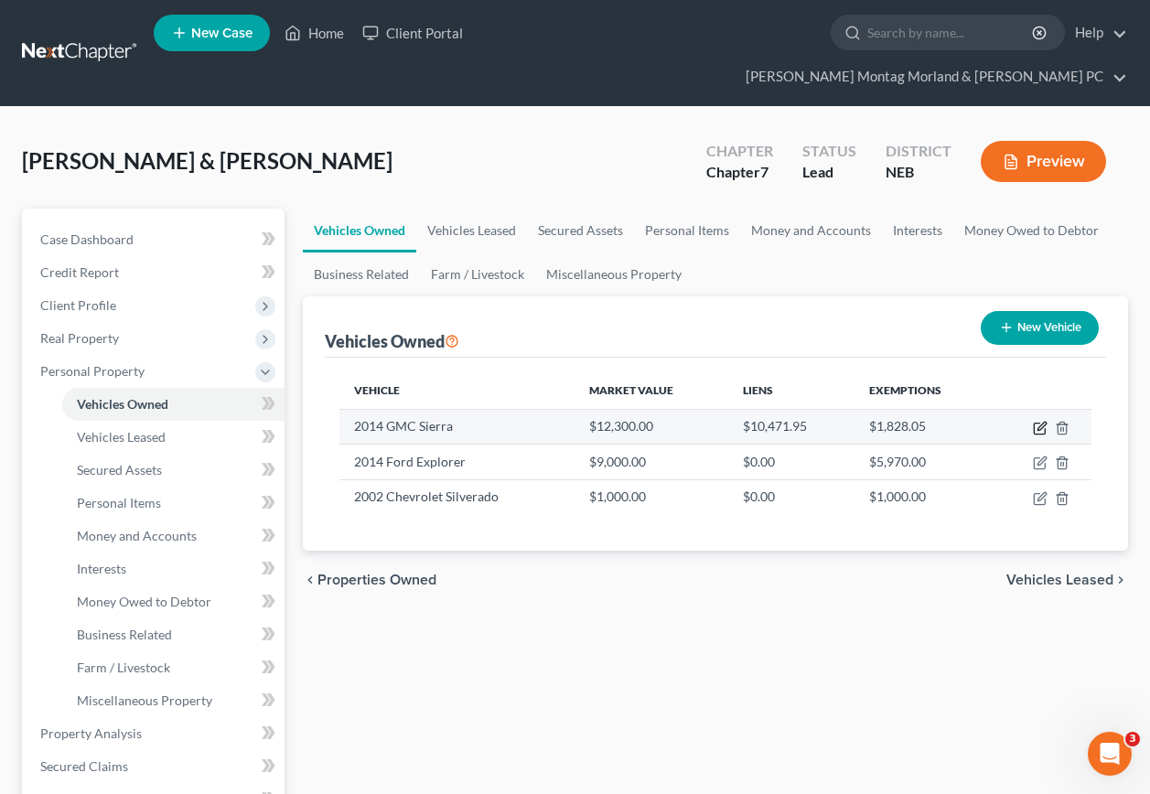
click at [1041, 422] on icon "button" at bounding box center [1042, 426] width 8 height 8
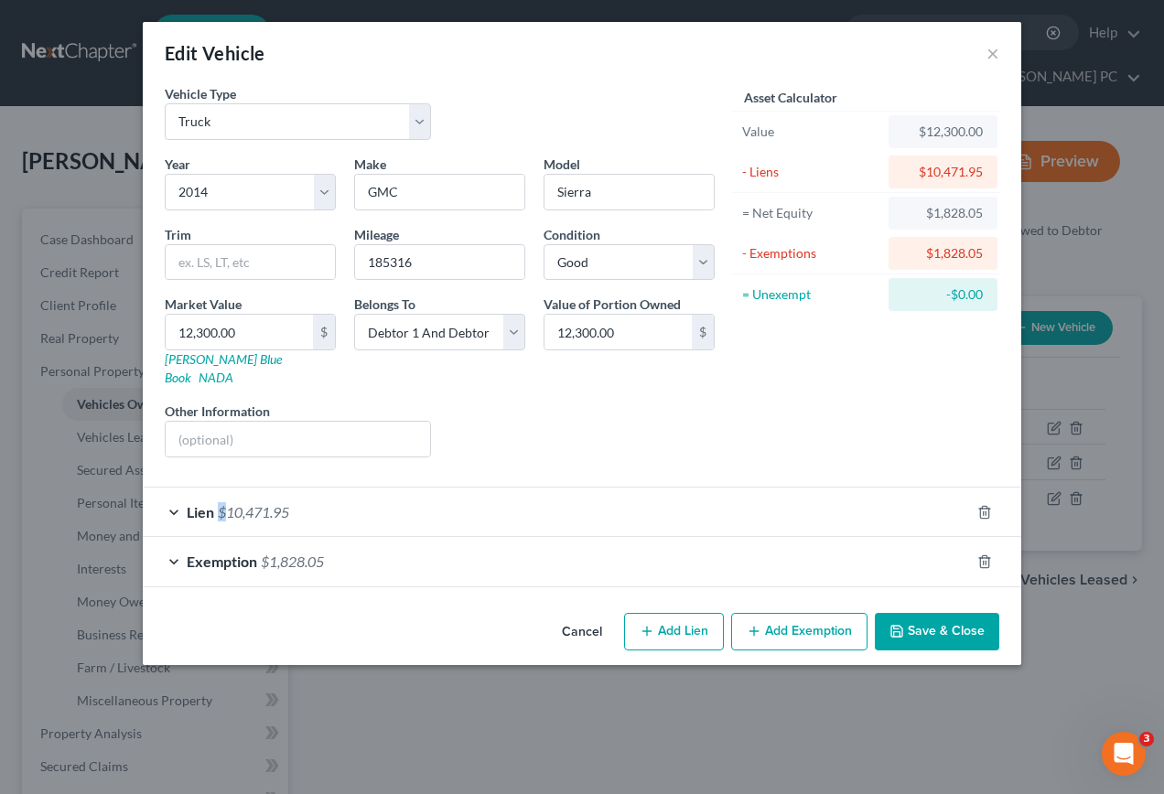
click at [222, 503] on span "$10,471.95" at bounding box center [253, 511] width 71 height 17
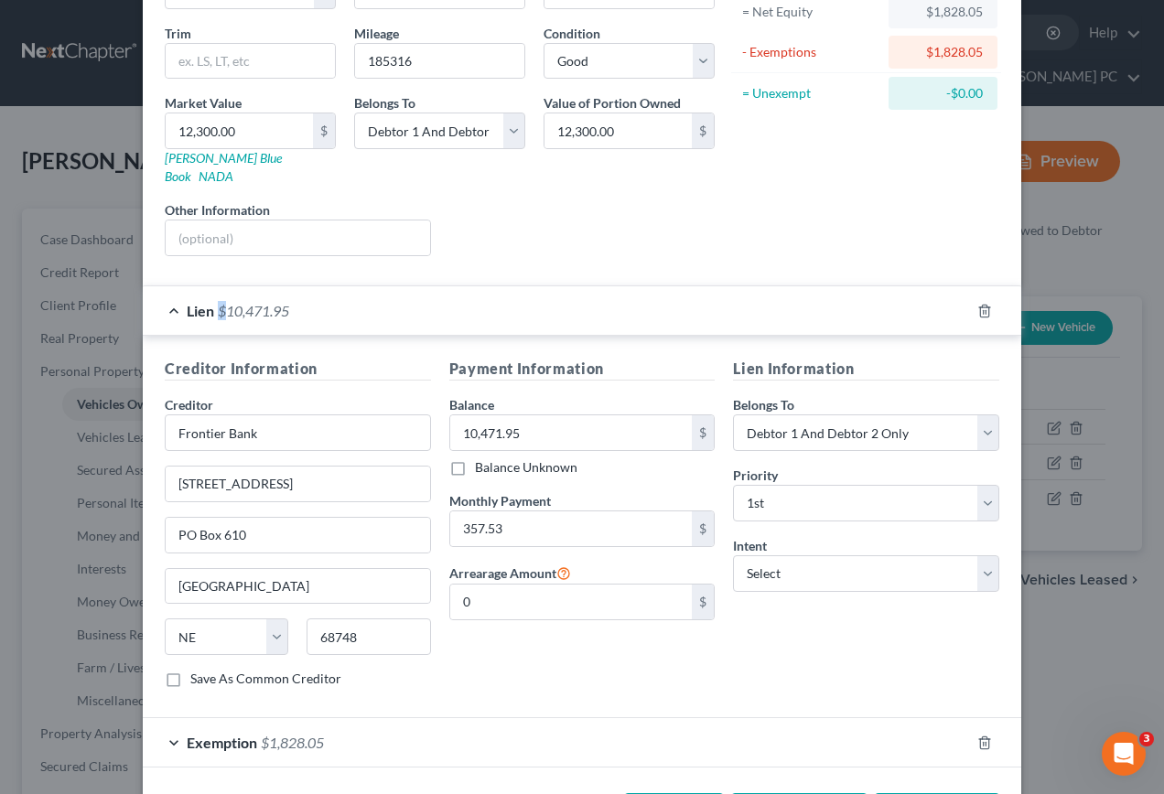
scroll to position [257, 0]
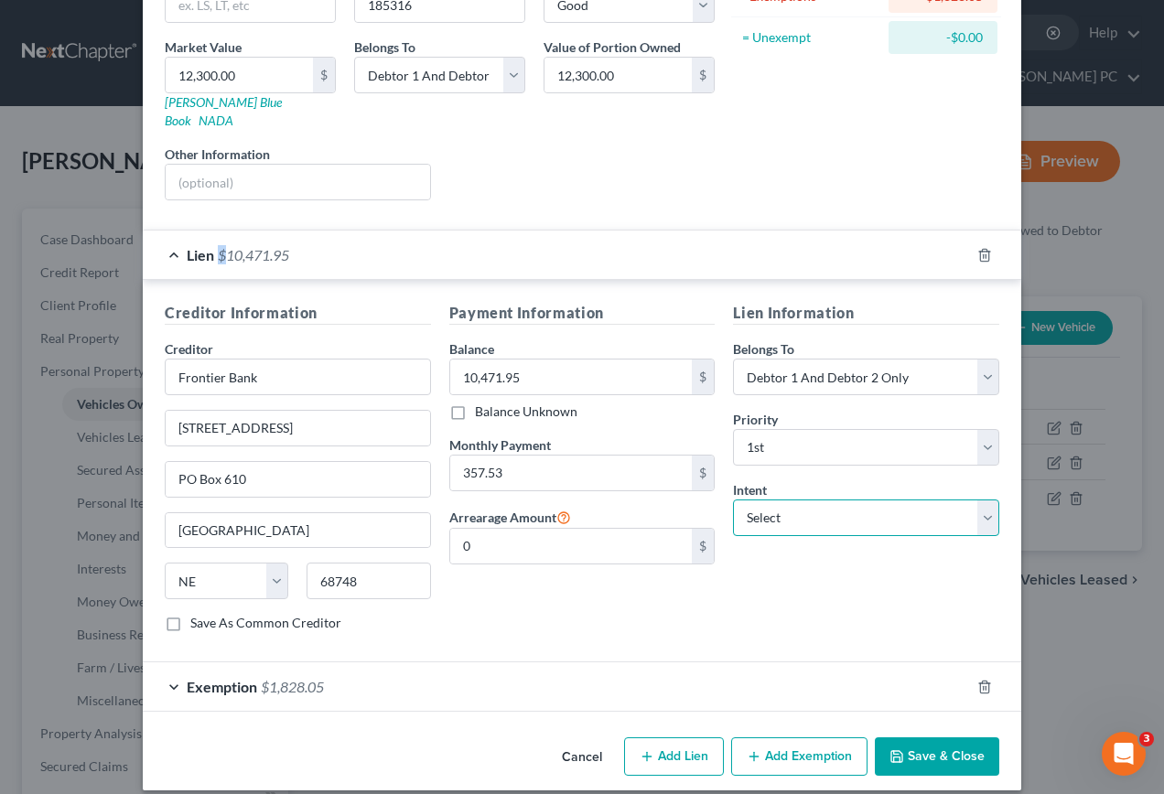
click at [981, 500] on select "Select Surrender Redeem Reaffirm Avoid Other" at bounding box center [866, 518] width 266 height 37
click at [733, 500] on select "Select Surrender Redeem Reaffirm Avoid Other" at bounding box center [866, 518] width 266 height 37
click at [238, 678] on span "Exemption" at bounding box center [222, 686] width 70 height 17
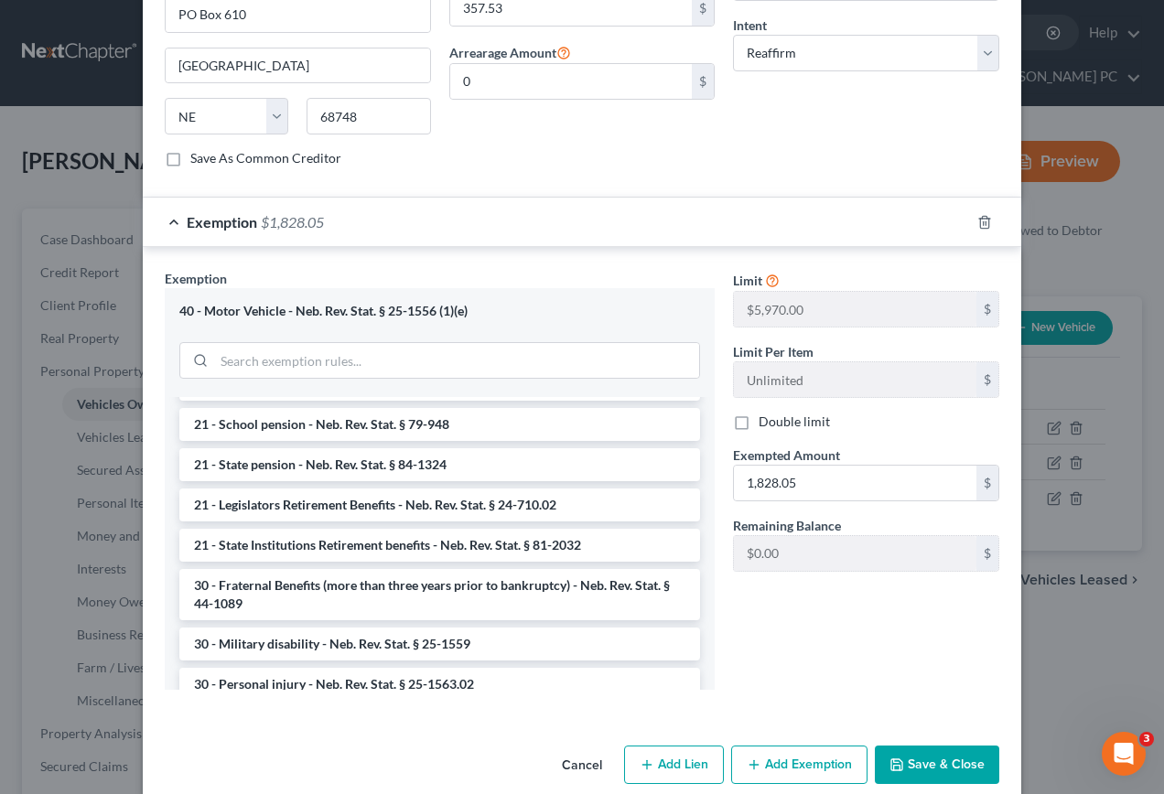
scroll to position [730, 0]
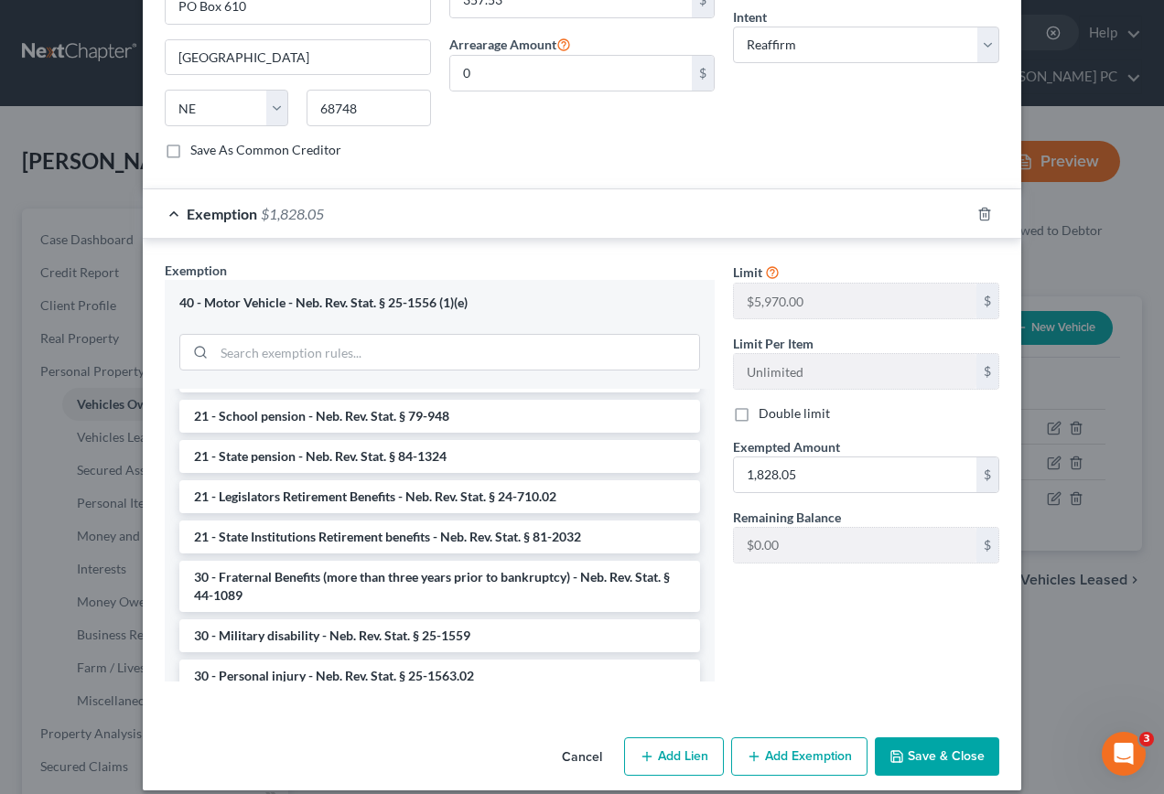
click at [912, 739] on button "Save & Close" at bounding box center [937, 757] width 124 height 38
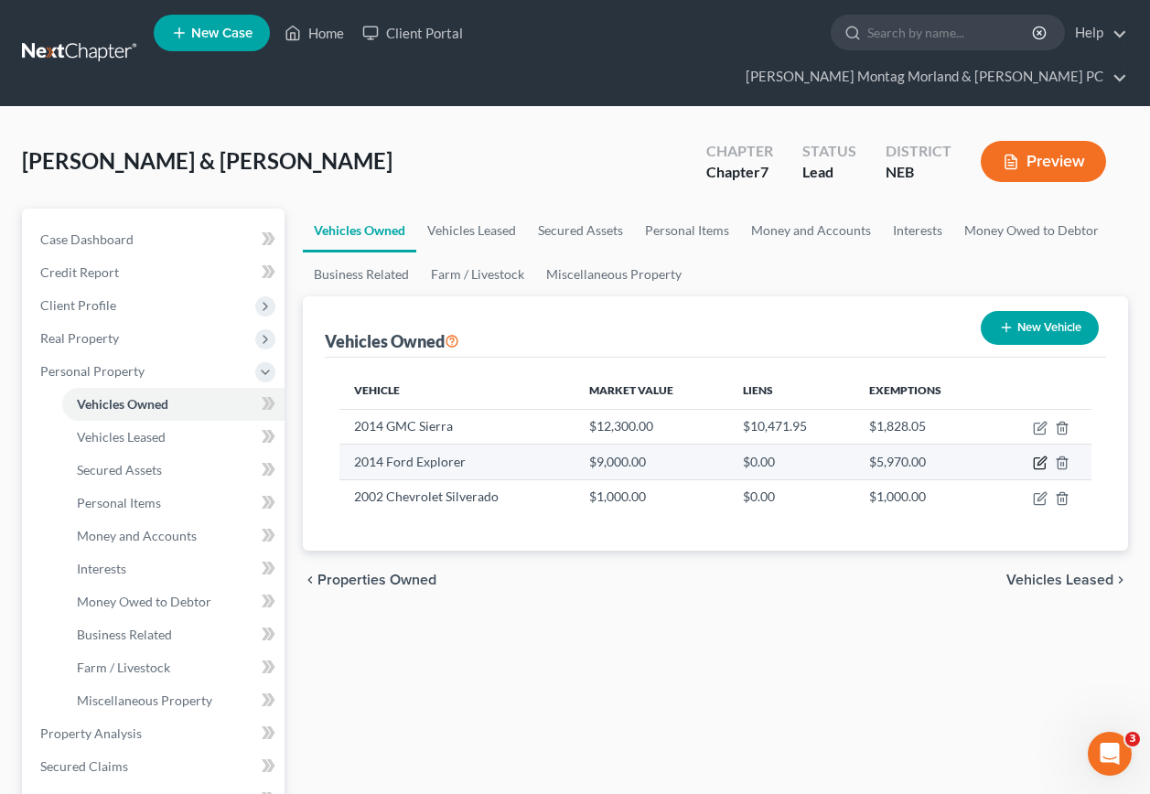
click at [1041, 458] on icon "button" at bounding box center [1042, 462] width 8 height 8
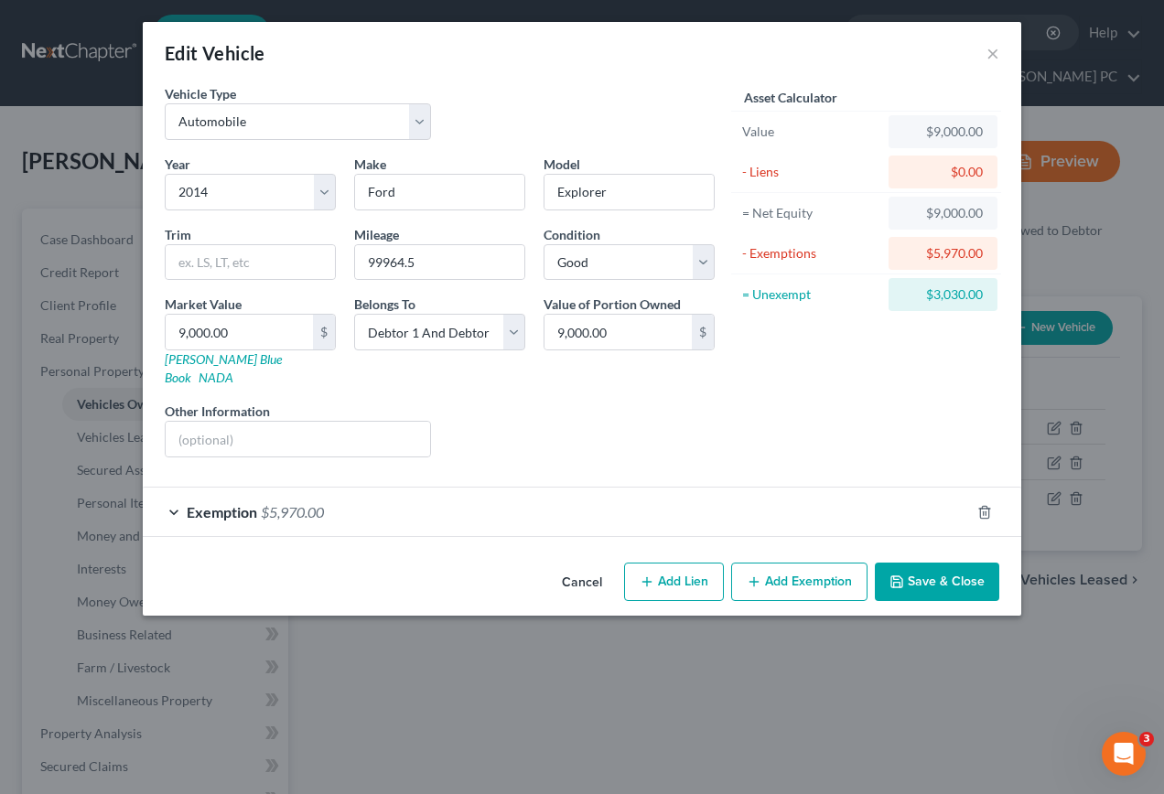
click at [222, 503] on span "Exemption" at bounding box center [222, 511] width 70 height 17
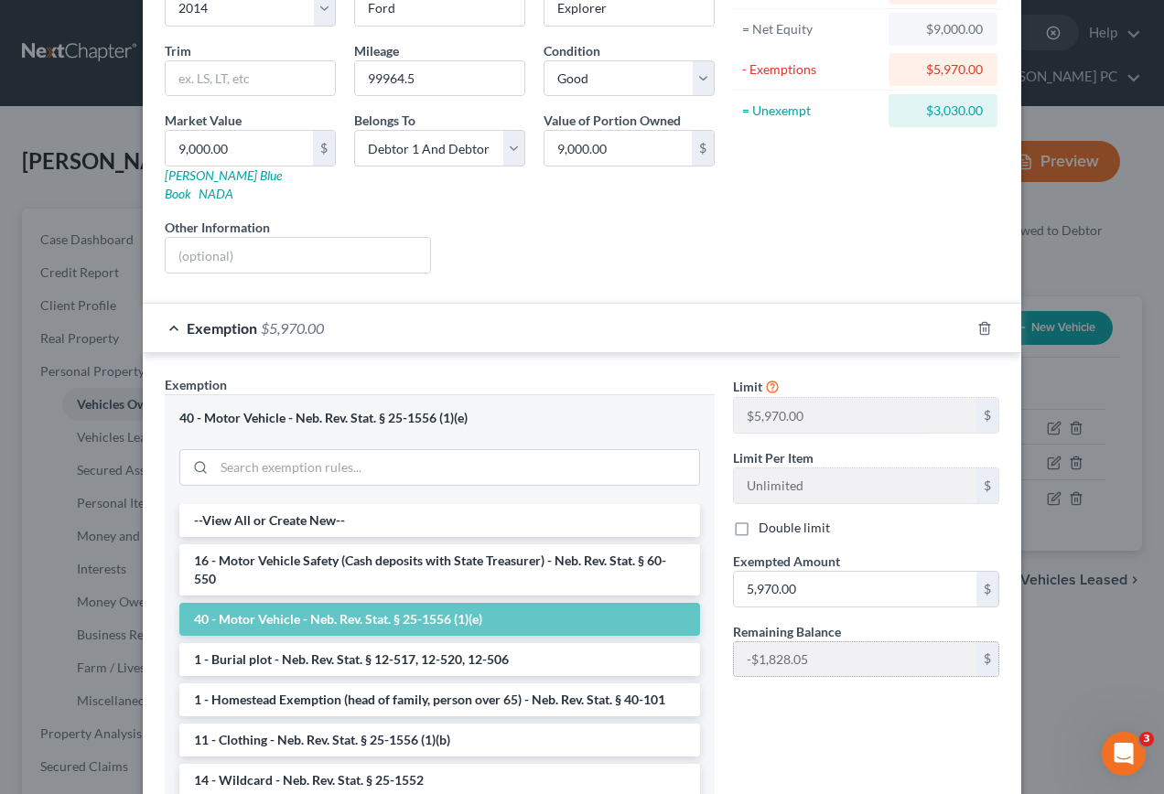
scroll to position [275, 0]
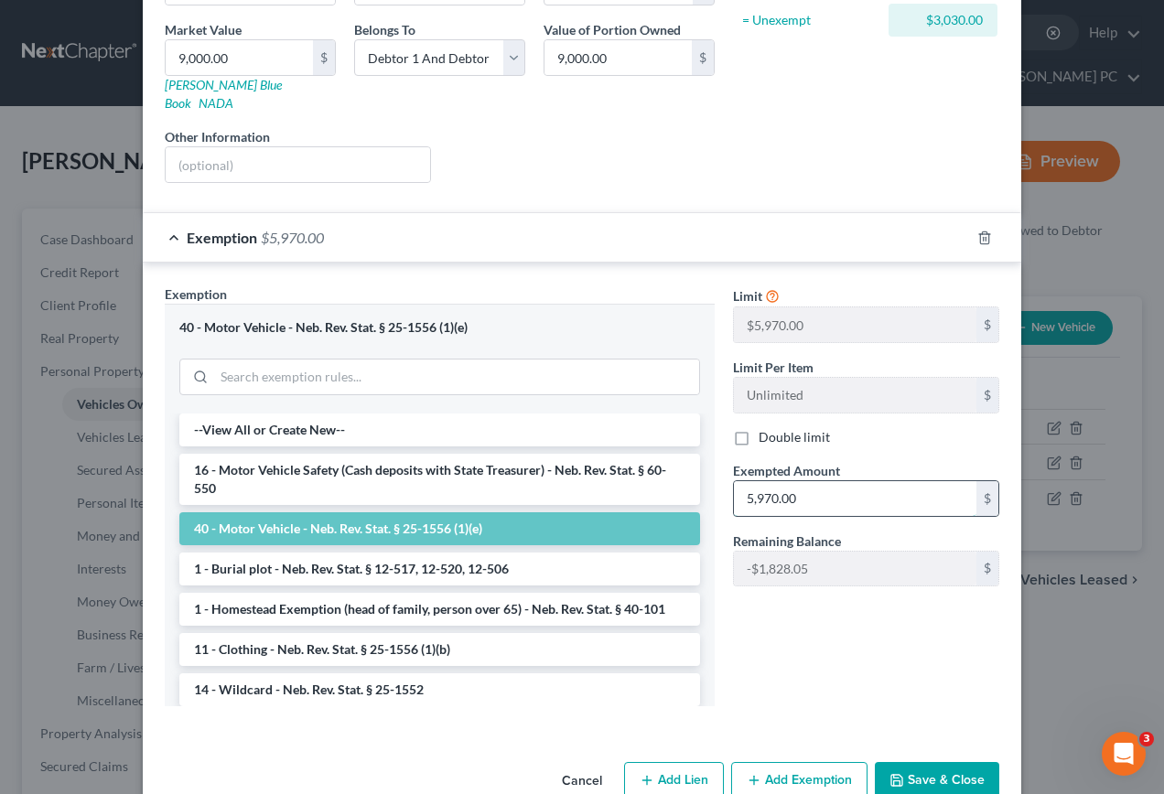
click at [806, 481] on input "5,970.00" at bounding box center [855, 498] width 243 height 35
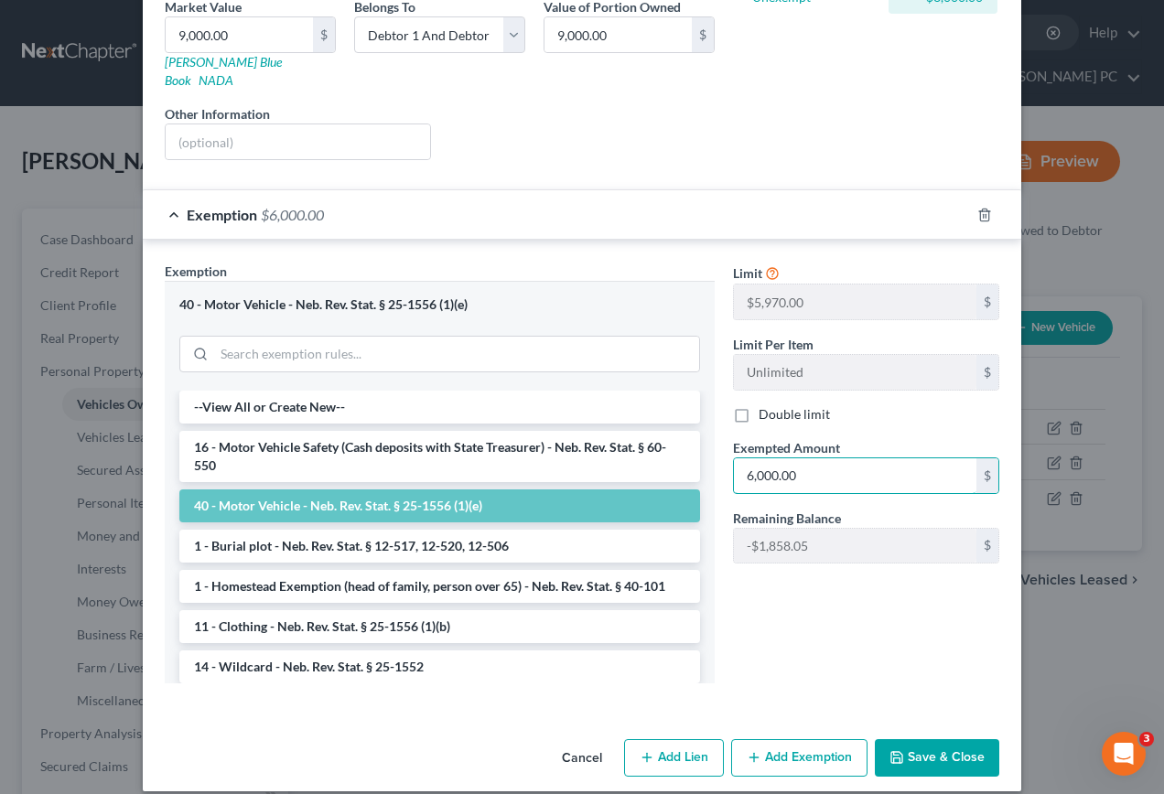
scroll to position [298, 0]
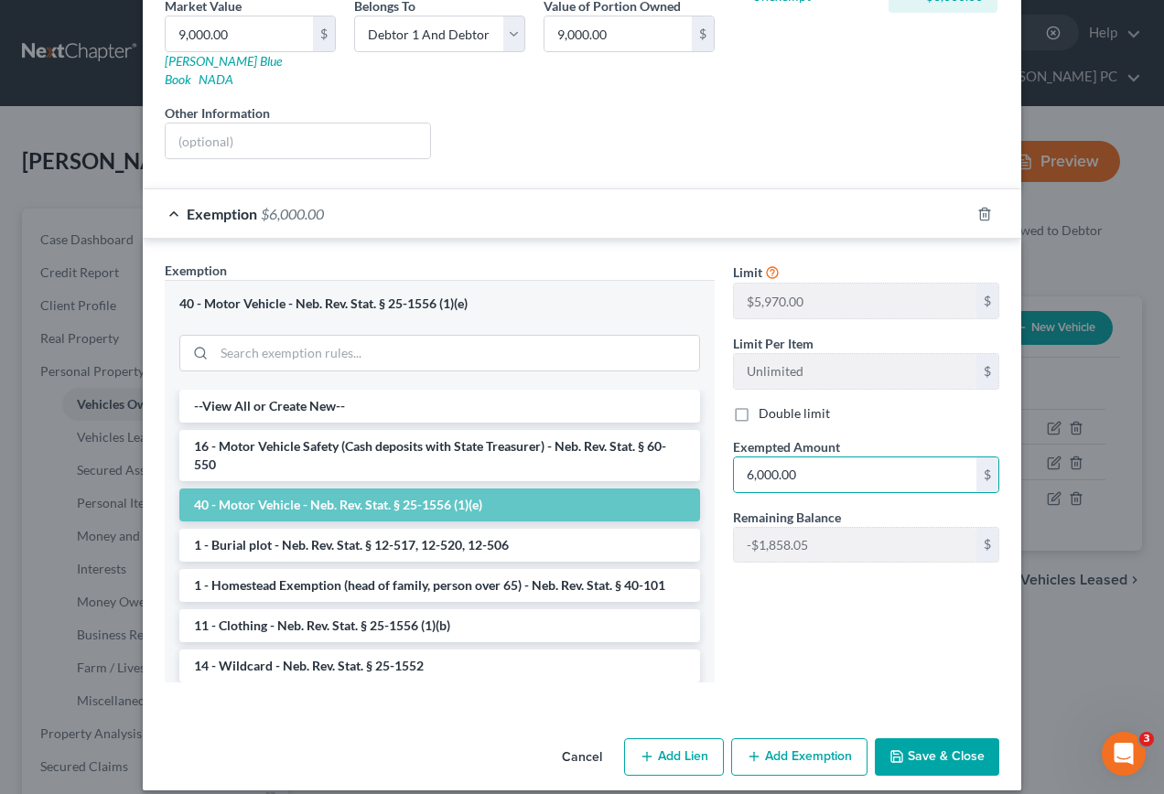
click at [929, 739] on button "Save & Close" at bounding box center [937, 758] width 124 height 38
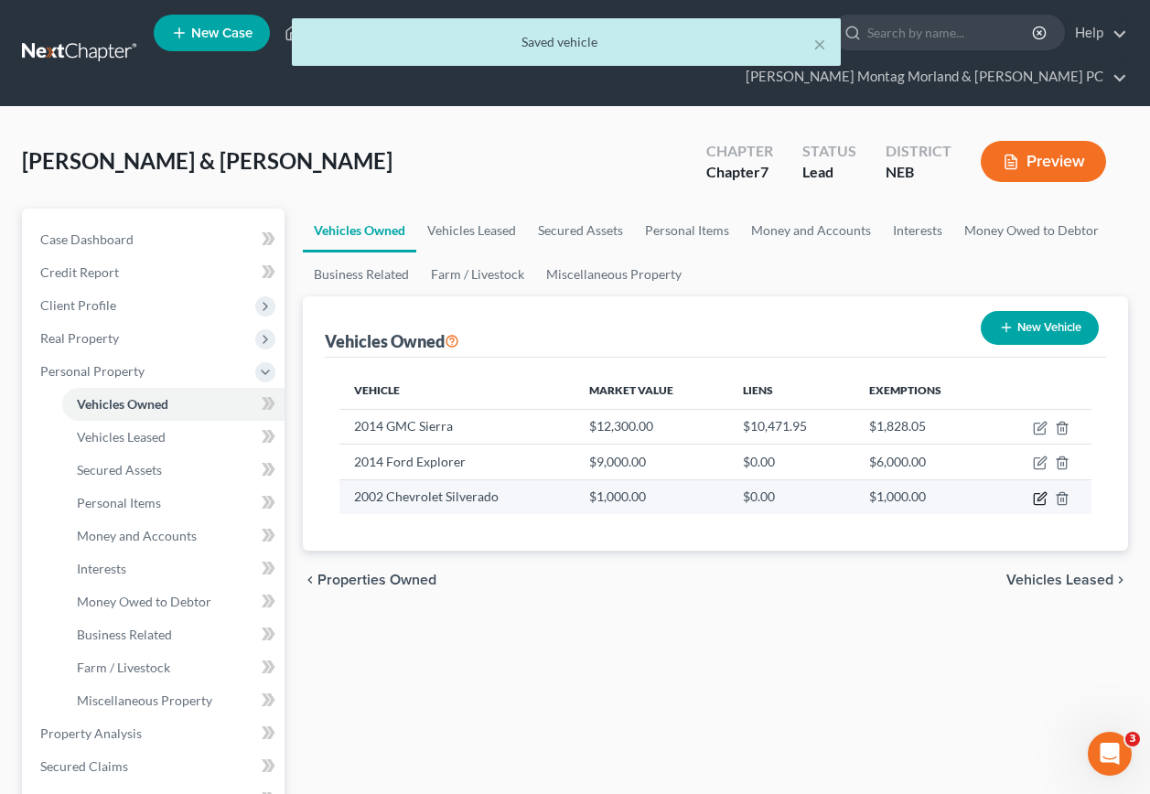
click at [1042, 491] on icon "button" at bounding box center [1040, 498] width 15 height 15
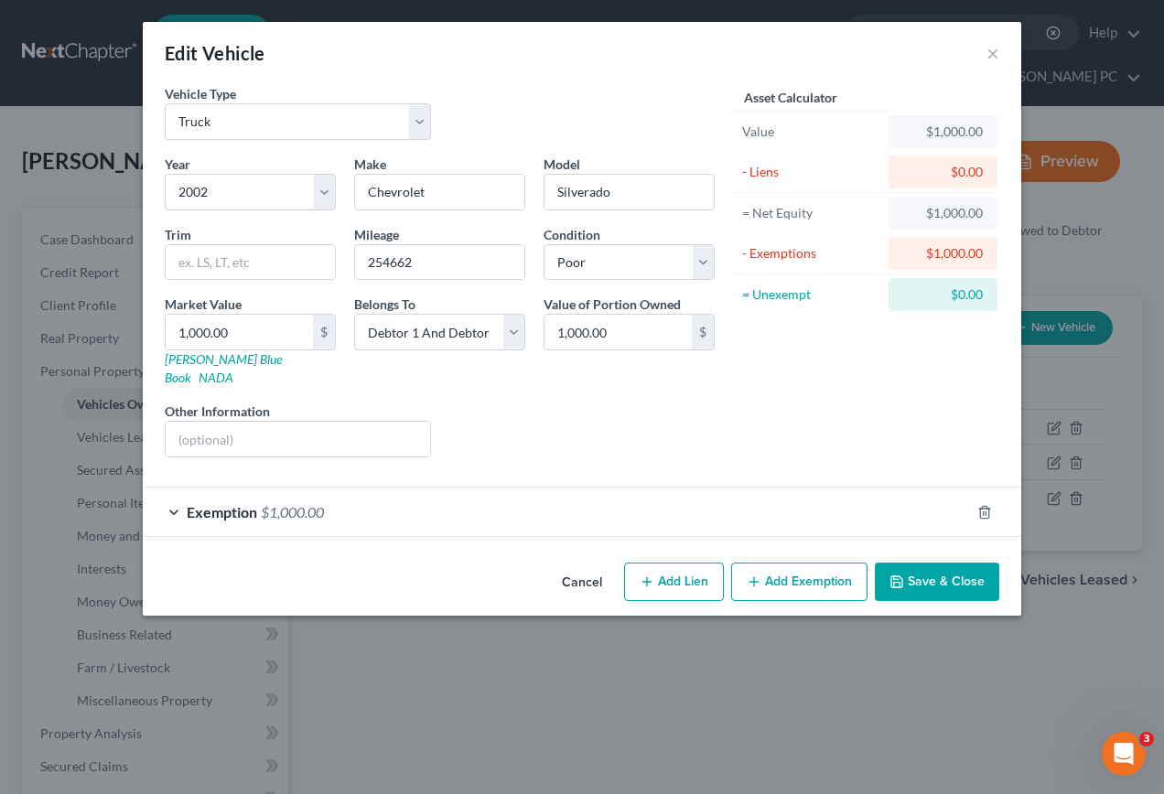
click at [901, 575] on icon "button" at bounding box center [897, 582] width 15 height 15
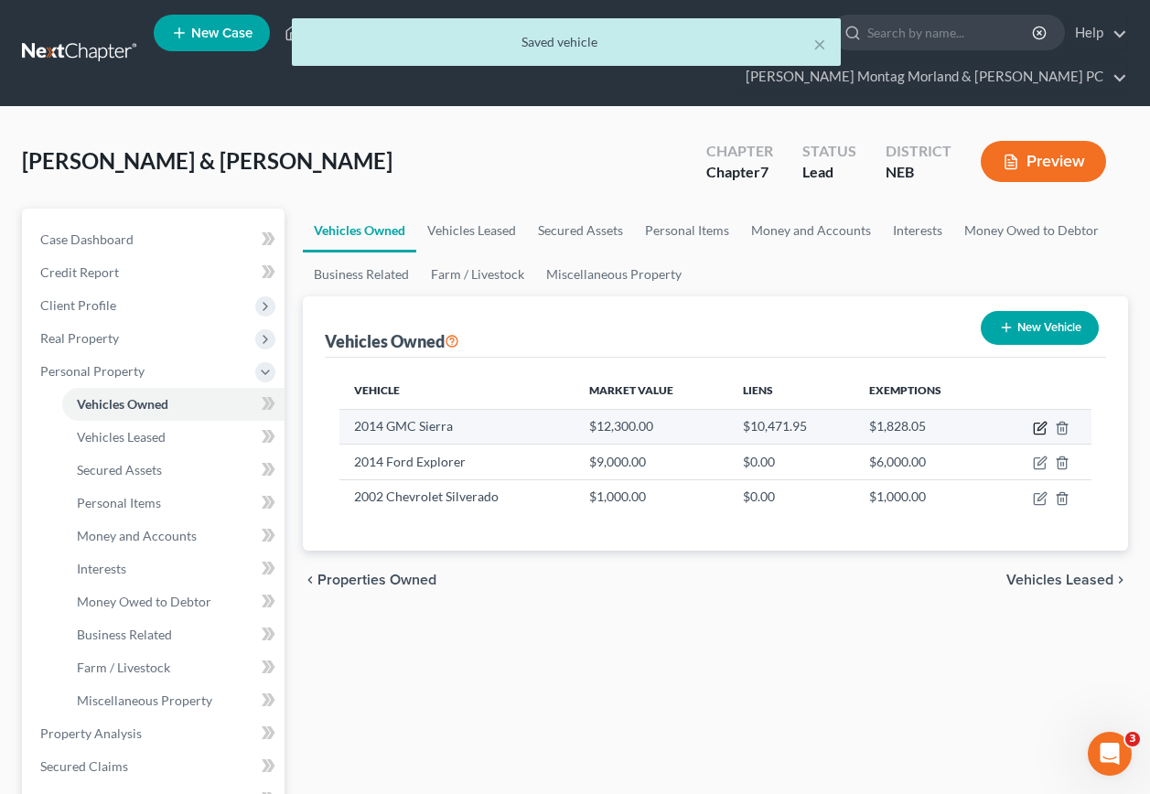
click at [1041, 422] on icon "button" at bounding box center [1042, 426] width 8 height 8
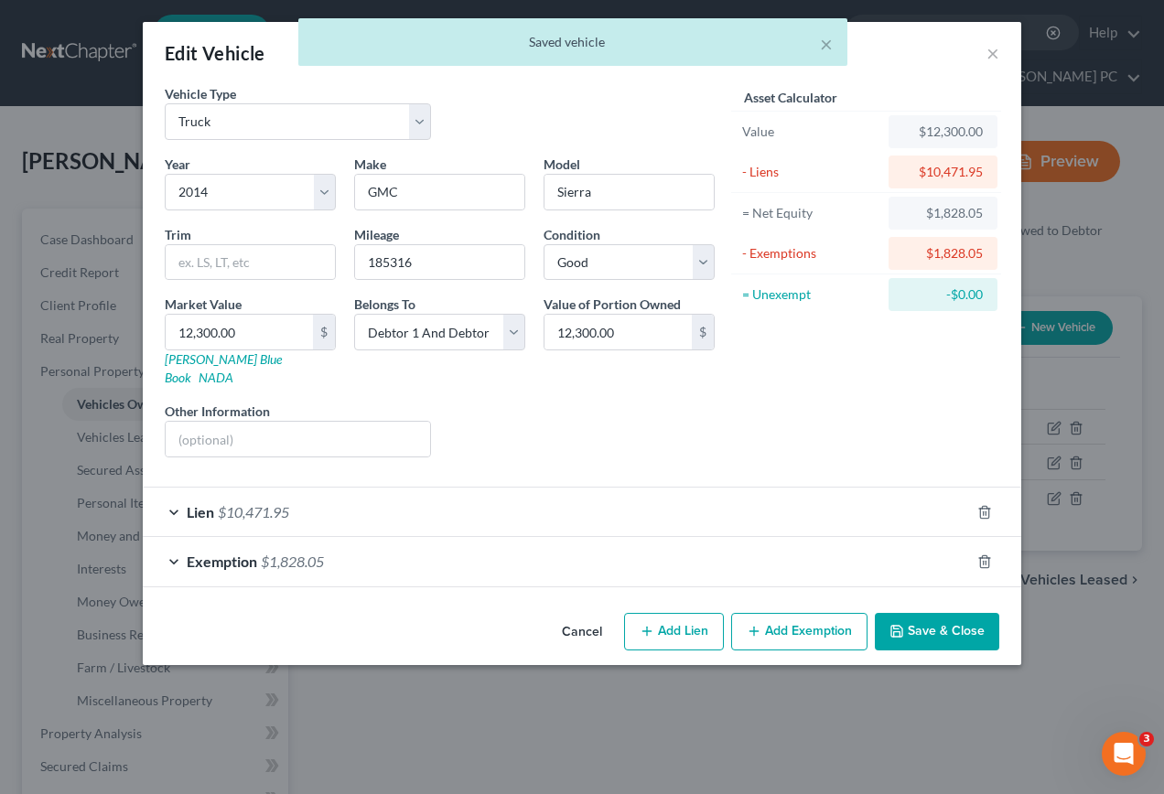
click at [239, 503] on span "$10,471.95" at bounding box center [253, 511] width 71 height 17
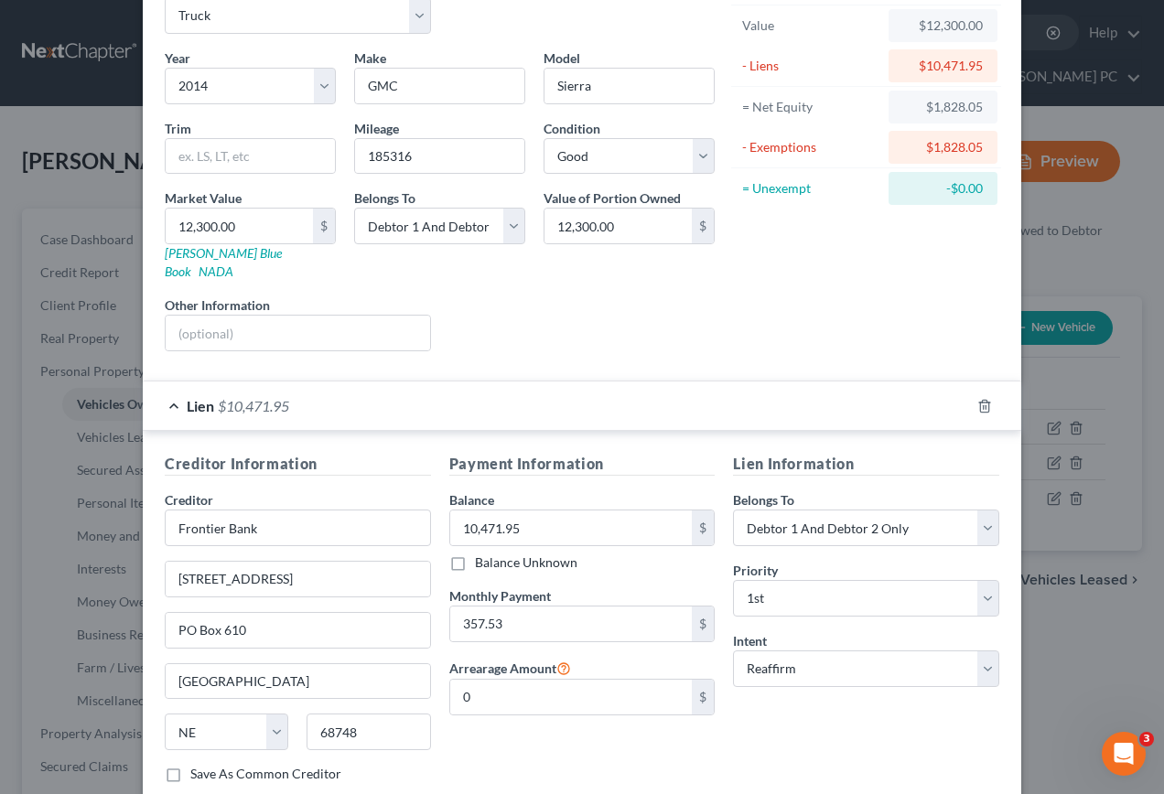
scroll to position [257, 0]
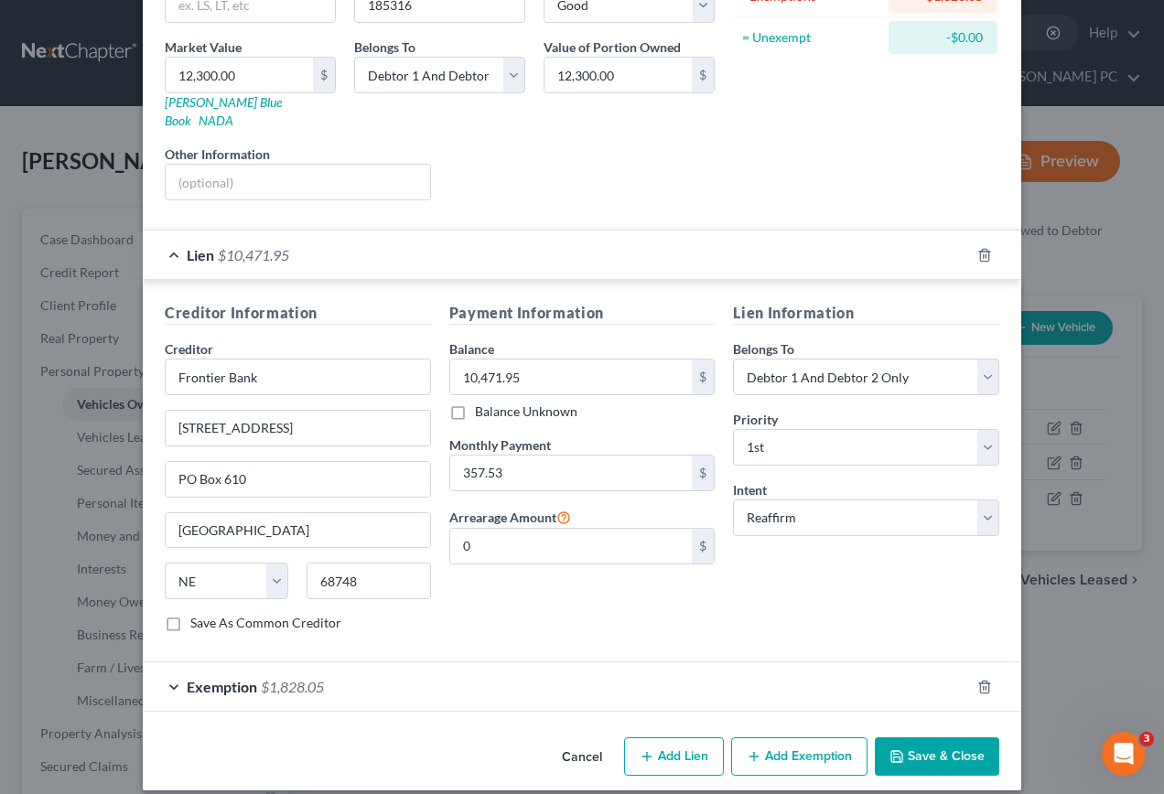
click at [954, 738] on button "Save & Close" at bounding box center [937, 757] width 124 height 38
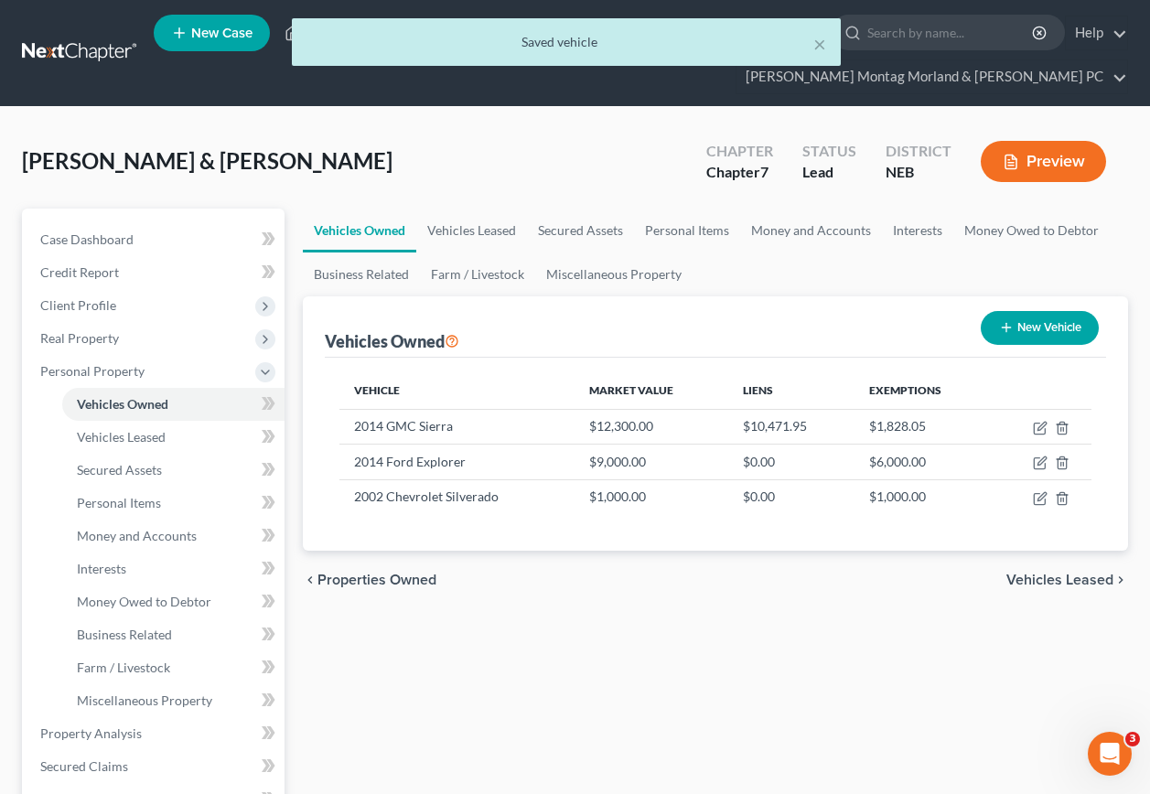
click at [1057, 573] on span "Vehicles Leased" at bounding box center [1060, 580] width 107 height 15
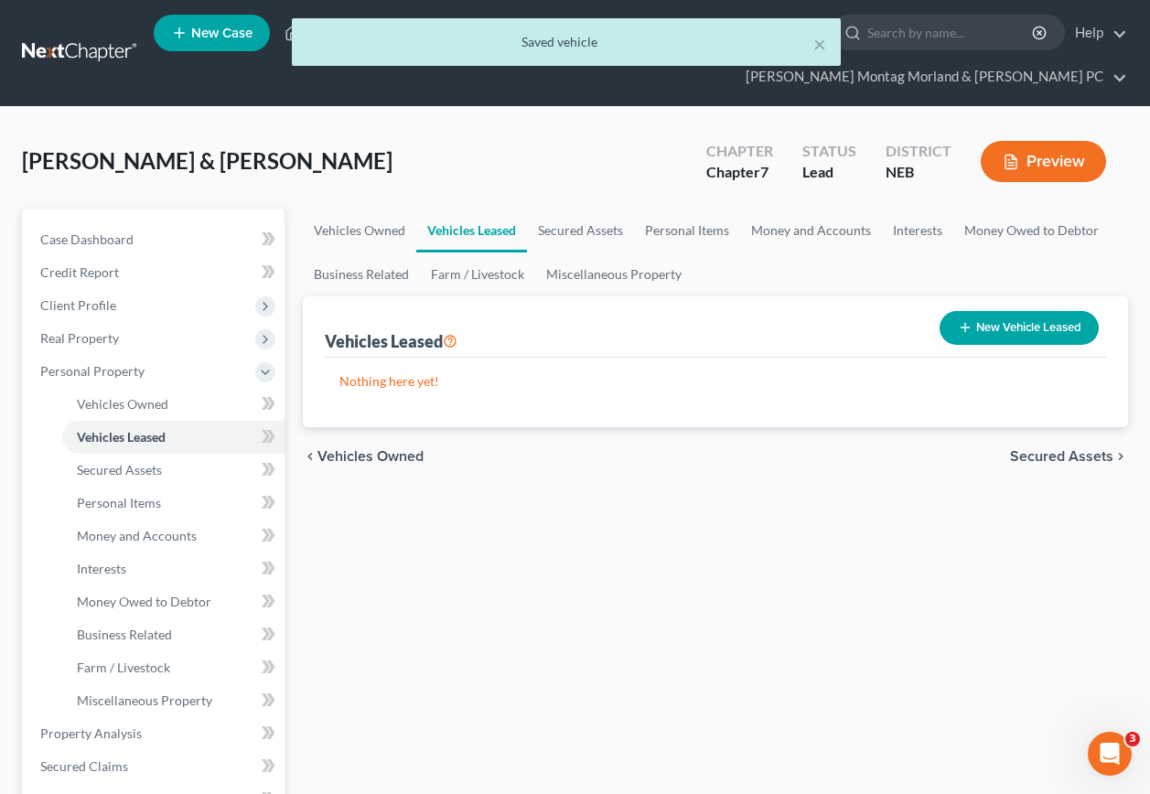
click at [1041, 449] on span "Secured Assets" at bounding box center [1061, 456] width 103 height 15
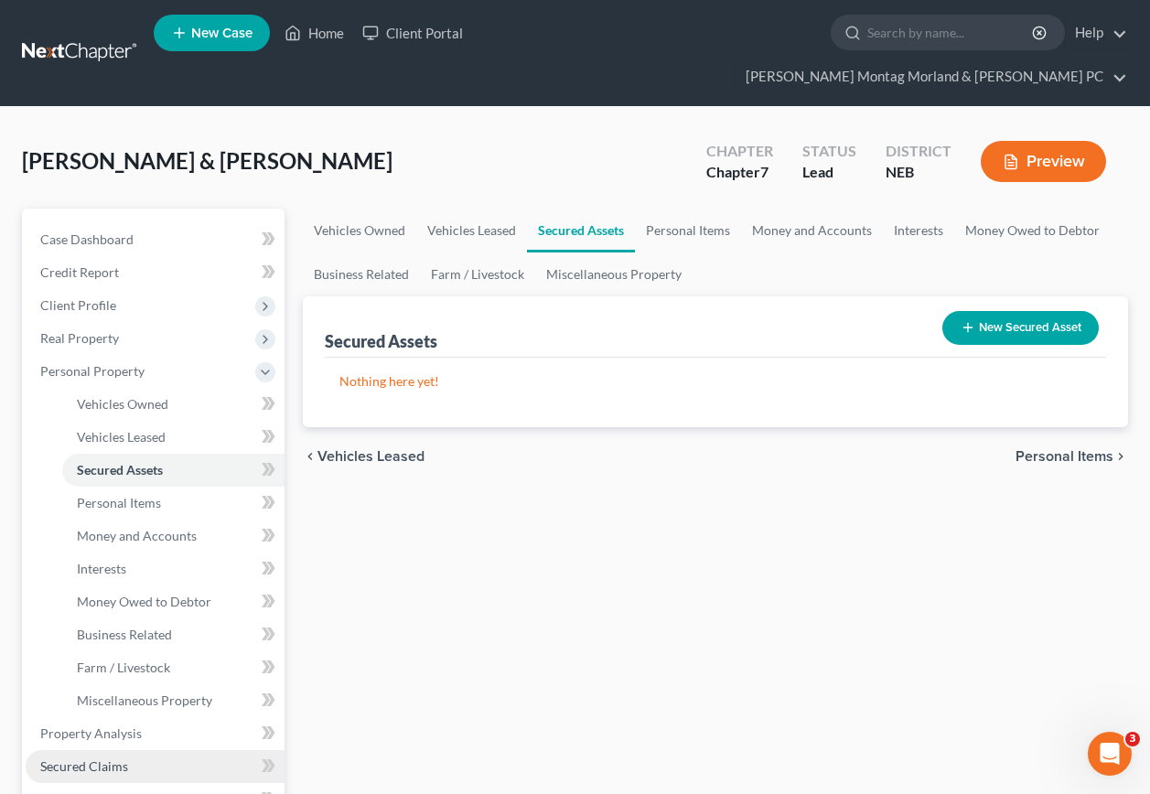
click at [81, 759] on span "Secured Claims" at bounding box center [84, 767] width 88 height 16
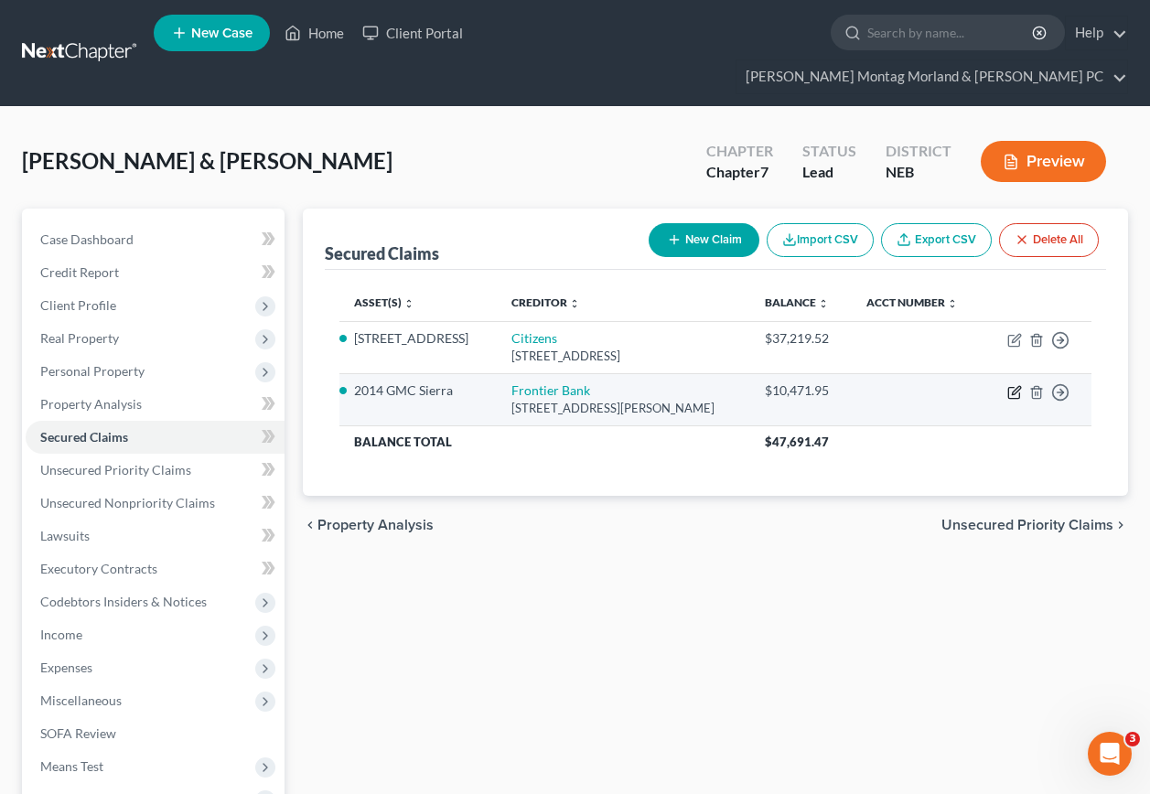
click at [1014, 386] on icon "button" at bounding box center [1016, 390] width 8 height 8
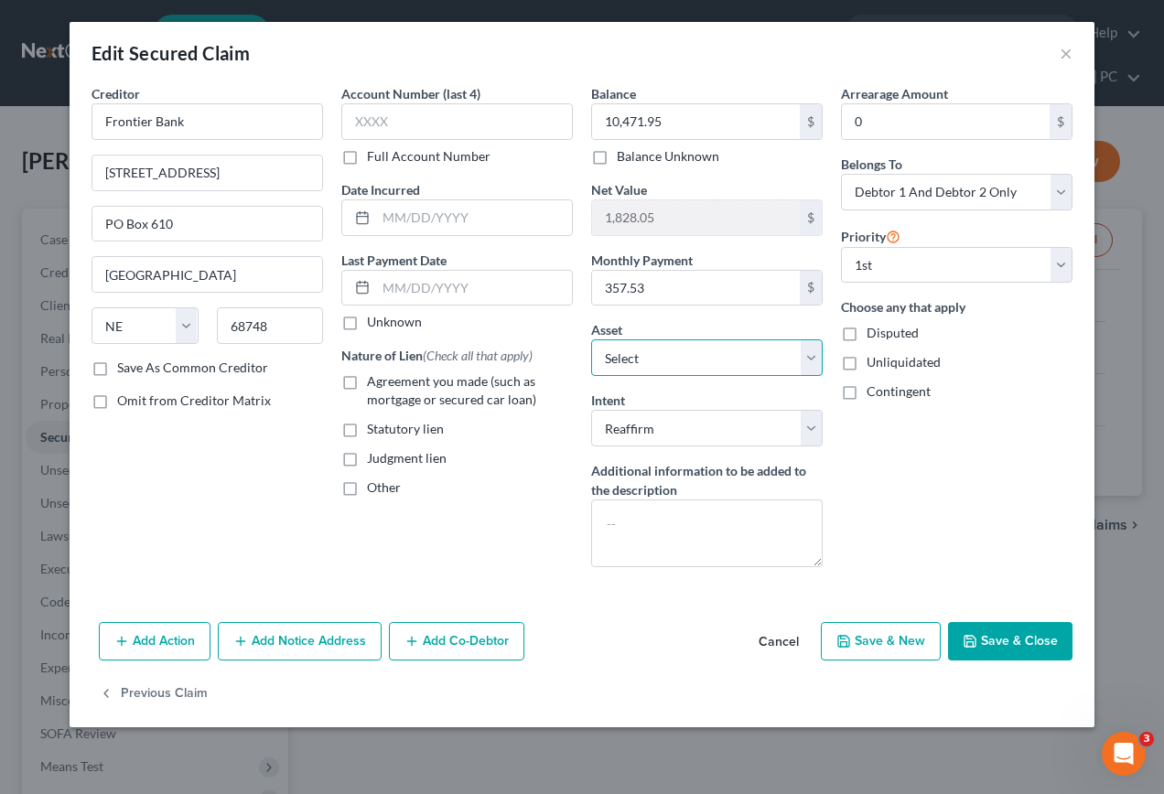
click at [813, 358] on select "Select Other Multiple Assets 1101 South Main - $105000.0 2014 GMC Sierra - $123…" at bounding box center [707, 358] width 232 height 37
click at [591, 340] on select "Select Other Multiple Assets 1101 South Main - $105000.0 2014 GMC Sierra - $123…" at bounding box center [707, 358] width 232 height 37
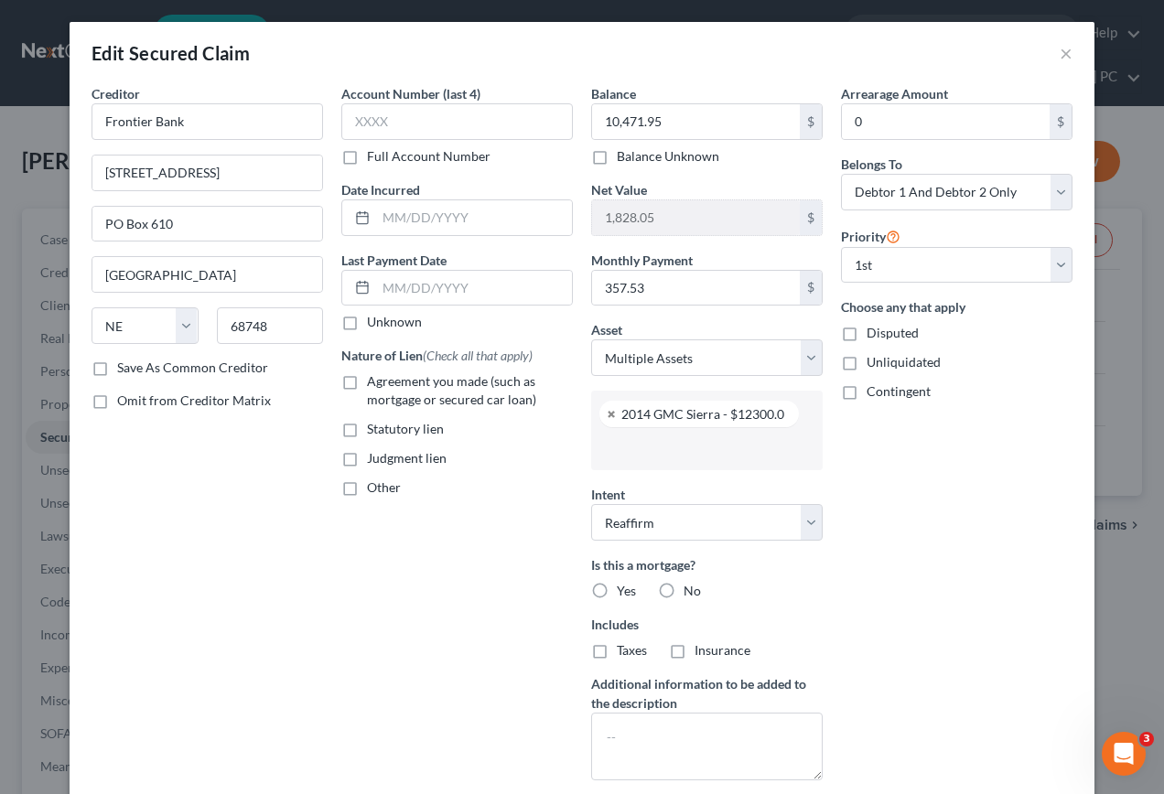
click at [650, 449] on input "text" at bounding box center [705, 448] width 206 height 27
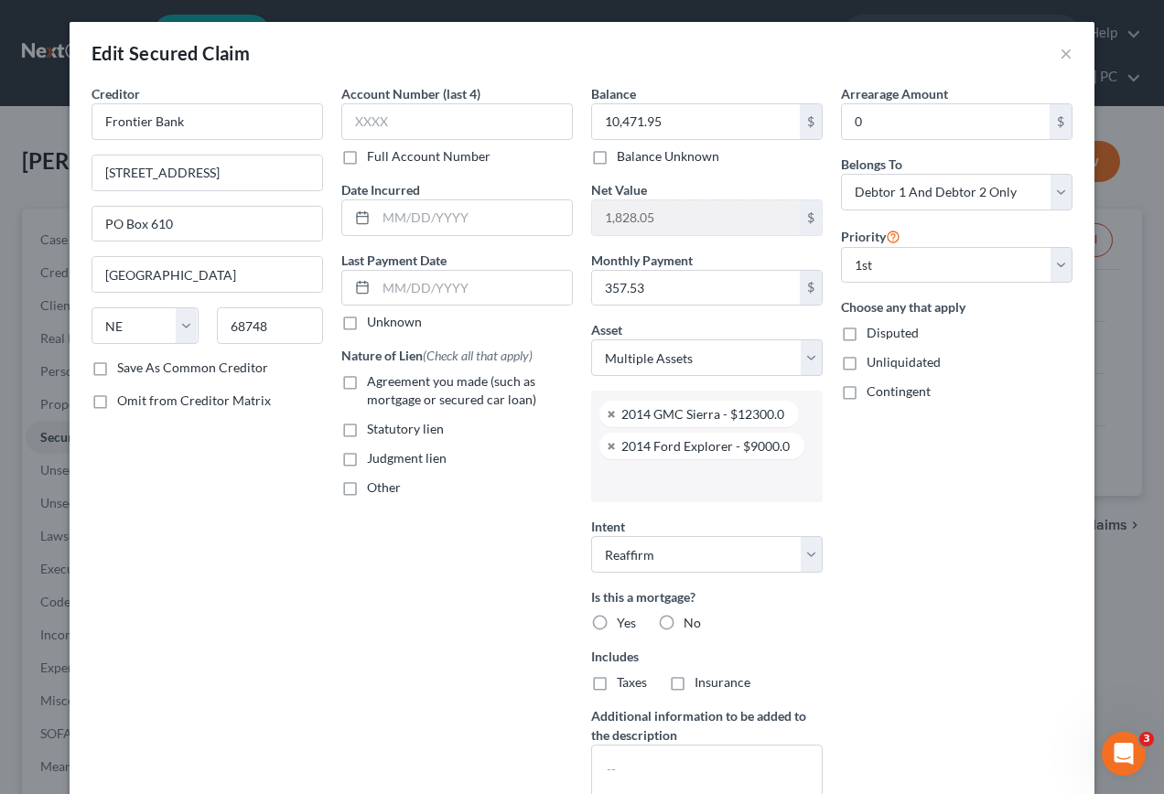
scroll to position [16, 0]
click at [669, 216] on input "1,828.05" at bounding box center [696, 217] width 208 height 35
drag, startPoint x: 670, startPoint y: 214, endPoint x: 575, endPoint y: 218, distance: 95.3
click at [582, 218] on div "Balance 10,471.95 $ Balance Unknown Balance Undetermined 10,471.95 $ Balance Un…" at bounding box center [707, 455] width 250 height 743
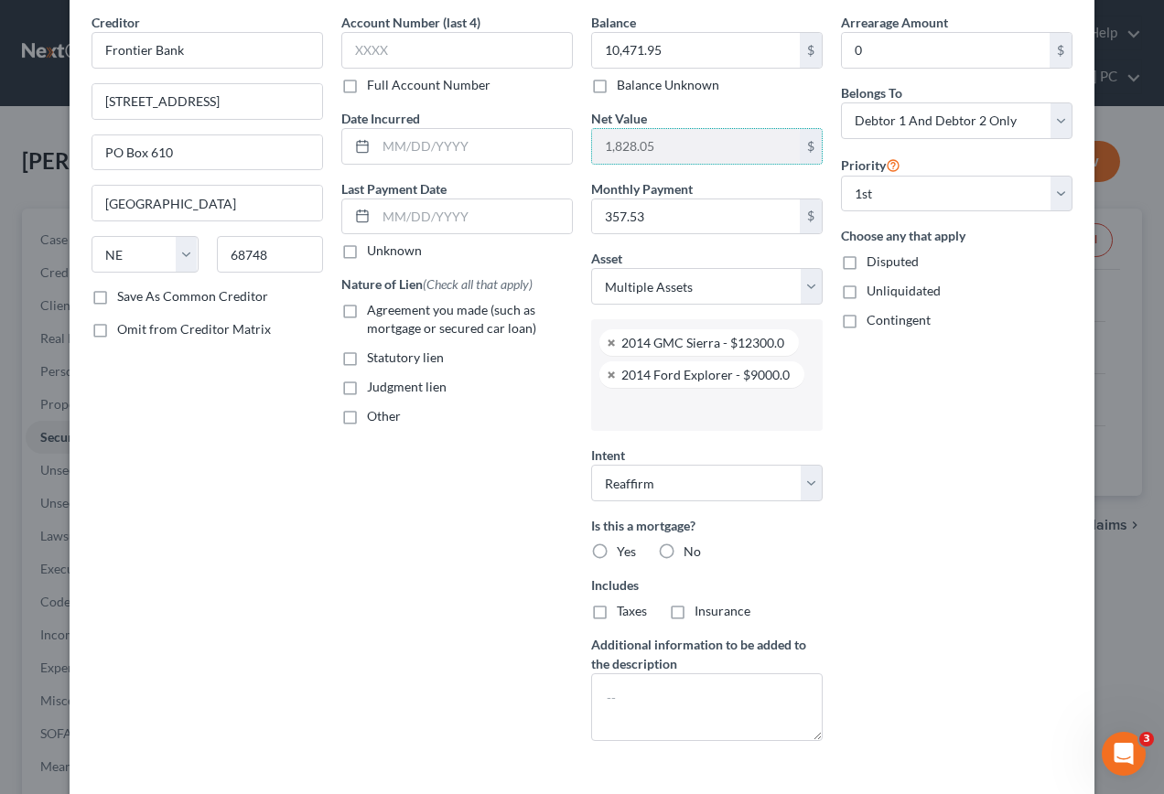
scroll to position [183, 0]
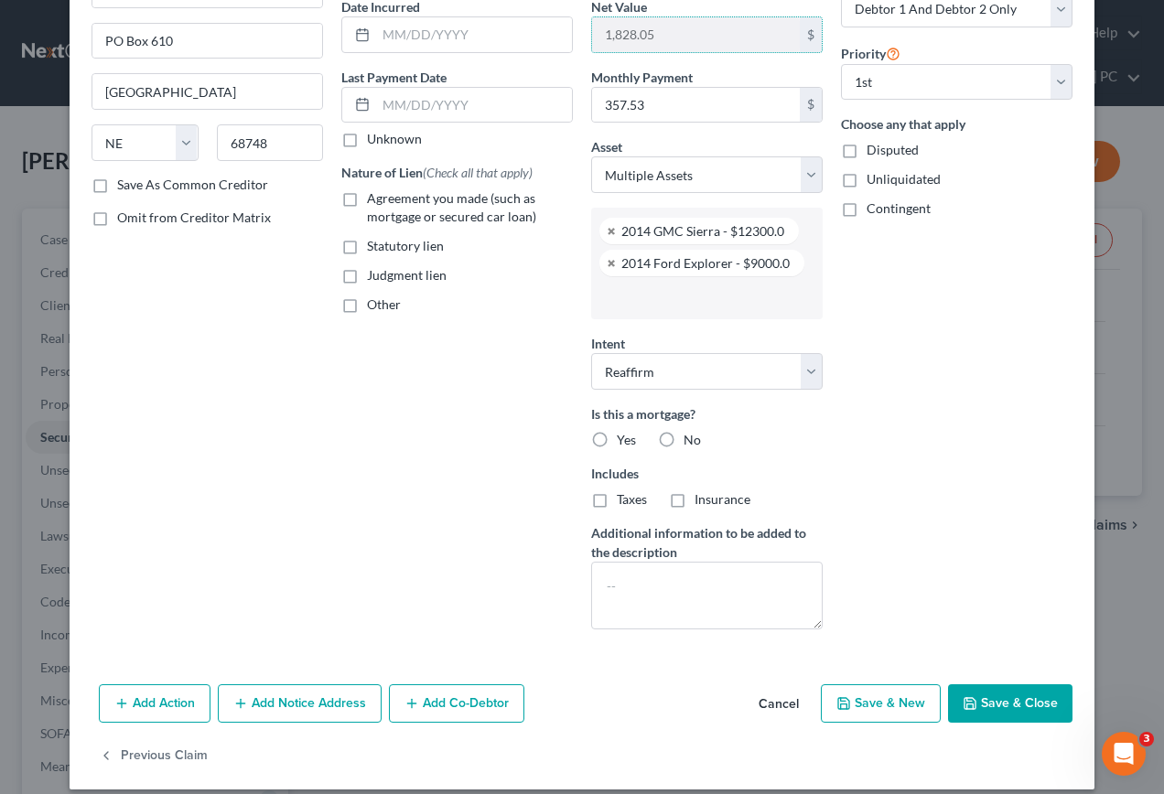
click at [983, 708] on button "Save & Close" at bounding box center [1010, 704] width 124 height 38
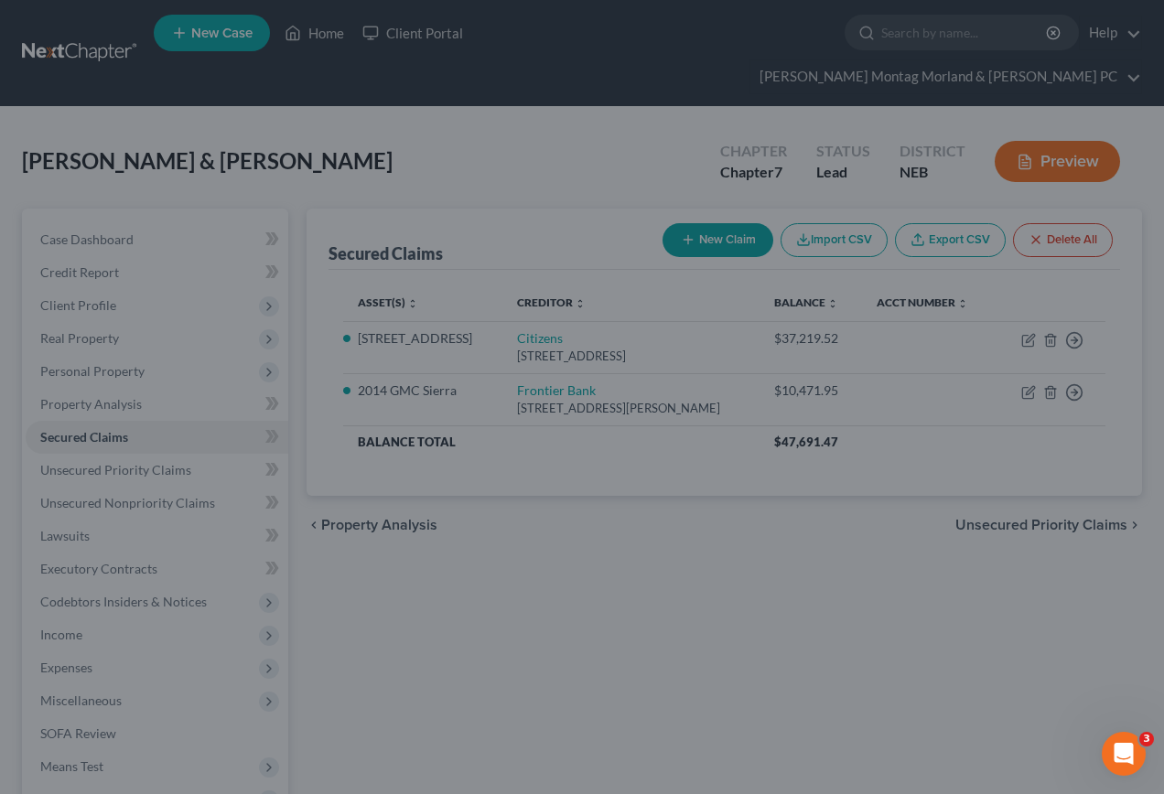
scroll to position [74, 0]
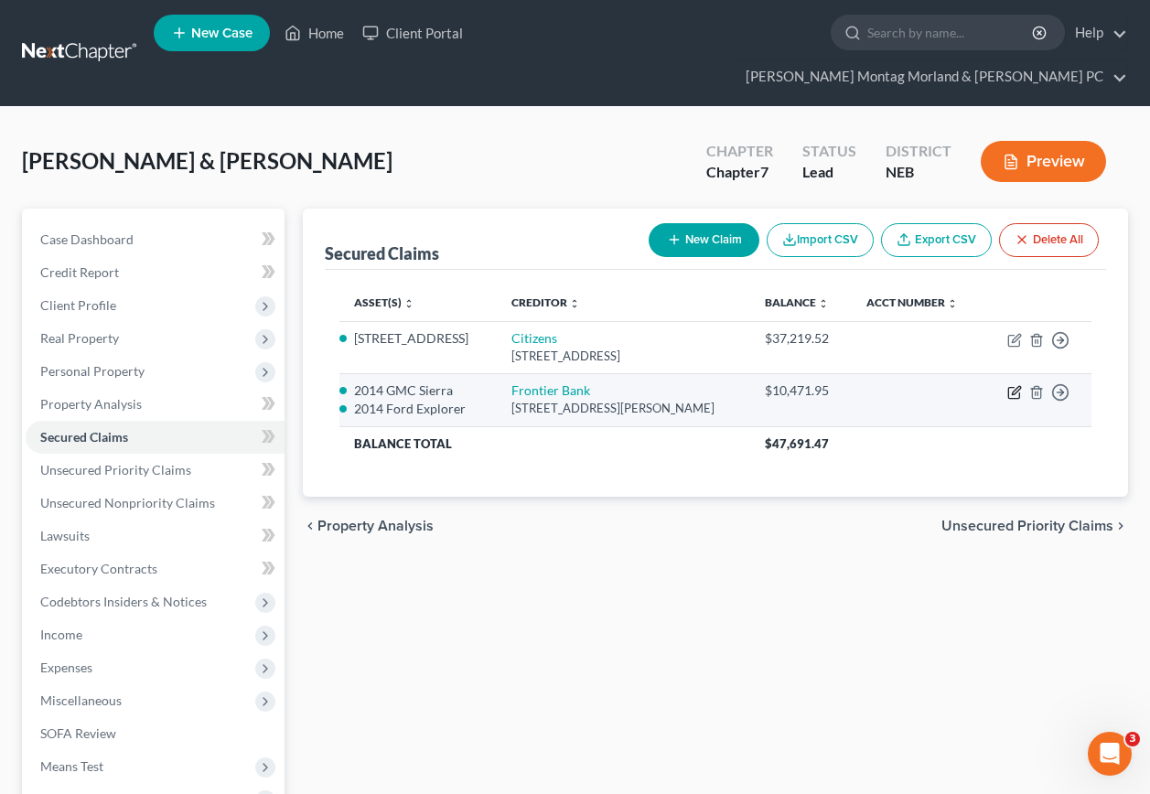
click at [1011, 388] on icon "button" at bounding box center [1014, 393] width 11 height 11
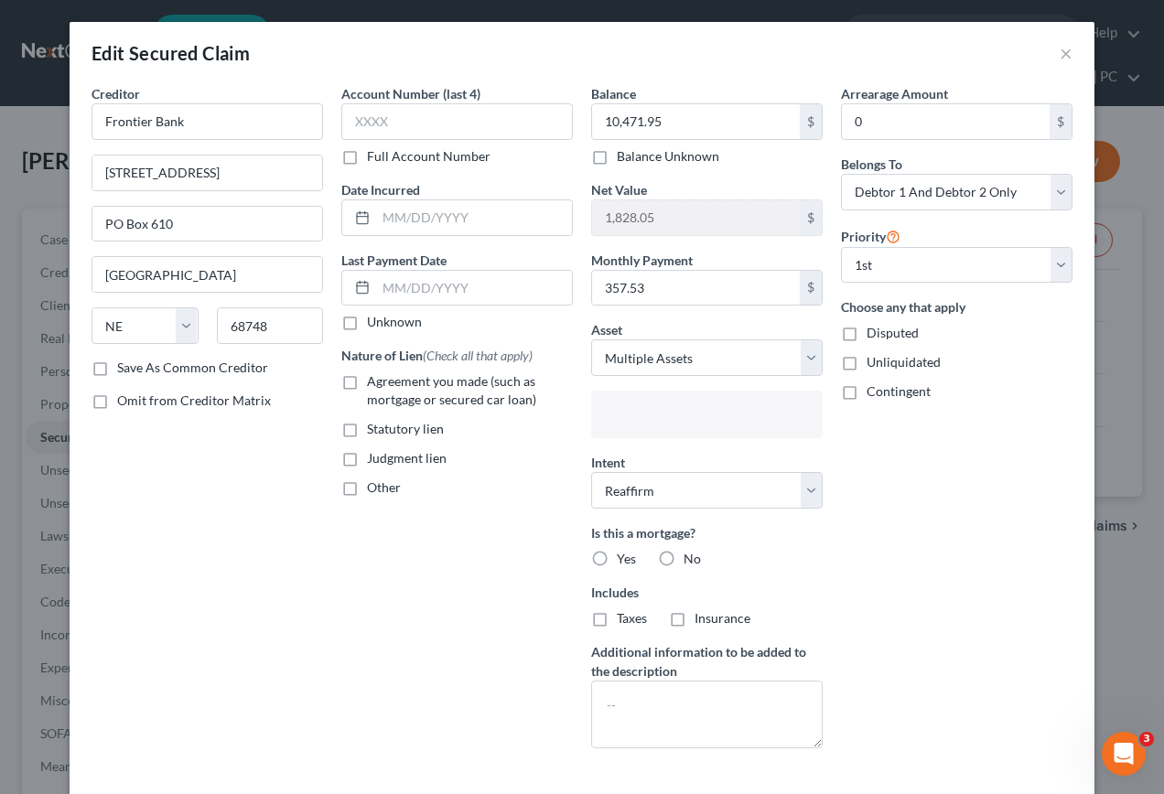
scroll to position [99, 0]
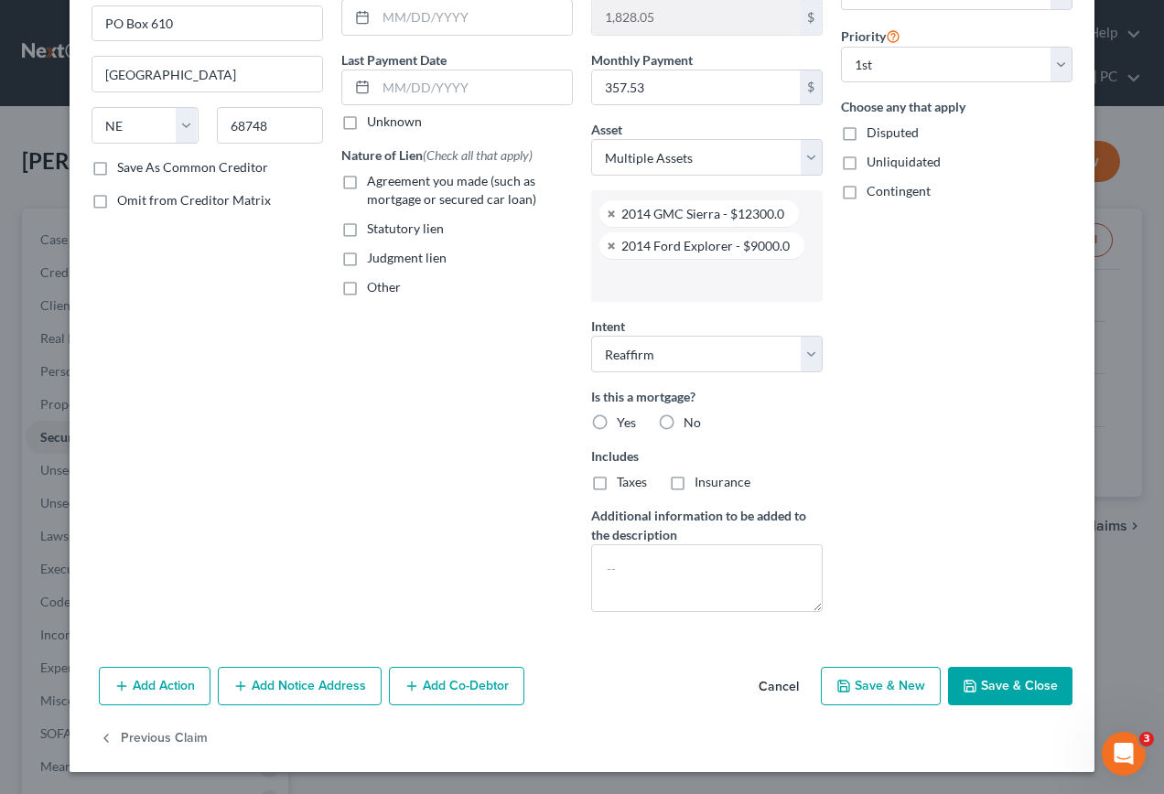
click at [1014, 683] on button "Save & Close" at bounding box center [1010, 686] width 124 height 38
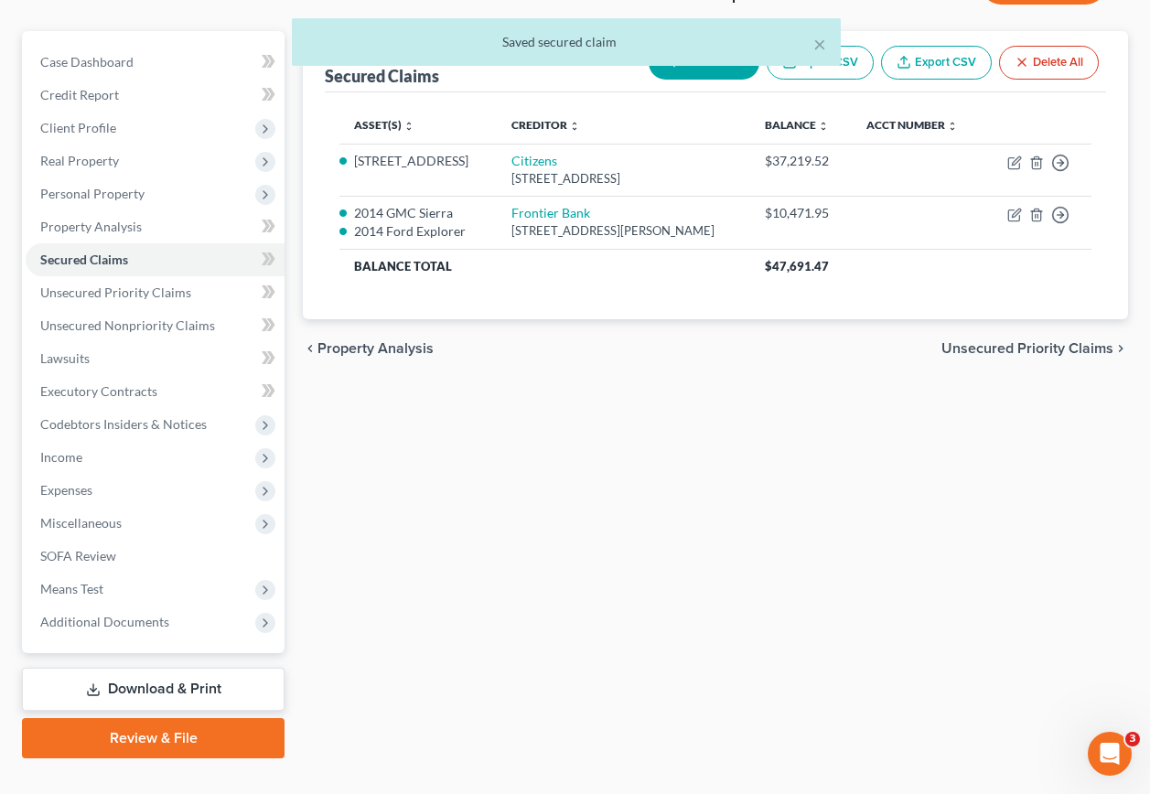
scroll to position [178, 0]
click at [124, 667] on link "Download & Print" at bounding box center [153, 688] width 263 height 43
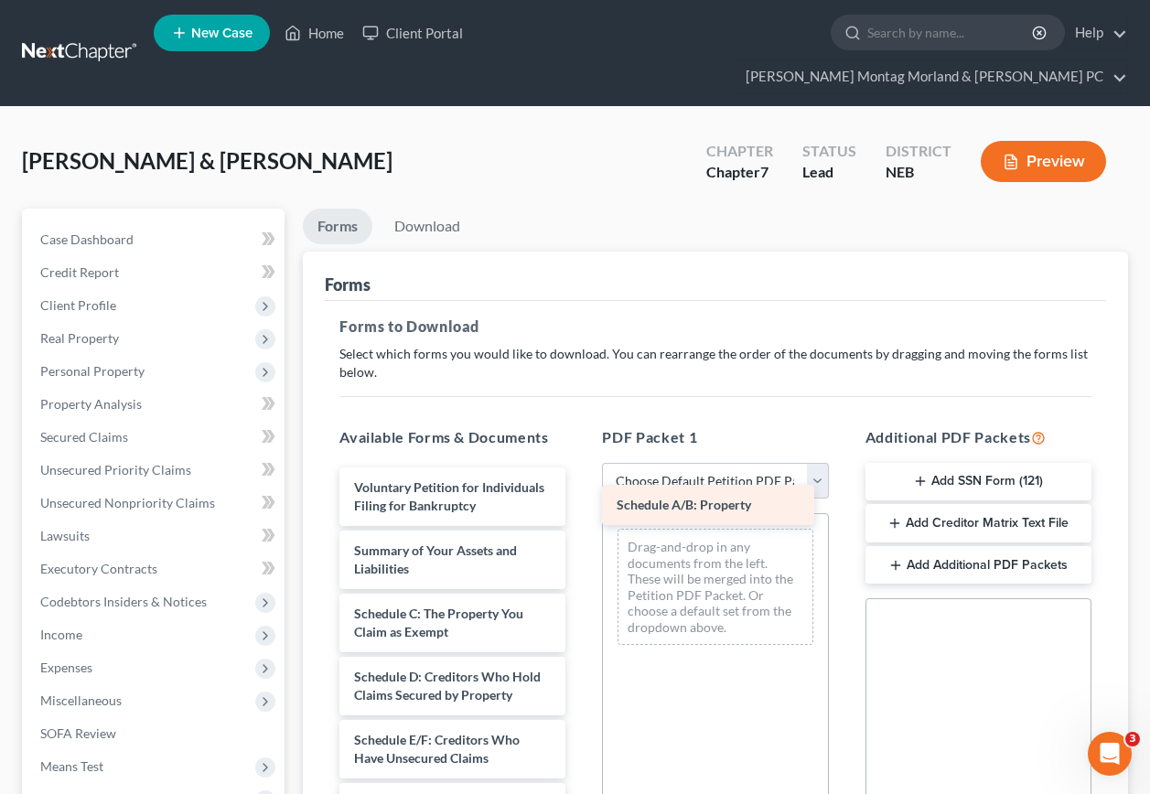
drag, startPoint x: 409, startPoint y: 601, endPoint x: 668, endPoint y: 503, distance: 276.9
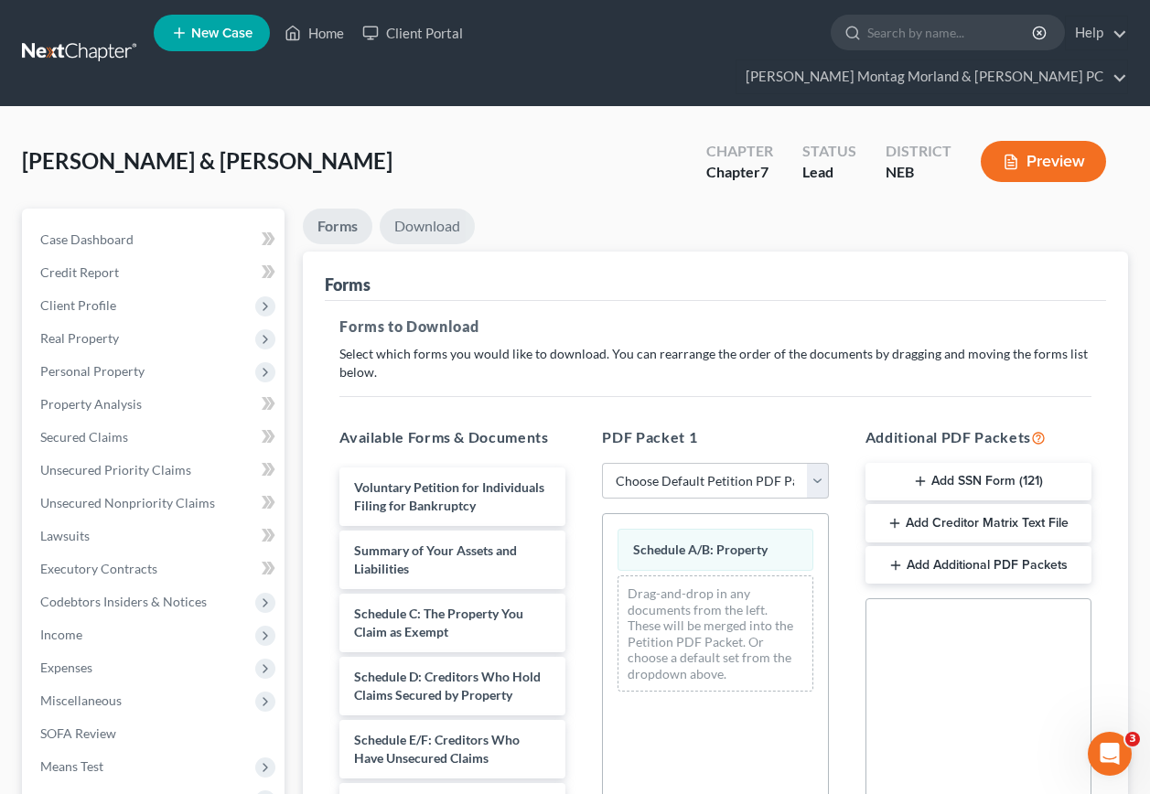
click at [435, 209] on link "Download" at bounding box center [427, 227] width 95 height 36
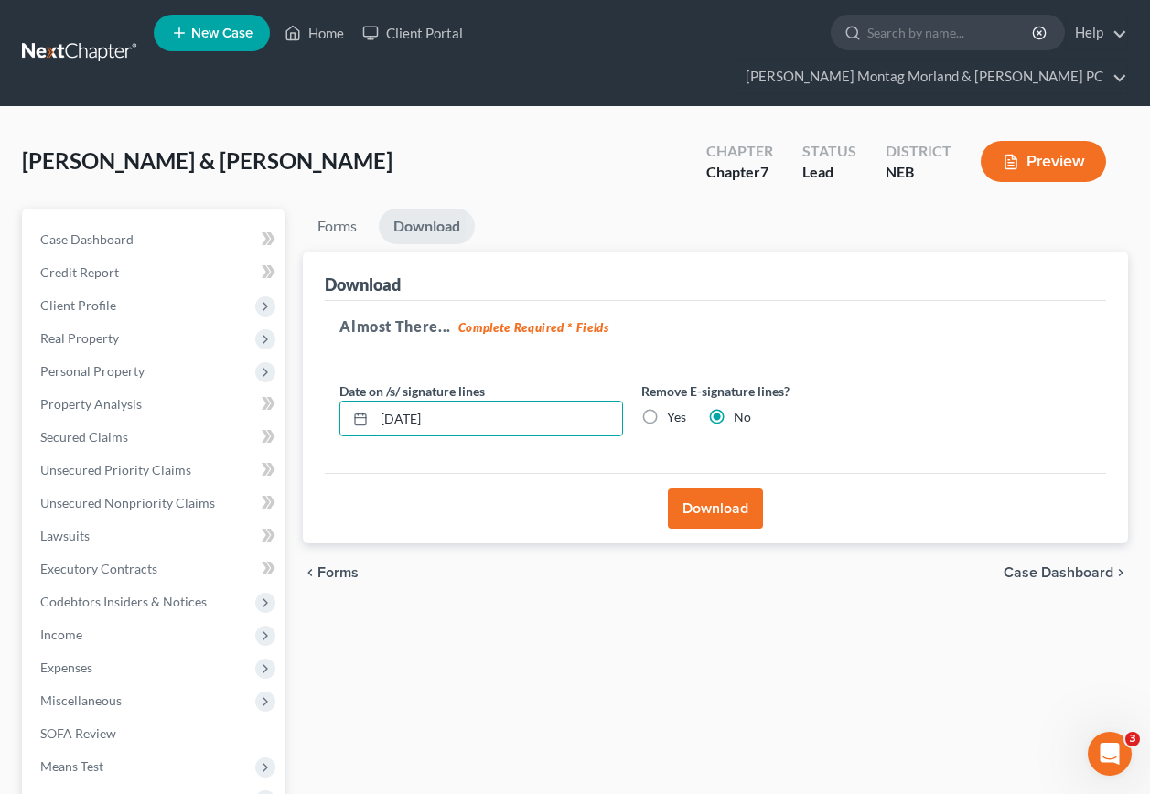
drag, startPoint x: 321, startPoint y: 374, endPoint x: 309, endPoint y: 373, distance: 11.9
click at [309, 373] on div "Download Almost There... Complete Required * Fields Date on /s/ signature lines…" at bounding box center [716, 398] width 826 height 293
click at [667, 408] on label "Yes" at bounding box center [676, 417] width 19 height 18
click at [675, 408] on input "Yes" at bounding box center [681, 414] width 12 height 12
click at [701, 489] on button "Download" at bounding box center [715, 509] width 95 height 40
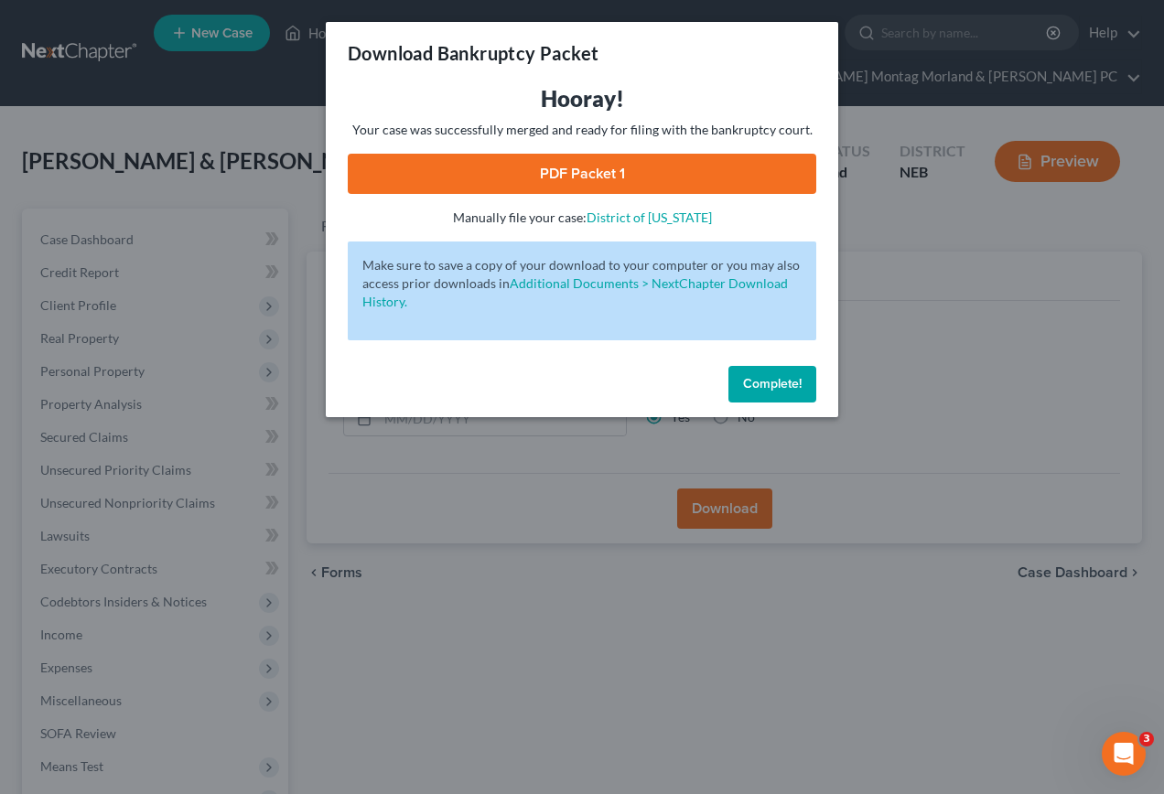
click at [540, 175] on link "PDF Packet 1" at bounding box center [582, 174] width 469 height 40
drag, startPoint x: 765, startPoint y: 387, endPoint x: 752, endPoint y: 384, distance: 13.1
click at [765, 386] on span "Complete!" at bounding box center [772, 384] width 59 height 16
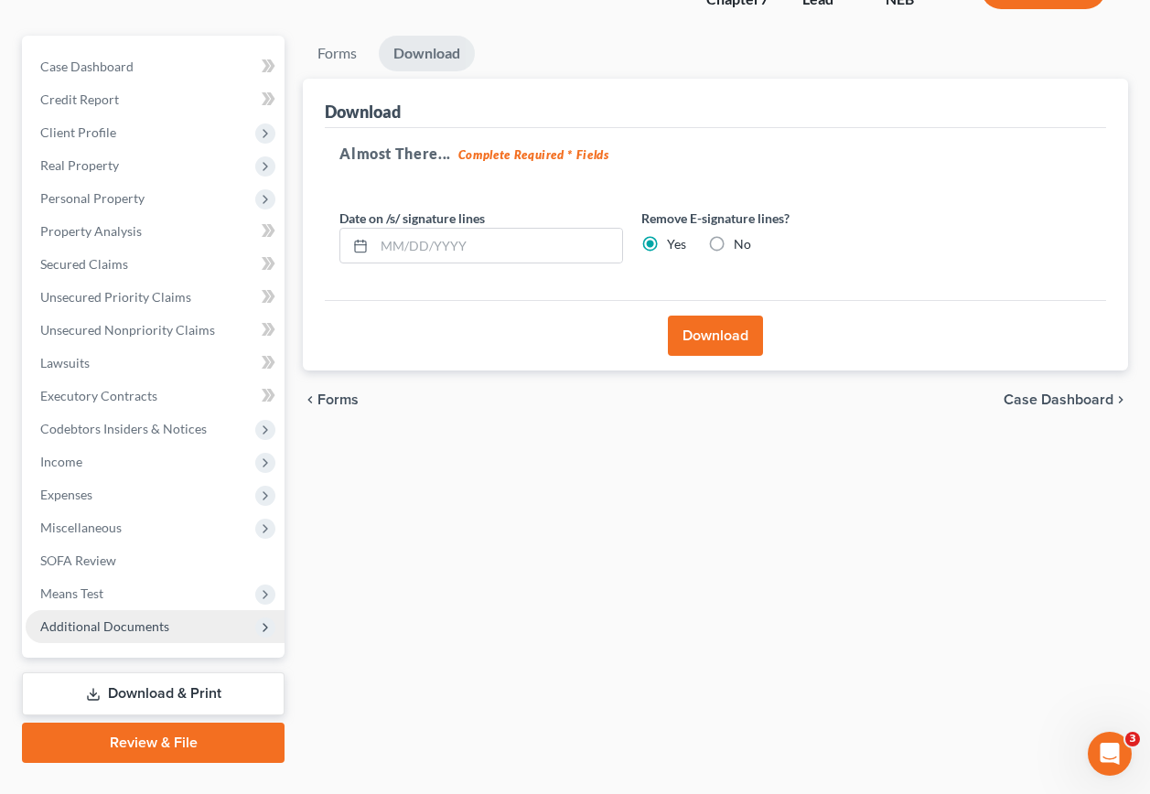
scroll to position [178, 0]
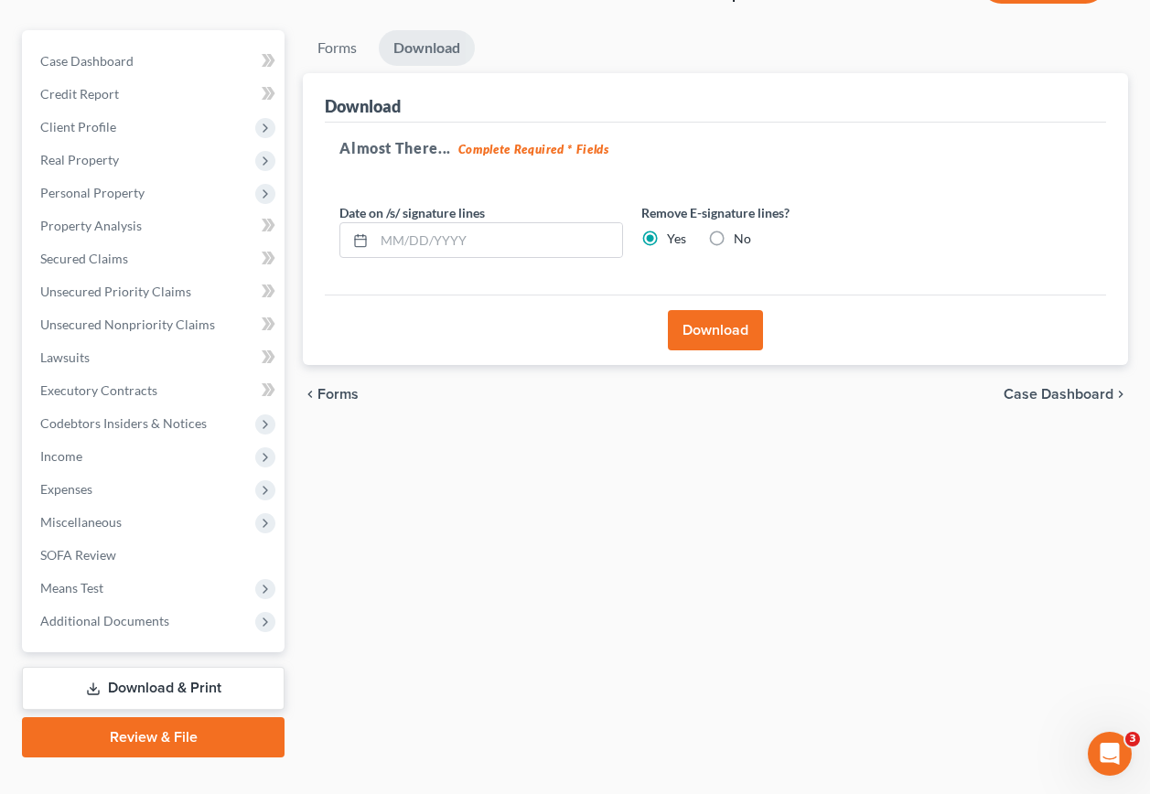
click at [130, 667] on link "Download & Print" at bounding box center [153, 688] width 263 height 43
click at [66, 152] on span "Real Property" at bounding box center [79, 160] width 79 height 16
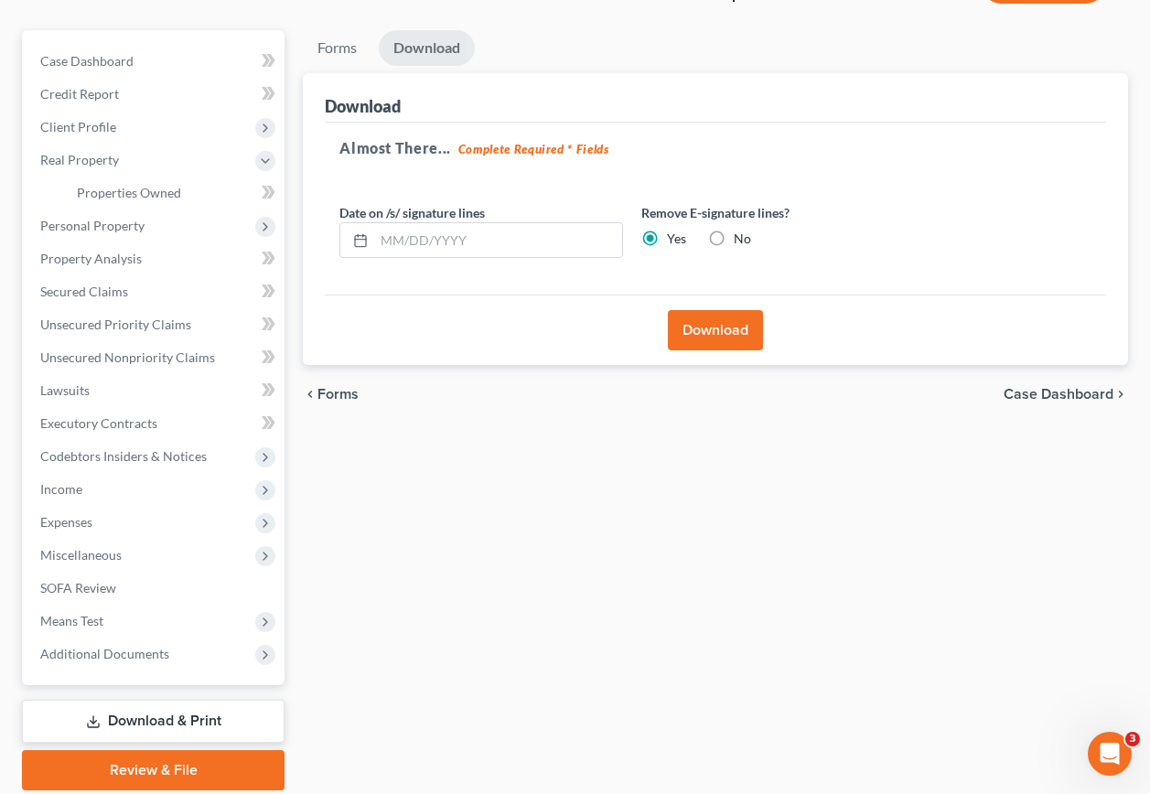
click at [159, 700] on link "Download & Print" at bounding box center [153, 721] width 263 height 43
click at [212, 700] on link "Download & Print" at bounding box center [153, 721] width 263 height 43
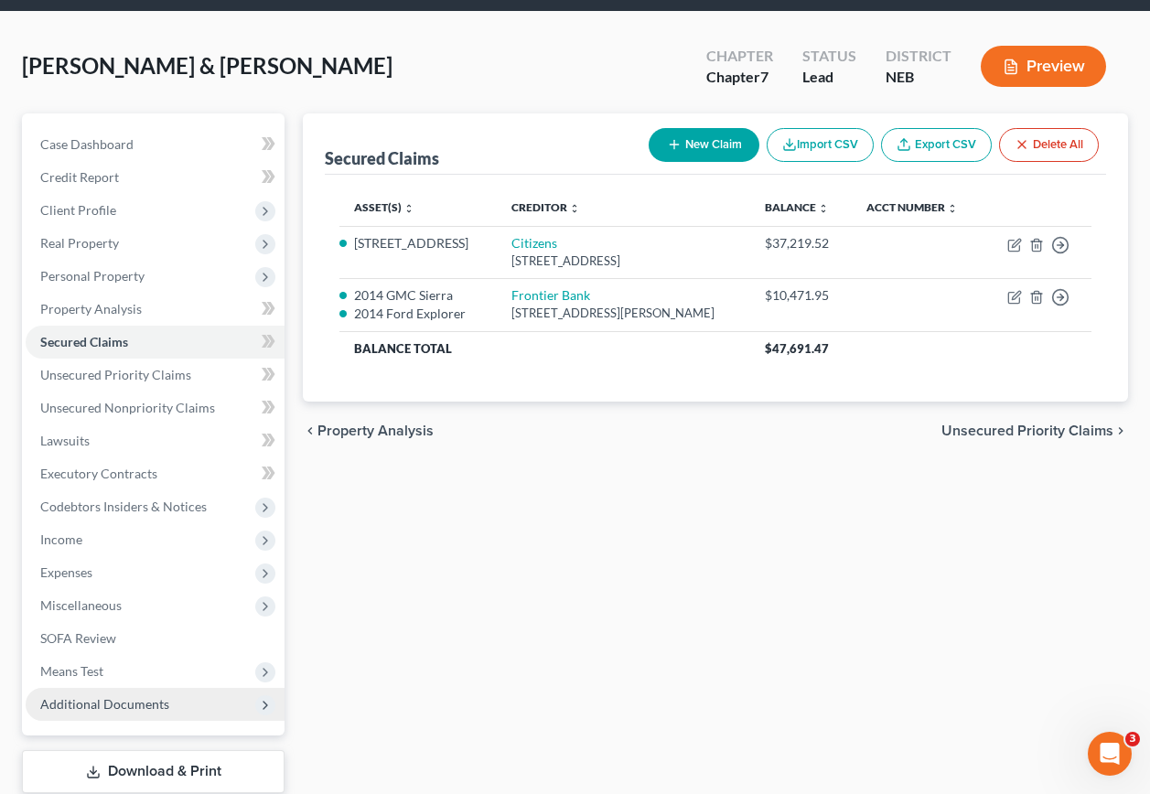
scroll to position [178, 0]
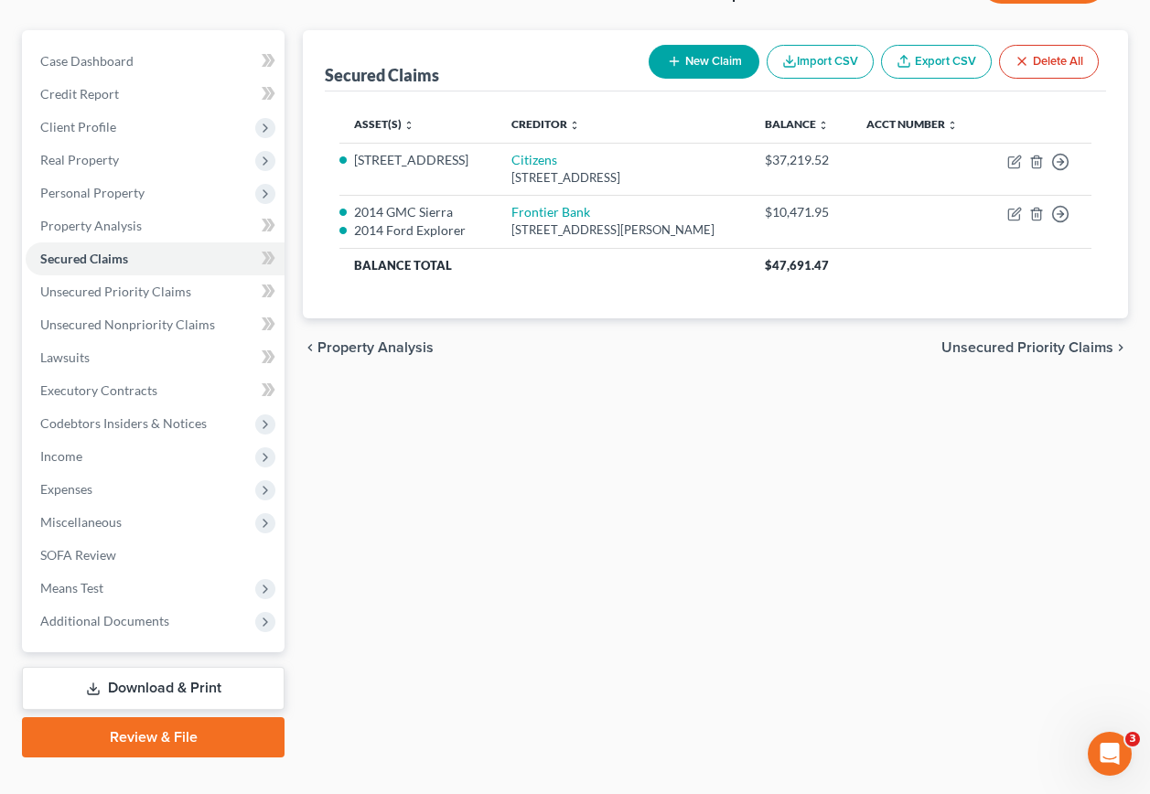
click at [118, 667] on link "Download & Print" at bounding box center [153, 688] width 263 height 43
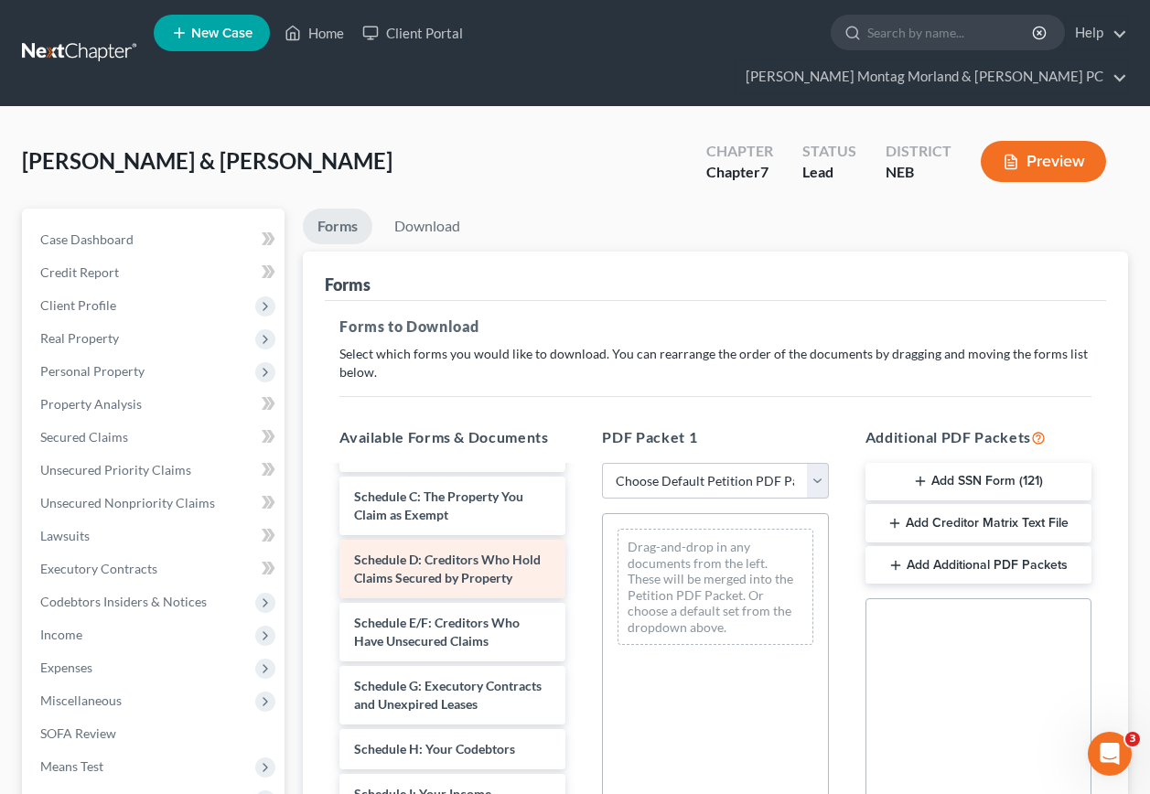
scroll to position [183, 0]
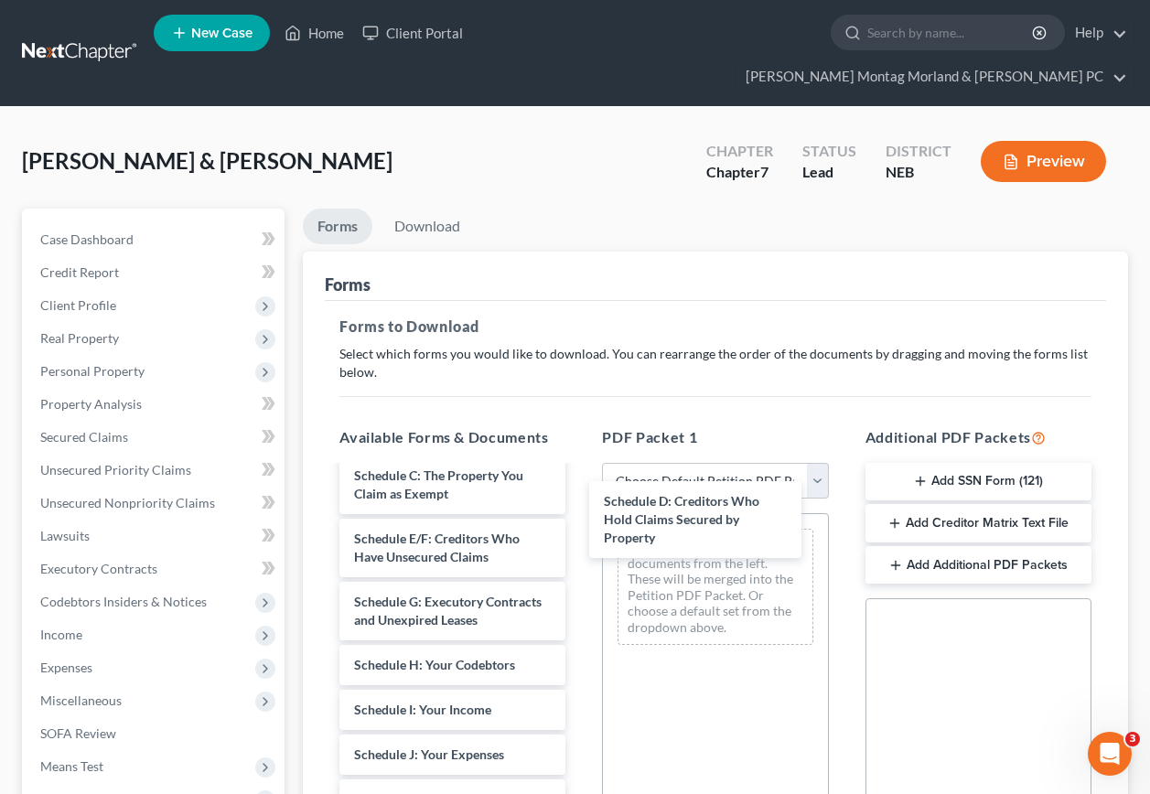
drag, startPoint x: 410, startPoint y: 533, endPoint x: 631, endPoint y: 492, distance: 225.1
click at [580, 510] on div "Schedule D: Creditors Who Hold Claims Secured by Property Voluntary Petition fo…" at bounding box center [452, 792] width 255 height 1014
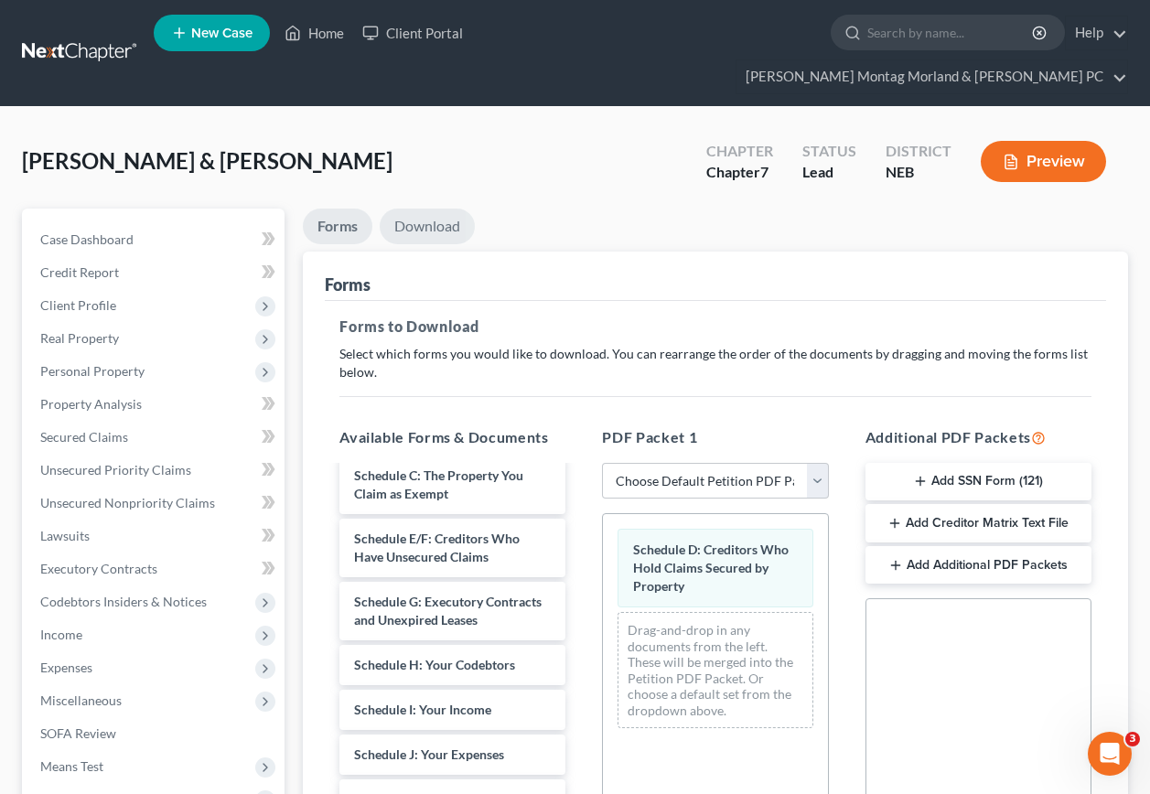
drag, startPoint x: 426, startPoint y: 197, endPoint x: 425, endPoint y: 232, distance: 34.8
click at [427, 209] on link "Download" at bounding box center [427, 227] width 95 height 36
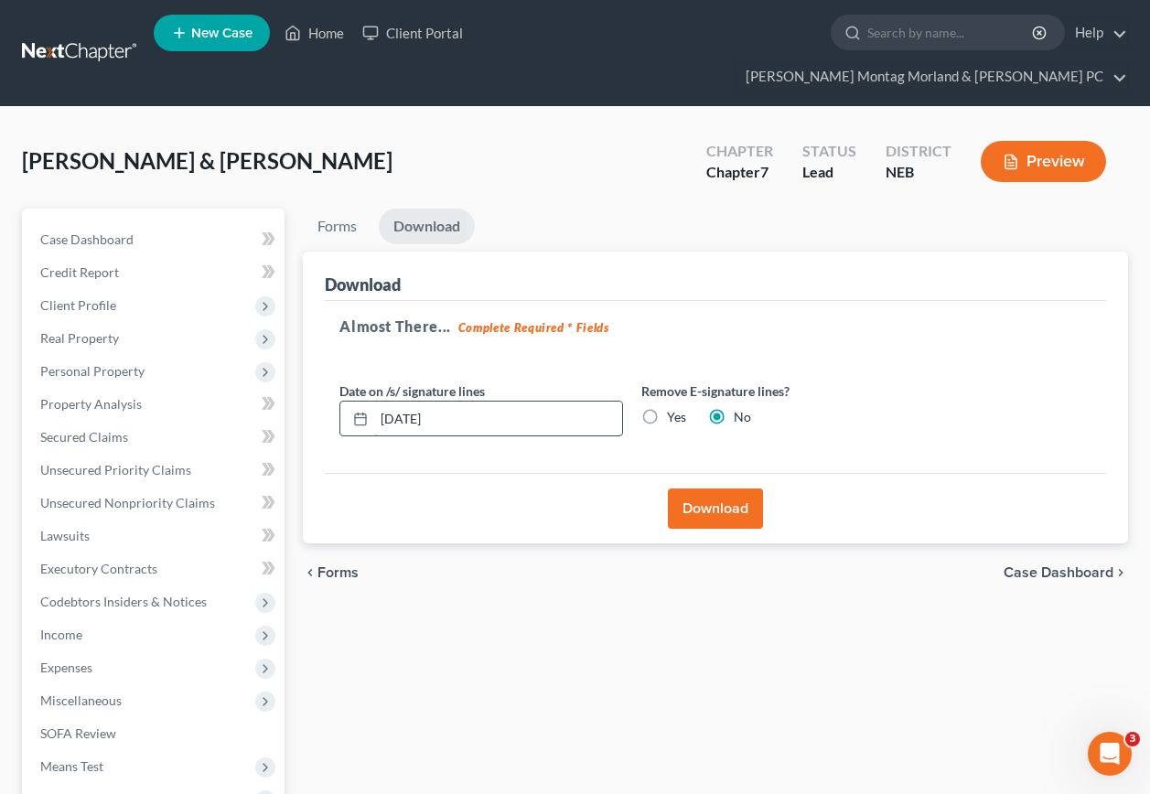
drag, startPoint x: 449, startPoint y: 381, endPoint x: 356, endPoint y: 376, distance: 93.5
click at [318, 380] on div "Download Almost There... Complete Required * Fields Date on /s/ signature lines…" at bounding box center [716, 398] width 826 height 293
drag, startPoint x: 647, startPoint y: 383, endPoint x: 686, endPoint y: 463, distance: 89.6
click at [667, 408] on label "Yes" at bounding box center [676, 417] width 19 height 18
click at [675, 408] on input "Yes" at bounding box center [681, 414] width 12 height 12
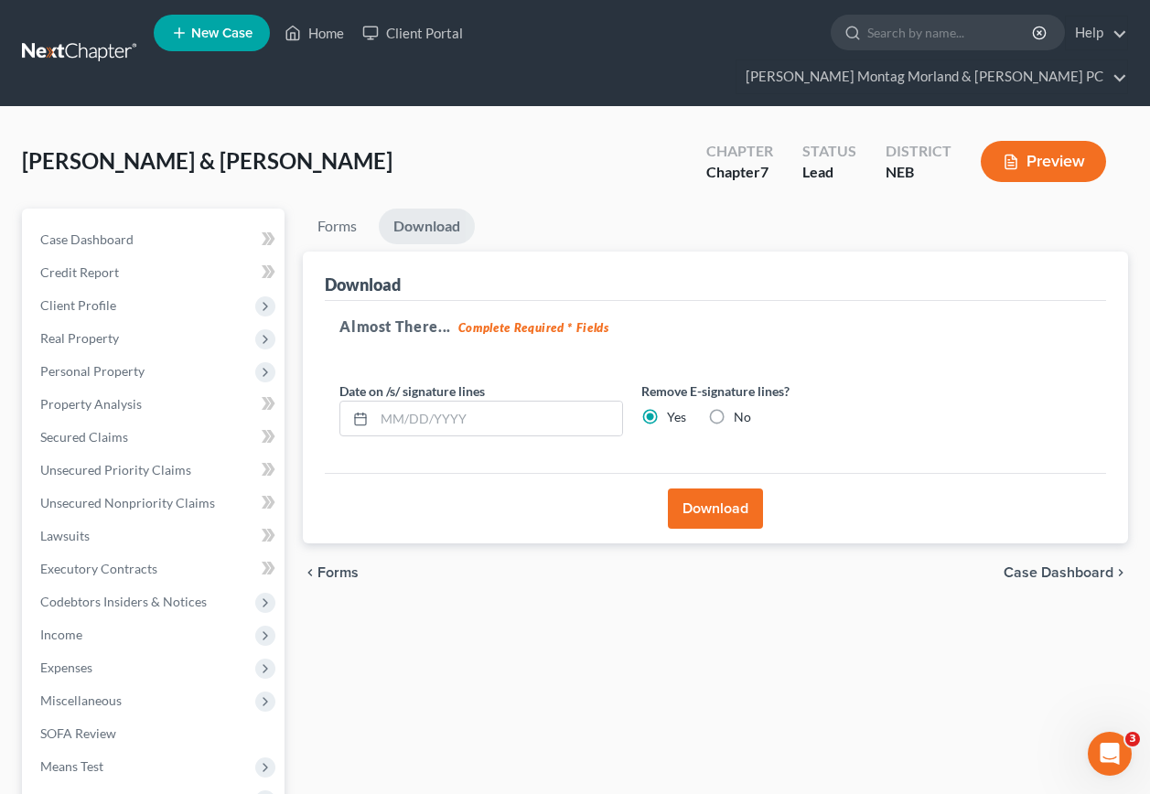
click at [708, 489] on button "Download" at bounding box center [715, 509] width 95 height 40
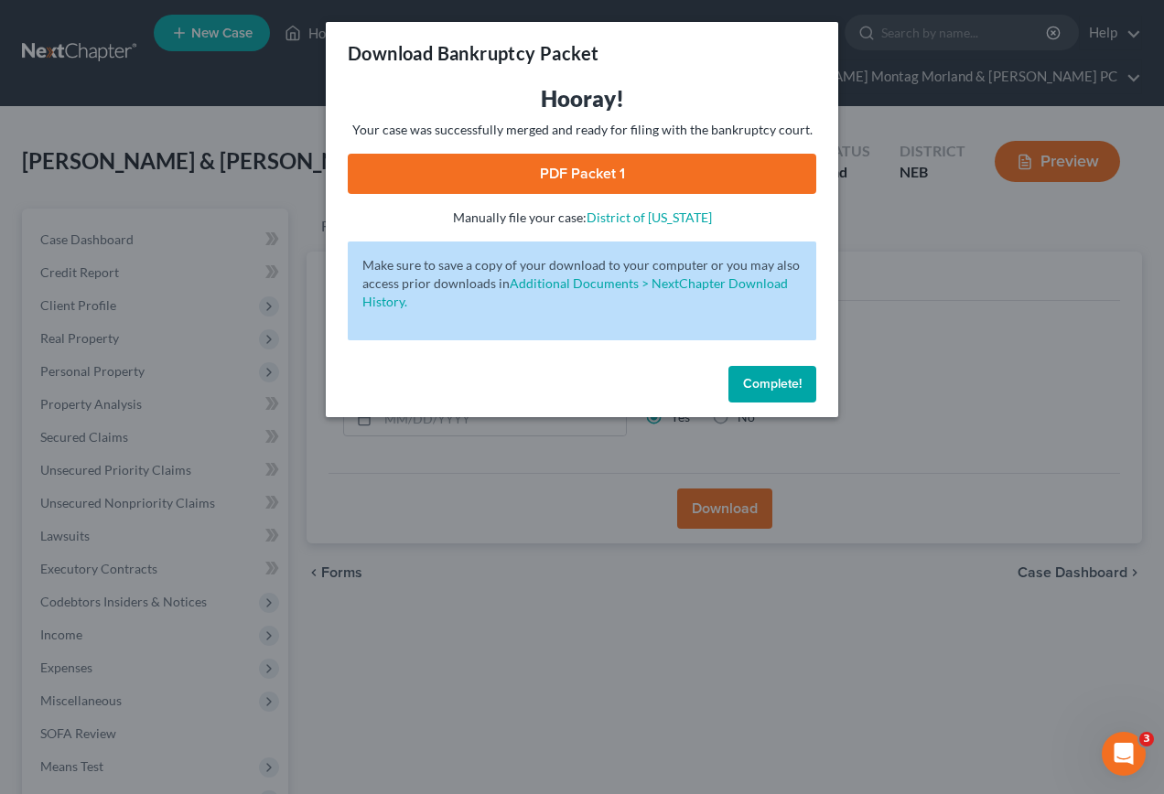
click at [627, 172] on link "PDF Packet 1" at bounding box center [582, 174] width 469 height 40
click at [770, 390] on span "Complete!" at bounding box center [772, 384] width 59 height 16
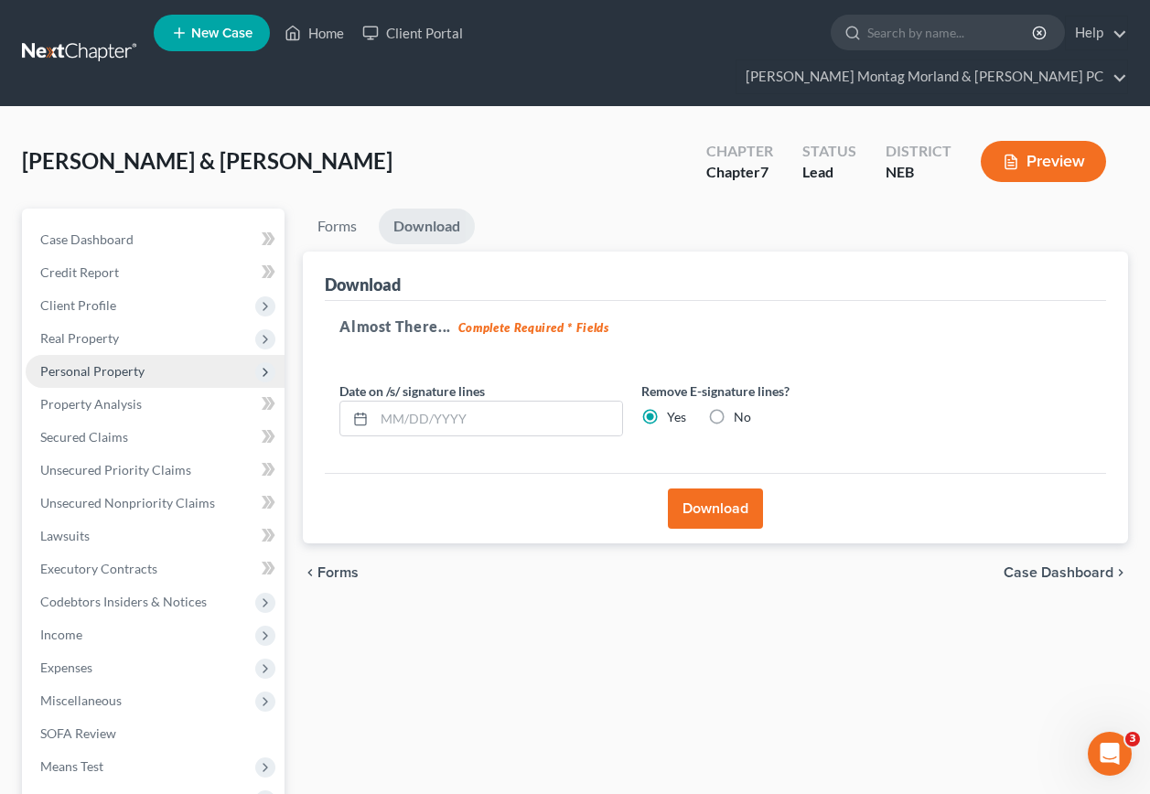
click at [81, 363] on span "Personal Property" at bounding box center [92, 371] width 104 height 16
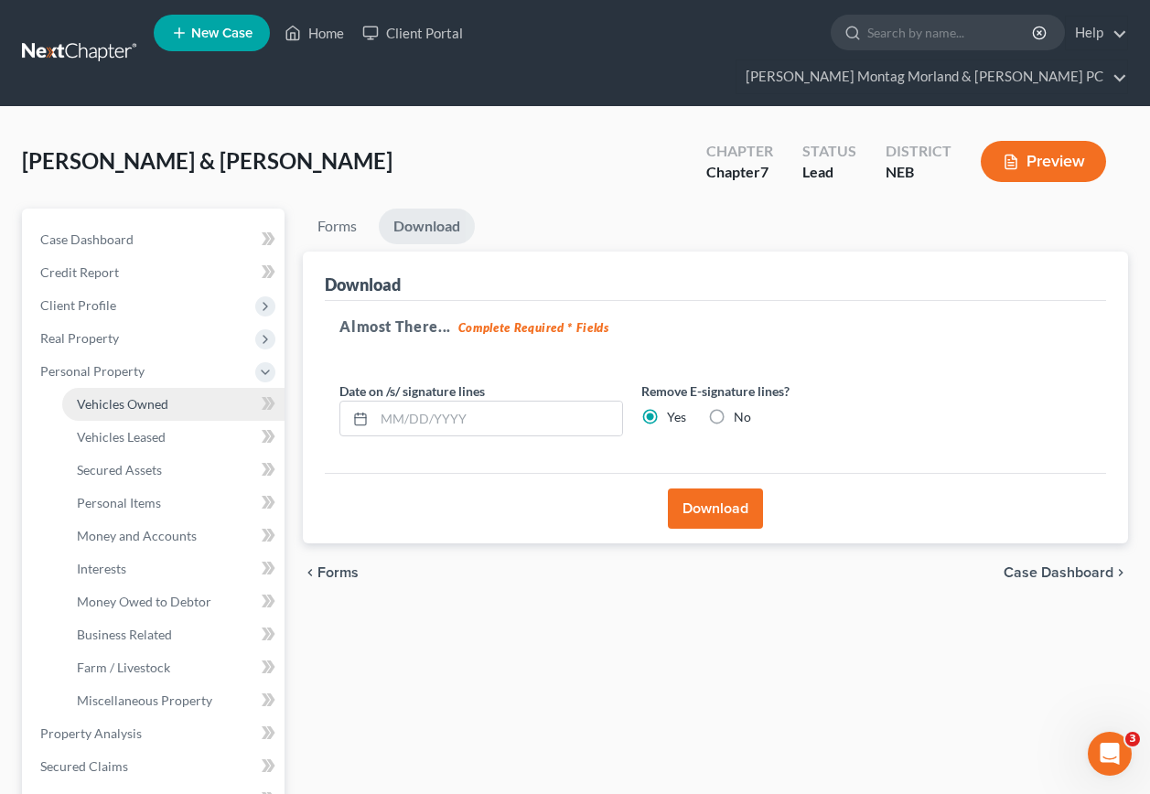
click at [132, 396] on span "Vehicles Owned" at bounding box center [123, 404] width 92 height 16
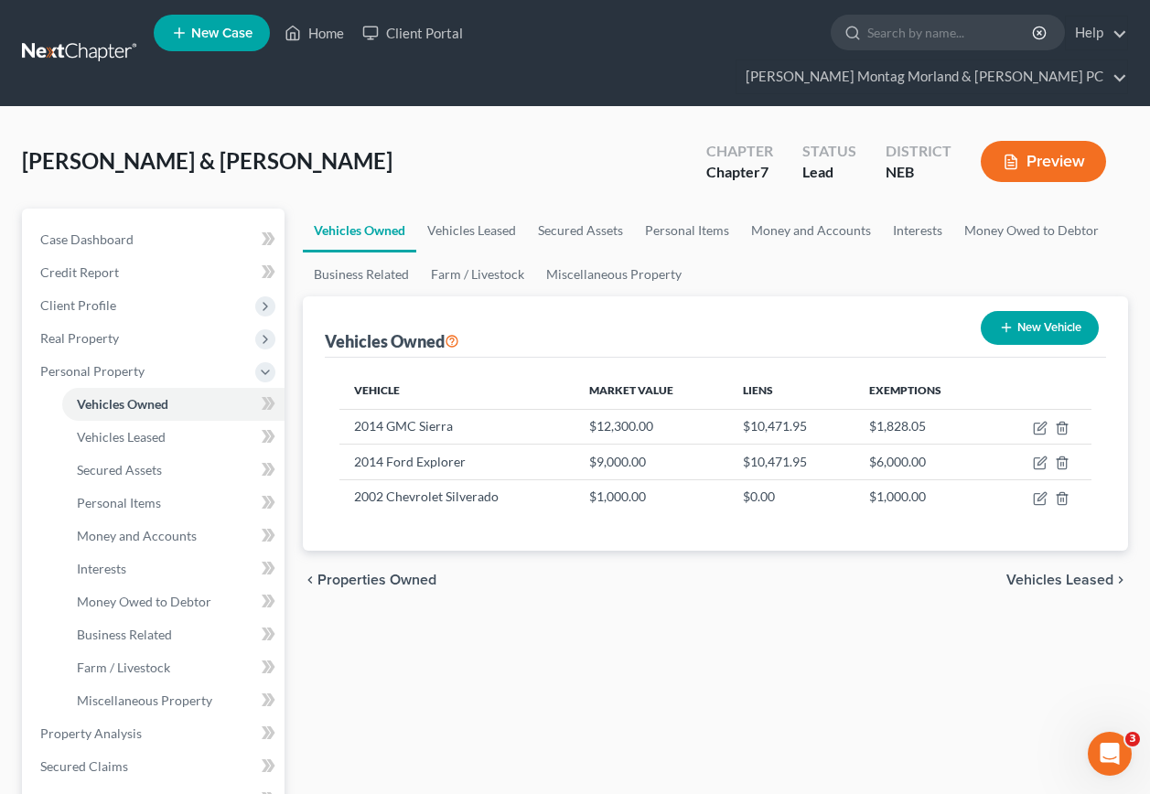
click at [1041, 573] on span "Vehicles Leased" at bounding box center [1060, 580] width 107 height 15
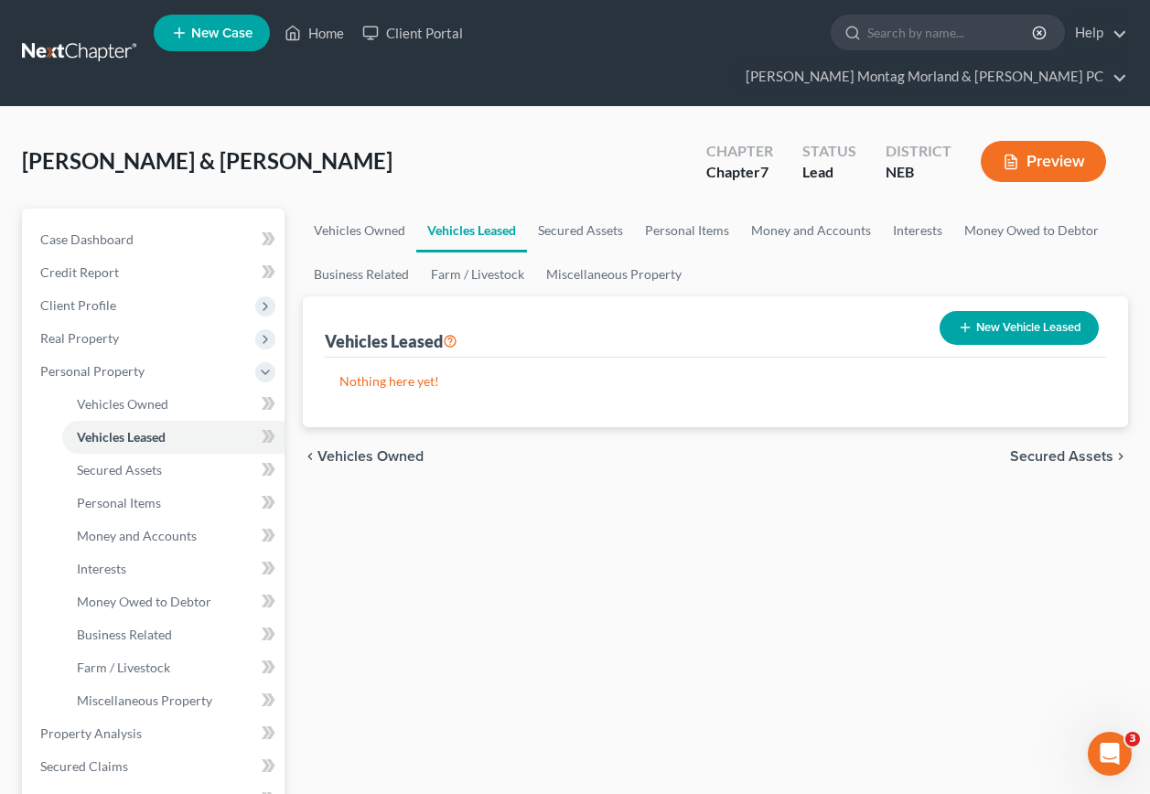
click at [1042, 449] on span "Secured Assets" at bounding box center [1061, 456] width 103 height 15
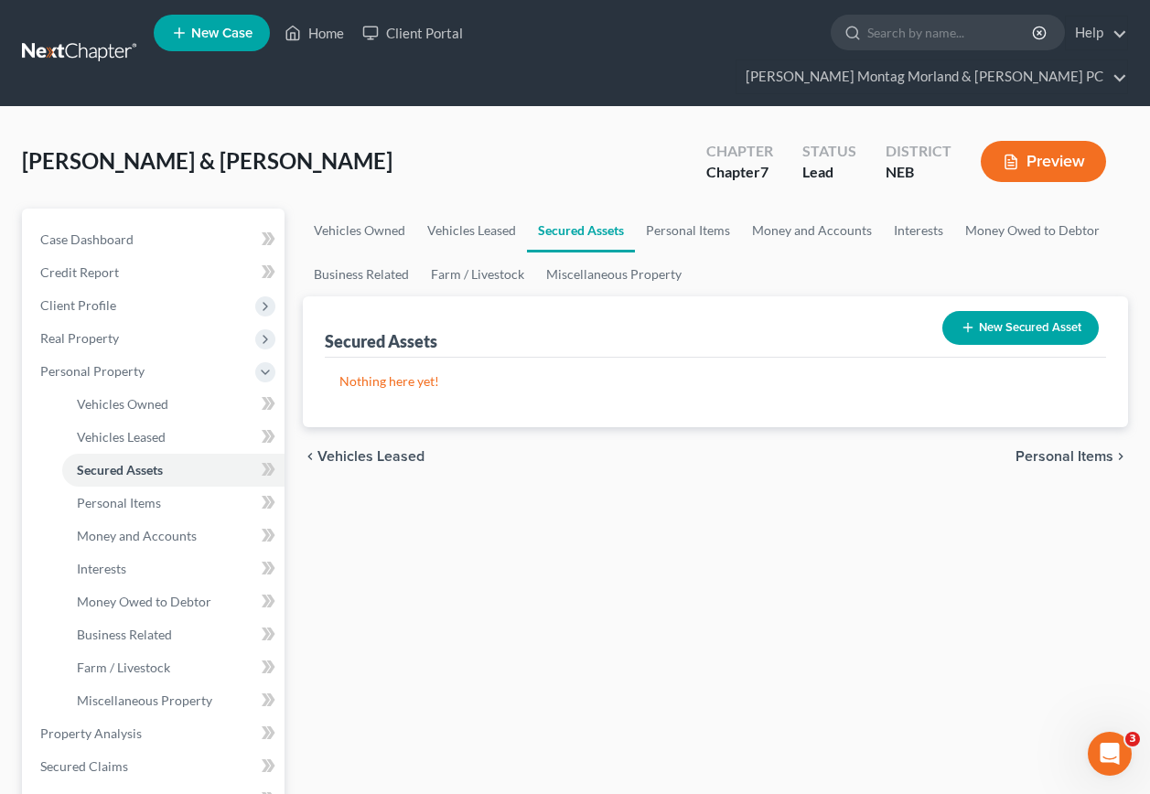
click at [1044, 449] on span "Personal Items" at bounding box center [1065, 456] width 98 height 15
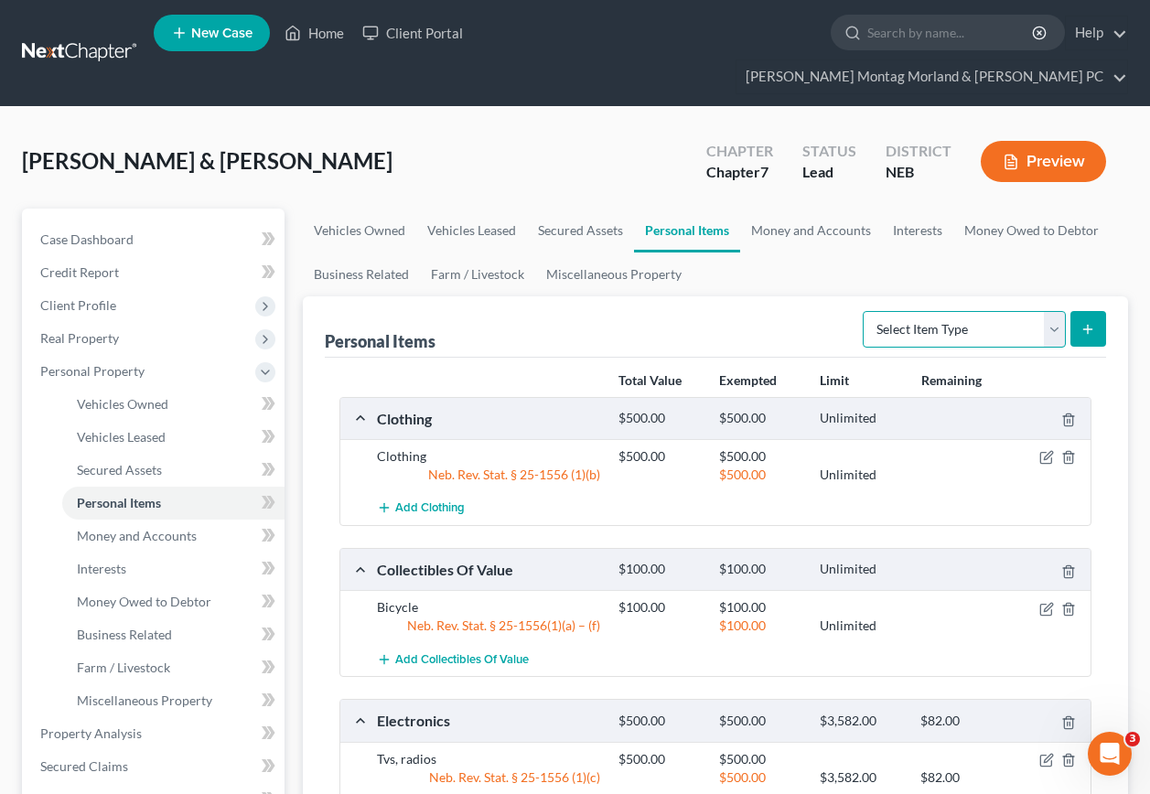
click at [1056, 311] on select "Select Item Type Clothing Collectibles Of Value Electronics Firearms Household …" at bounding box center [964, 329] width 203 height 37
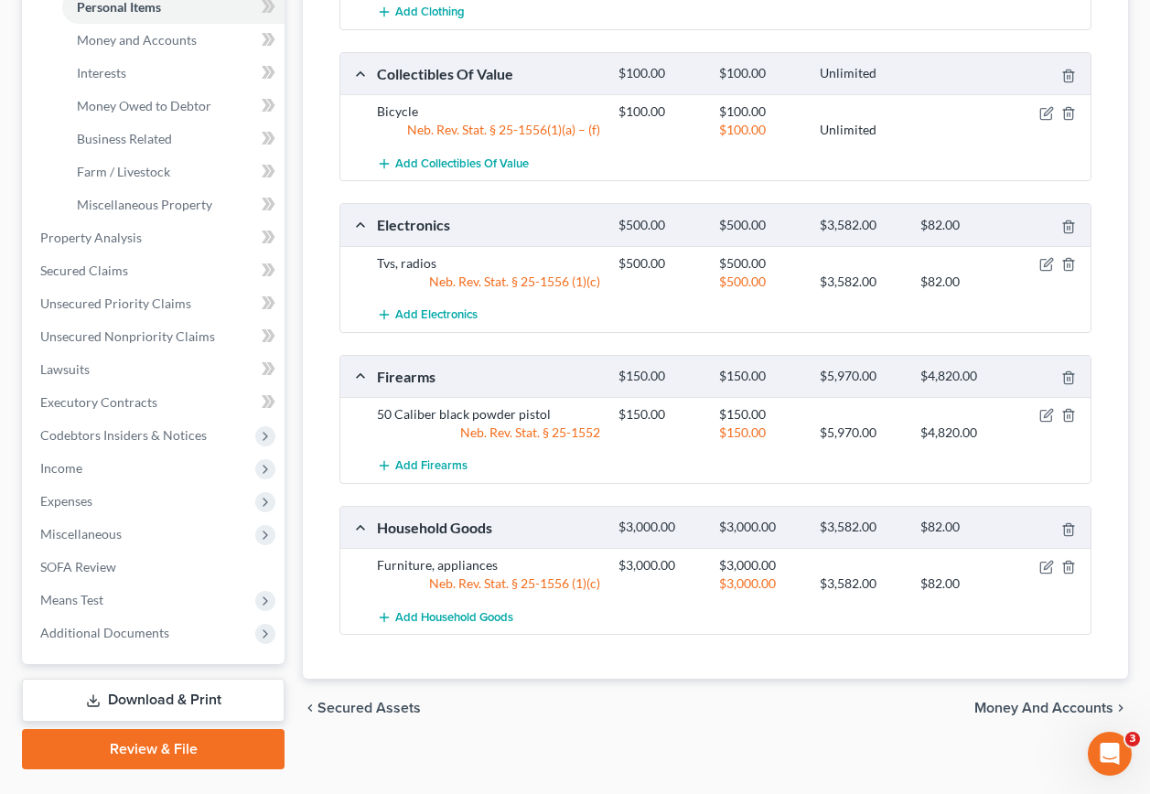
scroll to position [508, 0]
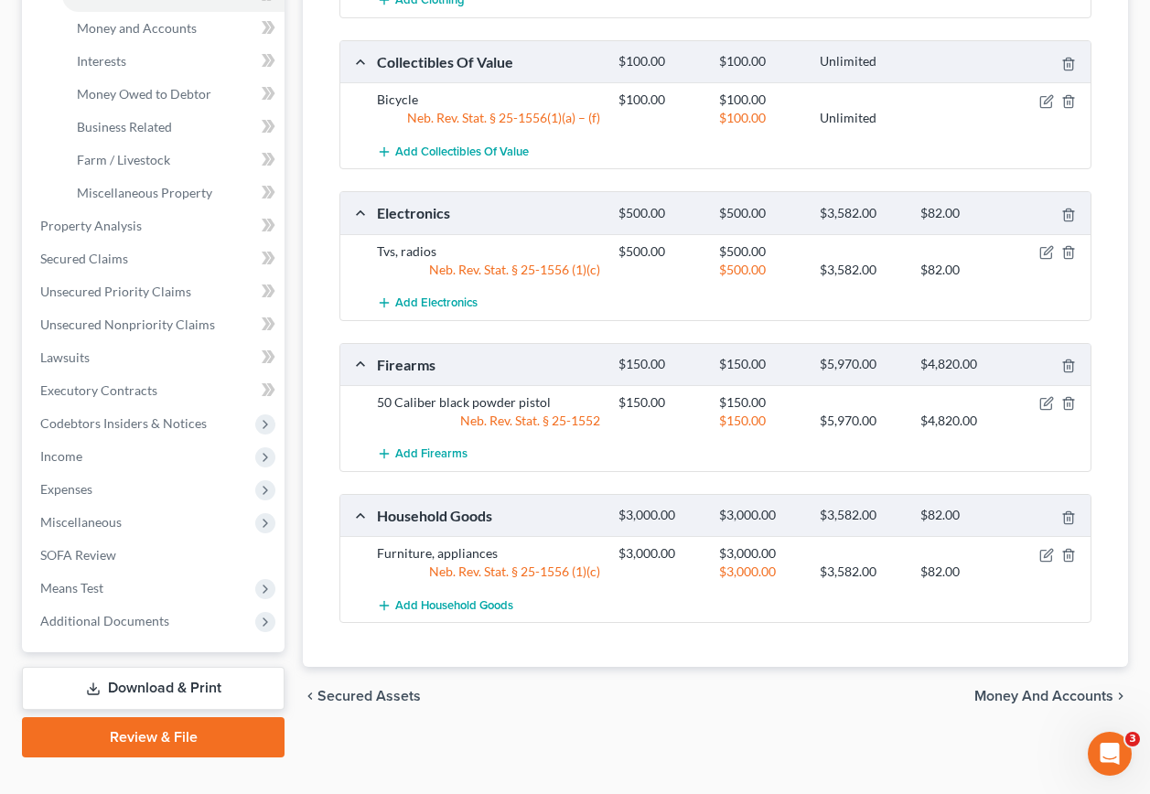
click at [992, 689] on span "Money and Accounts" at bounding box center [1044, 696] width 139 height 15
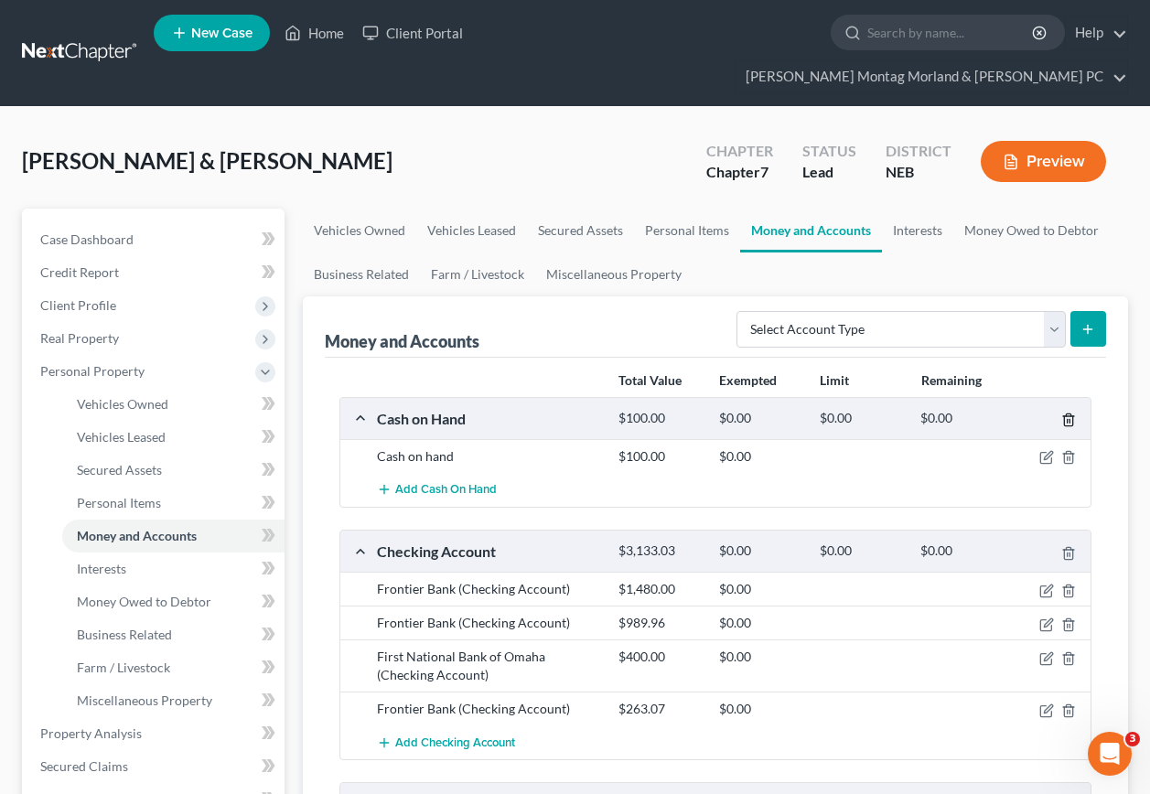
click at [1072, 413] on icon "button" at bounding box center [1069, 420] width 15 height 15
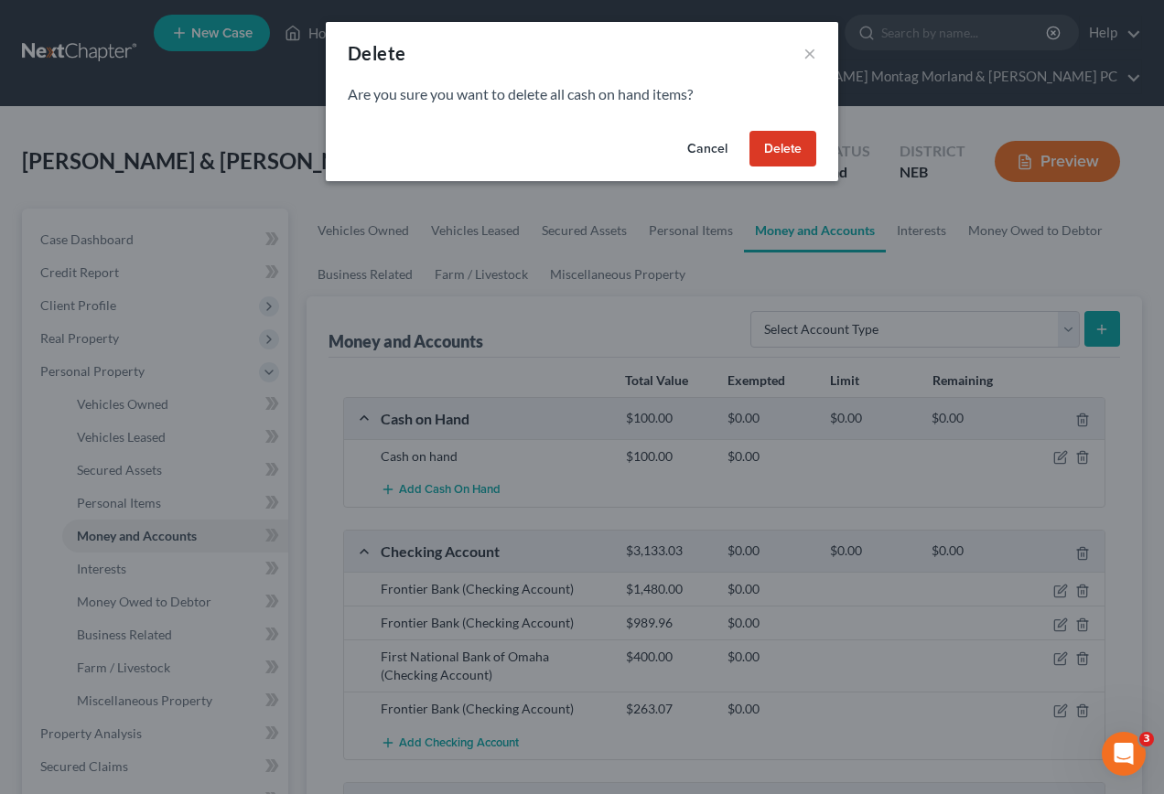
click at [775, 151] on button "Delete" at bounding box center [783, 149] width 67 height 37
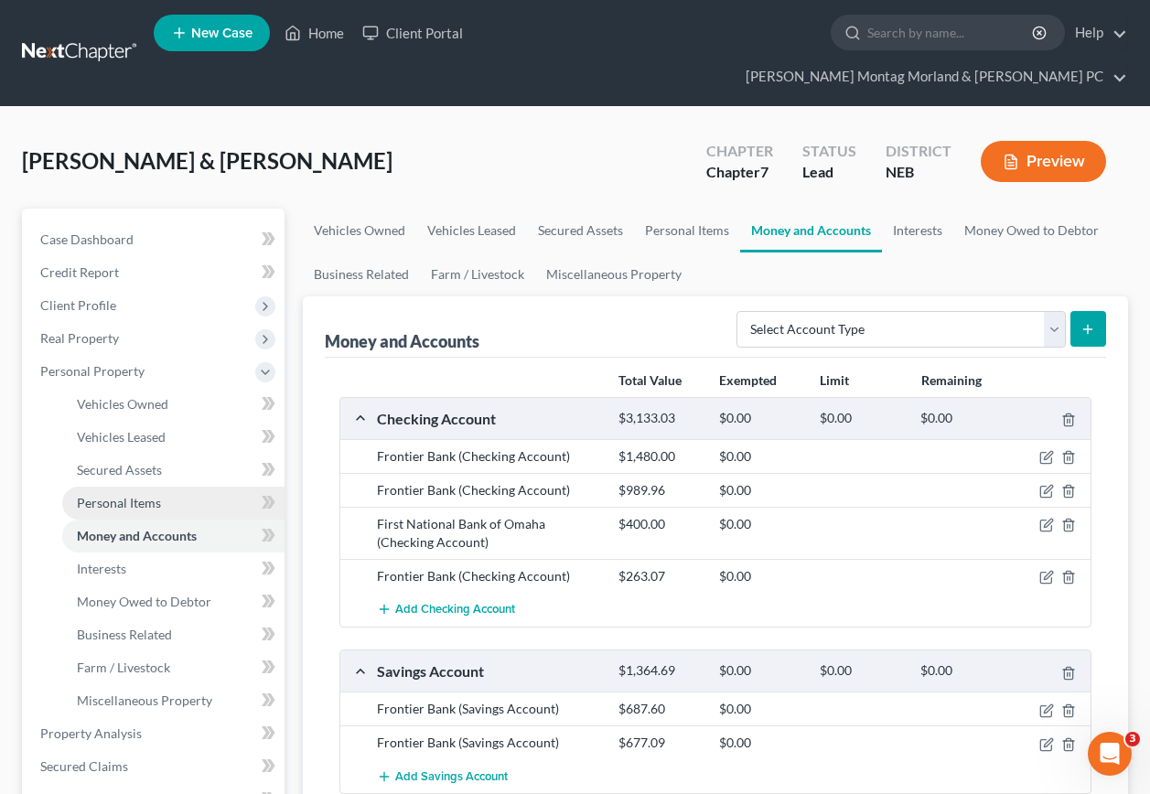
drag, startPoint x: 109, startPoint y: 468, endPoint x: 163, endPoint y: 454, distance: 55.7
click at [109, 495] on span "Personal Items" at bounding box center [119, 503] width 84 height 16
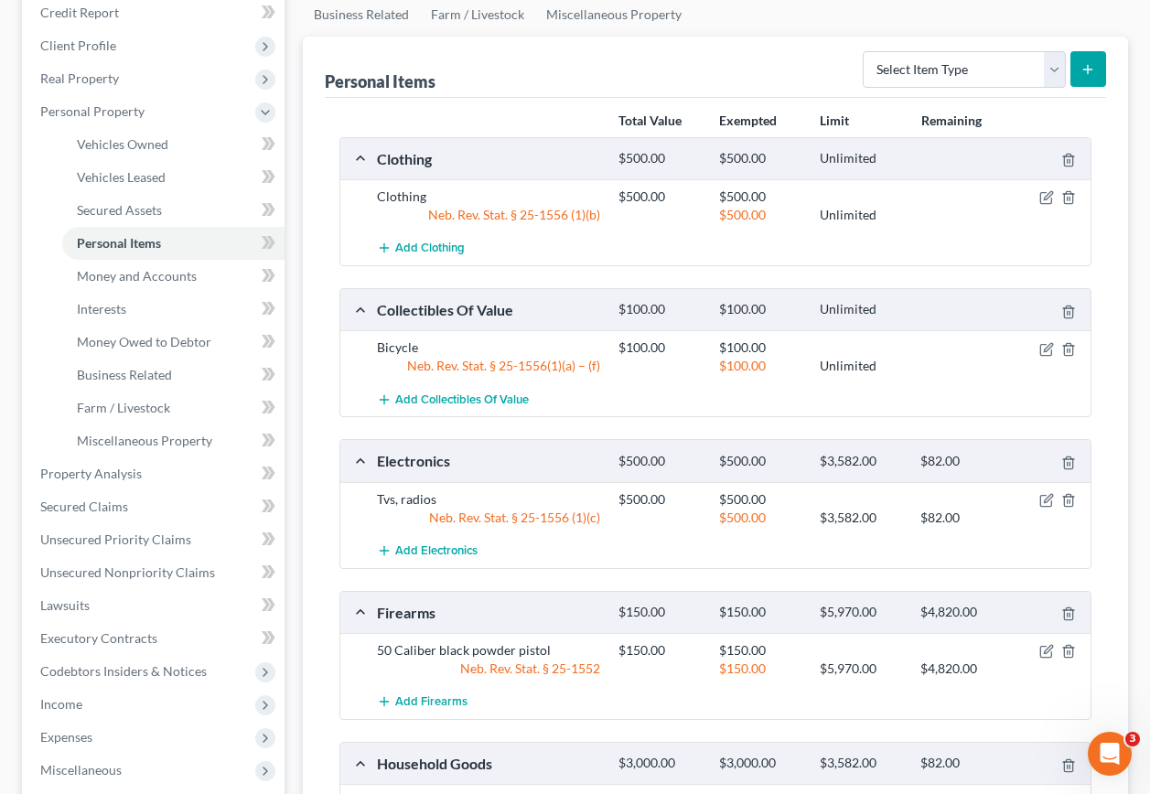
scroll to position [458, 0]
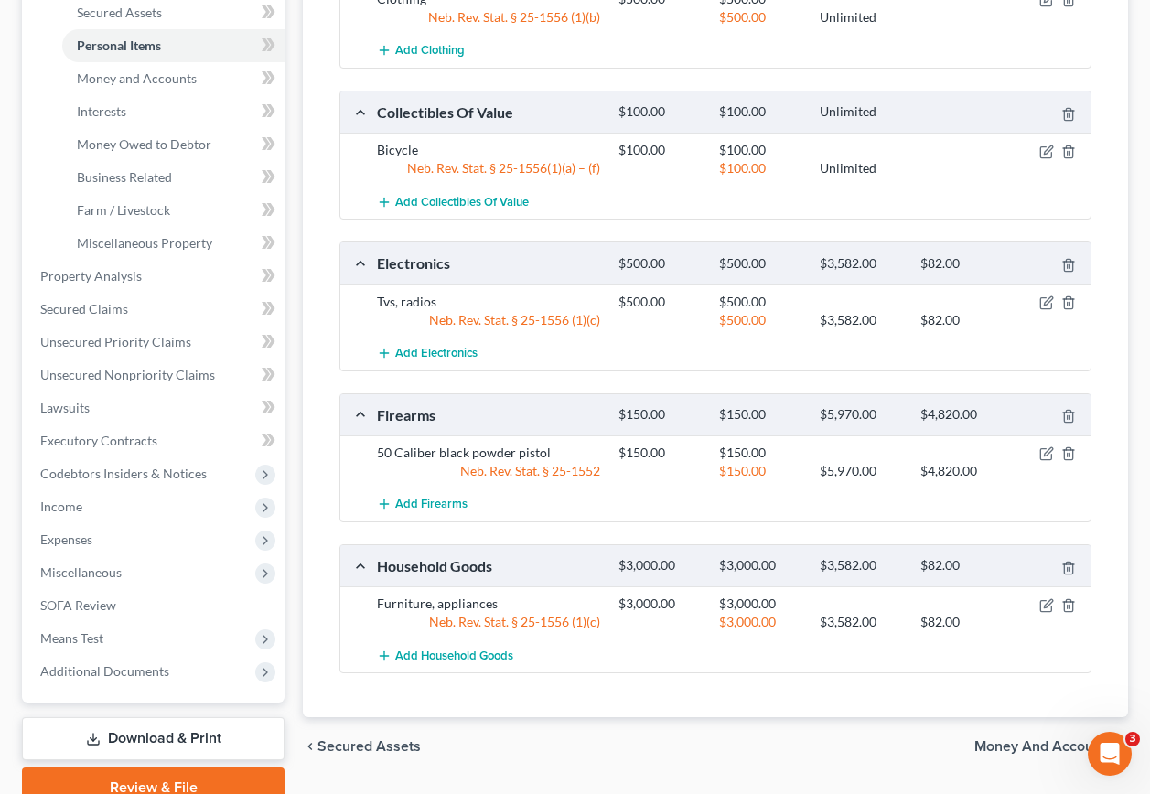
click at [1048, 739] on span "Money and Accounts" at bounding box center [1044, 746] width 139 height 15
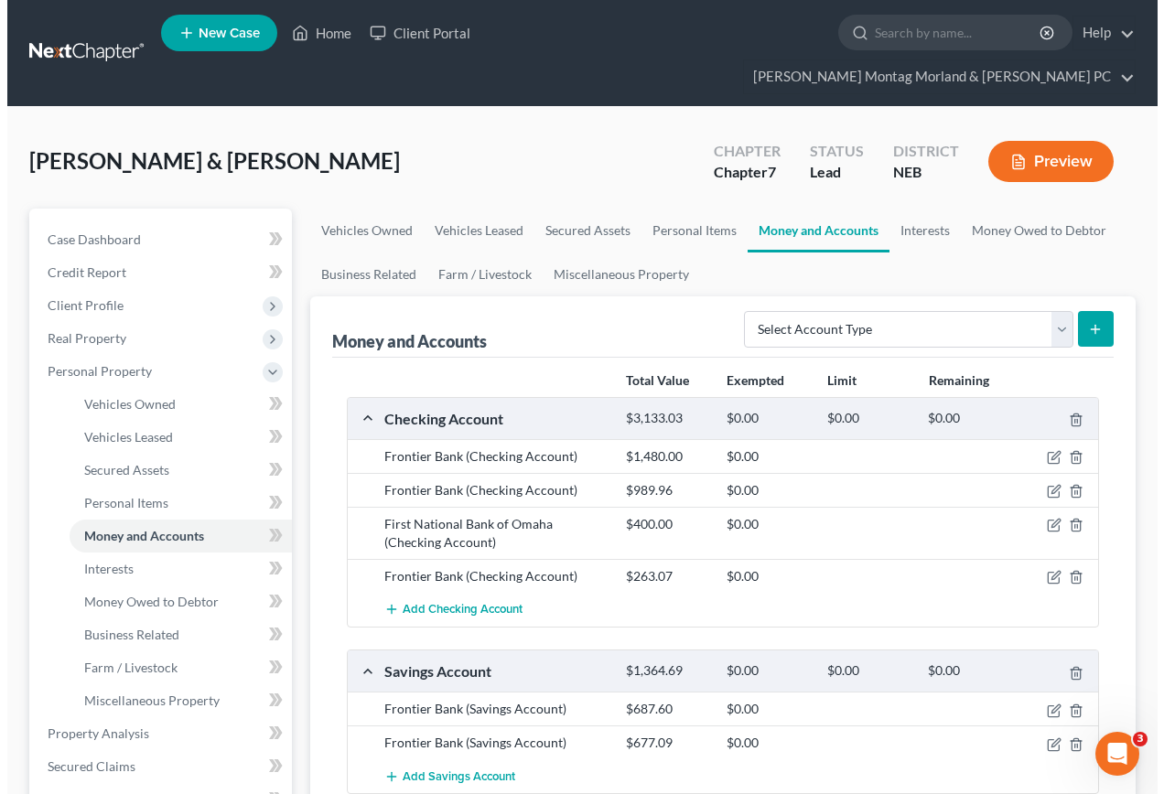
scroll to position [183, 0]
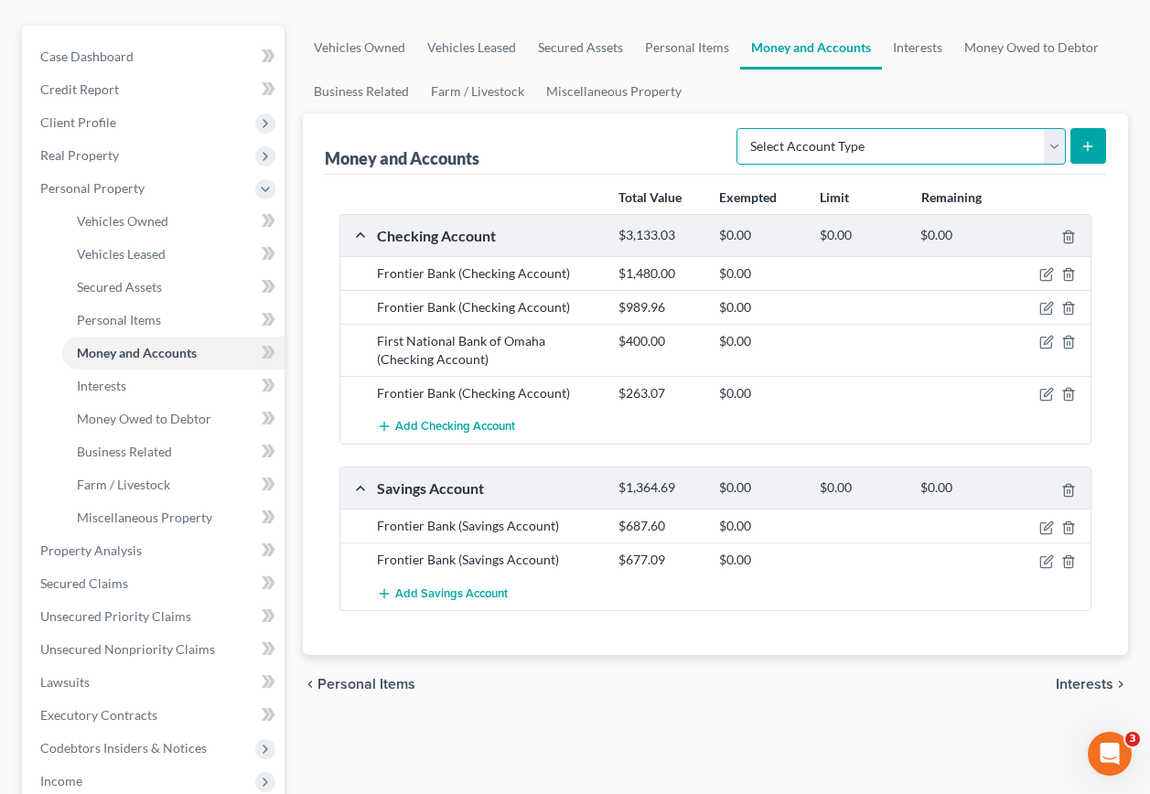
drag, startPoint x: 1053, startPoint y: 112, endPoint x: 1037, endPoint y: 117, distance: 17.4
click at [1053, 128] on select "Select Account Type Brokerage Cash on Hand Certificates of Deposit Checking Acc…" at bounding box center [901, 146] width 329 height 37
click at [740, 128] on select "Select Account Type Brokerage Cash on Hand Certificates of Deposit Checking Acc…" at bounding box center [901, 146] width 329 height 37
click at [1092, 139] on icon "submit" at bounding box center [1088, 146] width 15 height 15
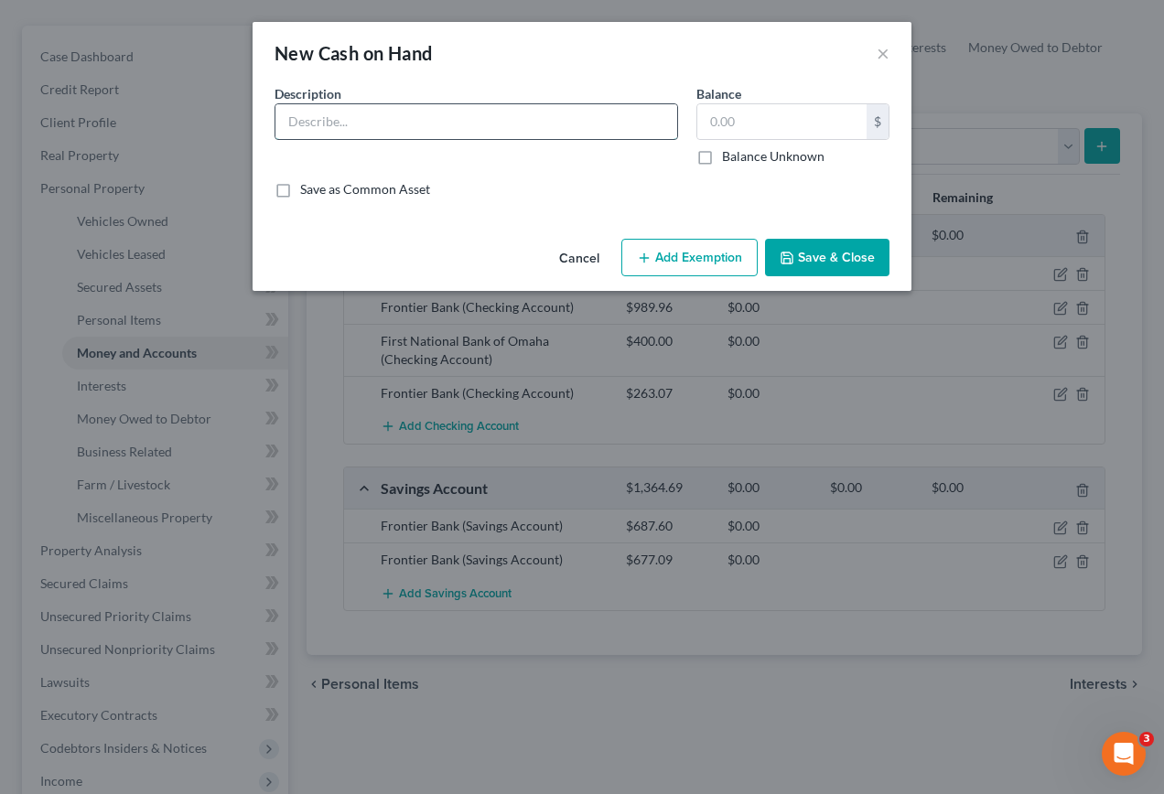
click at [397, 129] on input "text" at bounding box center [476, 121] width 402 height 35
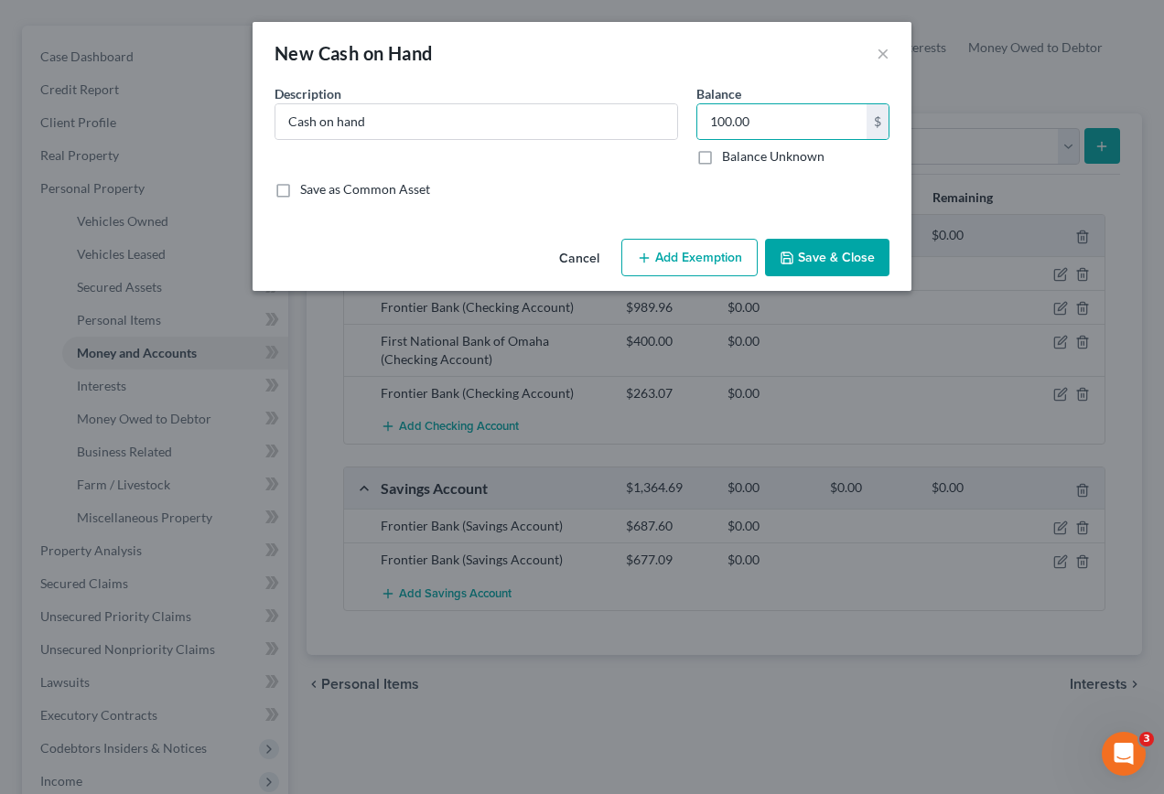
click at [820, 258] on button "Save & Close" at bounding box center [827, 258] width 124 height 38
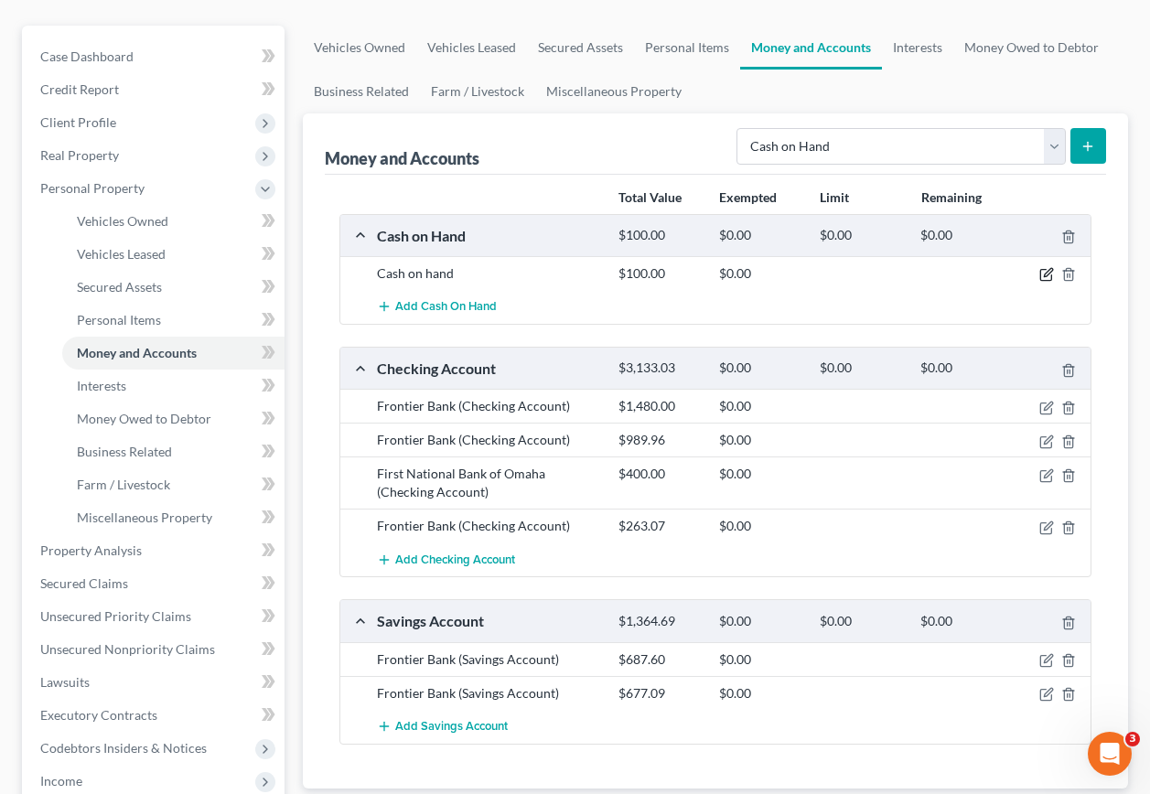
click at [1050, 267] on icon "button" at bounding box center [1047, 274] width 15 height 15
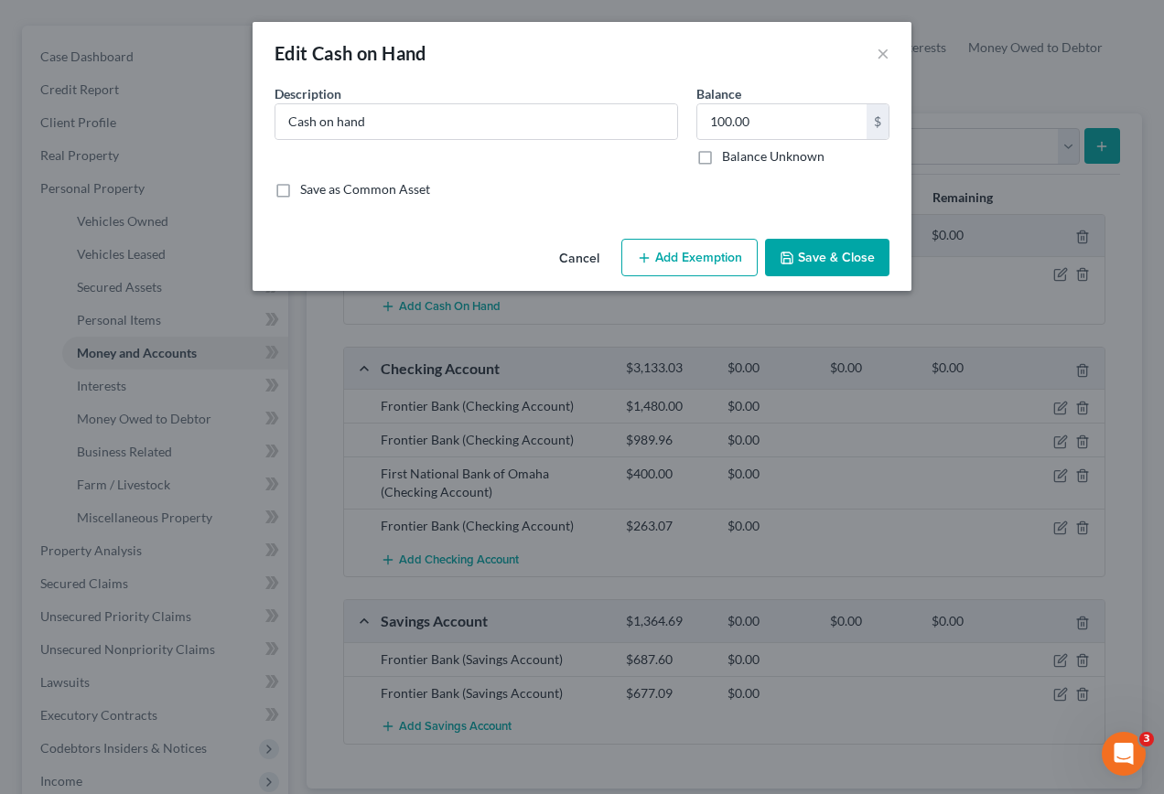
click at [664, 259] on button "Add Exemption" at bounding box center [689, 258] width 136 height 38
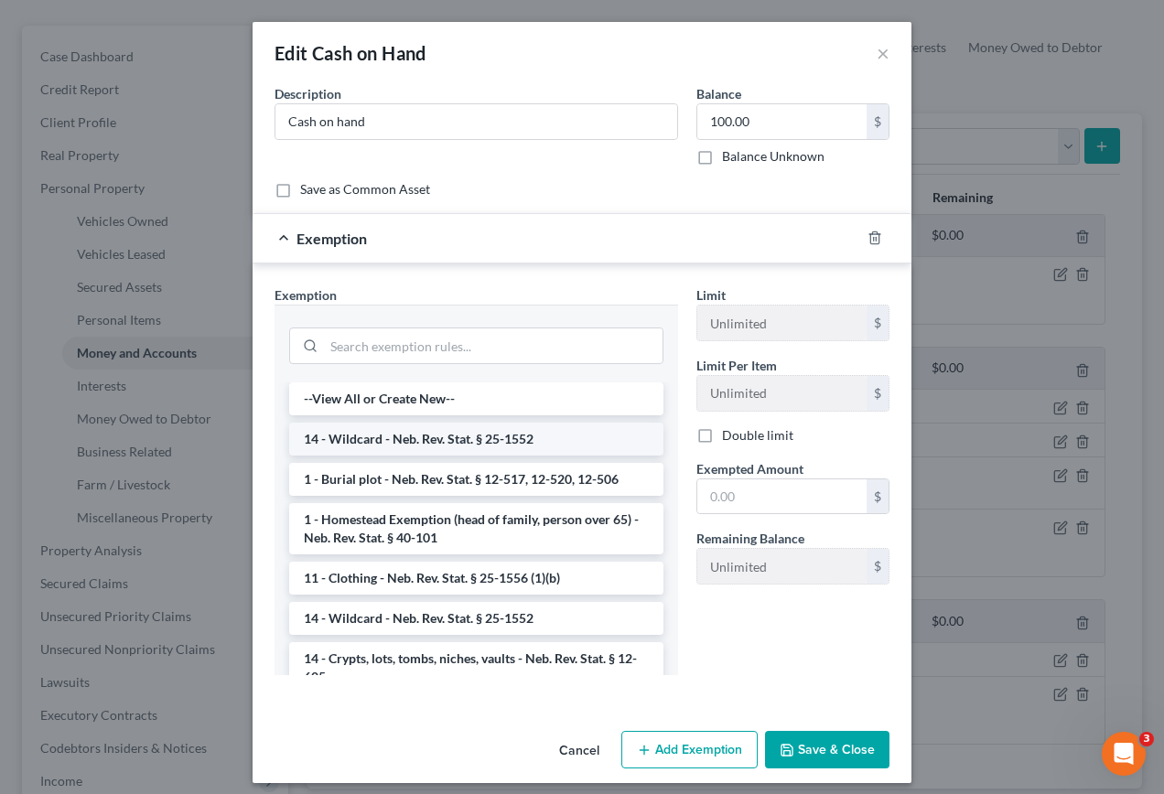
click at [352, 435] on li "14 - Wildcard - Neb. Rev. Stat. § 25-1552" at bounding box center [476, 439] width 374 height 33
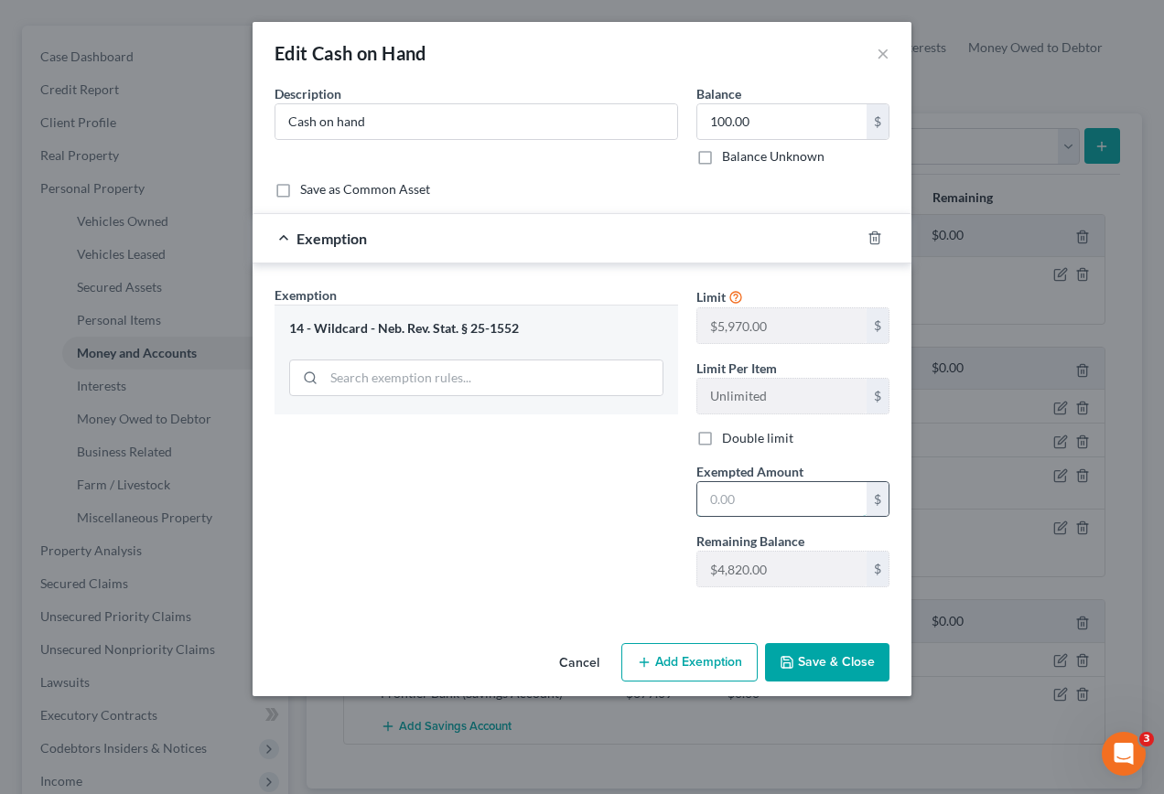
click at [751, 501] on input "text" at bounding box center [781, 499] width 169 height 35
click at [811, 661] on button "Save & Close" at bounding box center [827, 662] width 124 height 38
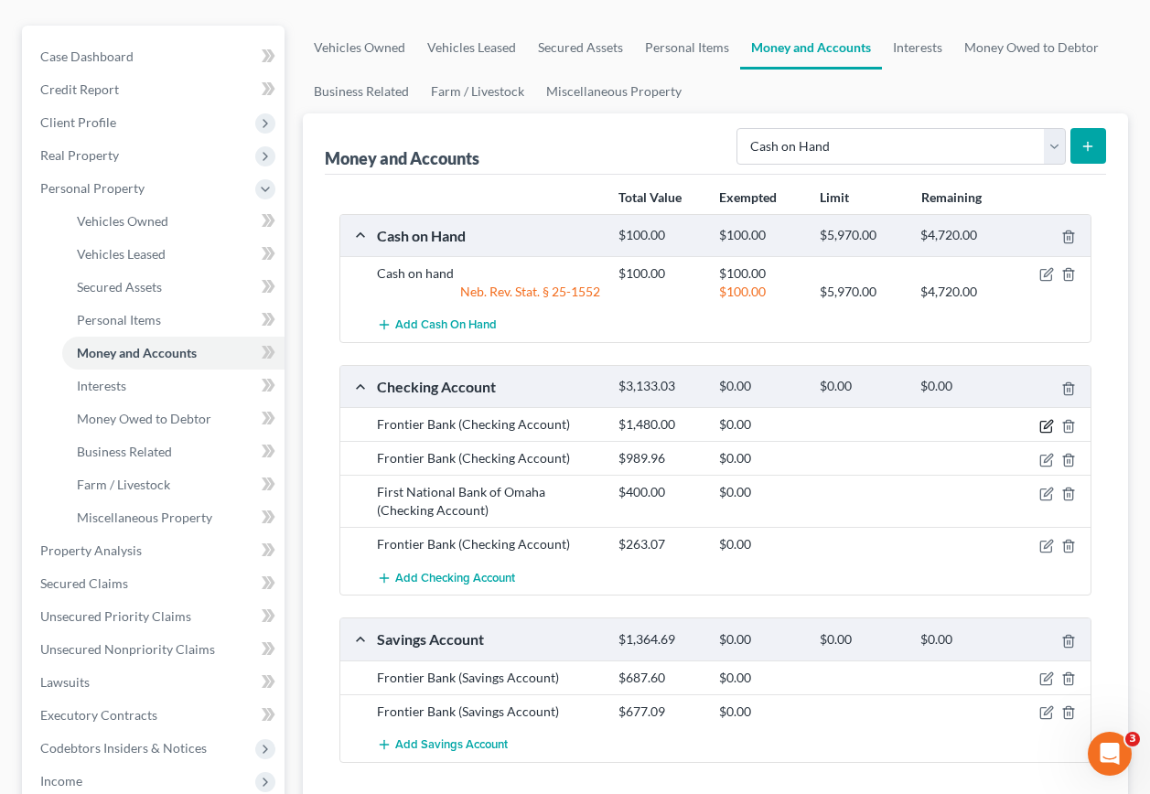
click at [1044, 420] on icon "button" at bounding box center [1048, 424] width 8 height 8
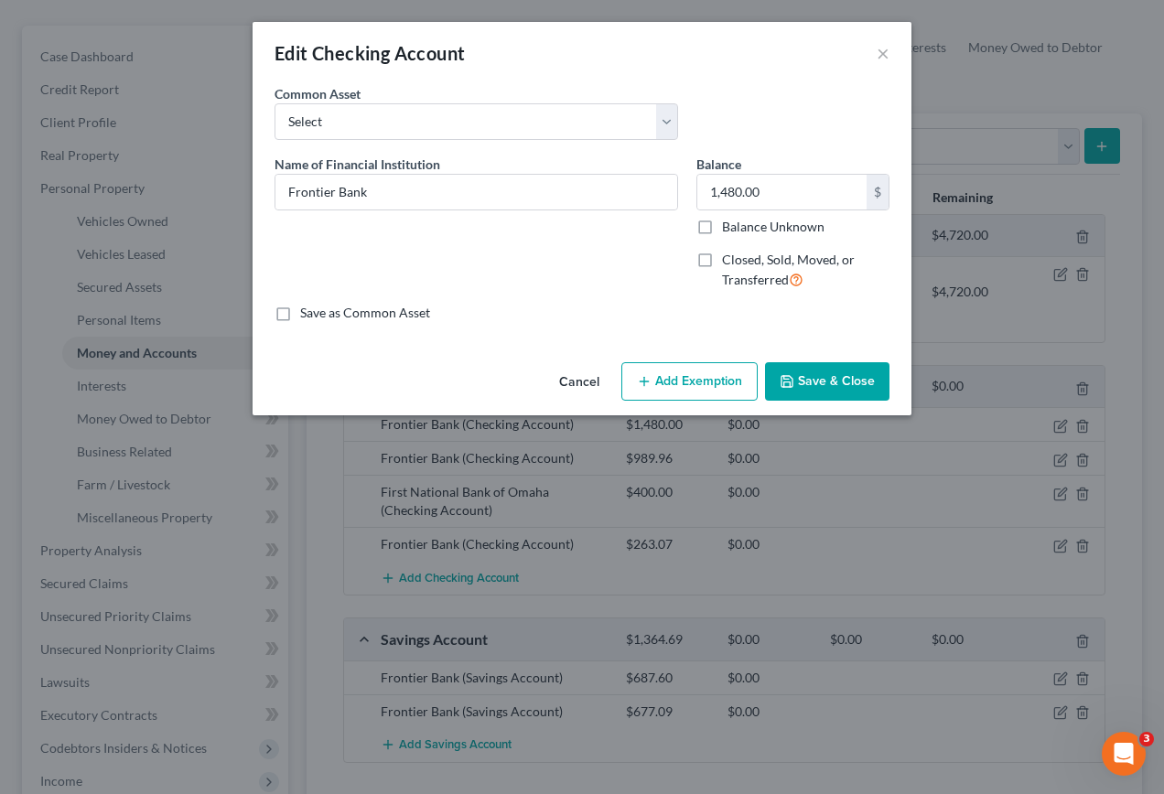
click at [719, 386] on button "Add Exemption" at bounding box center [689, 381] width 136 height 38
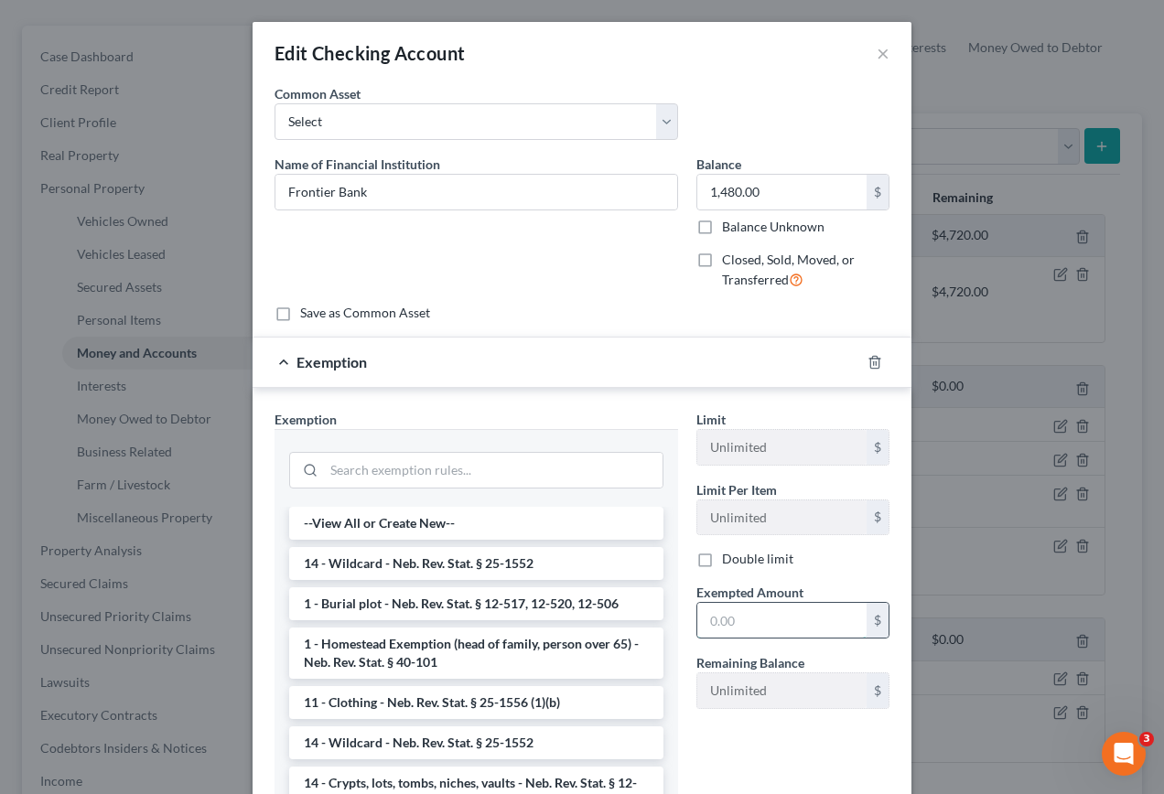
click at [831, 621] on input "text" at bounding box center [781, 620] width 169 height 35
click at [404, 567] on li "14 - Wildcard - Neb. Rev. Stat. § 25-1552" at bounding box center [476, 563] width 374 height 33
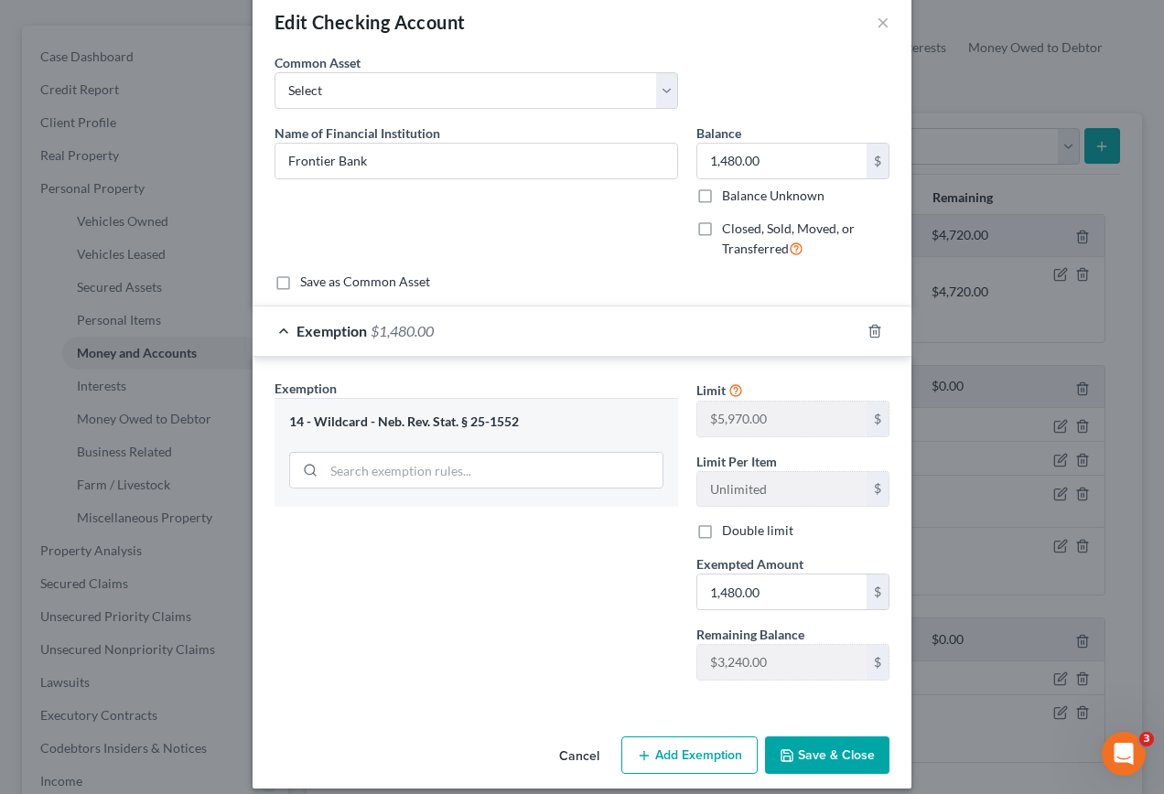
scroll to position [48, 0]
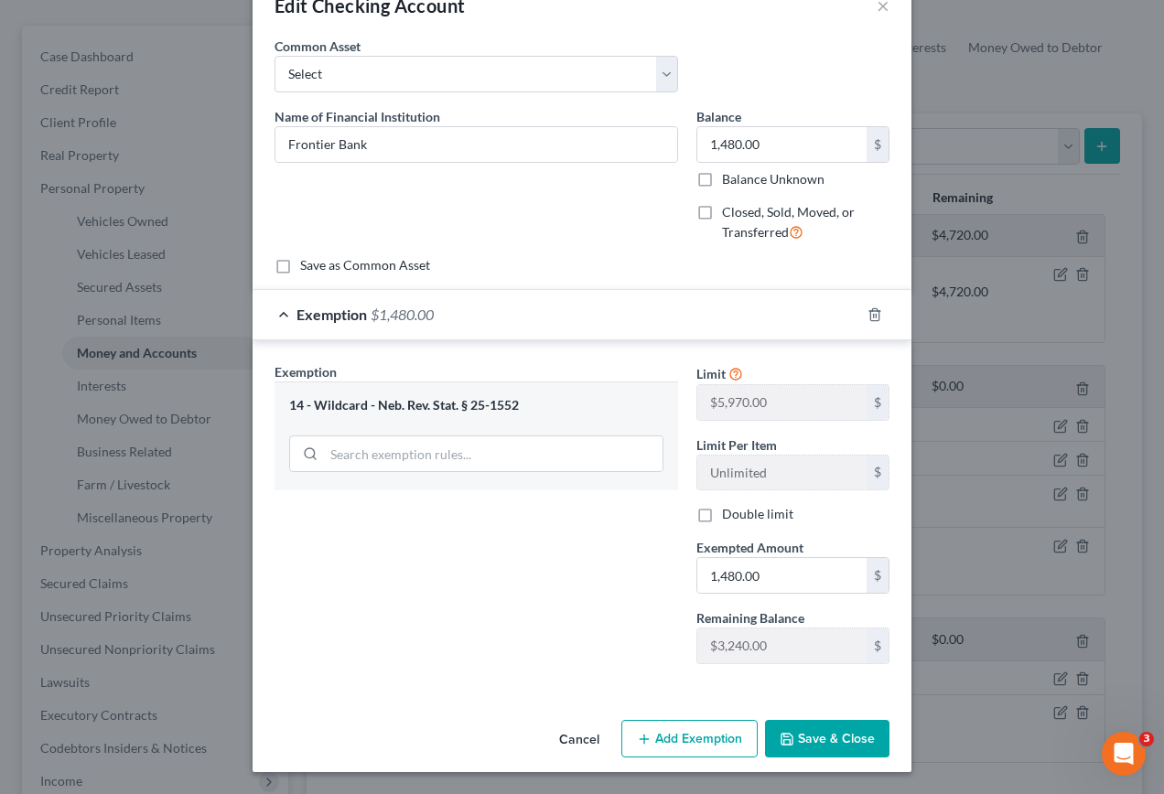
click at [828, 745] on button "Save & Close" at bounding box center [827, 739] width 124 height 38
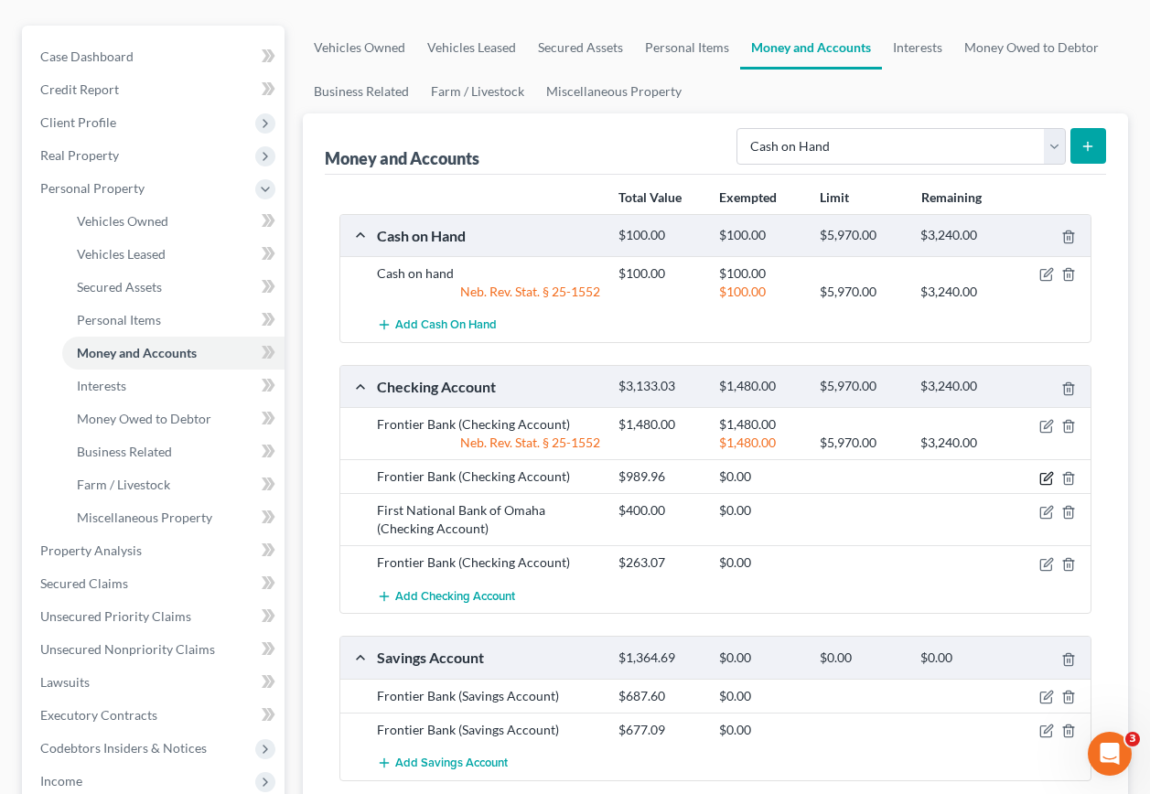
click at [1048, 471] on icon "button" at bounding box center [1047, 478] width 15 height 15
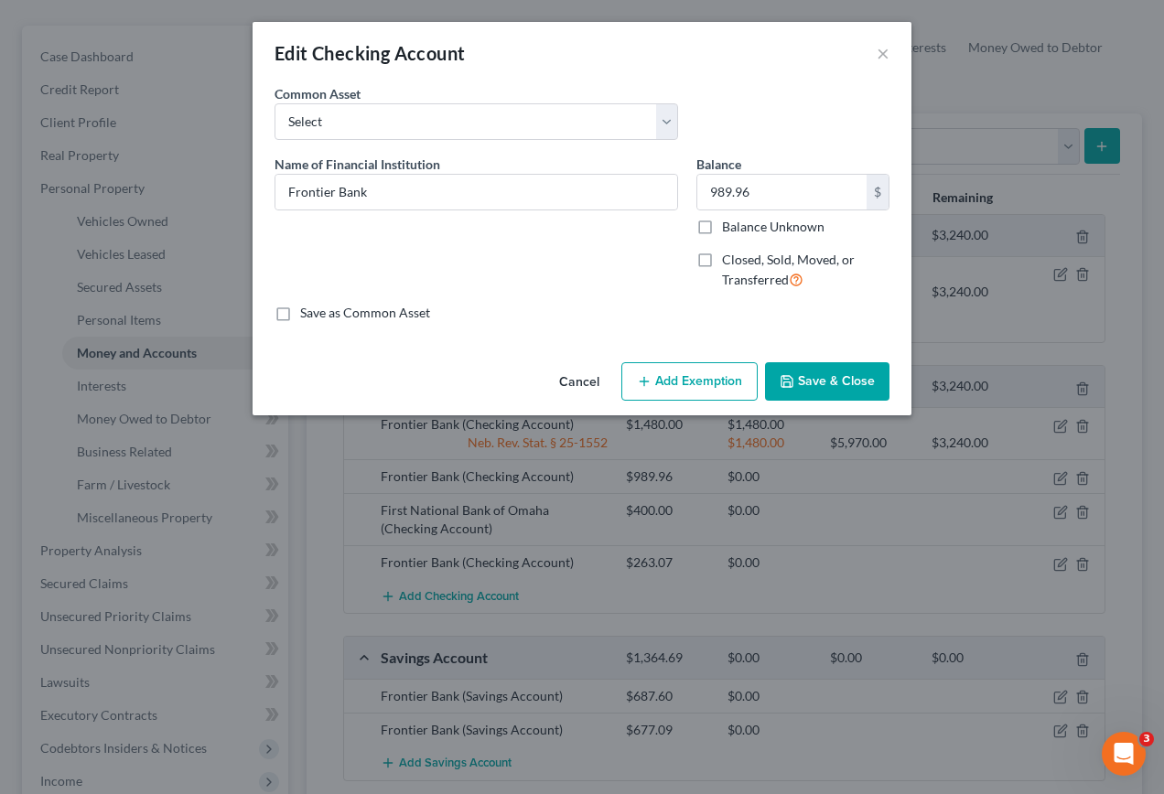
click at [690, 386] on button "Add Exemption" at bounding box center [689, 381] width 136 height 38
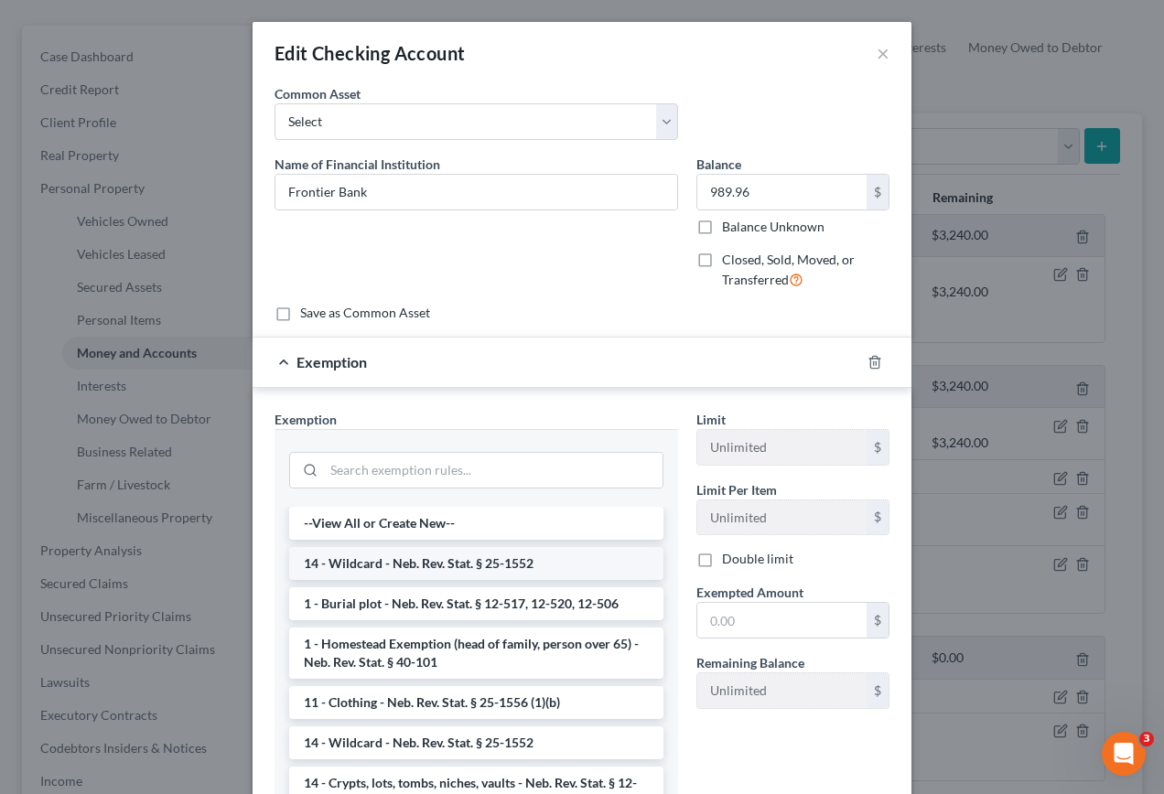
click at [421, 563] on li "14 - Wildcard - Neb. Rev. Stat. § 25-1552" at bounding box center [476, 563] width 374 height 33
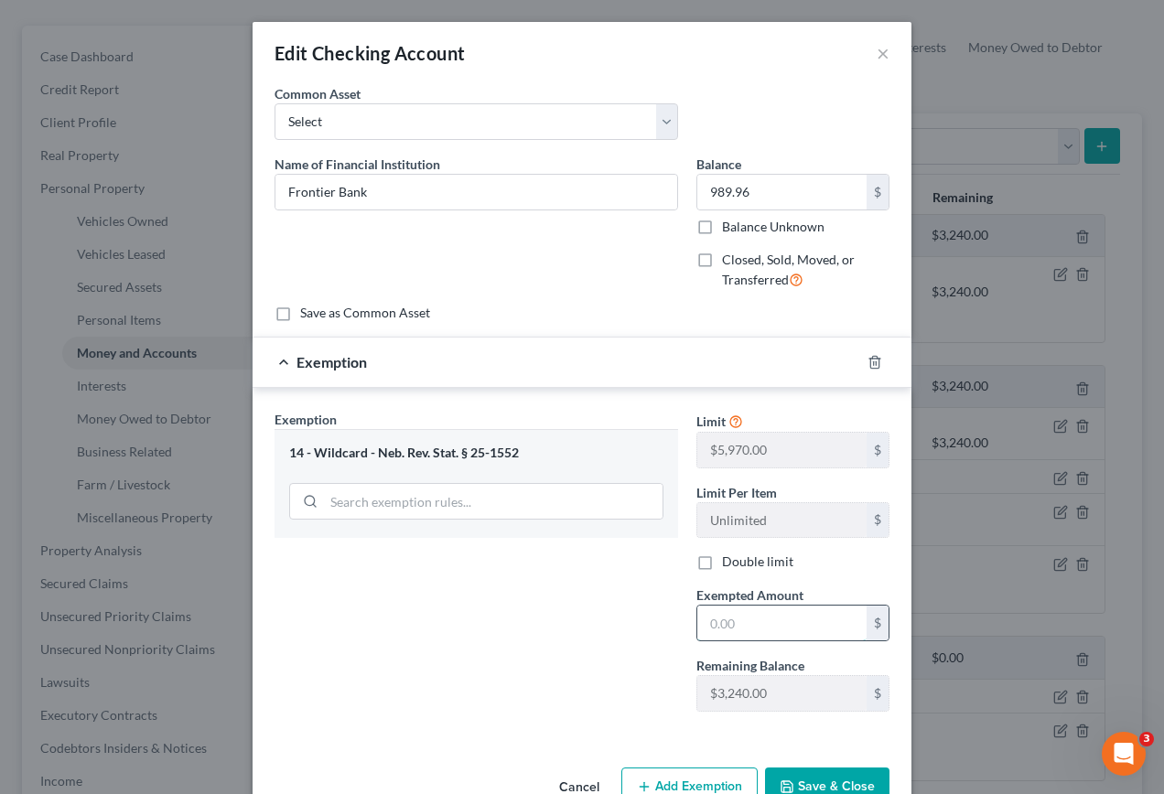
click at [750, 624] on input "text" at bounding box center [781, 623] width 169 height 35
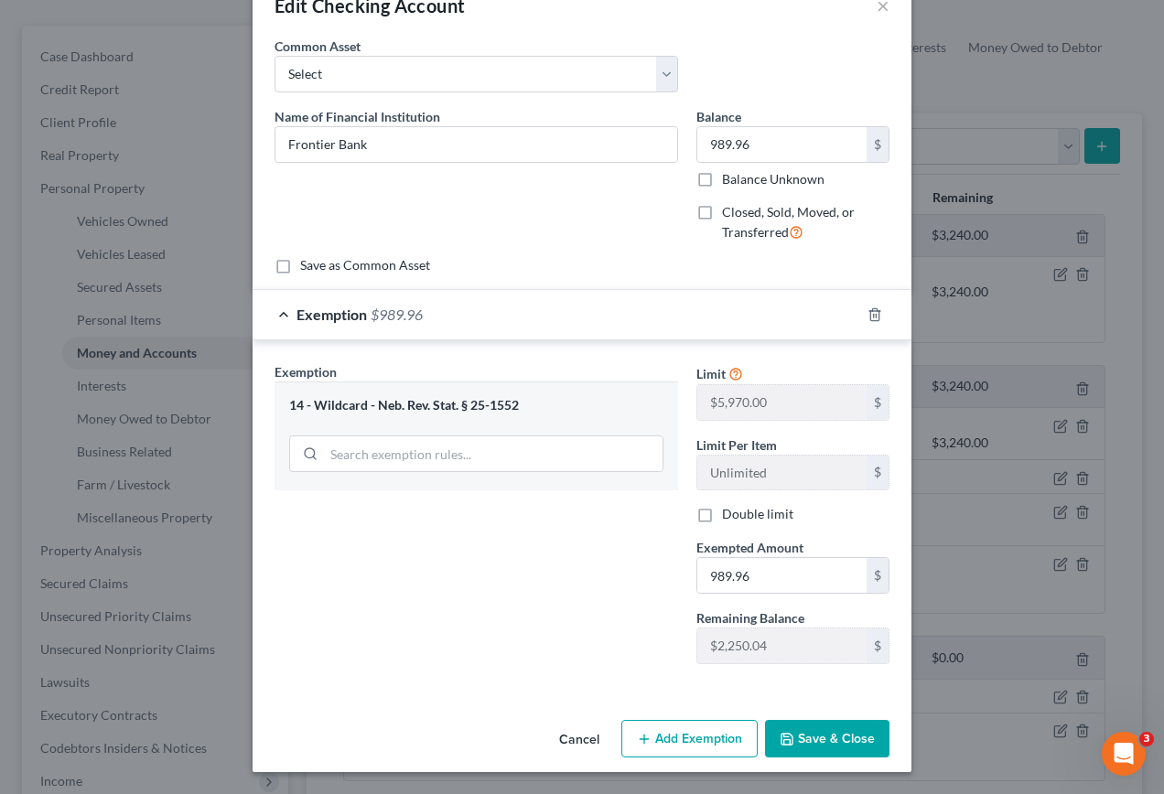
click at [792, 733] on button "Save & Close" at bounding box center [827, 739] width 124 height 38
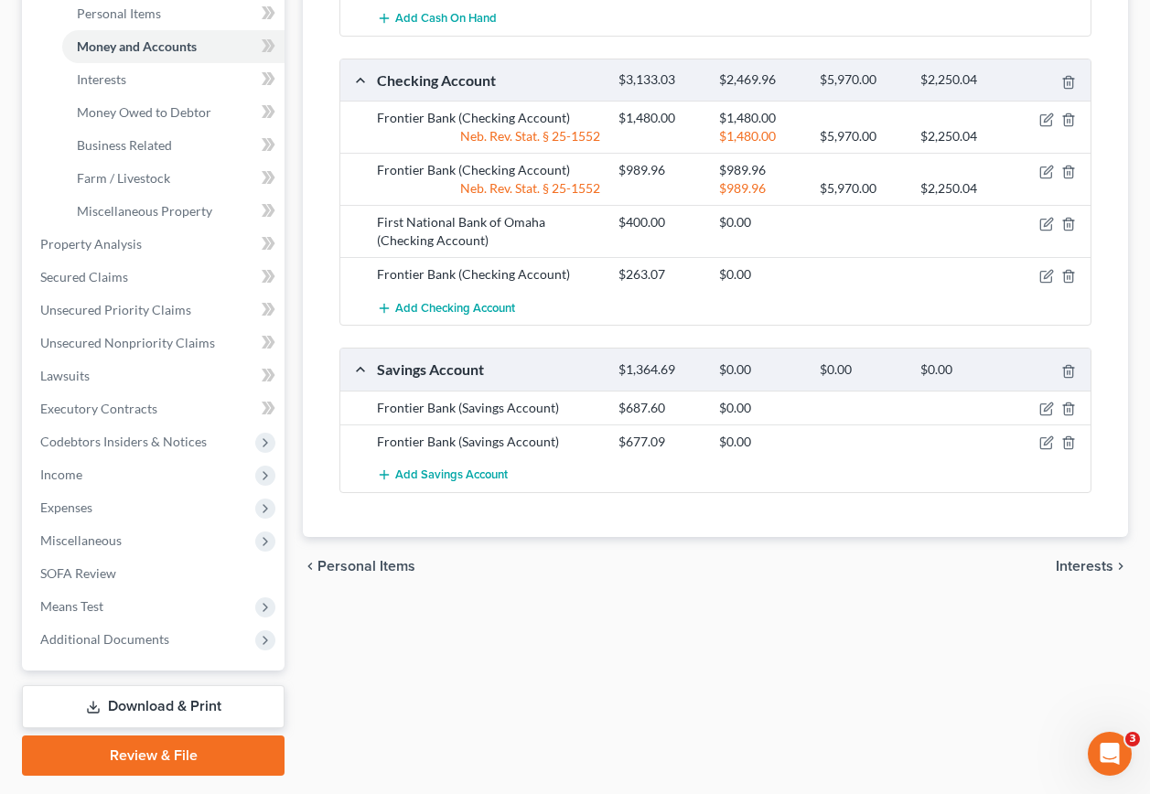
scroll to position [508, 0]
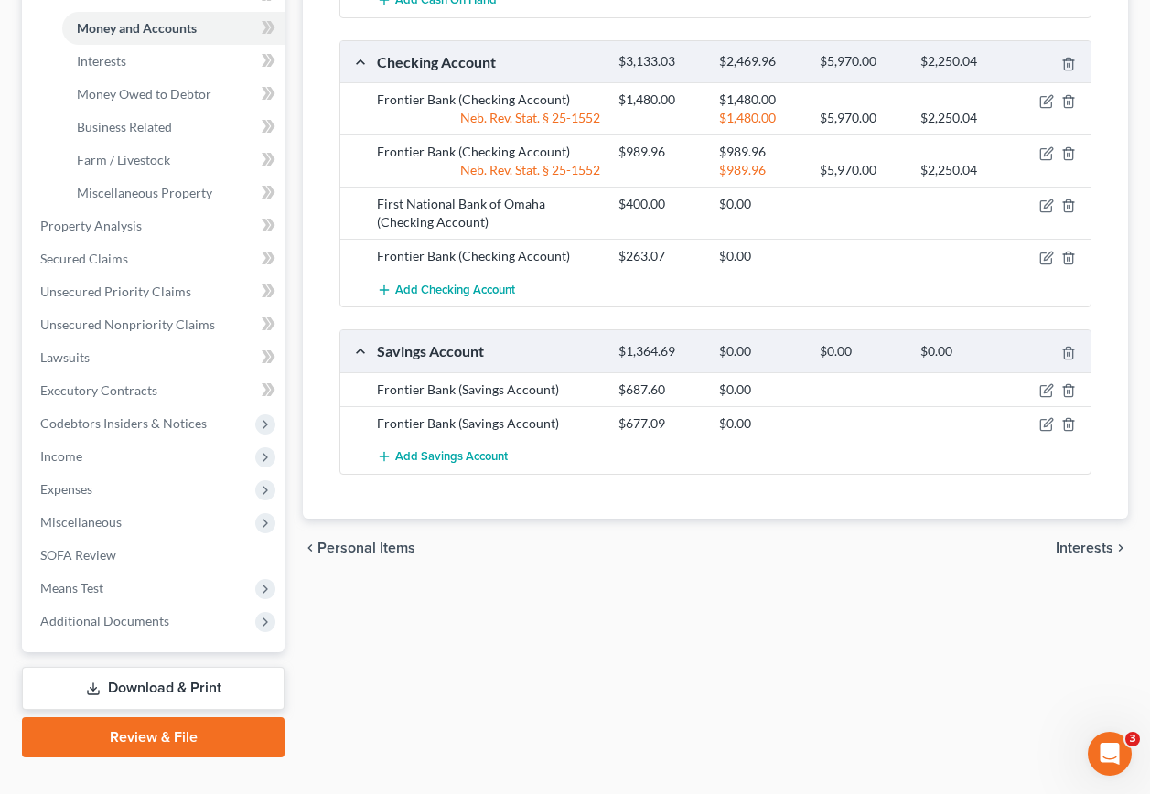
click at [1089, 541] on span "Interests" at bounding box center [1085, 548] width 58 height 15
